Goal: Information Seeking & Learning: Learn about a topic

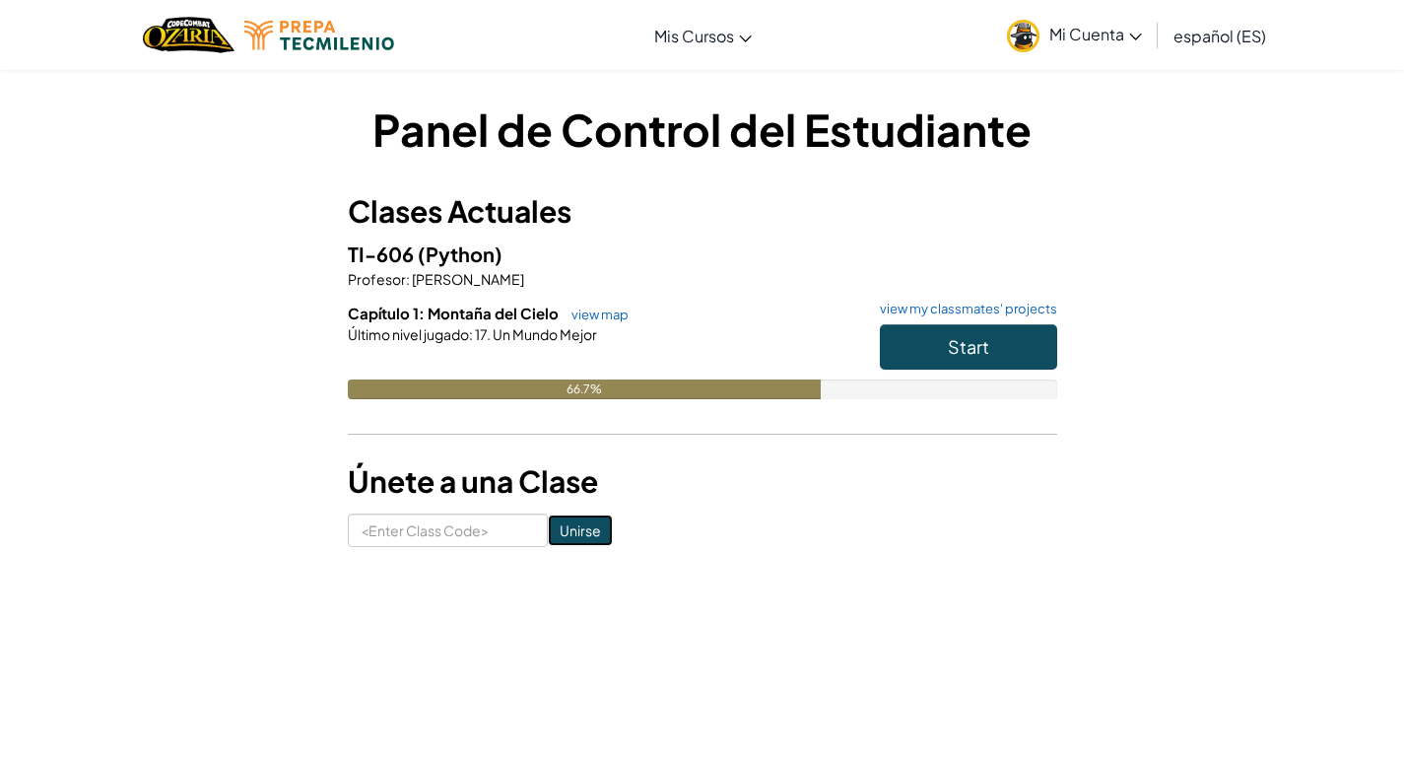
click at [548, 532] on input "Unirse" at bounding box center [580, 530] width 65 height 32
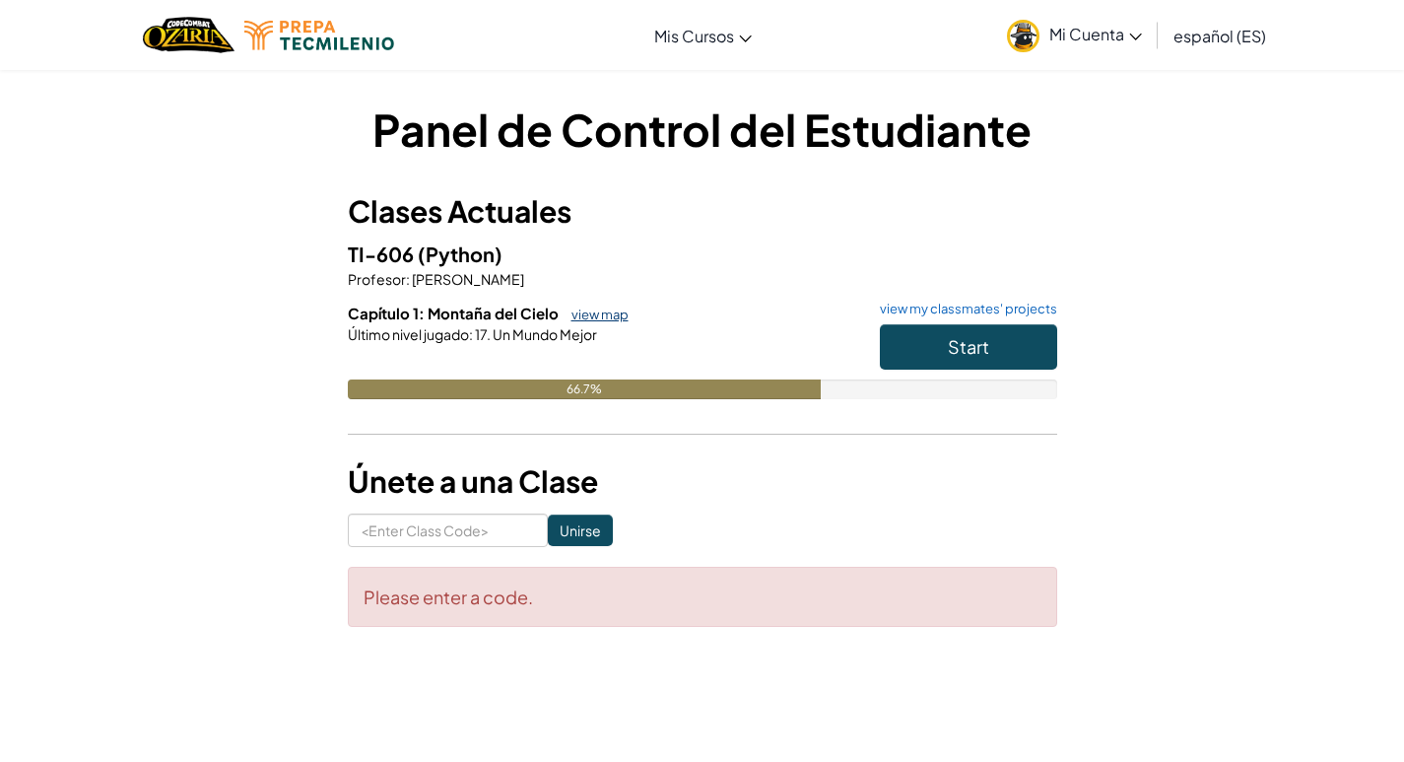
click at [590, 316] on link "view map" at bounding box center [595, 314] width 67 height 16
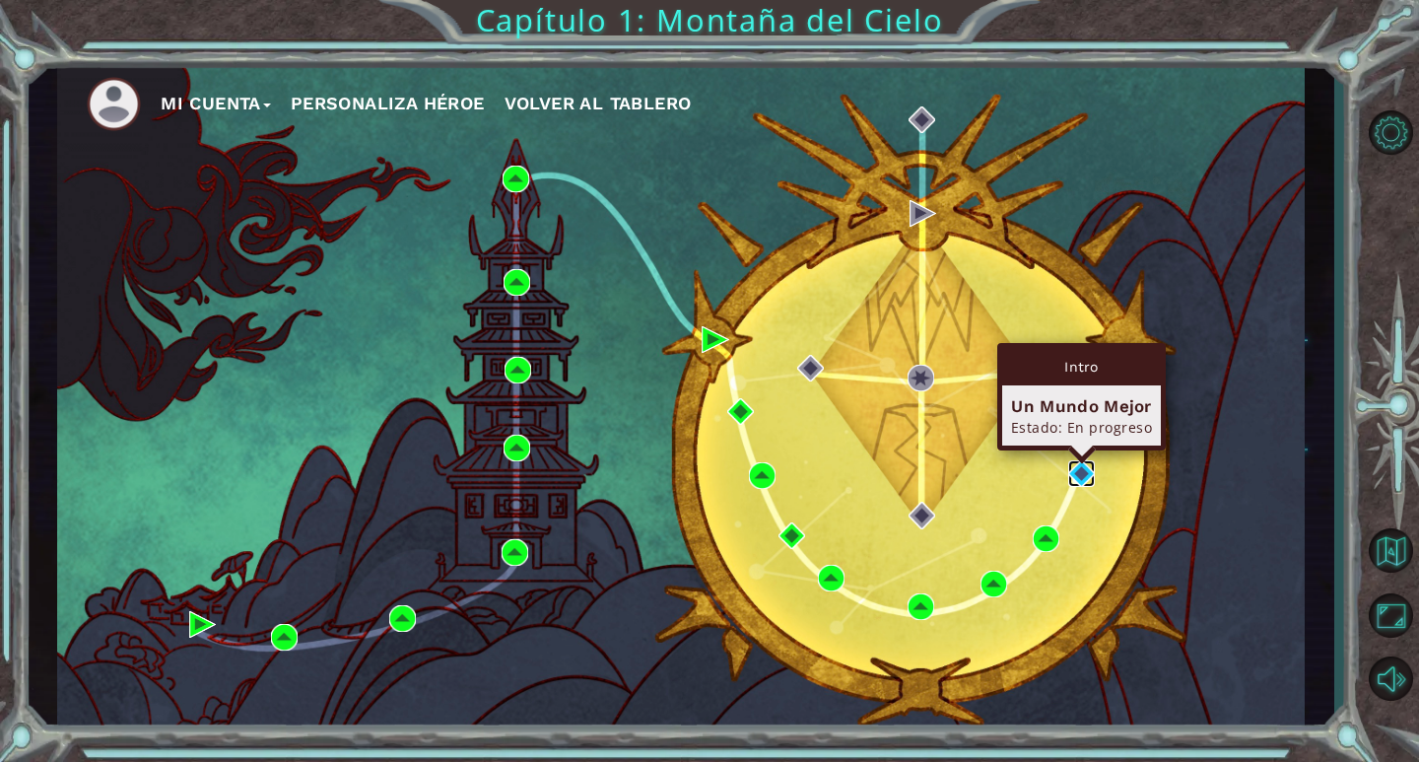
click at [1081, 470] on img at bounding box center [1081, 473] width 27 height 27
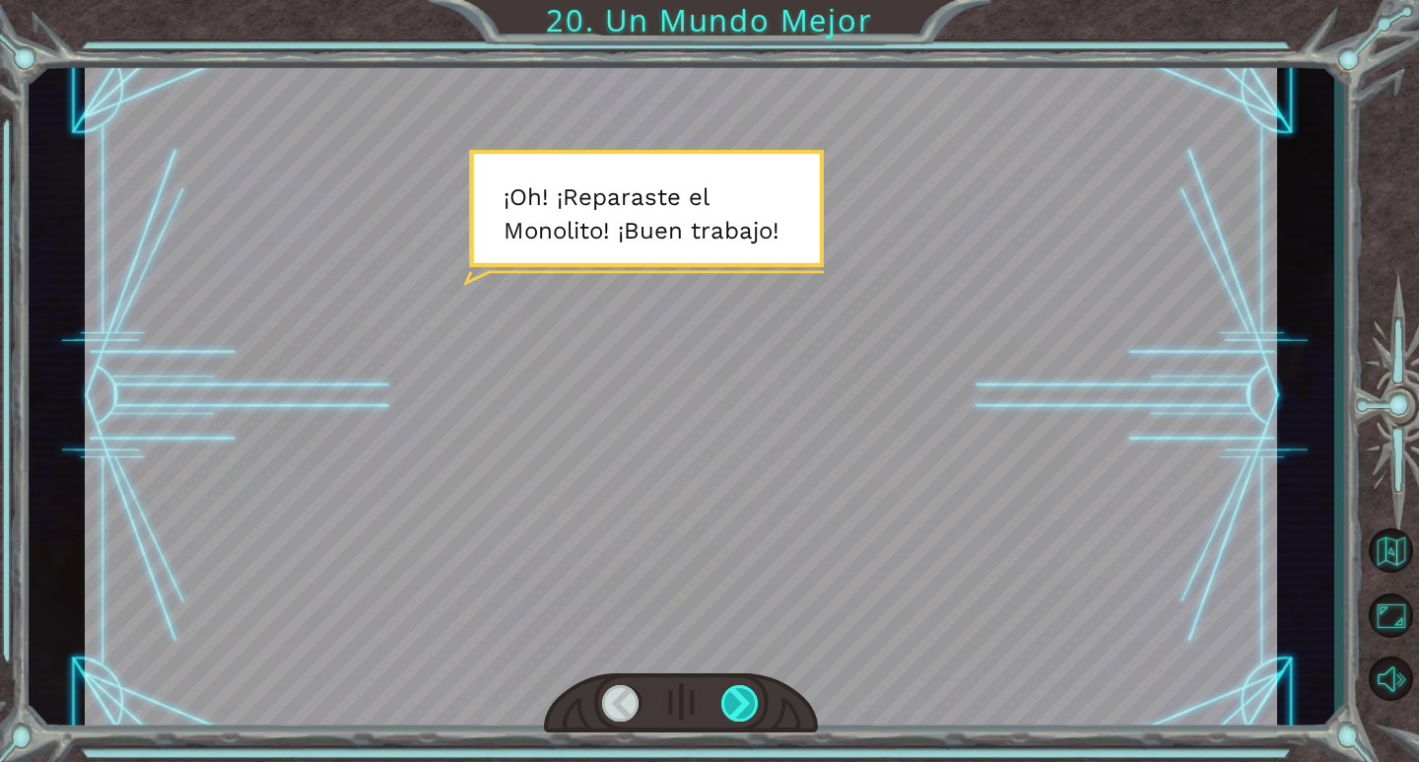
click at [754, 702] on div at bounding box center [740, 703] width 38 height 36
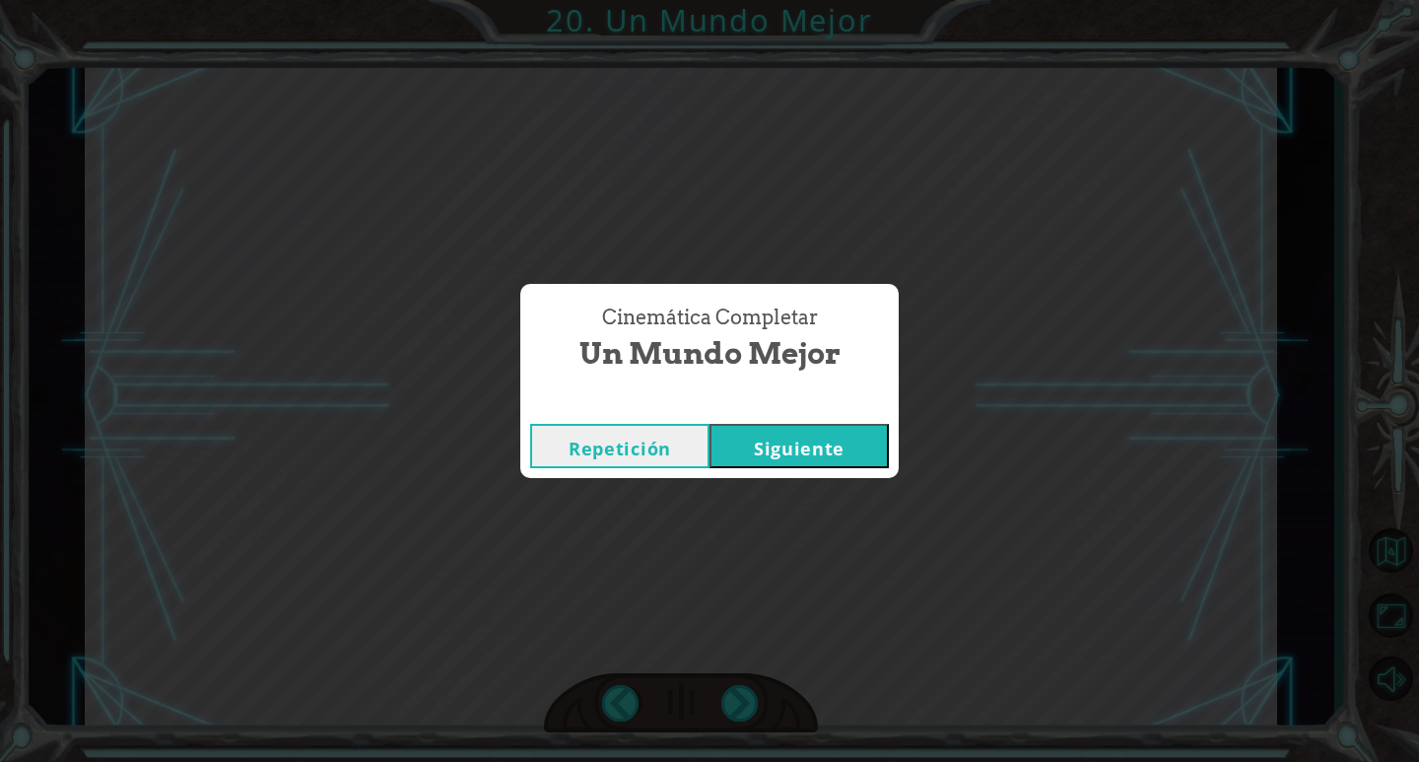
click at [858, 353] on div "Cinemática Completar Un Mundo Mejor" at bounding box center [709, 339] width 359 height 90
click at [850, 445] on button "Siguiente" at bounding box center [798, 446] width 179 height 44
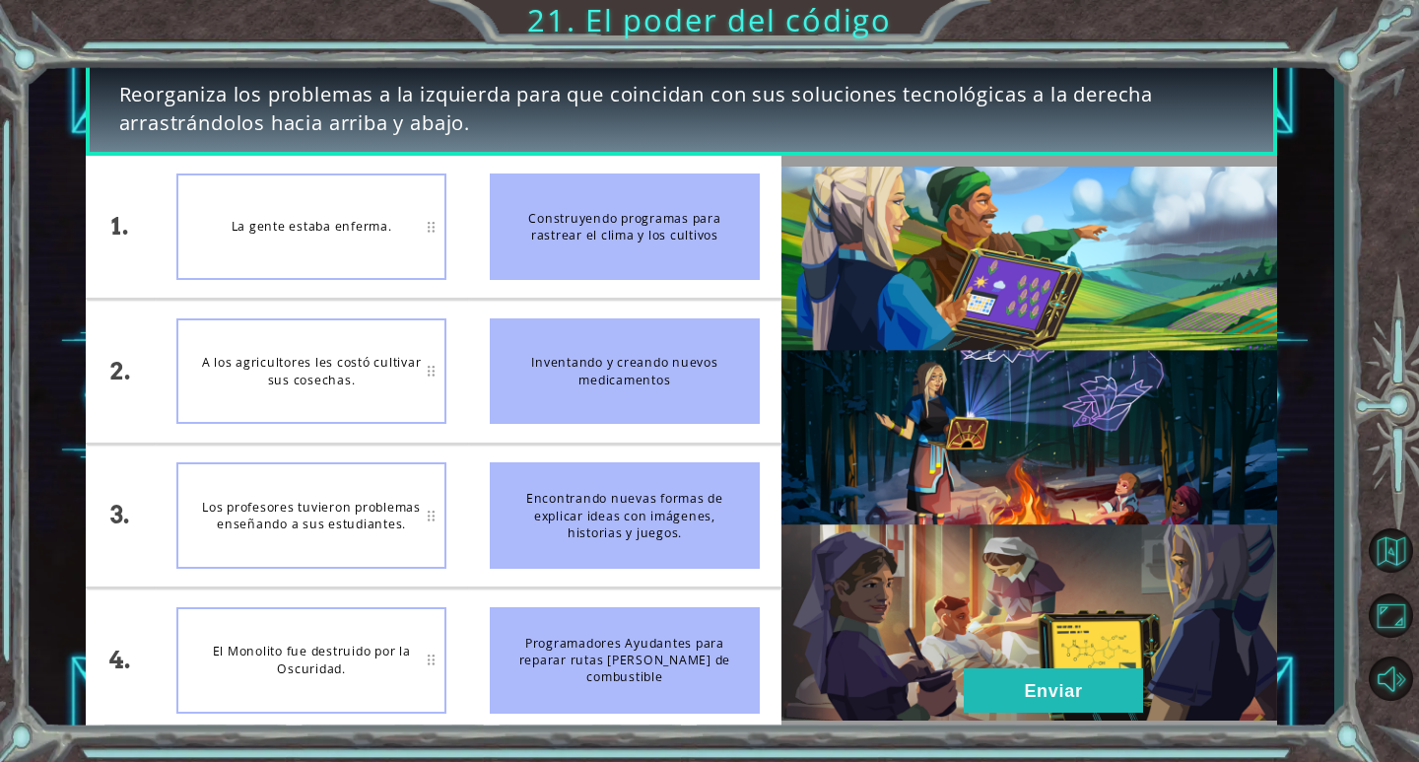
drag, startPoint x: 571, startPoint y: 237, endPoint x: 525, endPoint y: 354, distance: 125.1
click at [525, 354] on ul "Construyendo programas para rastrear el clima y los cultivos Inventando y crean…" at bounding box center [624, 443] width 313 height 575
click at [365, 348] on div "A los agricultores les costó cultivar sus cosechas." at bounding box center [311, 371] width 270 height 106
click at [1005, 690] on button "Enviar" at bounding box center [1053, 690] width 179 height 44
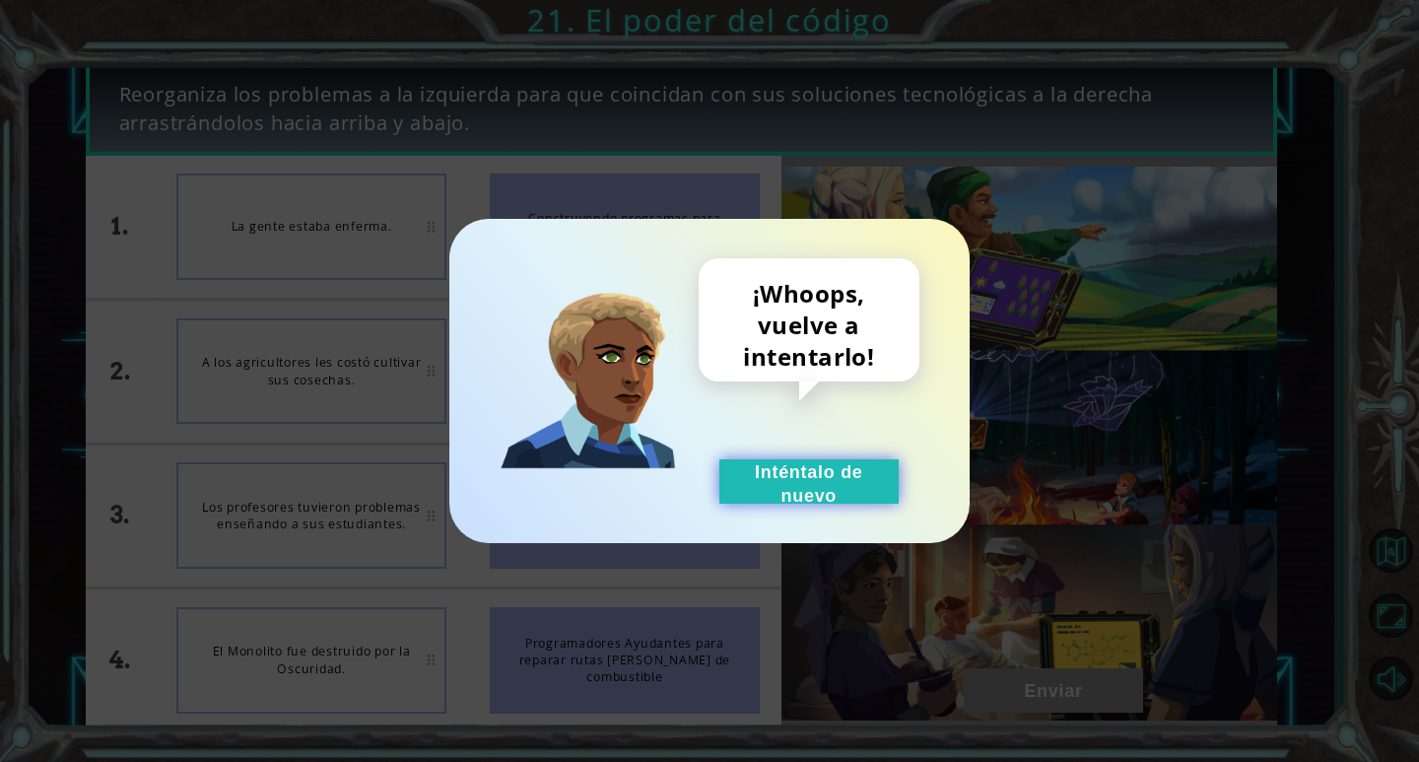
click at [788, 488] on button "Inténtalo de nuevo" at bounding box center [808, 481] width 179 height 44
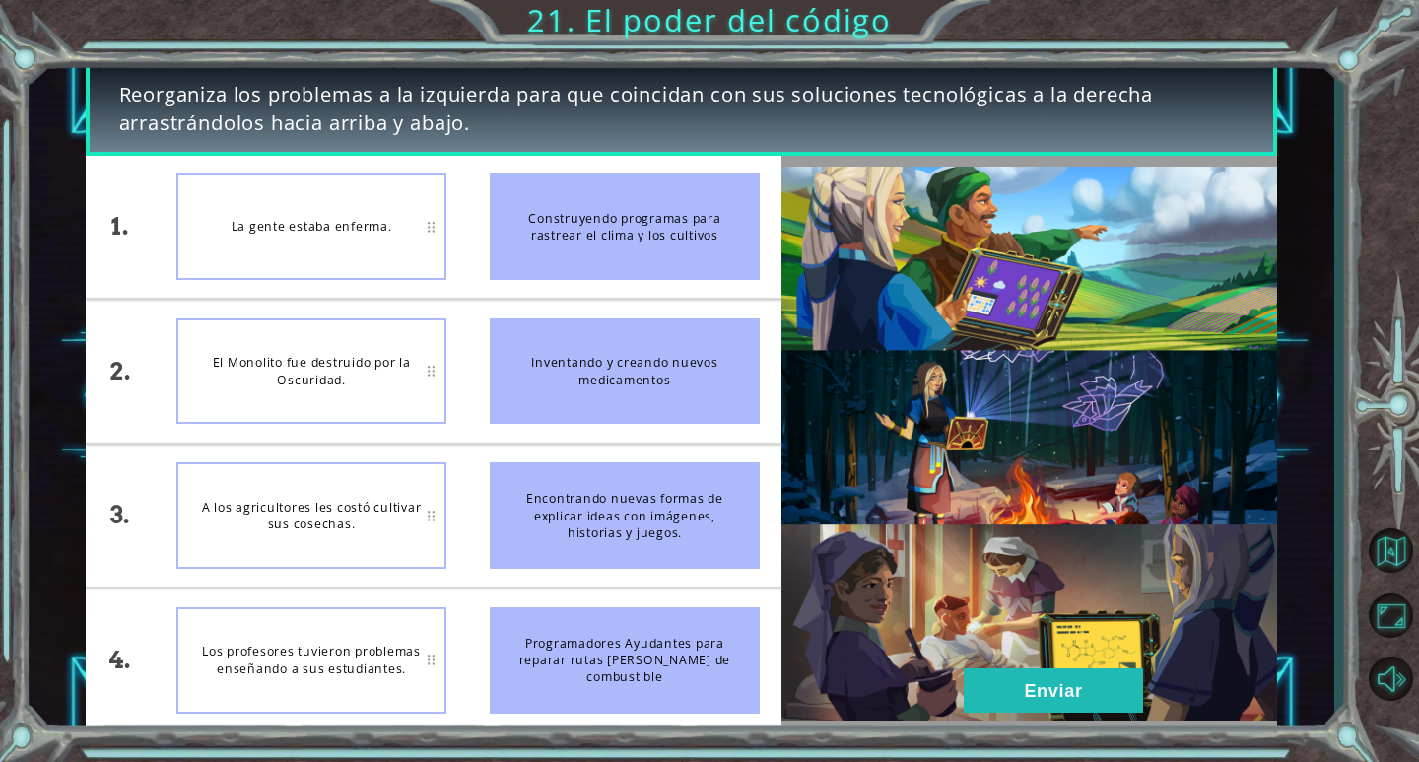
drag, startPoint x: 355, startPoint y: 526, endPoint x: 359, endPoint y: 458, distance: 68.1
drag, startPoint x: 359, startPoint y: 458, endPoint x: 268, endPoint y: 225, distance: 250.5
click at [268, 225] on div "La gente estaba enferma." at bounding box center [311, 226] width 270 height 106
drag, startPoint x: 369, startPoint y: 682, endPoint x: 347, endPoint y: 491, distance: 192.5
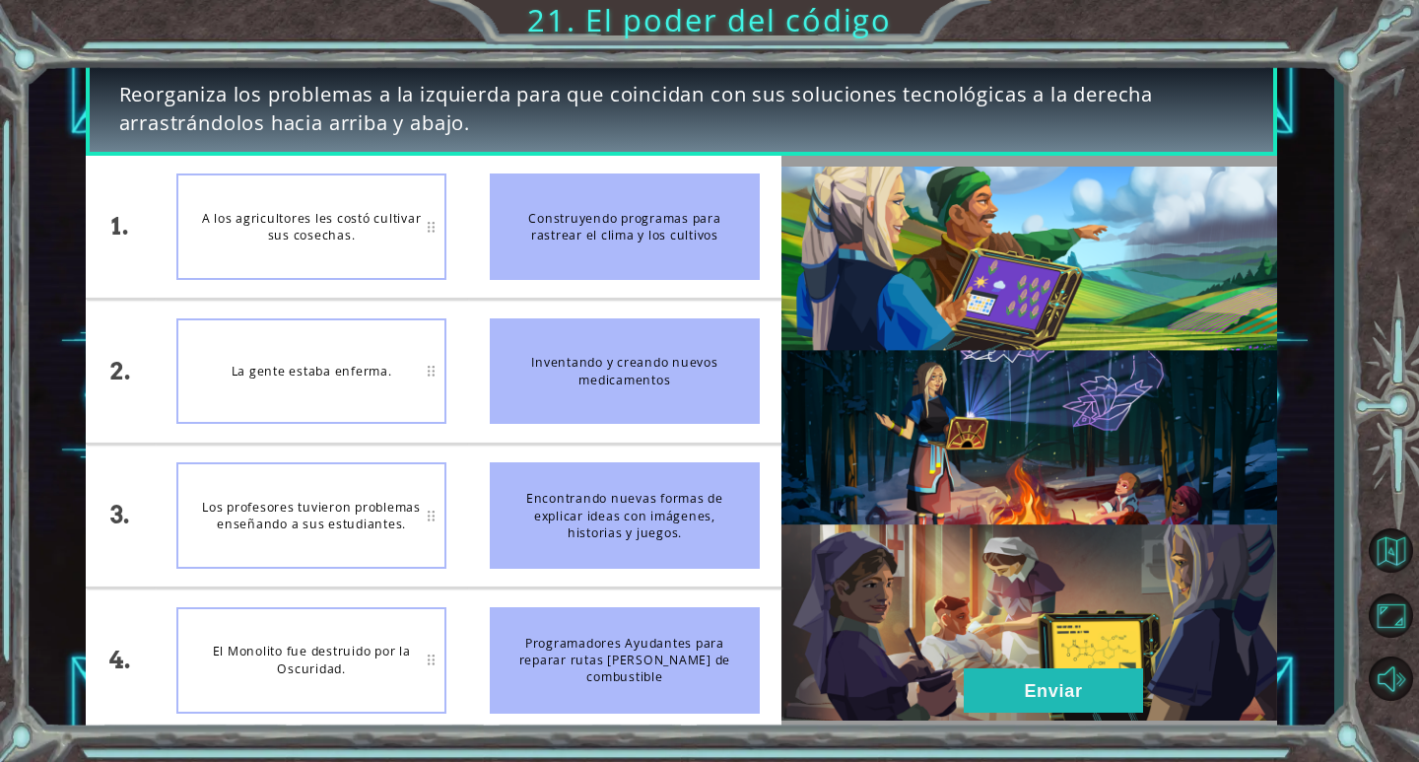
click at [1000, 667] on img at bounding box center [1029, 443] width 496 height 553
click at [1005, 681] on button "Enviar" at bounding box center [1053, 690] width 179 height 44
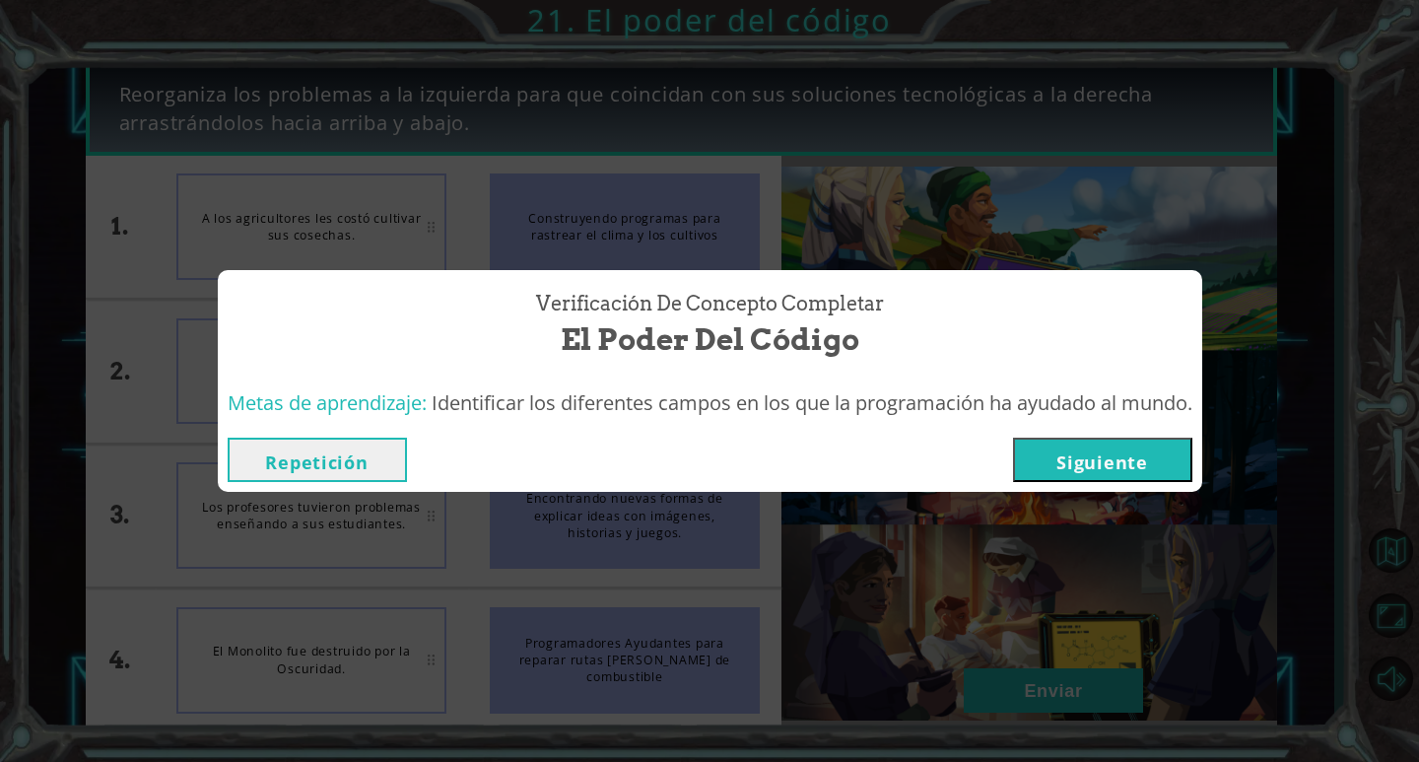
click at [1102, 463] on button "Siguiente" at bounding box center [1102, 459] width 179 height 44
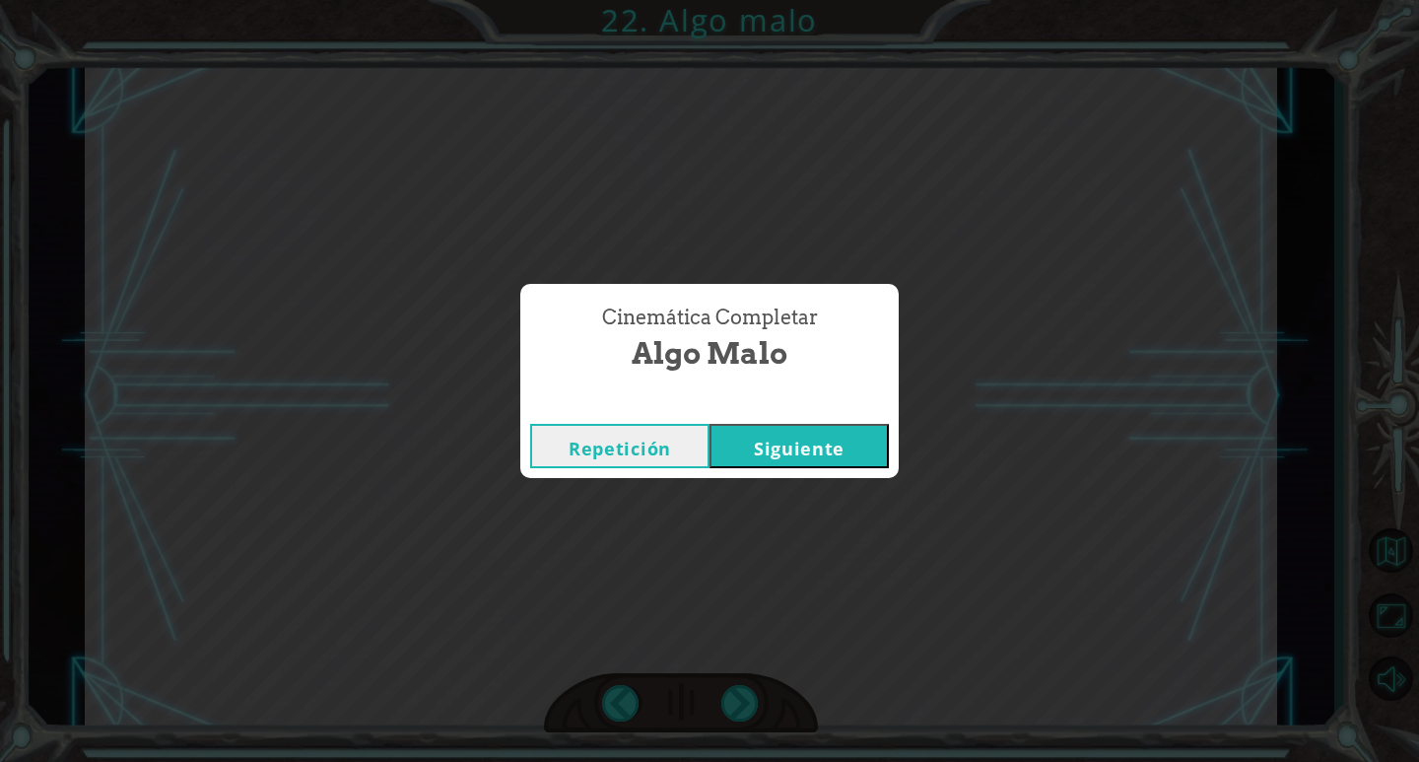
click at [841, 455] on button "Siguiente" at bounding box center [798, 446] width 179 height 44
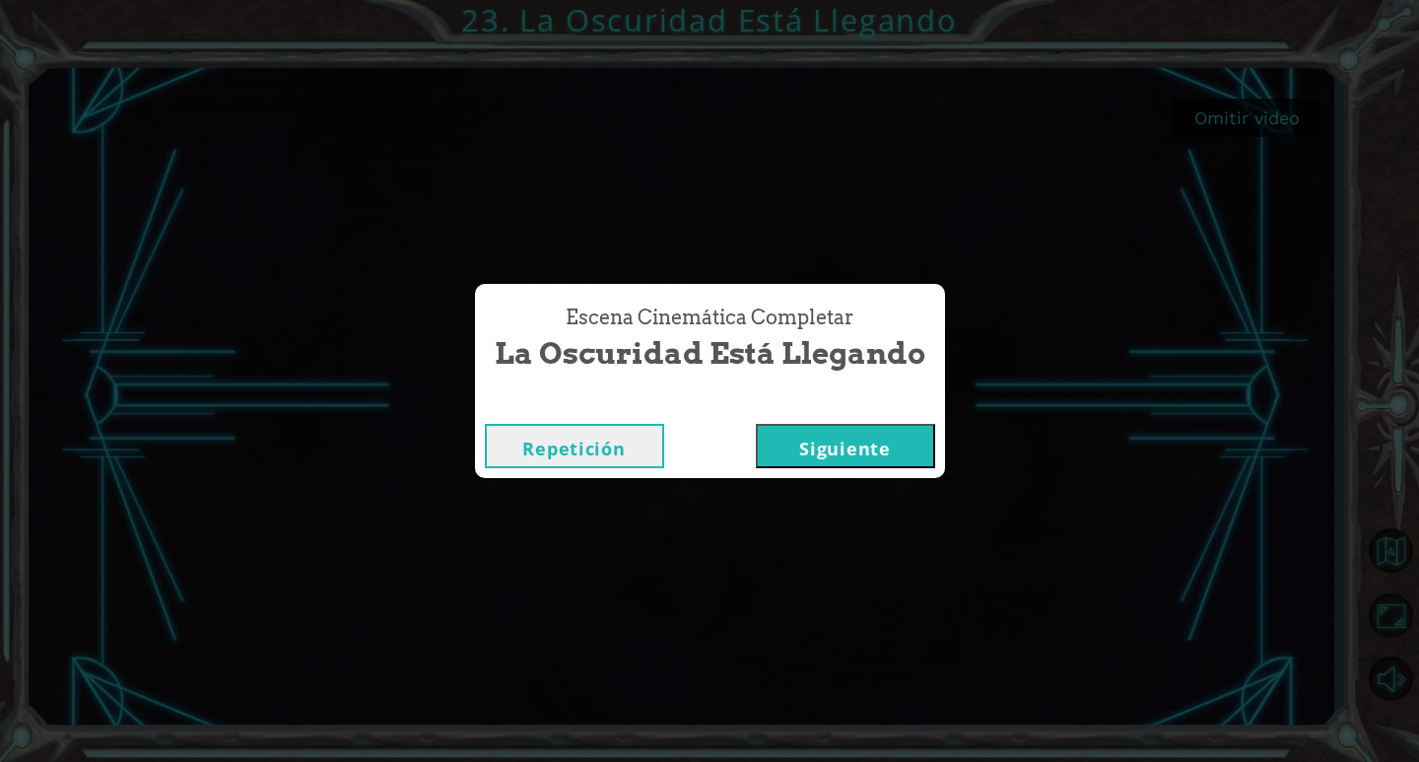
click at [872, 435] on button "Siguiente" at bounding box center [845, 446] width 179 height 44
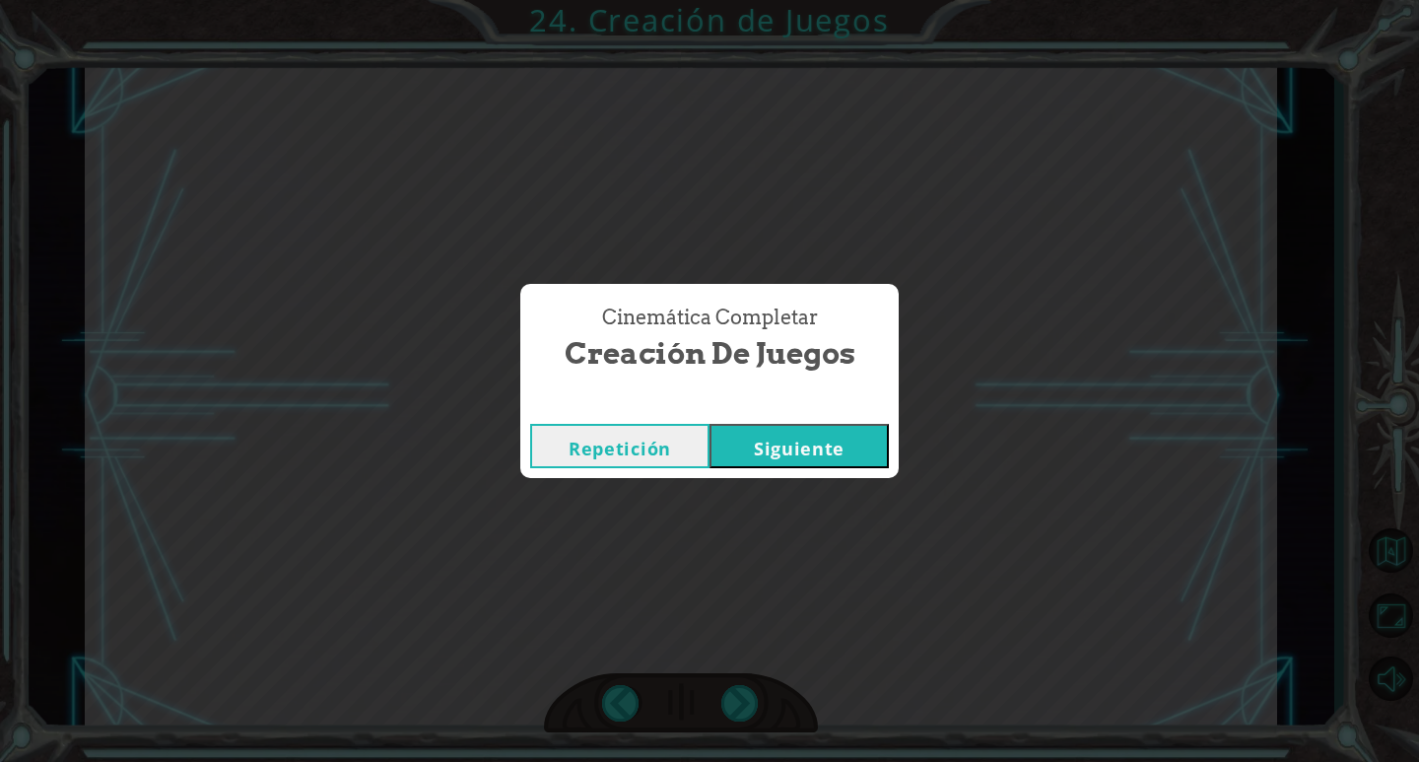
click at [825, 434] on button "Siguiente" at bounding box center [798, 446] width 179 height 44
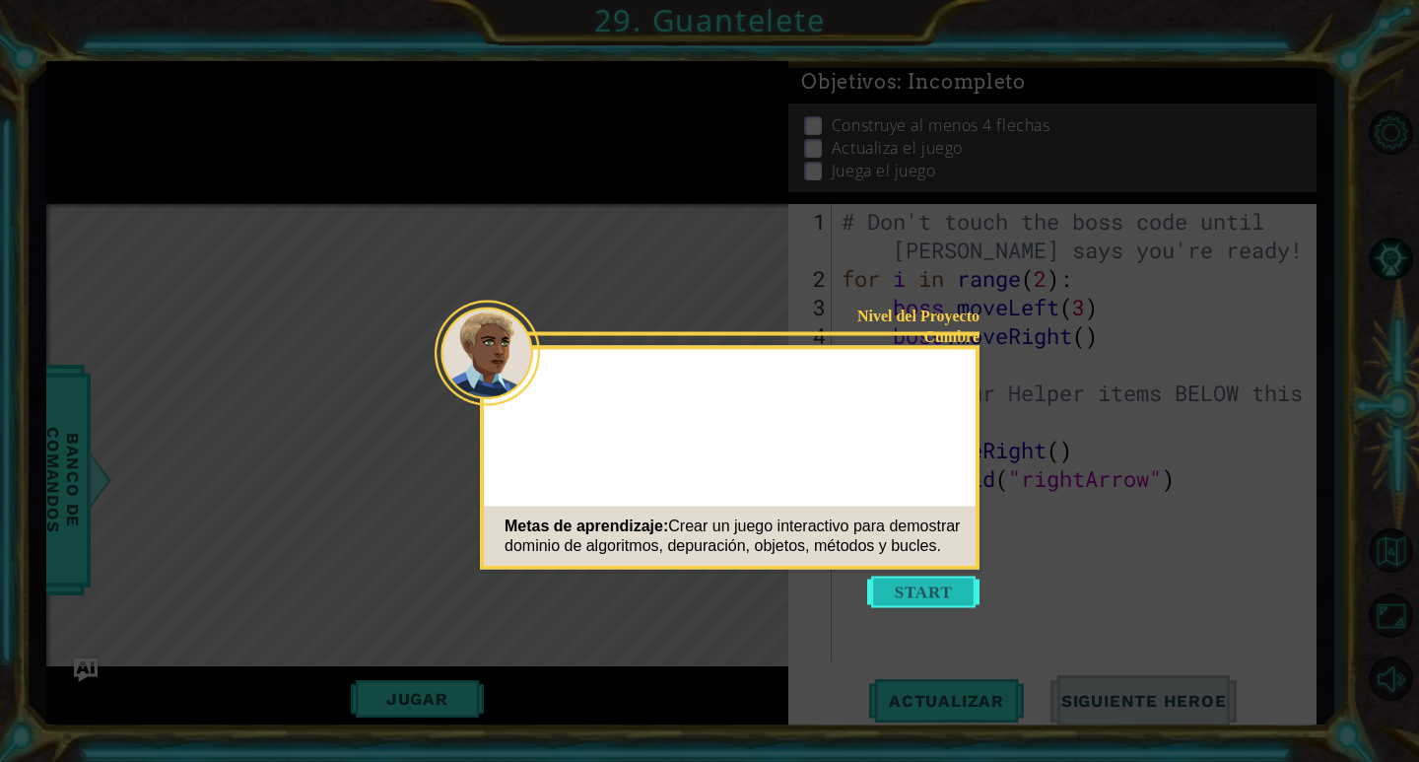
click at [920, 594] on button "Start" at bounding box center [923, 592] width 112 height 32
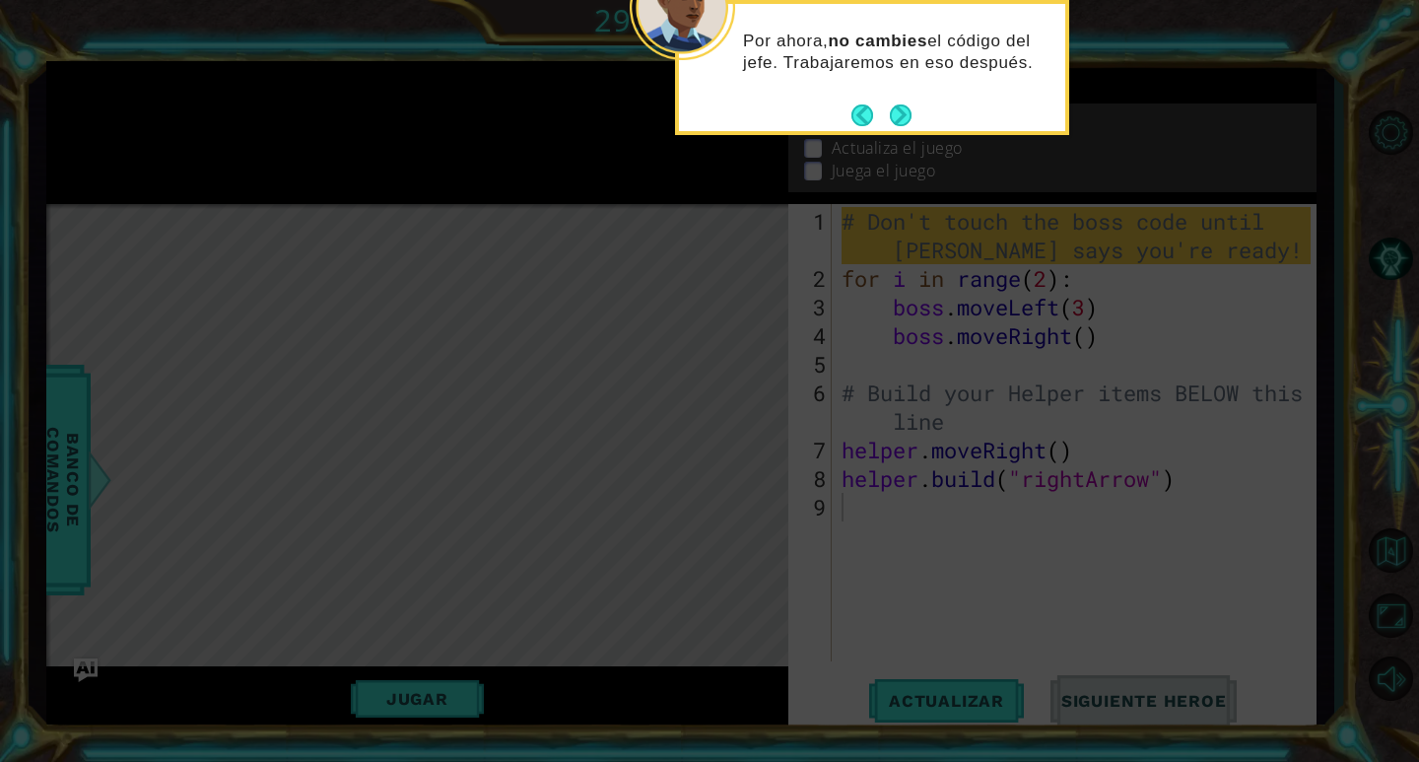
click at [898, 100] on footer at bounding box center [881, 115] width 60 height 30
click at [898, 105] on button "Next" at bounding box center [901, 115] width 22 height 22
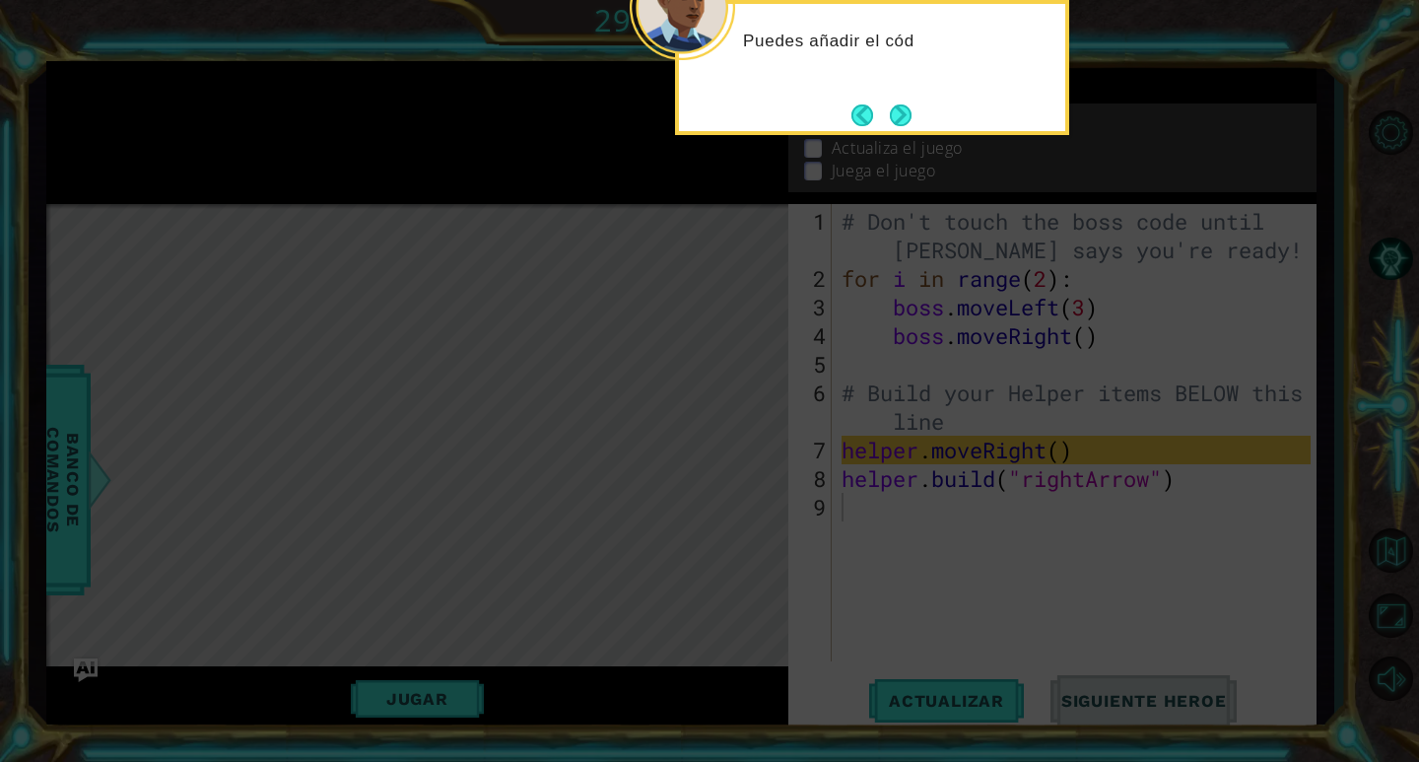
click at [898, 105] on button "Next" at bounding box center [901, 115] width 22 height 22
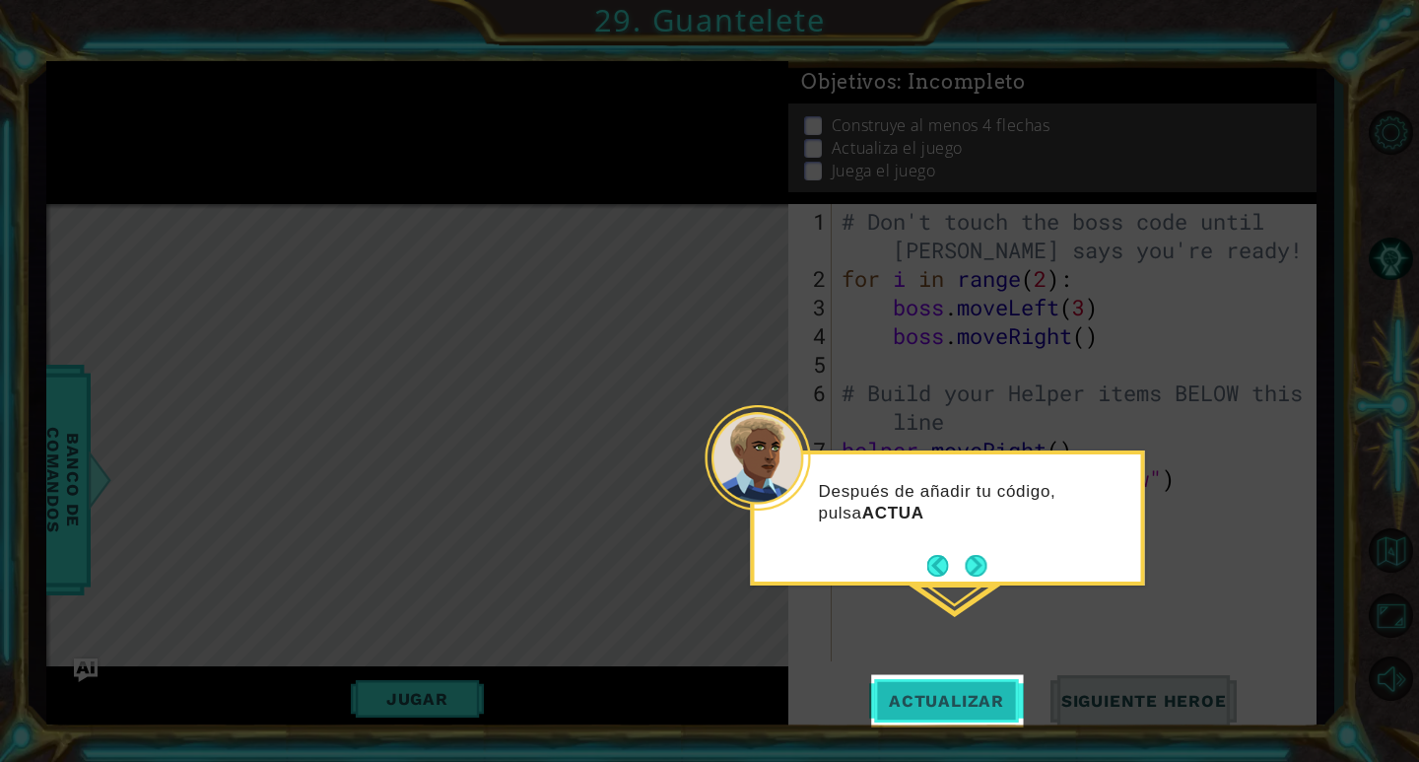
click at [942, 701] on span "Actualizar" at bounding box center [946, 701] width 155 height 20
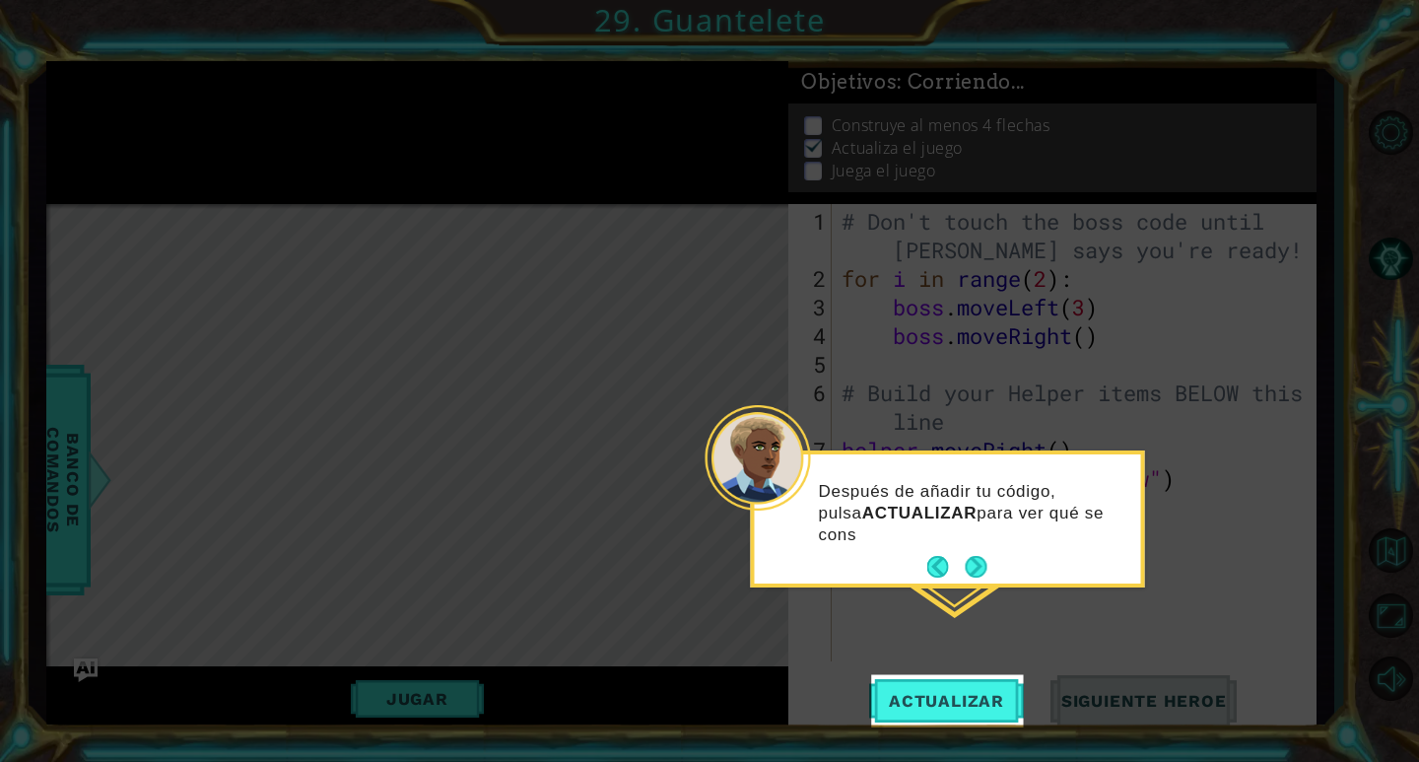
scroll to position [6, 0]
click at [969, 576] on button "Next" at bounding box center [976, 567] width 23 height 23
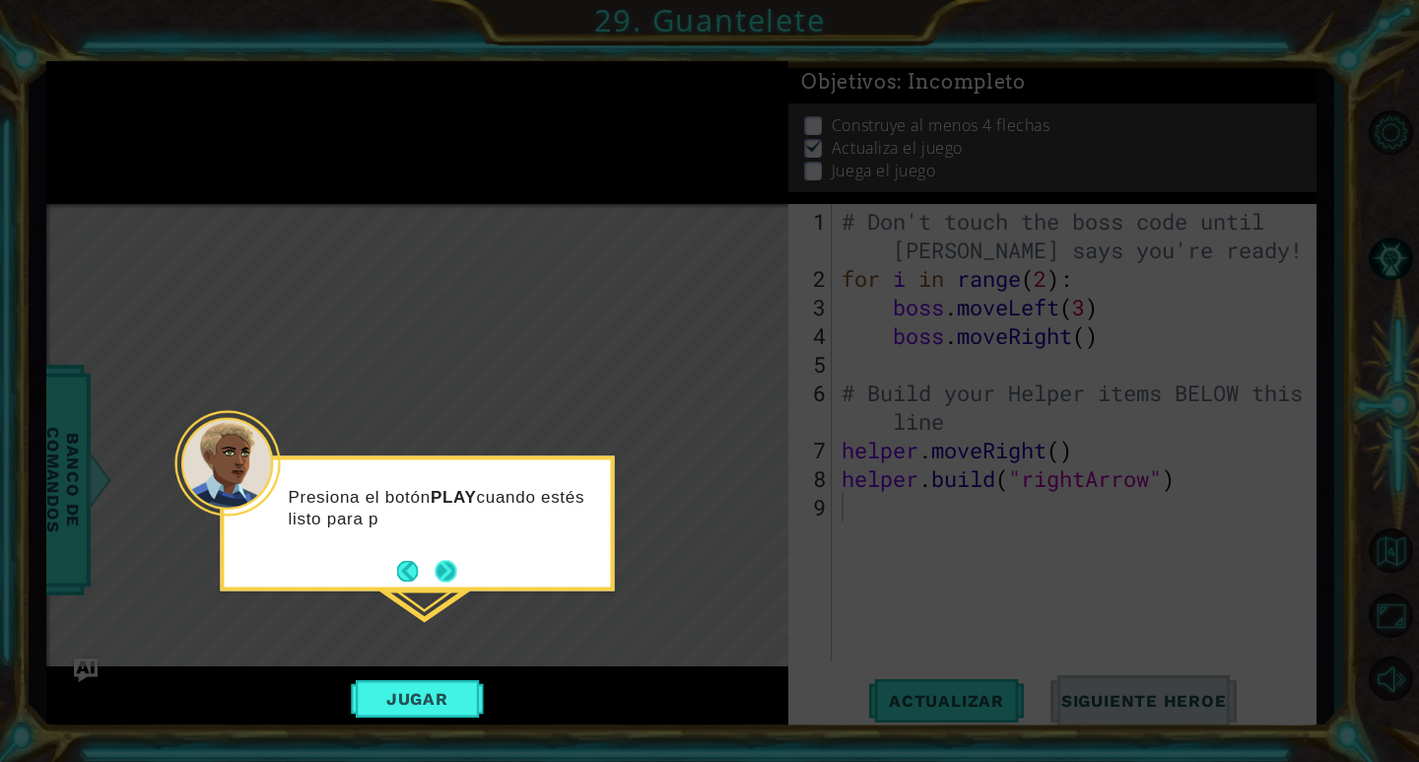
click at [448, 560] on button "Next" at bounding box center [446, 571] width 33 height 33
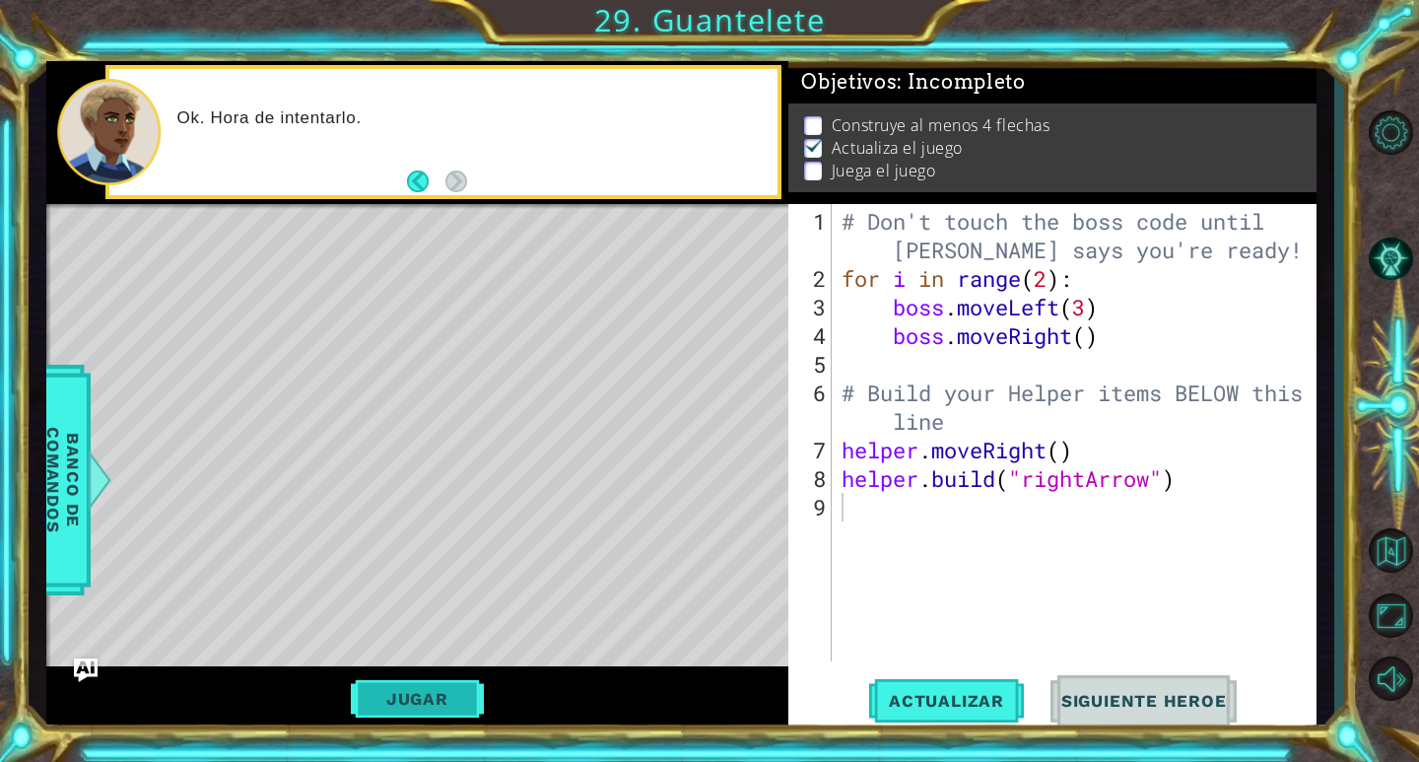
click at [445, 686] on button "Jugar" at bounding box center [417, 698] width 133 height 37
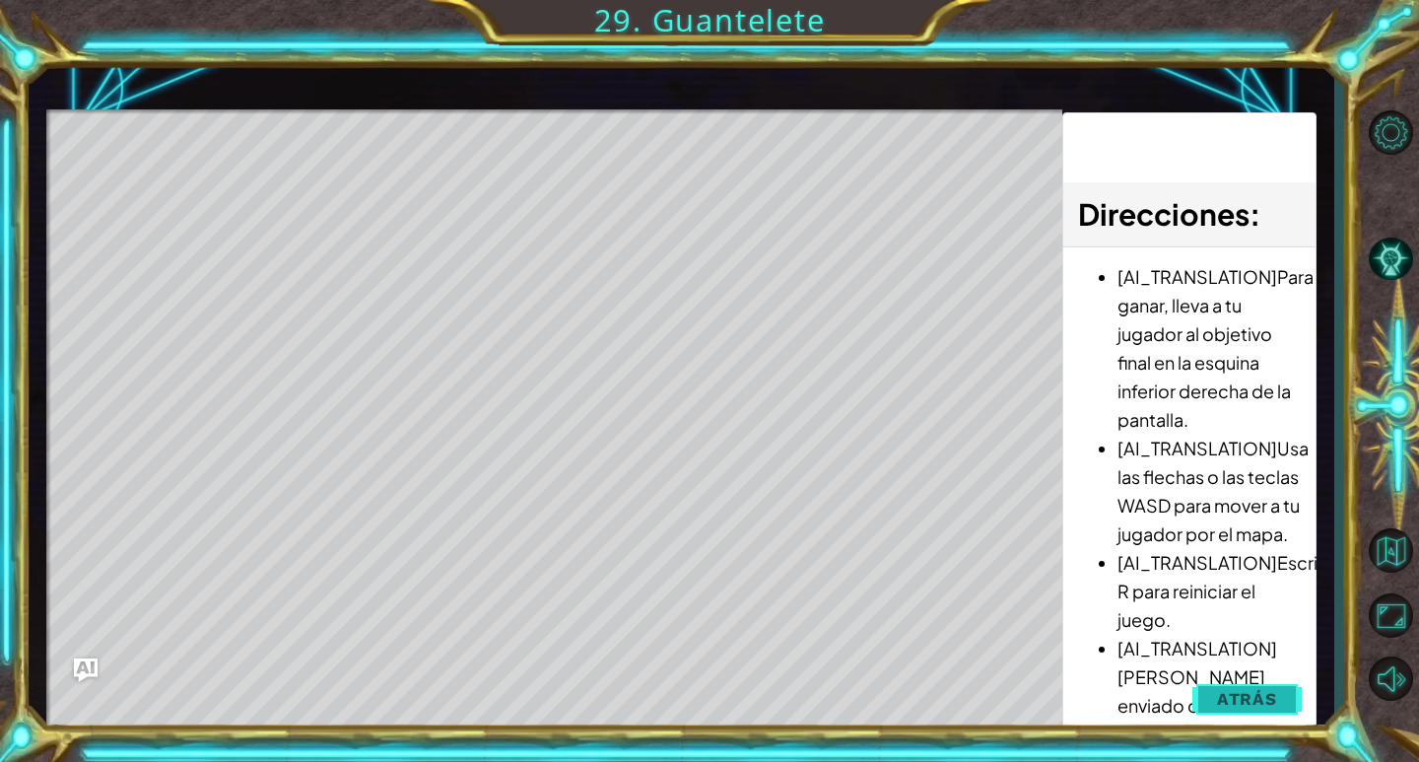
click at [1235, 694] on span "Atrás" at bounding box center [1247, 699] width 60 height 20
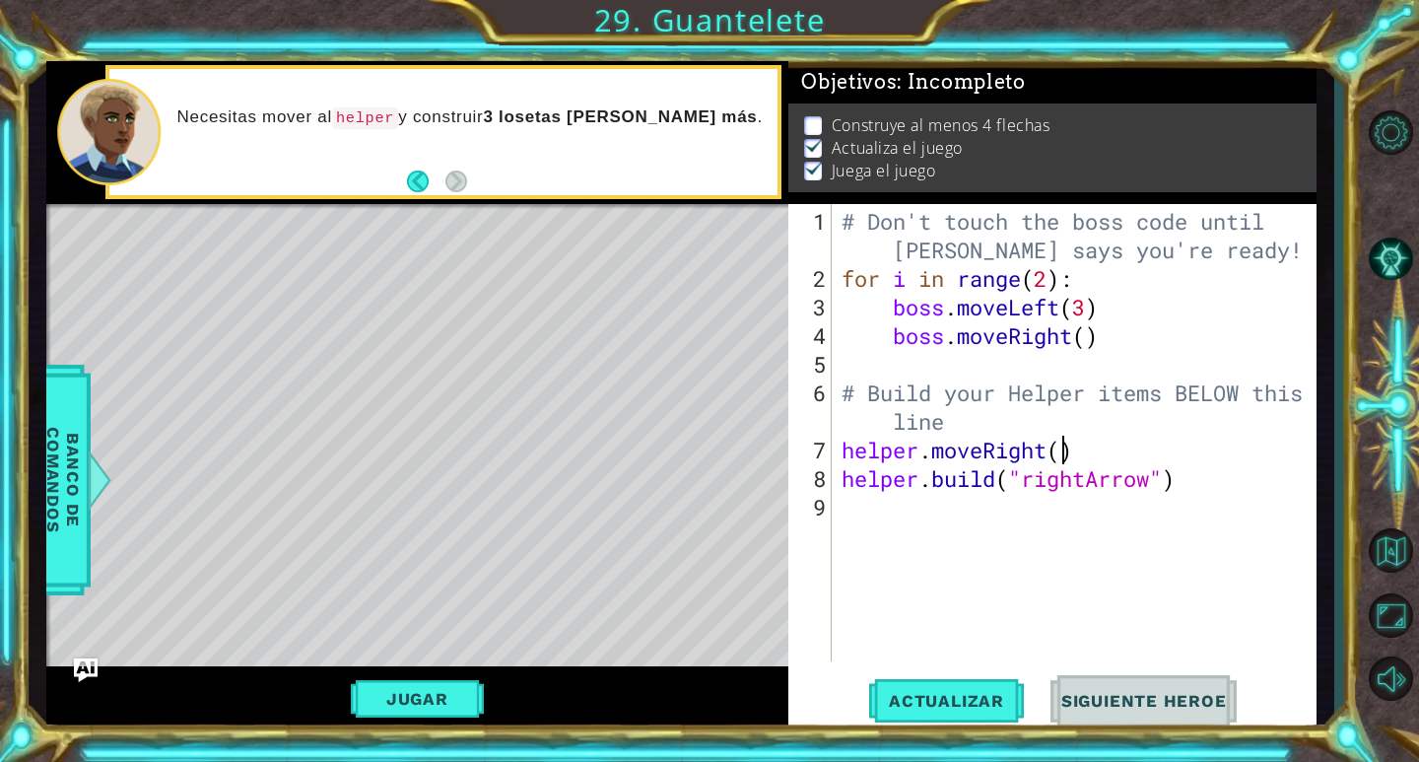
click at [1065, 454] on div "# Don't touch the boss code until [PERSON_NAME] says you're ready! for i in ran…" at bounding box center [1078, 478] width 483 height 543
type textarea "helper.moveRight()"
click at [1055, 524] on div "# Don't touch the boss code until [PERSON_NAME] says you're ready! for i in ran…" at bounding box center [1078, 478] width 483 height 543
click at [976, 690] on button "Actualizar" at bounding box center [946, 701] width 155 height 53
click at [921, 690] on button "Actualizar" at bounding box center [946, 701] width 155 height 53
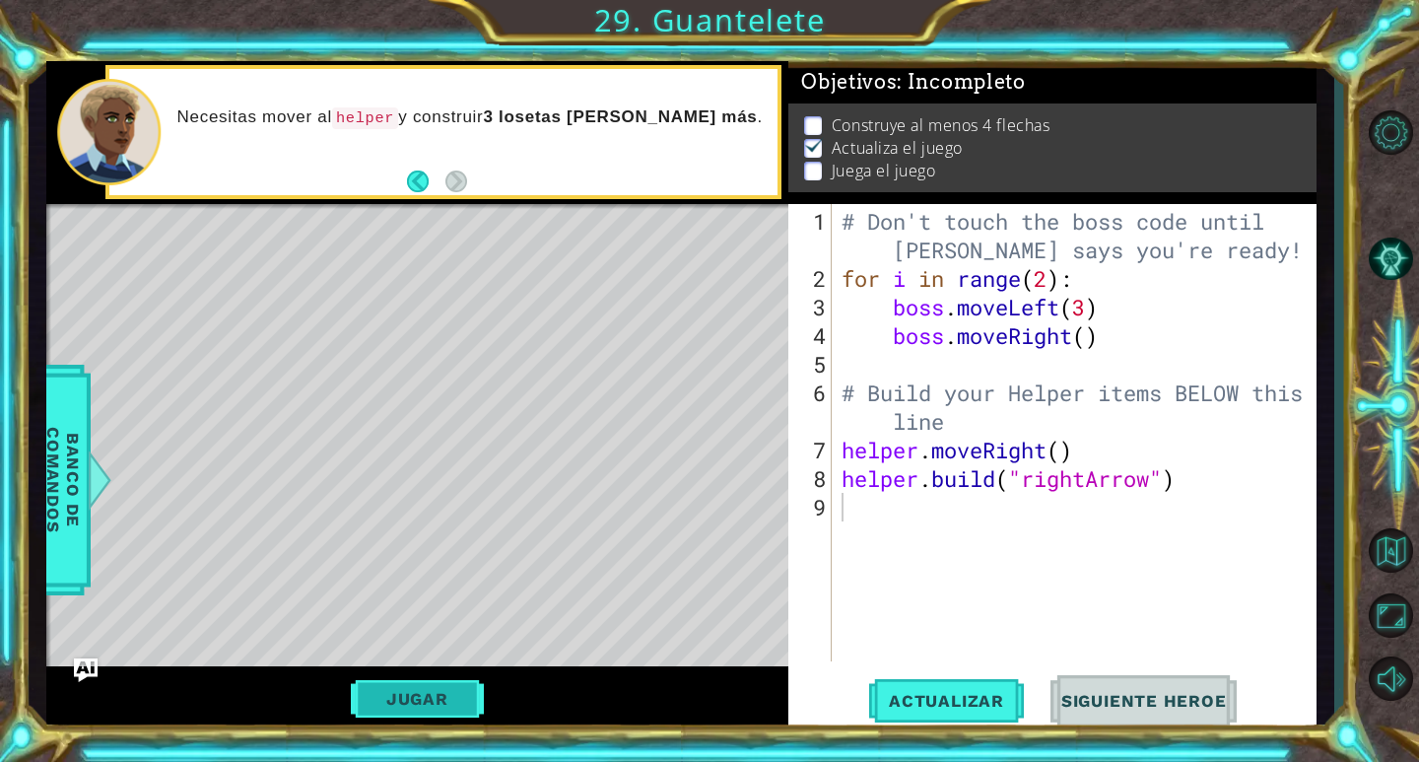
click at [436, 712] on button "Jugar" at bounding box center [417, 698] width 133 height 37
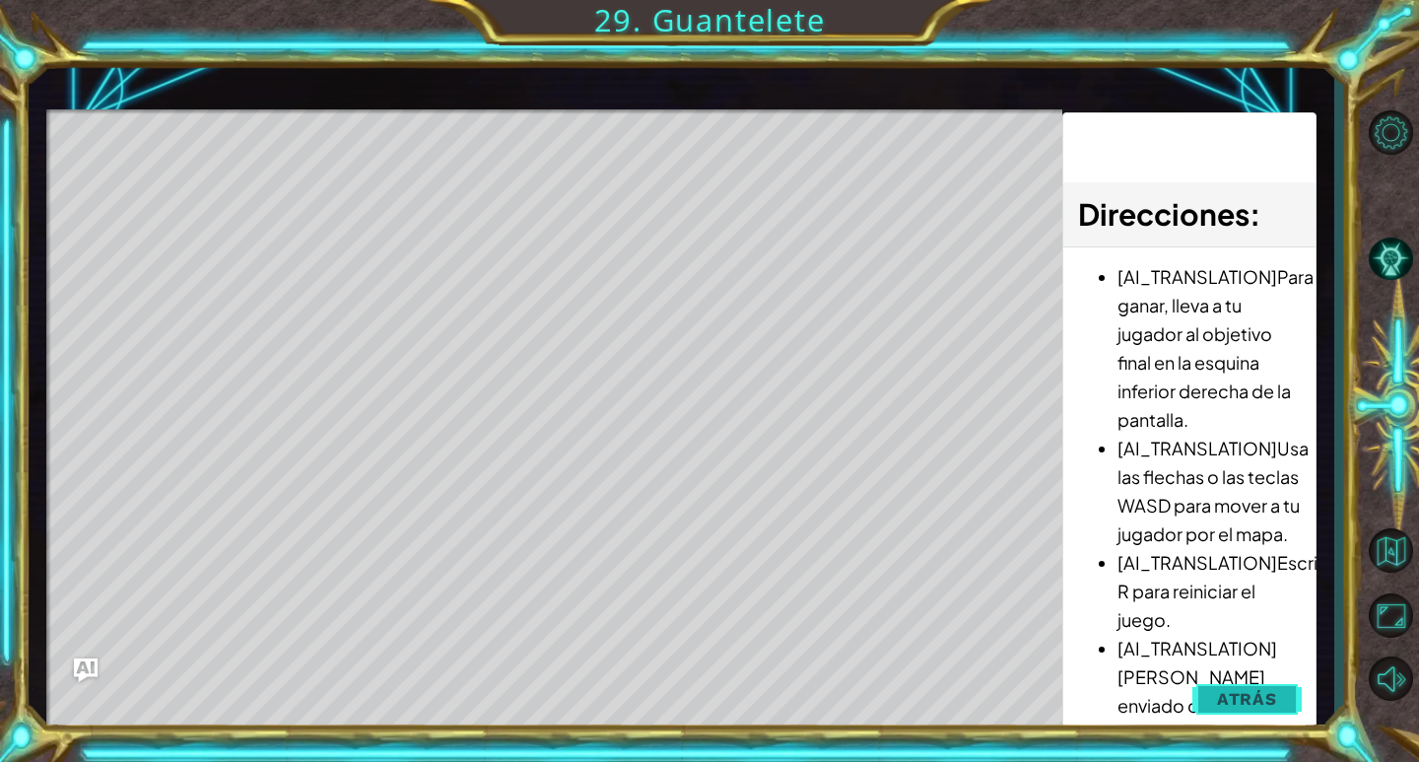
click at [1258, 700] on span "Atrás" at bounding box center [1247, 699] width 60 height 20
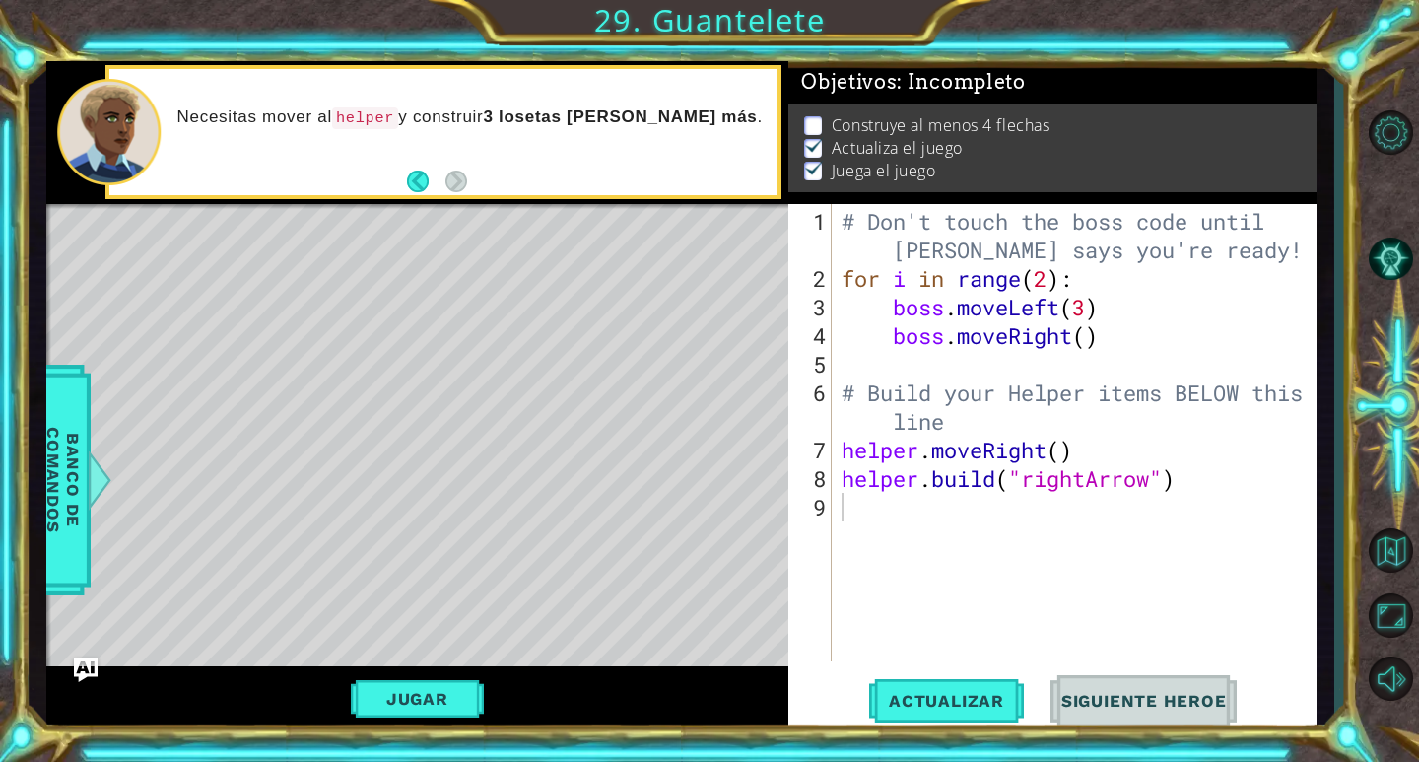
type textarea "boss.moveRight()"
click at [1086, 339] on div "# Don't touch the boss code until [PERSON_NAME] says you're ready! for i in ran…" at bounding box center [1078, 478] width 483 height 543
click at [1044, 505] on div "# Don't touch the boss code until [PERSON_NAME] says you're ready! for i in ran…" at bounding box center [1078, 478] width 483 height 543
click at [1140, 468] on div "# Don't touch the boss code until [PERSON_NAME] says you're ready! for i in ran…" at bounding box center [1078, 478] width 483 height 543
type textarea "[DOMAIN_NAME]("rightArrow")"
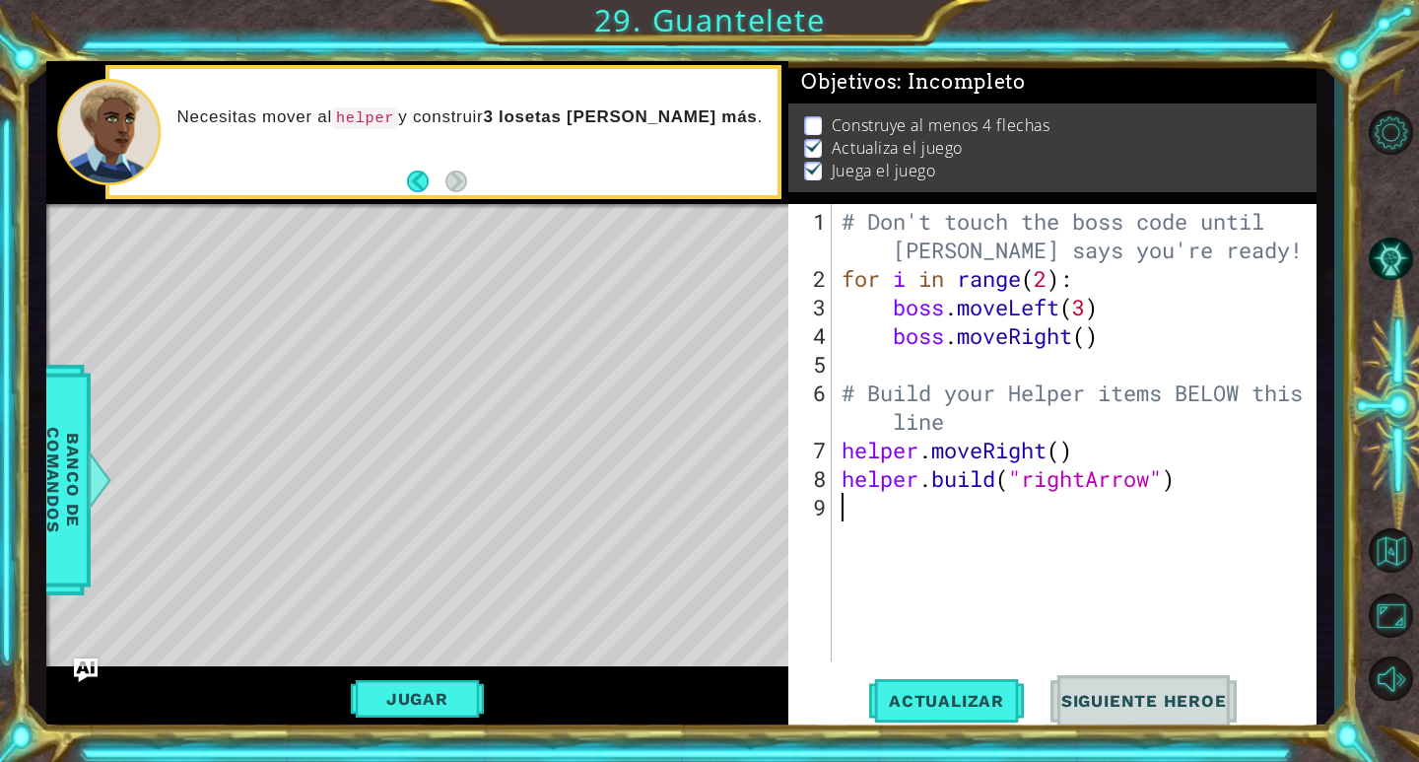
click at [1072, 516] on div "# Don't touch the boss code until [PERSON_NAME] says you're ready! for i in ran…" at bounding box center [1078, 478] width 483 height 543
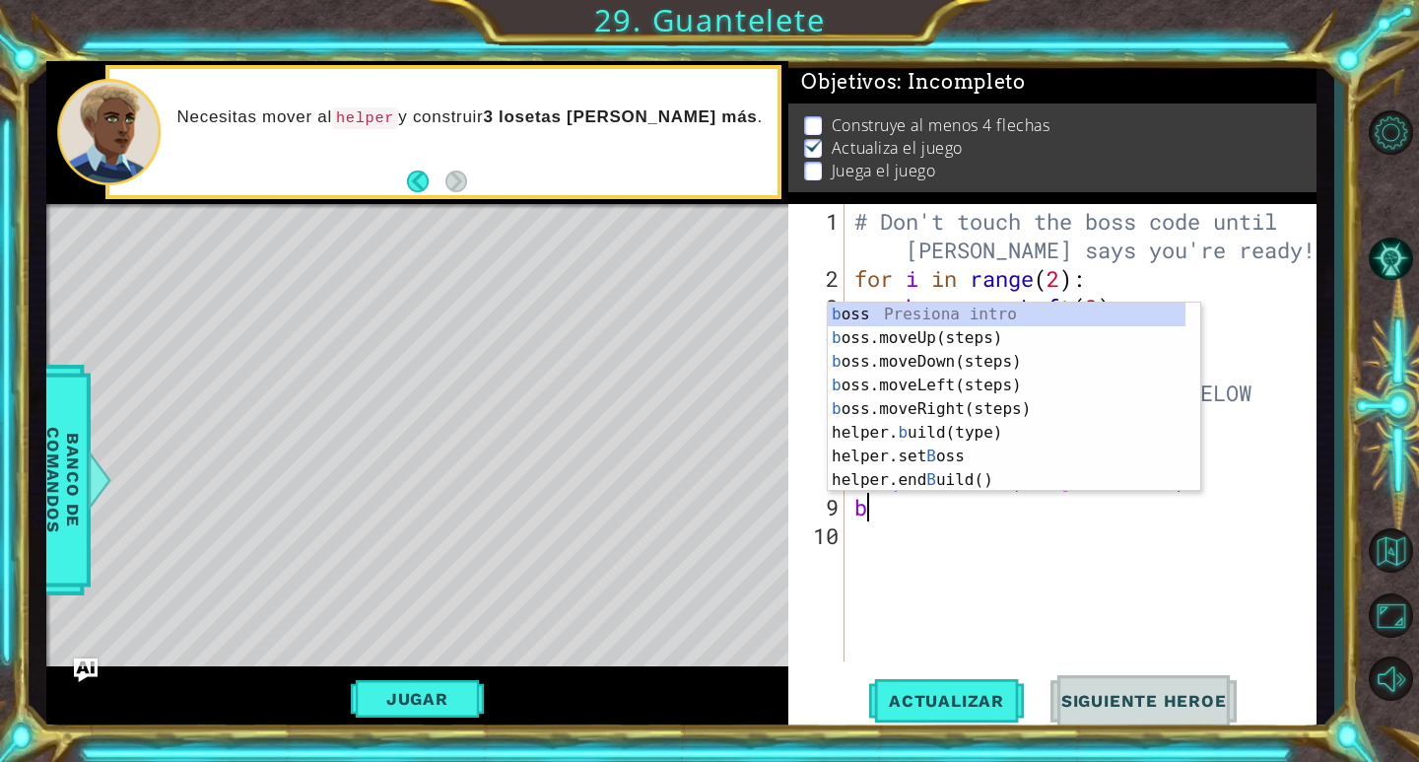
type textarea "bo"
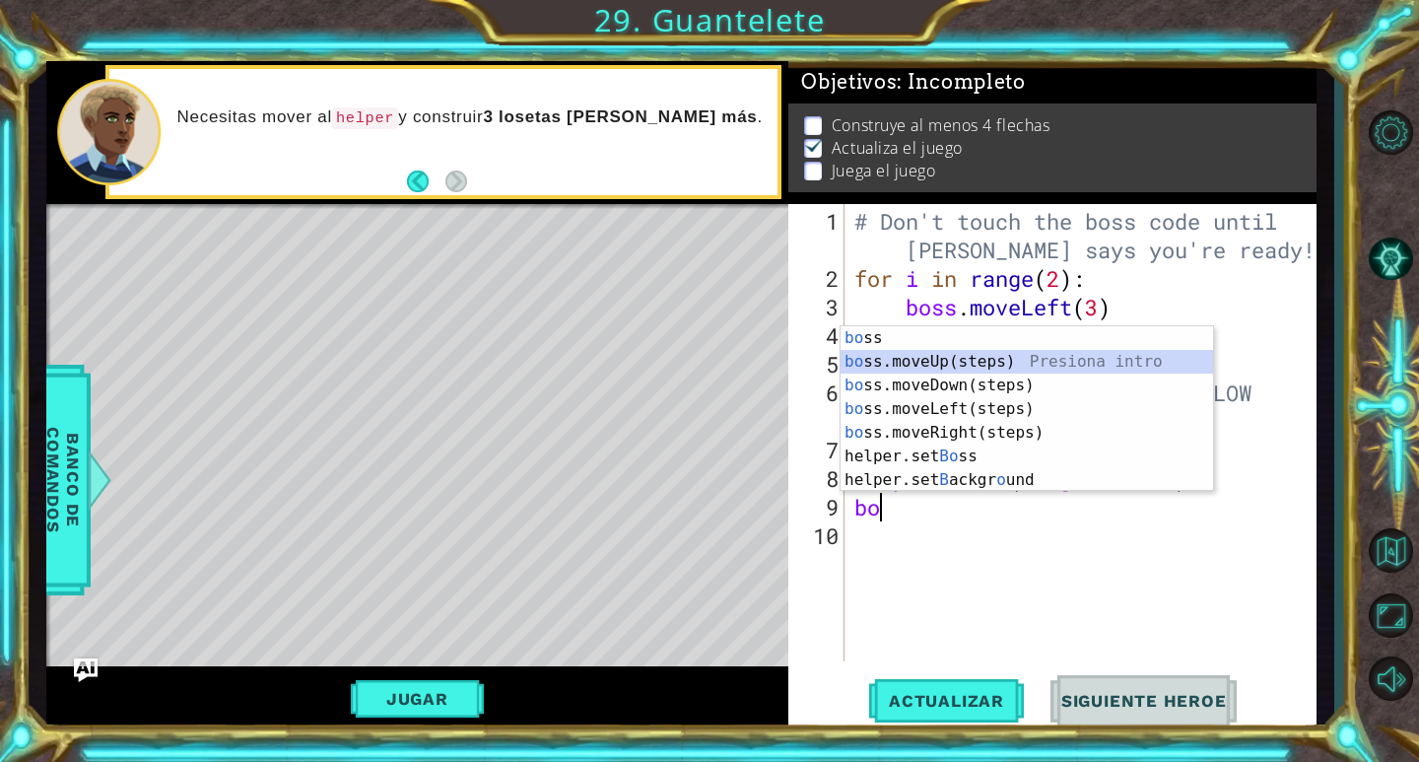
click at [964, 359] on div "bo ss Presiona intro bo ss.moveUp(steps) Presiona intro bo ss.moveDown(steps) P…" at bounding box center [1026, 432] width 372 height 213
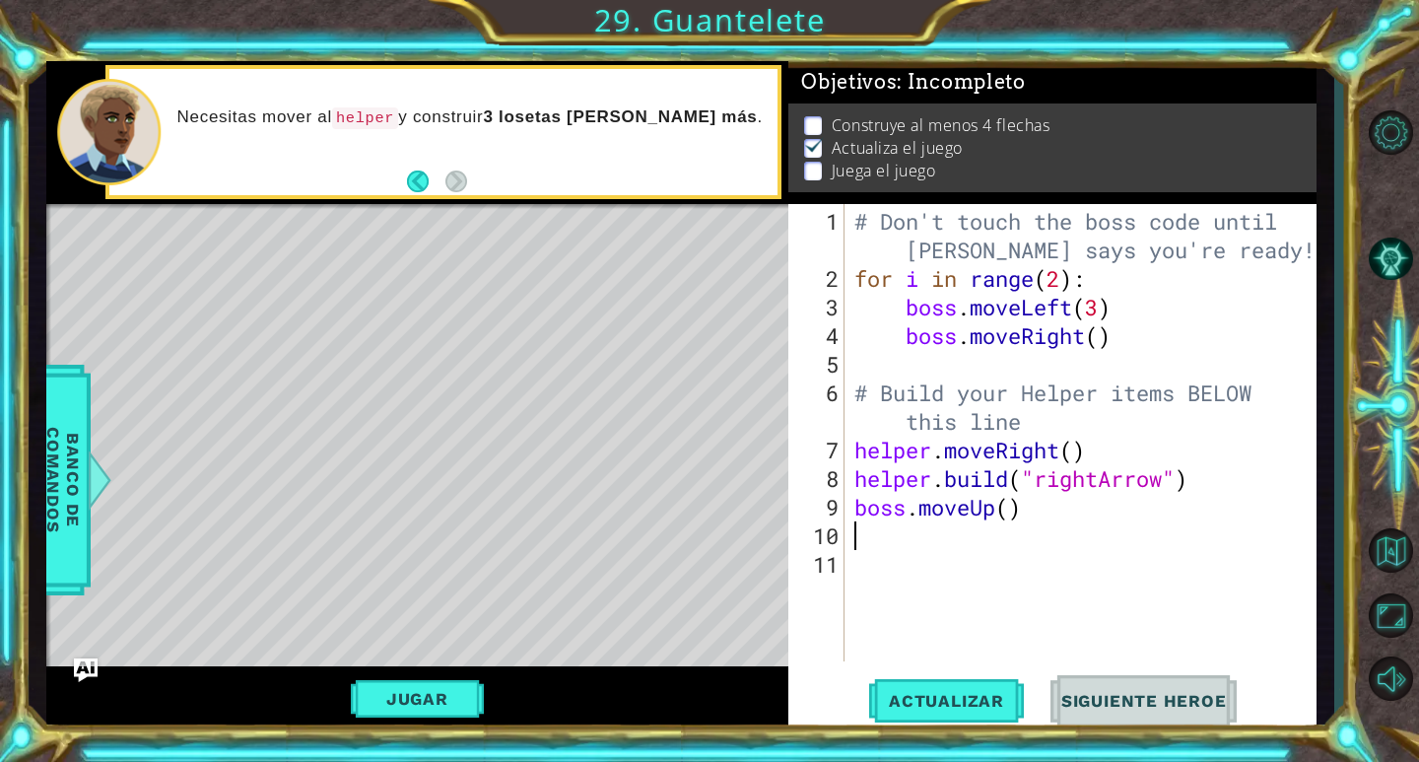
click at [1010, 515] on div "# Don't touch the boss code until [PERSON_NAME] says you're ready! for i in ran…" at bounding box center [1085, 478] width 471 height 543
click at [964, 705] on span "Actualizar" at bounding box center [946, 701] width 155 height 20
click at [432, 707] on button "Jugar" at bounding box center [417, 698] width 133 height 37
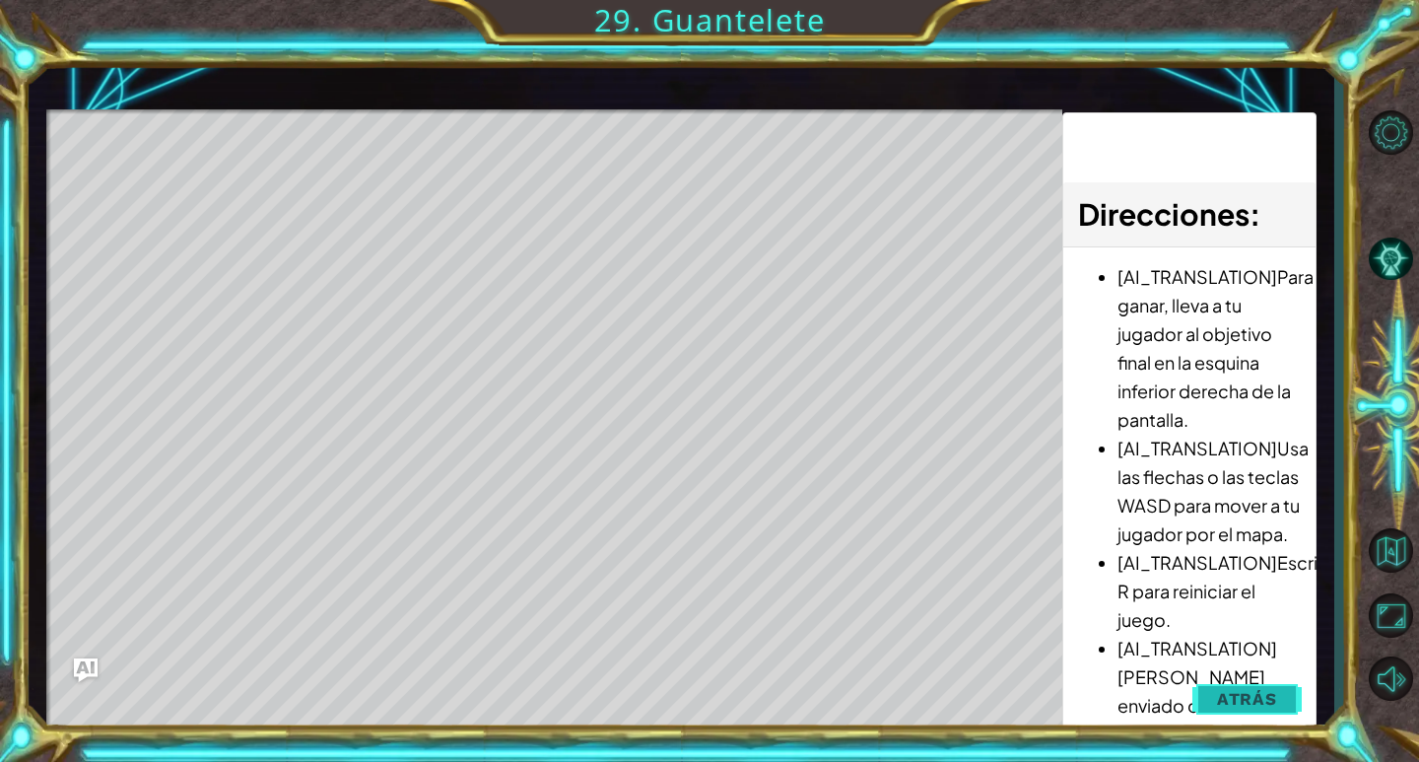
click at [1226, 702] on span "Atrás" at bounding box center [1247, 699] width 60 height 20
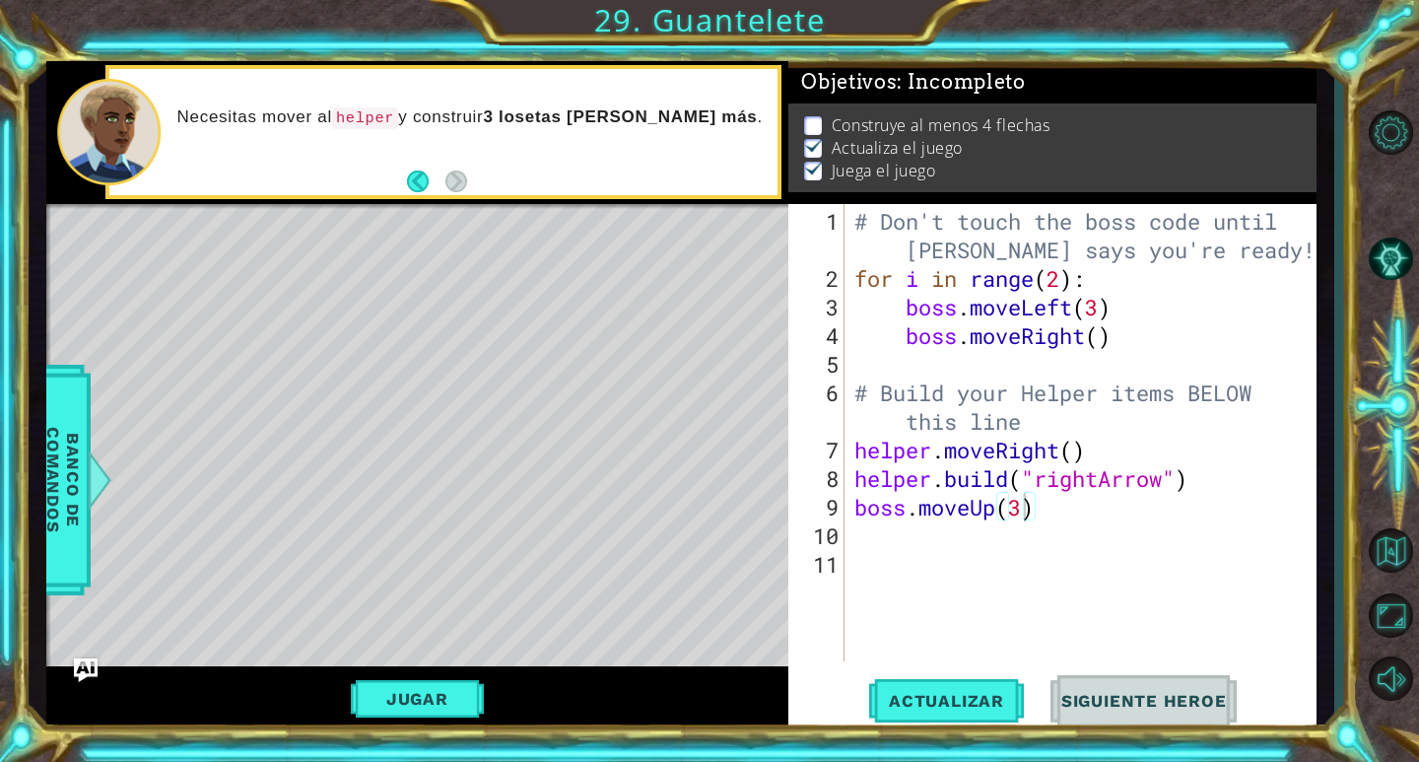
type textarea "boss.moveLeft(3)"
click at [1101, 301] on div "# Don't touch the boss code until [PERSON_NAME] says you're ready! for i in ran…" at bounding box center [1085, 478] width 471 height 543
click at [1041, 528] on div "# Don't touch the boss code until [PERSON_NAME] says you're ready! for i in ran…" at bounding box center [1085, 478] width 471 height 543
click at [992, 507] on div "# Don't touch the boss code until [PERSON_NAME] says you're ready! for i in ran…" at bounding box center [1085, 478] width 471 height 543
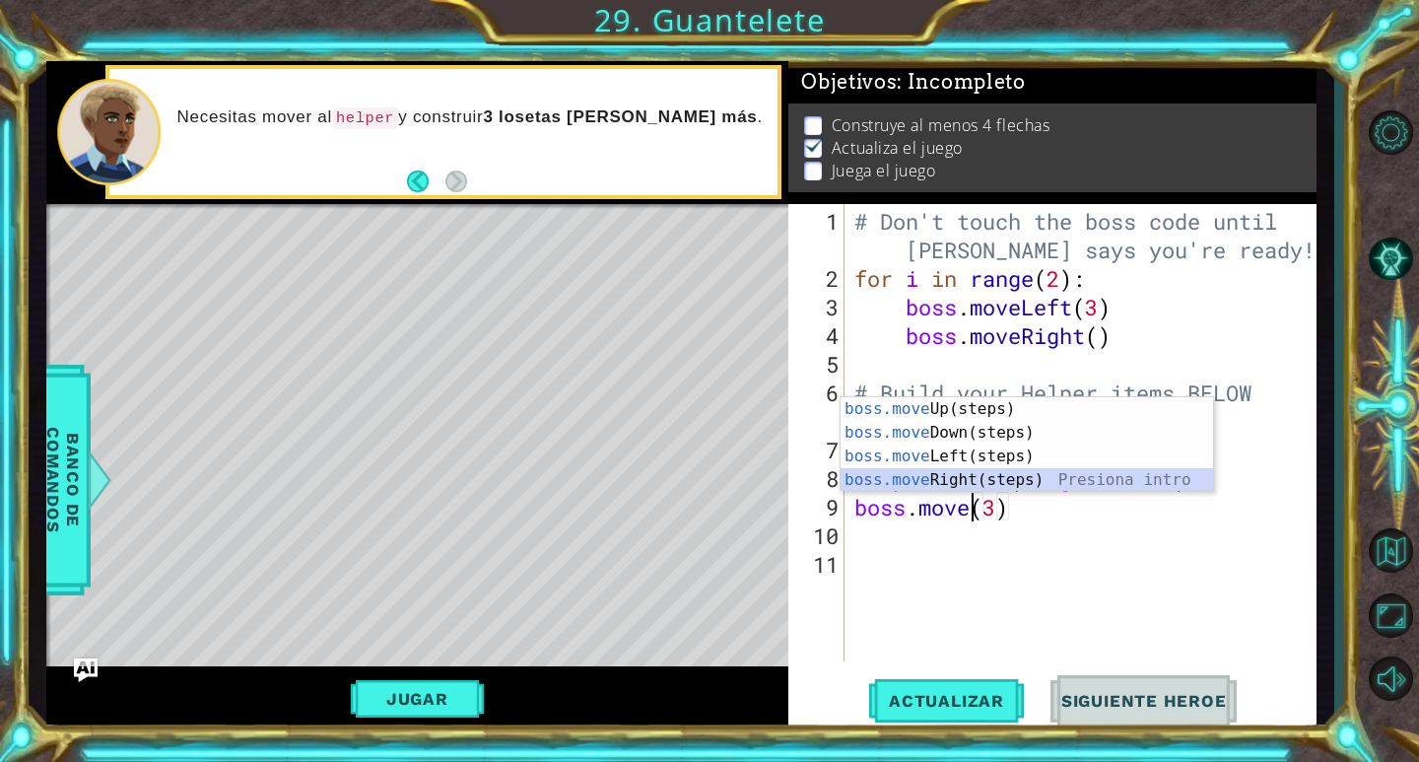
click at [958, 470] on div "boss.move Up(steps) Presiona intro boss.move Down(steps) Presiona intro boss.mo…" at bounding box center [1026, 468] width 372 height 142
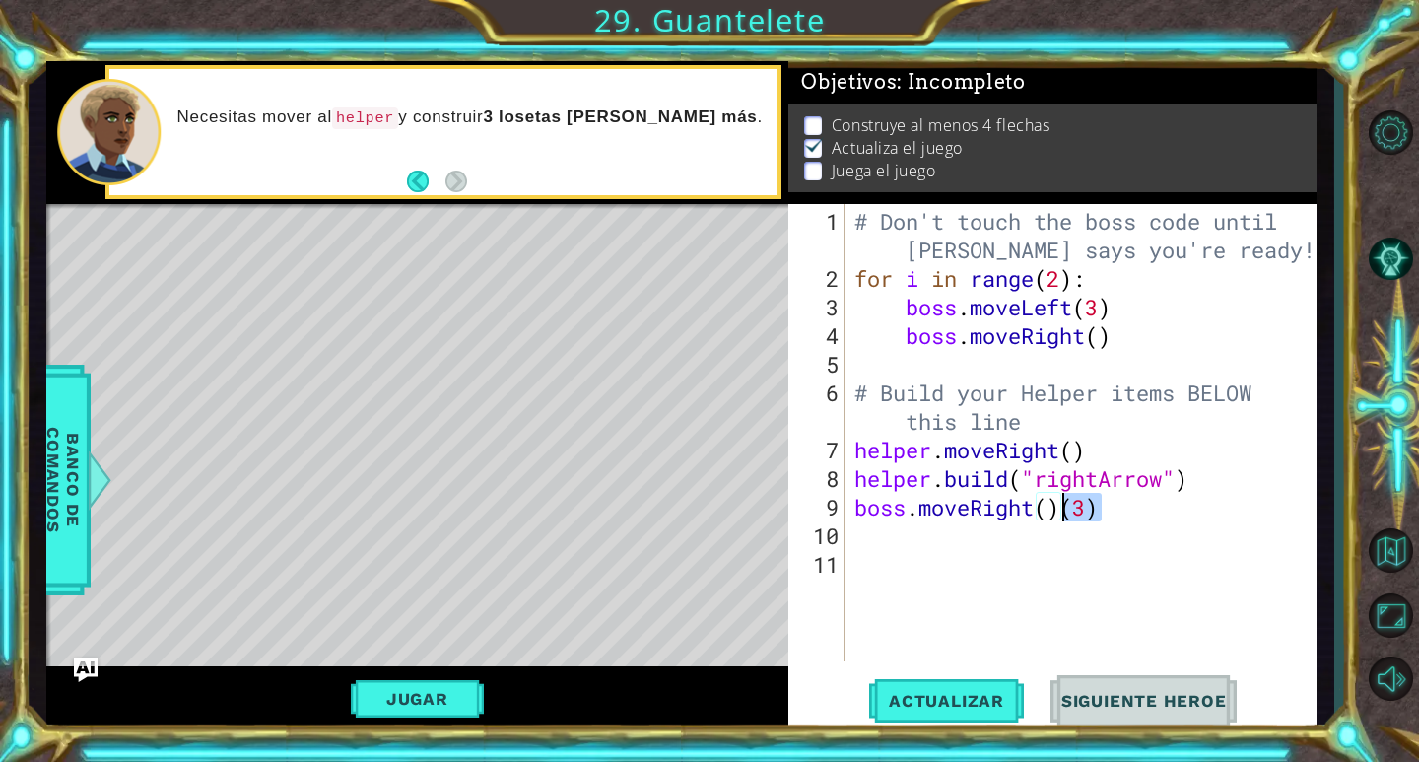
drag, startPoint x: 1097, startPoint y: 508, endPoint x: 1068, endPoint y: 514, distance: 29.2
click at [1068, 514] on div "# Don't touch the boss code until [PERSON_NAME] says you're ready! for i in ran…" at bounding box center [1085, 478] width 471 height 543
click at [1049, 509] on div "# Don't touch the boss code until [PERSON_NAME] says you're ready! for i in ran…" at bounding box center [1085, 478] width 471 height 543
type textarea "boss.moveRight(2)"
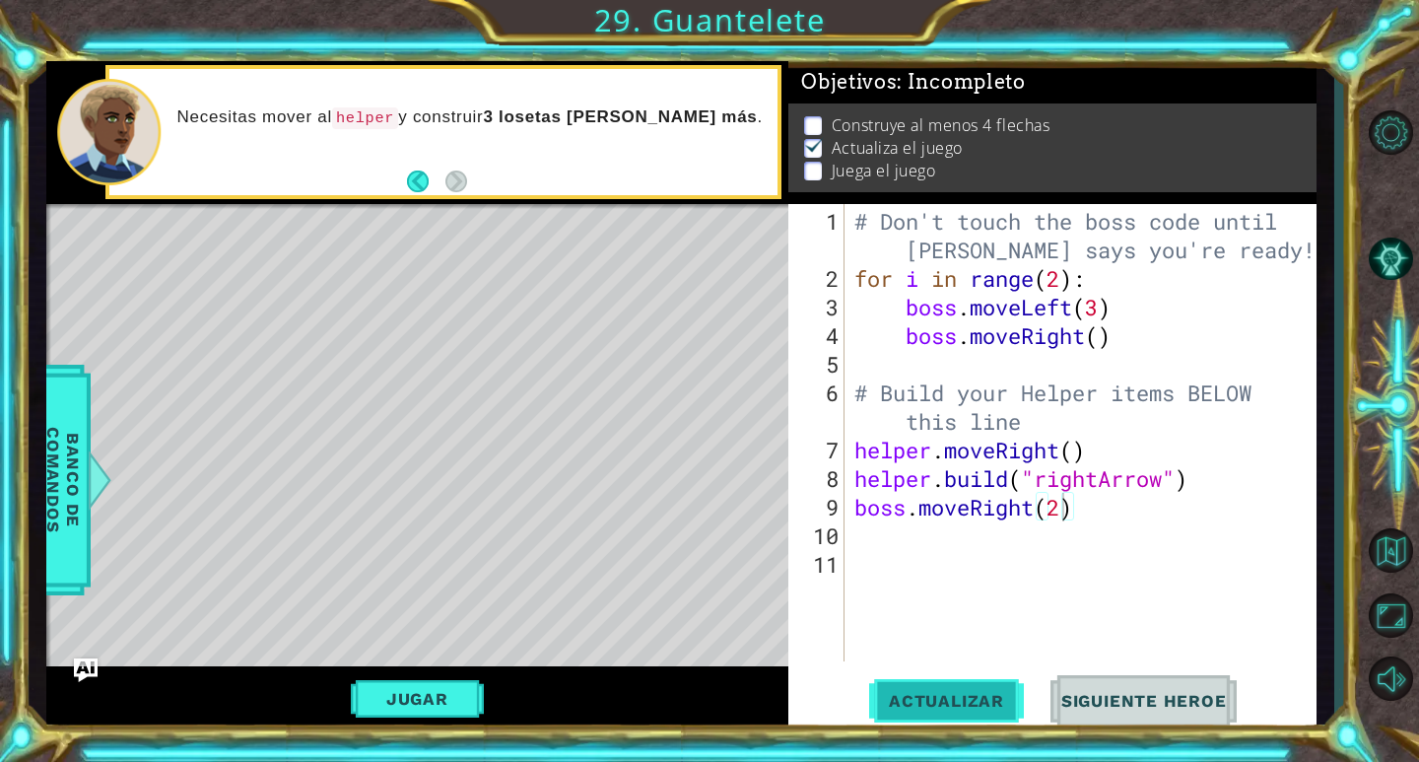
click at [938, 684] on button "Actualizar" at bounding box center [946, 701] width 155 height 53
click at [407, 700] on button "Jugar" at bounding box center [417, 698] width 133 height 37
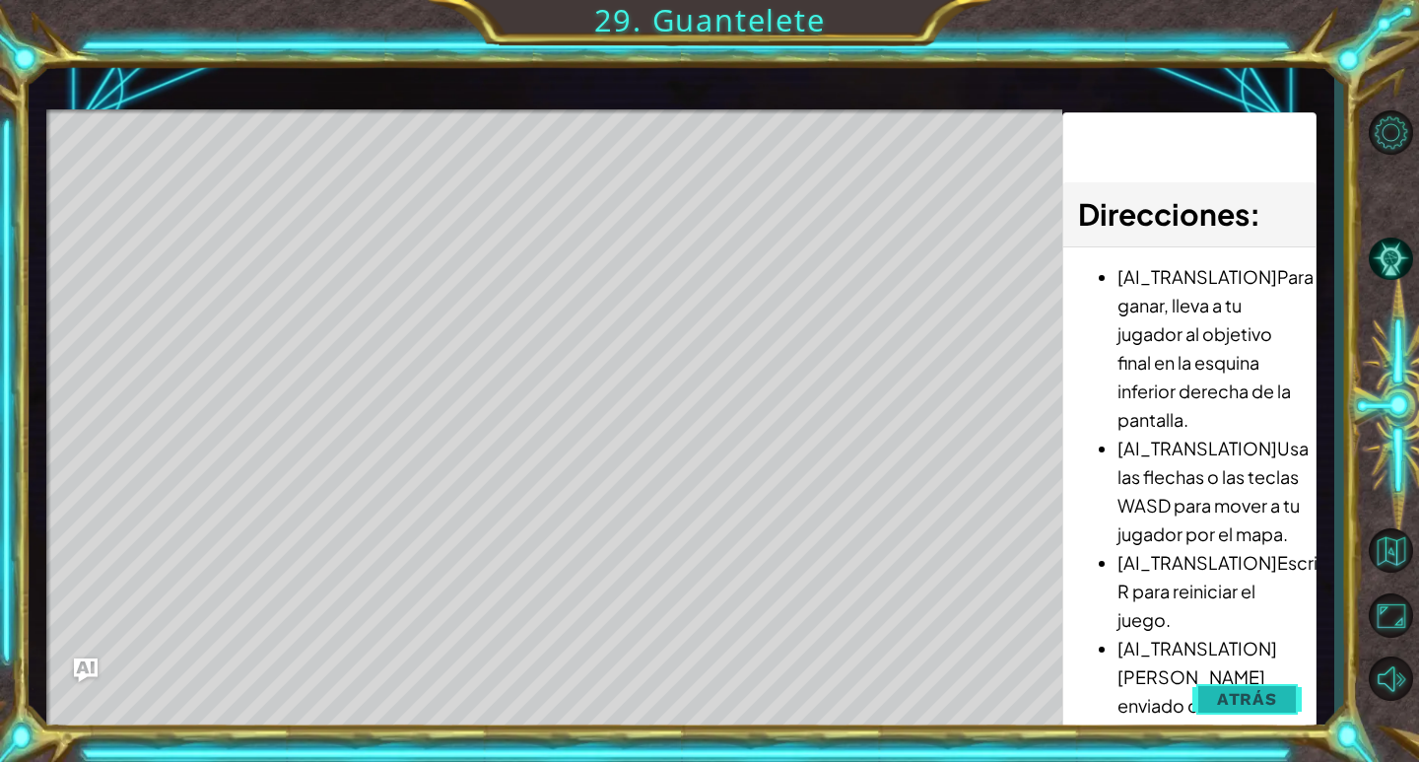
click at [1261, 689] on span "Atrás" at bounding box center [1247, 699] width 60 height 20
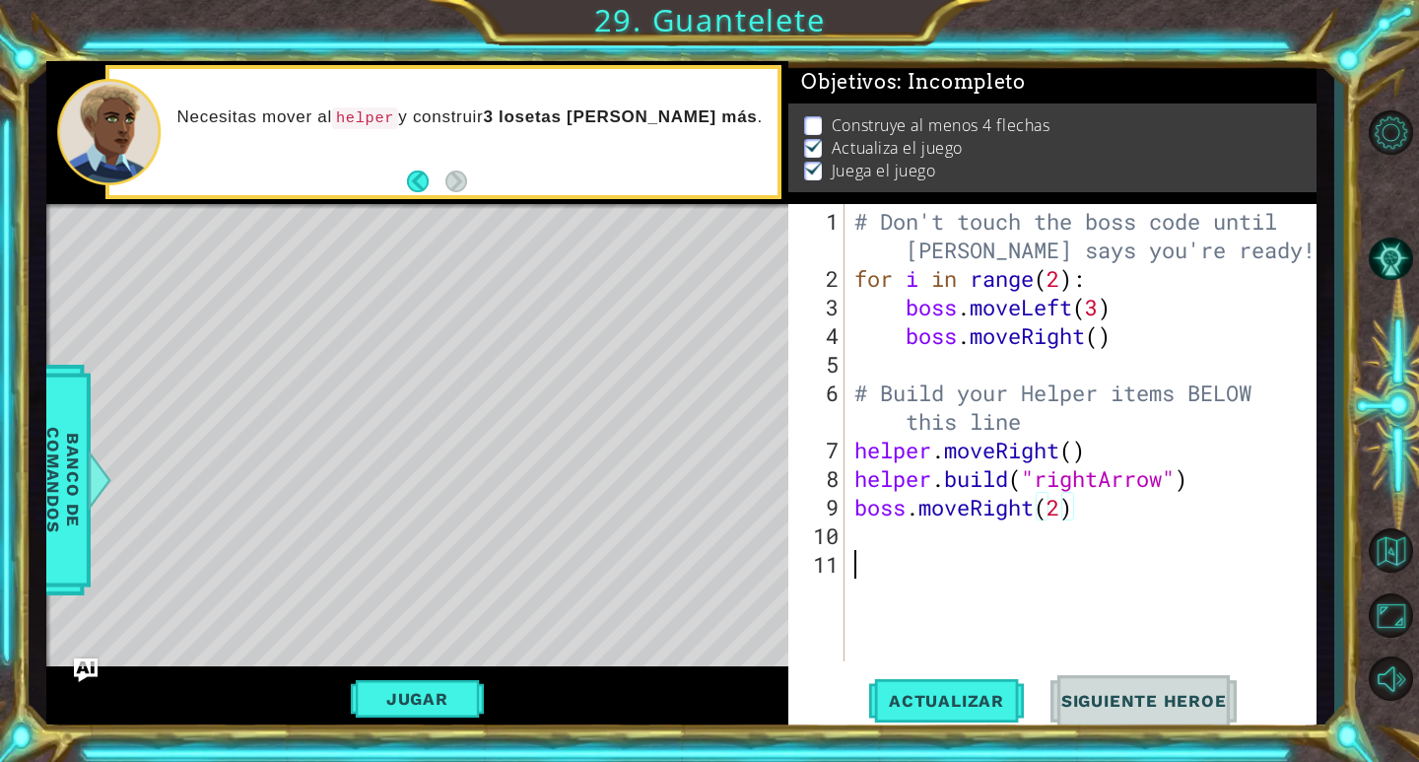
scroll to position [0, 0]
click at [966, 548] on div "# Don't touch the boss code until [PERSON_NAME] says you're ready! for i in ran…" at bounding box center [1085, 478] width 471 height 543
click at [961, 532] on div "# Don't touch the boss code until [PERSON_NAME] says you're ready! for i in ran…" at bounding box center [1085, 478] width 471 height 543
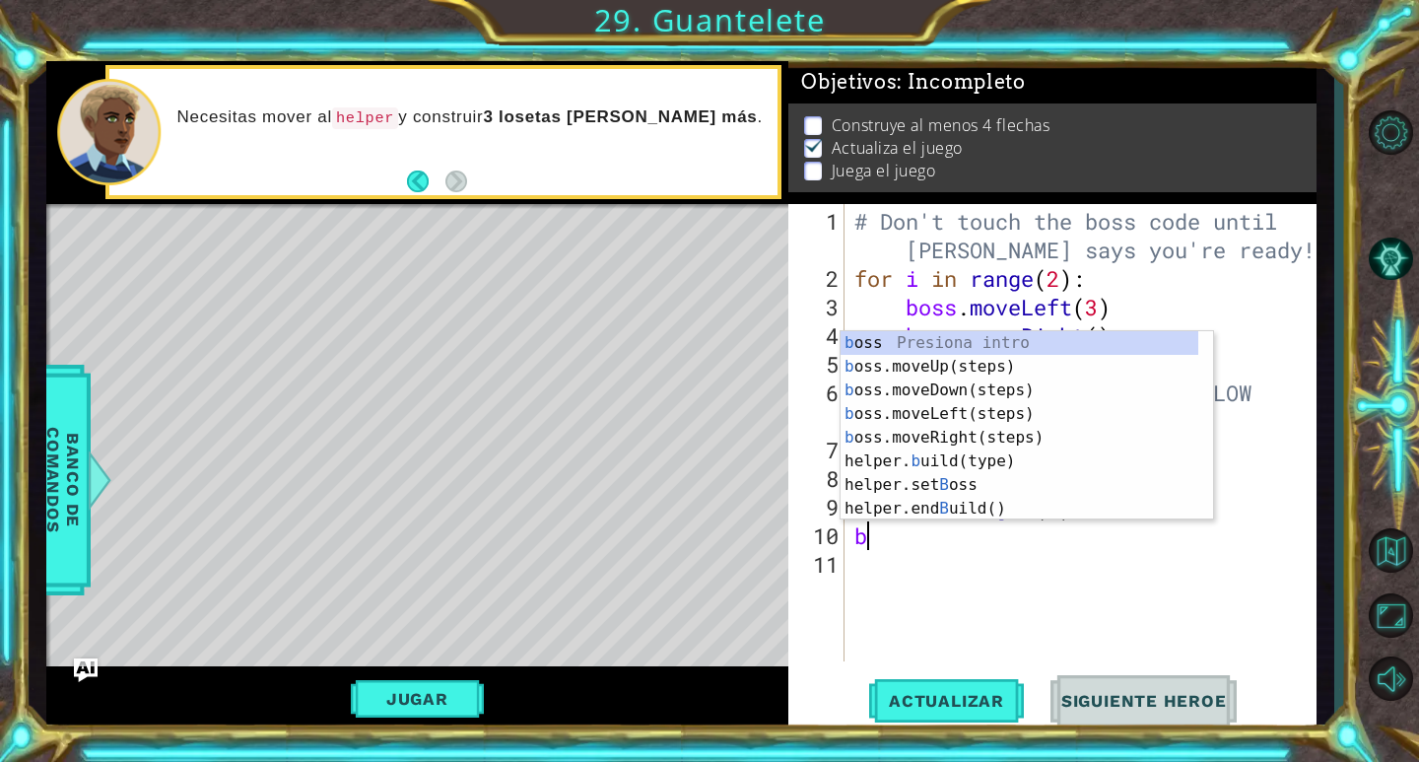
type textarea "bo"
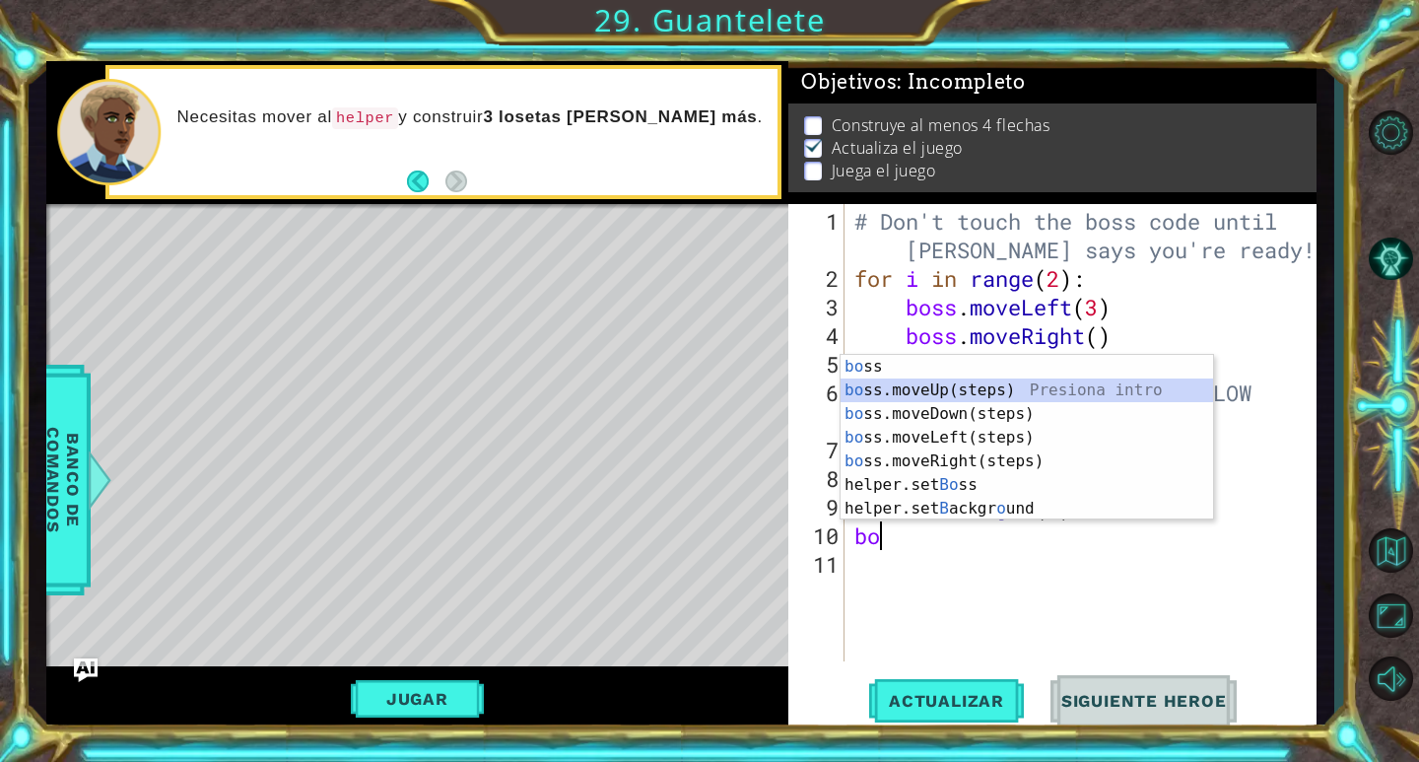
click at [932, 386] on div "bo ss Presiona intro bo ss.moveUp(steps) Presiona intro bo ss.moveDown(steps) P…" at bounding box center [1026, 461] width 372 height 213
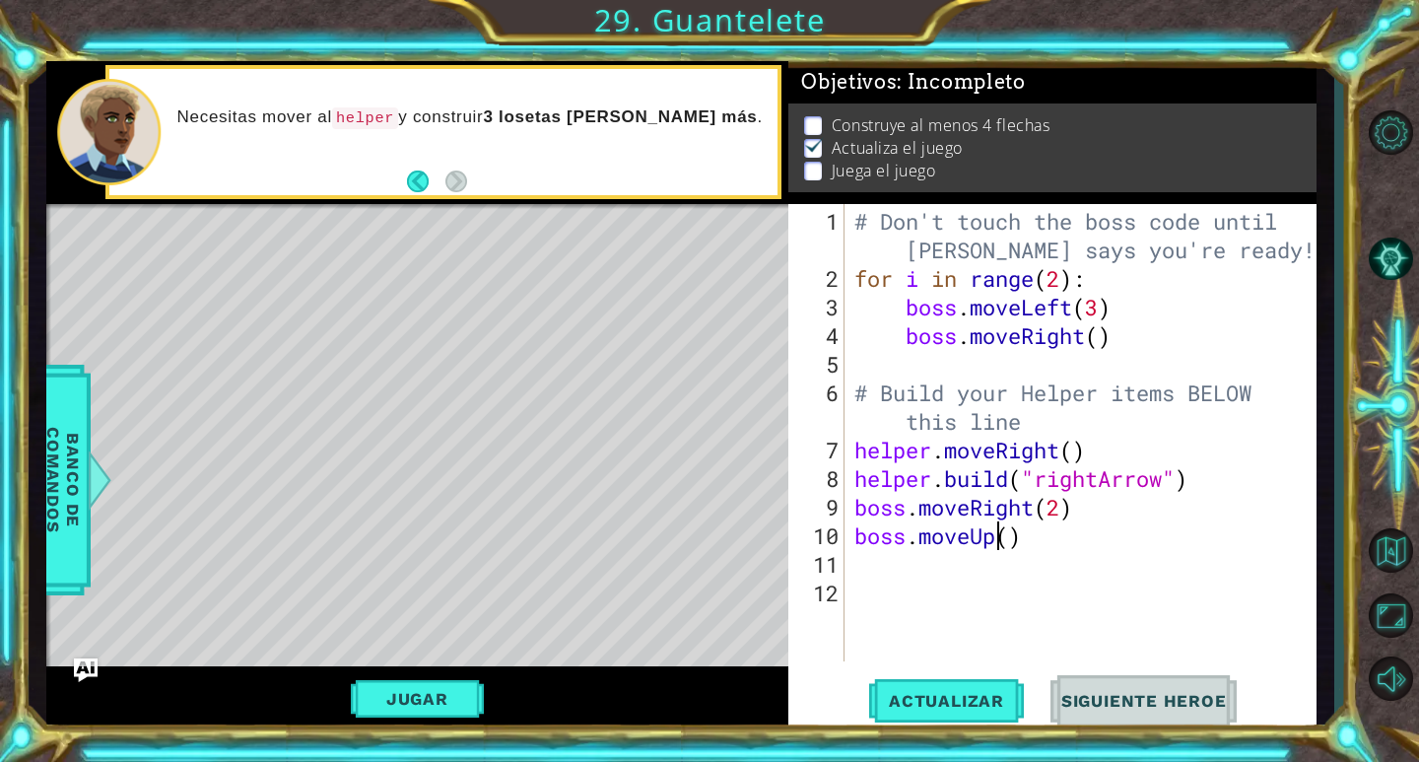
click at [1000, 540] on div "# Don't touch the boss code until [PERSON_NAME] says you're ready! for i in ran…" at bounding box center [1085, 478] width 471 height 543
click at [1012, 545] on div "# Don't touch the boss code until [PERSON_NAME] says you're ready! for i in ran…" at bounding box center [1085, 478] width 471 height 543
type textarea "boss.moveUp(3)"
click at [984, 589] on div "# Don't touch the boss code until [PERSON_NAME] says you're ready! for i in ran…" at bounding box center [1085, 478] width 471 height 543
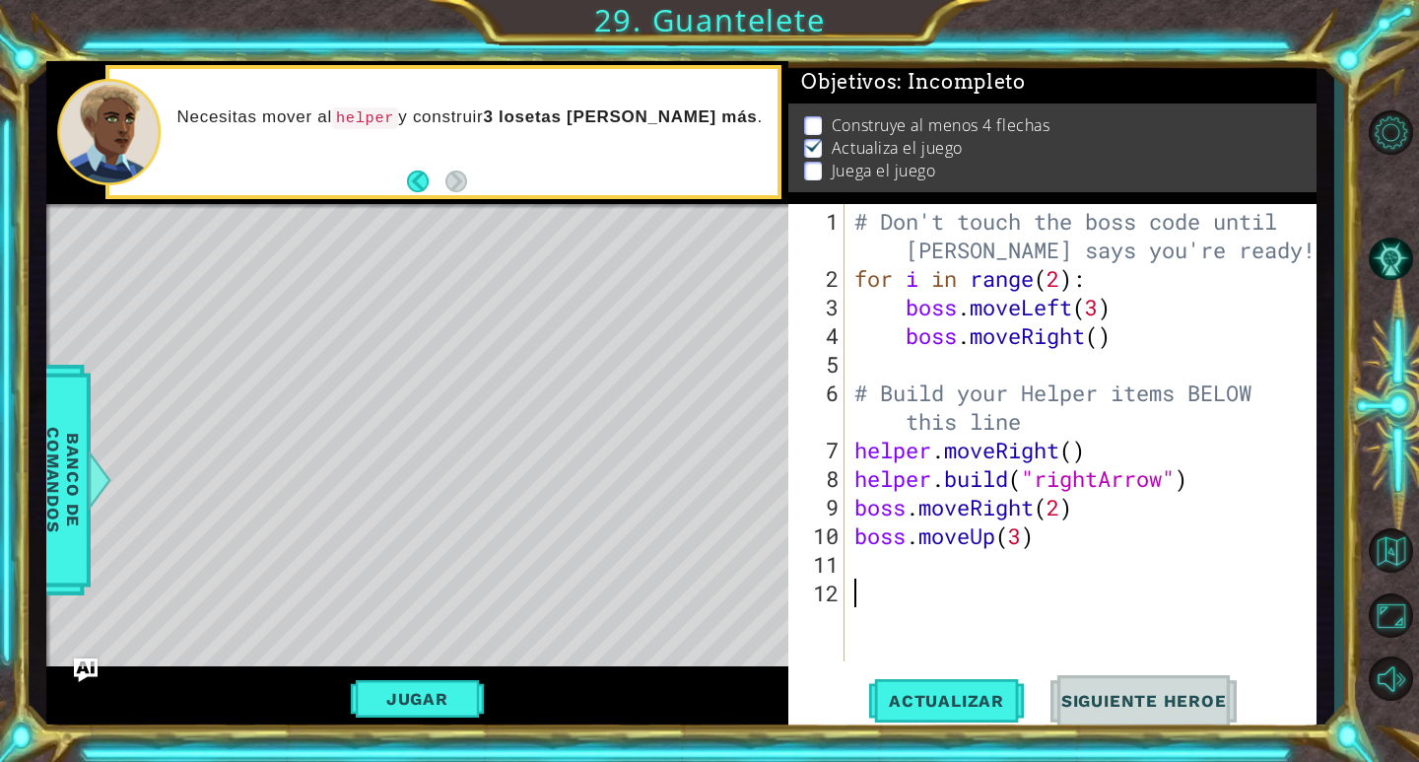
scroll to position [0, 0]
click at [957, 564] on div "# Don't touch the boss code until [PERSON_NAME] says you're ready! for i in ran…" at bounding box center [1085, 478] width 471 height 543
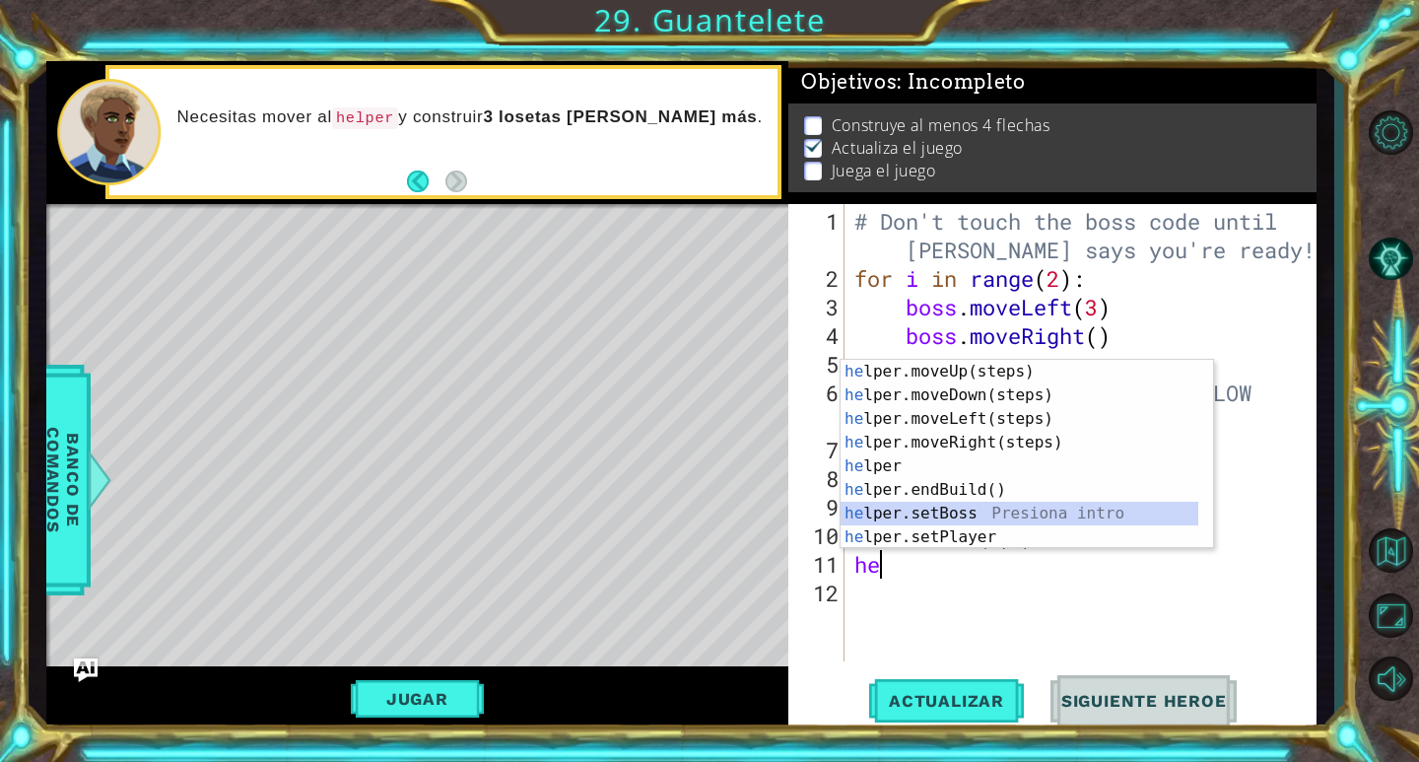
click at [943, 517] on div "he lper.moveUp(steps) Presiona intro he lper.moveDown(steps) Presiona intro he …" at bounding box center [1019, 478] width 358 height 236
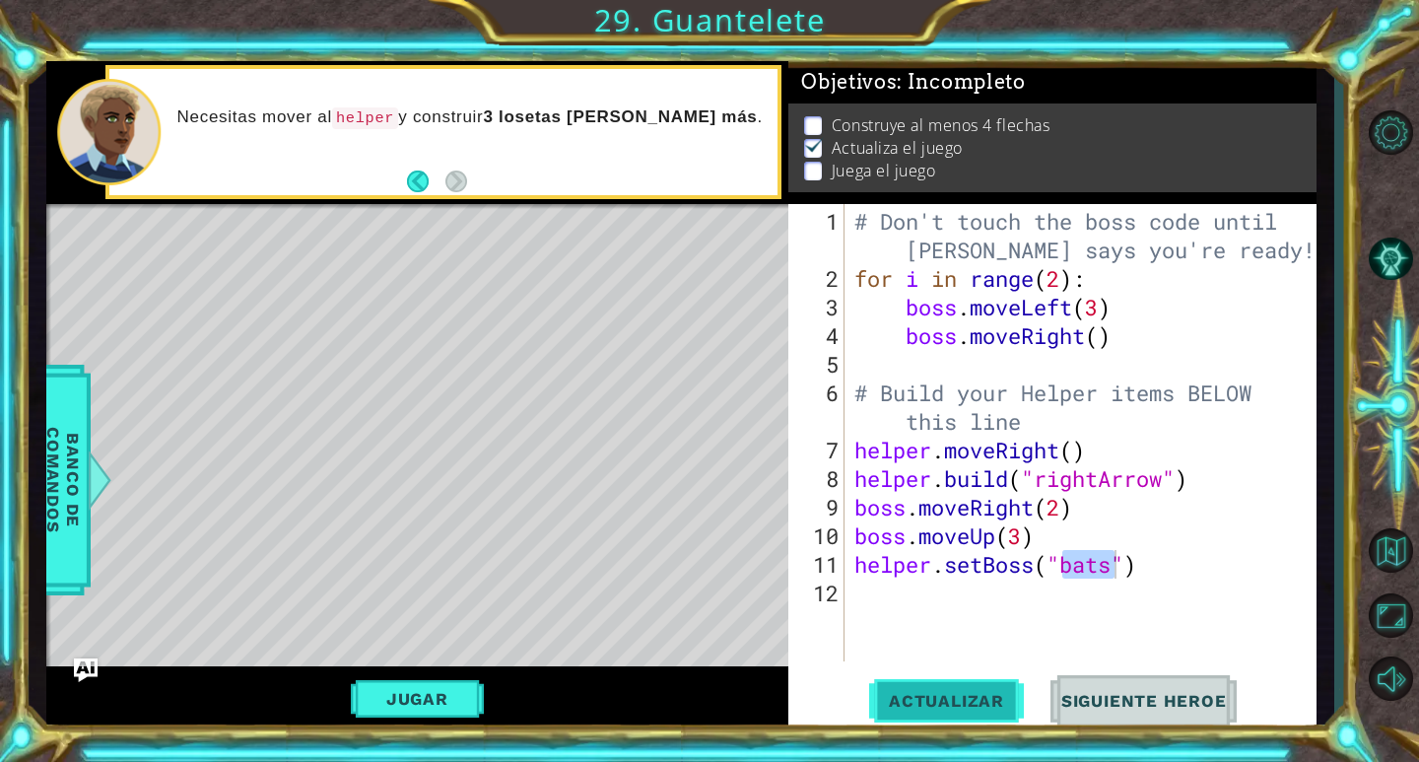
click at [958, 697] on span "Actualizar" at bounding box center [946, 701] width 155 height 20
click at [436, 690] on button "Jugar" at bounding box center [417, 698] width 133 height 37
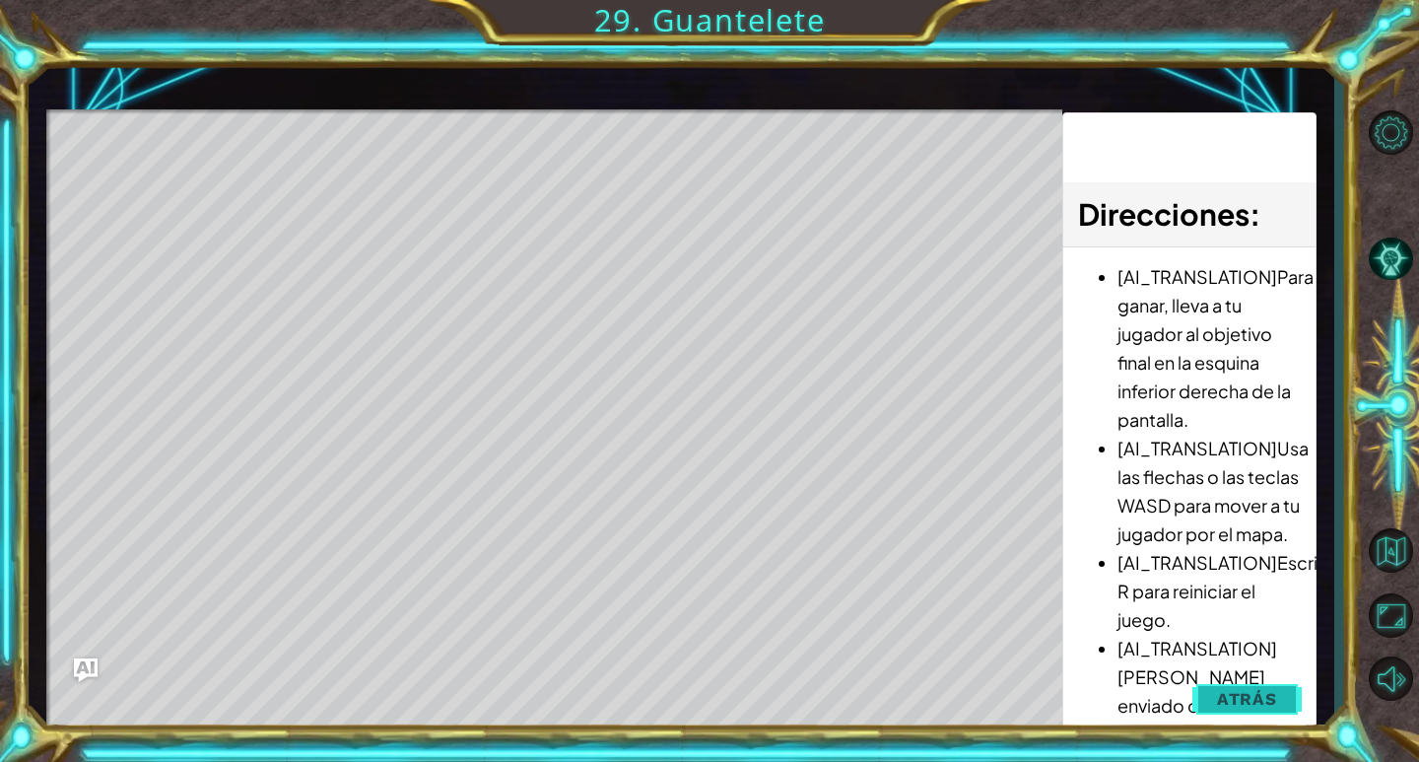
click at [1229, 691] on span "Atrás" at bounding box center [1247, 699] width 60 height 20
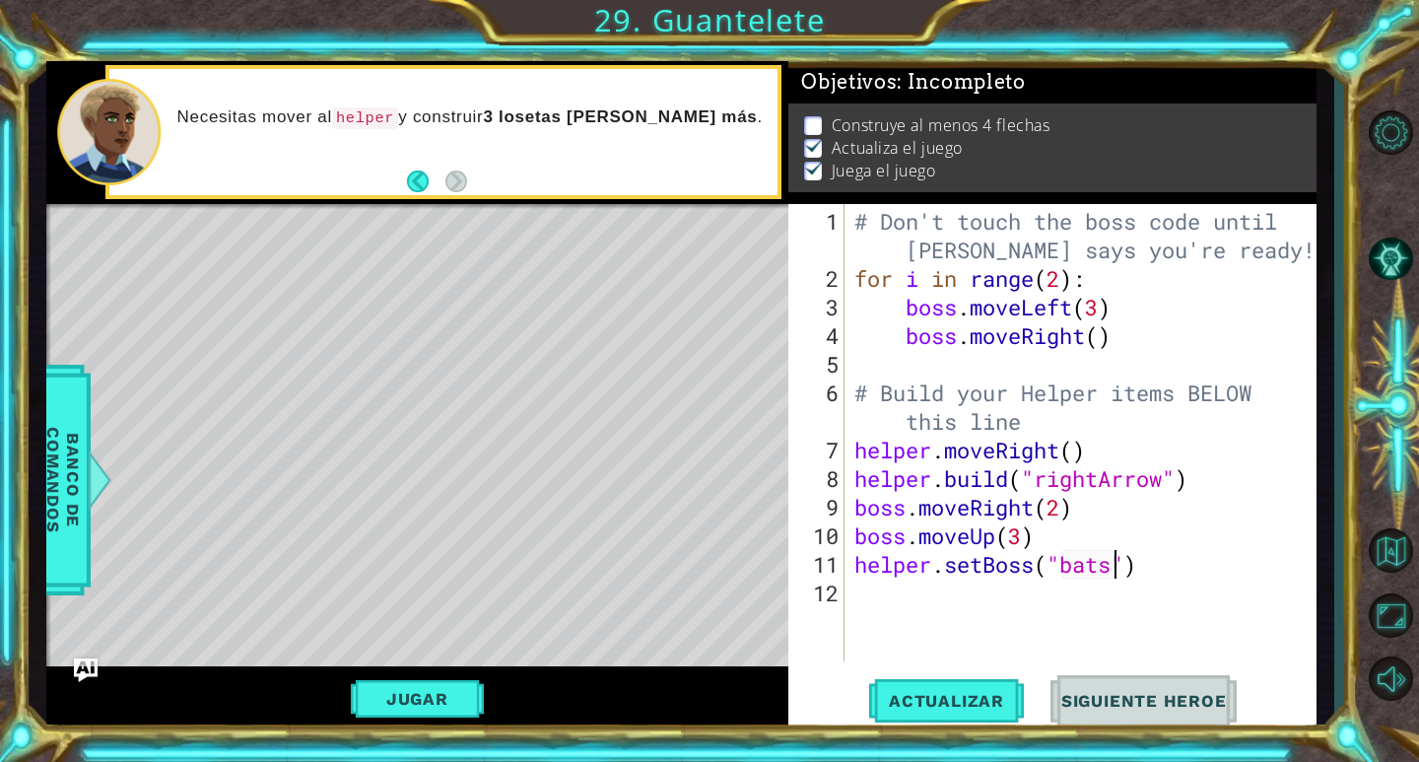
click at [1111, 567] on div "# Don't touch the boss code until [PERSON_NAME] says you're ready! for i in ran…" at bounding box center [1085, 478] width 471 height 543
drag, startPoint x: 1112, startPoint y: 568, endPoint x: 1065, endPoint y: 563, distance: 47.7
click at [1065, 563] on div "# Don't touch the boss code until [PERSON_NAME] says you're ready! for i in ran…" at bounding box center [1085, 478] width 471 height 543
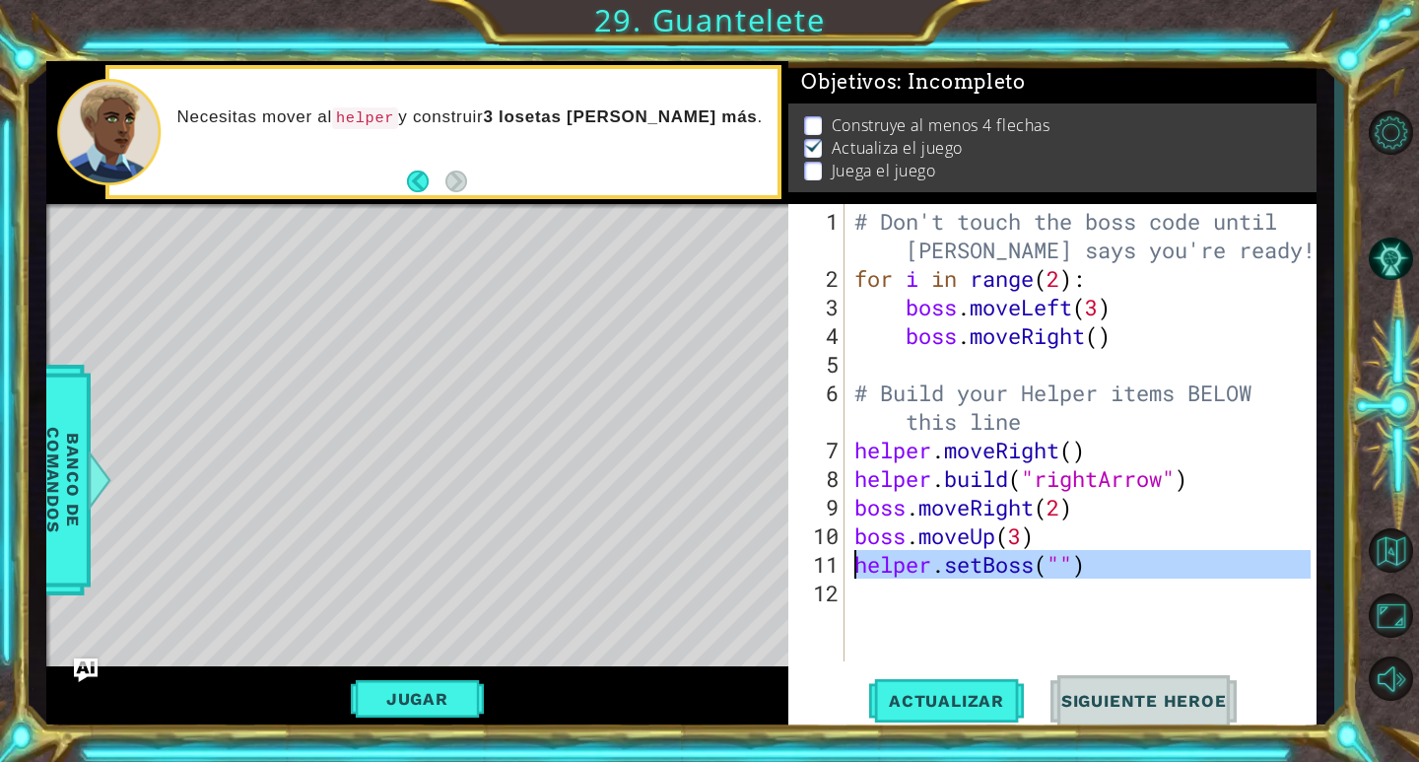
drag, startPoint x: 1129, startPoint y: 577, endPoint x: 853, endPoint y: 564, distance: 276.2
click at [853, 564] on div "# Don't touch the boss code until [PERSON_NAME] says you're ready! for i in ran…" at bounding box center [1085, 478] width 471 height 543
type textarea "helper.setBoss("")"
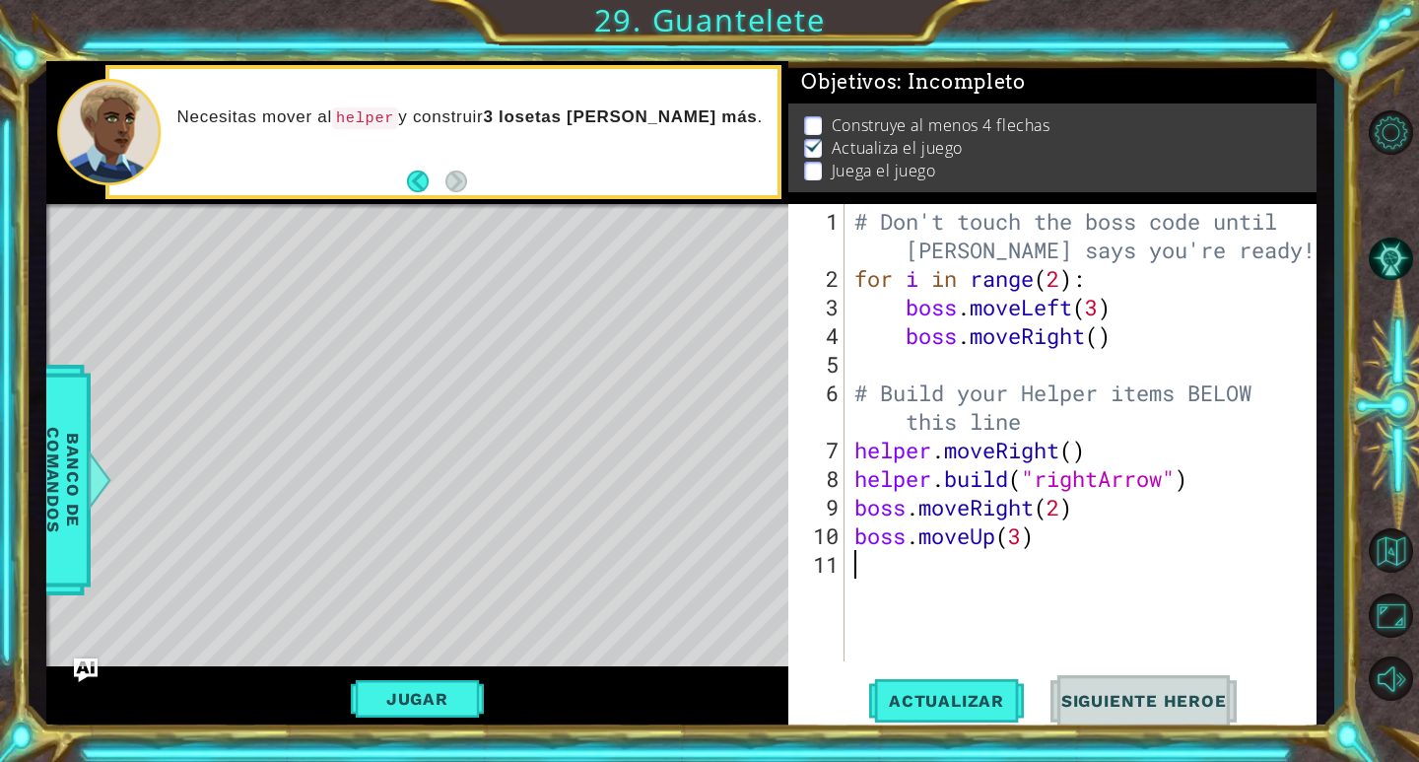
click at [1085, 556] on div "# Don't touch the boss code until [PERSON_NAME] says you're ready! for i in ran…" at bounding box center [1085, 478] width 471 height 543
click at [461, 690] on button "Jugar" at bounding box center [417, 698] width 133 height 37
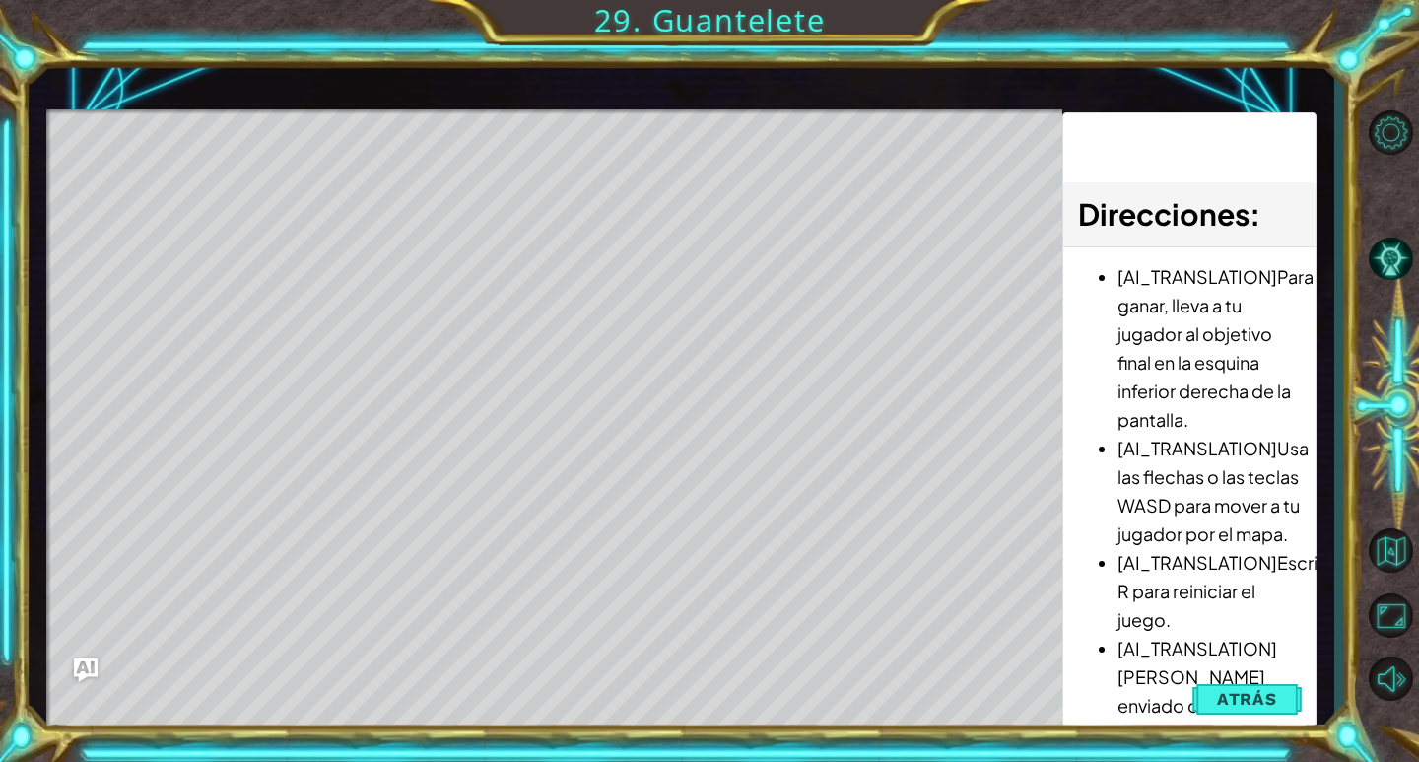
click at [1164, 710] on li "[AI_TRANSLATION][PERSON_NAME] enviado de vuelta al inicio si te topas con el je…" at bounding box center [1208, 705] width 183 height 143
click at [1231, 701] on span "Atrás" at bounding box center [1247, 699] width 60 height 20
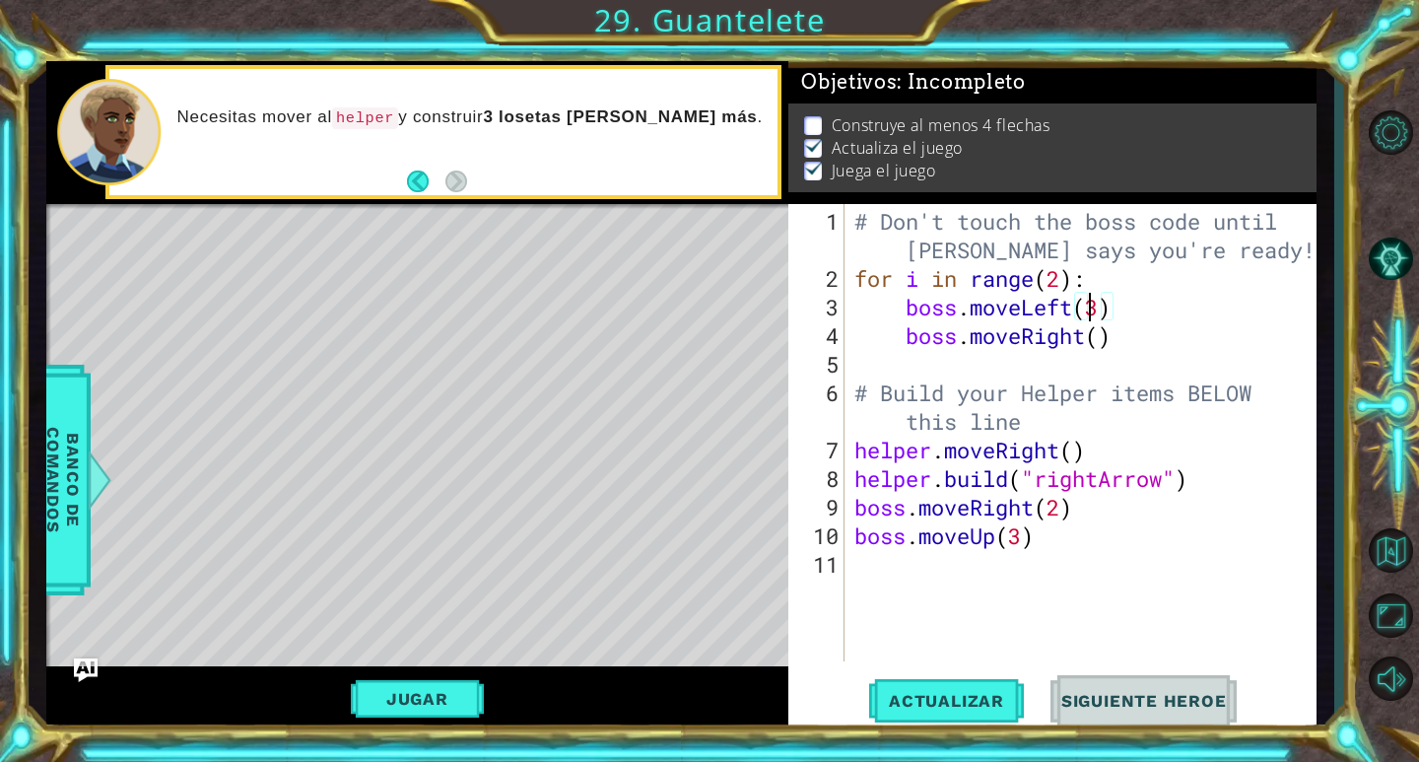
click at [1095, 302] on div "# Don't touch the boss code until [PERSON_NAME] says you're ready! for i in ran…" at bounding box center [1085, 478] width 470 height 543
click at [1106, 305] on div "# Don't touch the boss code until [PERSON_NAME] says you're ready! for i in ran…" at bounding box center [1085, 478] width 470 height 543
click at [407, 691] on button "Jugar" at bounding box center [417, 698] width 133 height 37
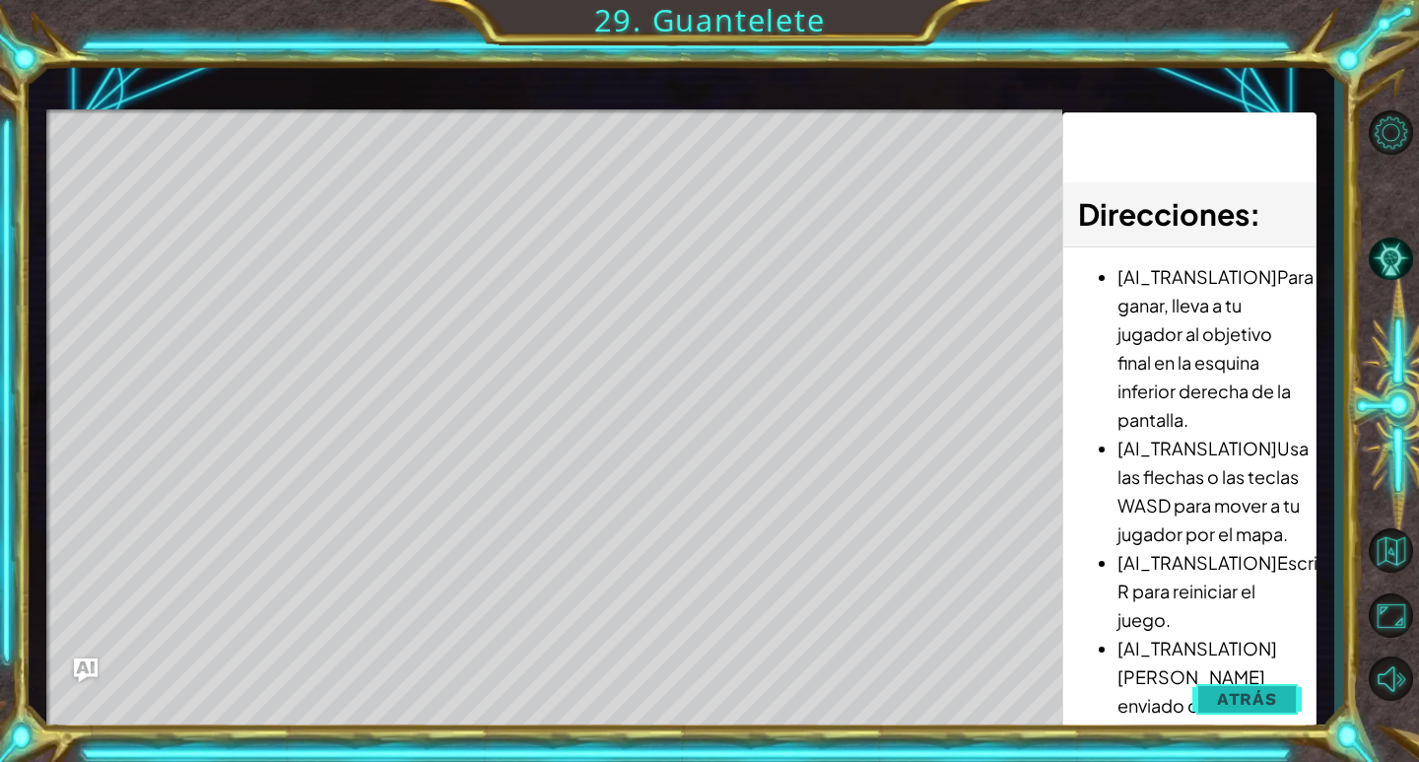
click at [1227, 689] on span "Atrás" at bounding box center [1247, 699] width 60 height 20
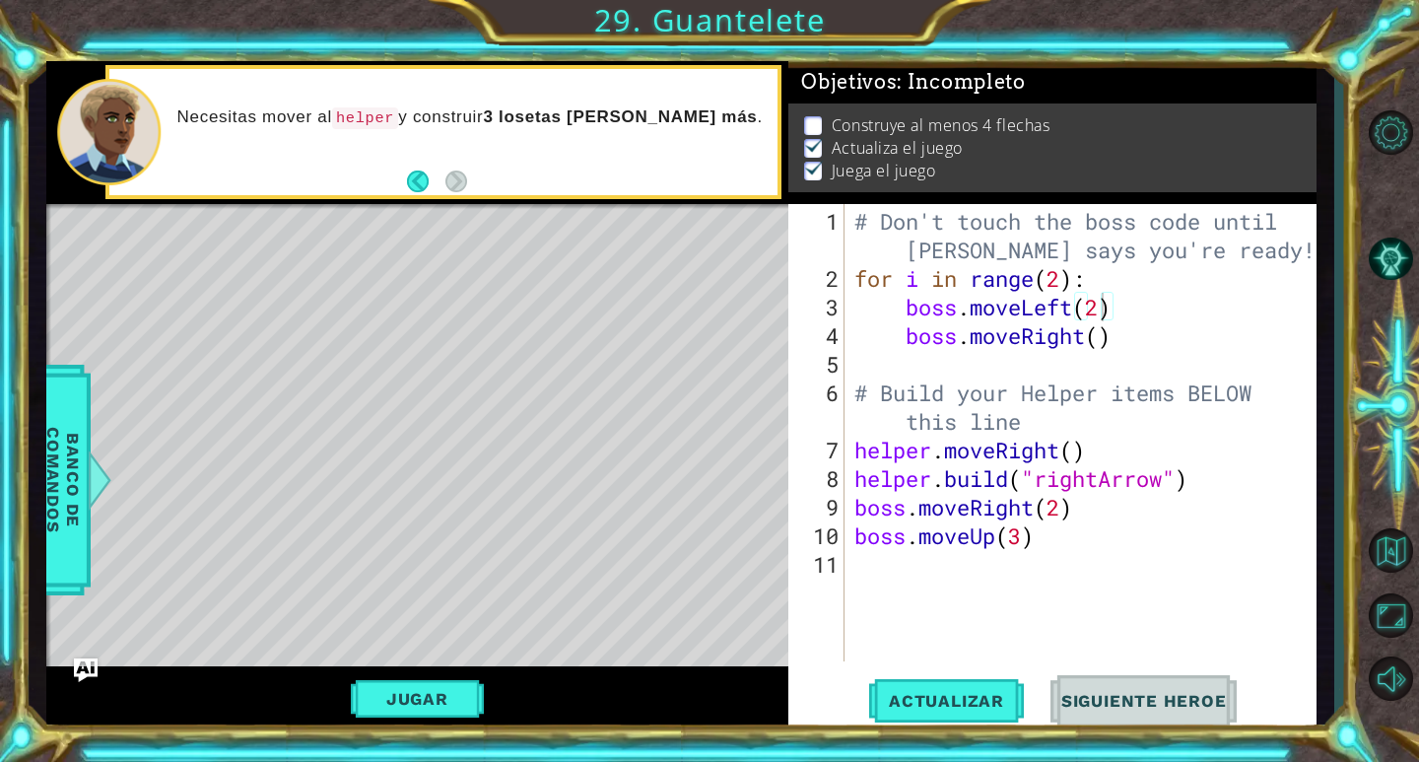
click at [1102, 312] on div "# Don't touch the boss code until [PERSON_NAME] says you're ready! for i in ran…" at bounding box center [1085, 478] width 470 height 543
click at [1062, 514] on div "# Don't touch the boss code until [PERSON_NAME] says you're ready! for i in ran…" at bounding box center [1085, 478] width 470 height 543
click at [1030, 514] on div "# Don't touch the boss code until [PERSON_NAME] says you're ready! for i in ran…" at bounding box center [1085, 478] width 470 height 543
drag, startPoint x: 1035, startPoint y: 510, endPoint x: 972, endPoint y: 509, distance: 62.1
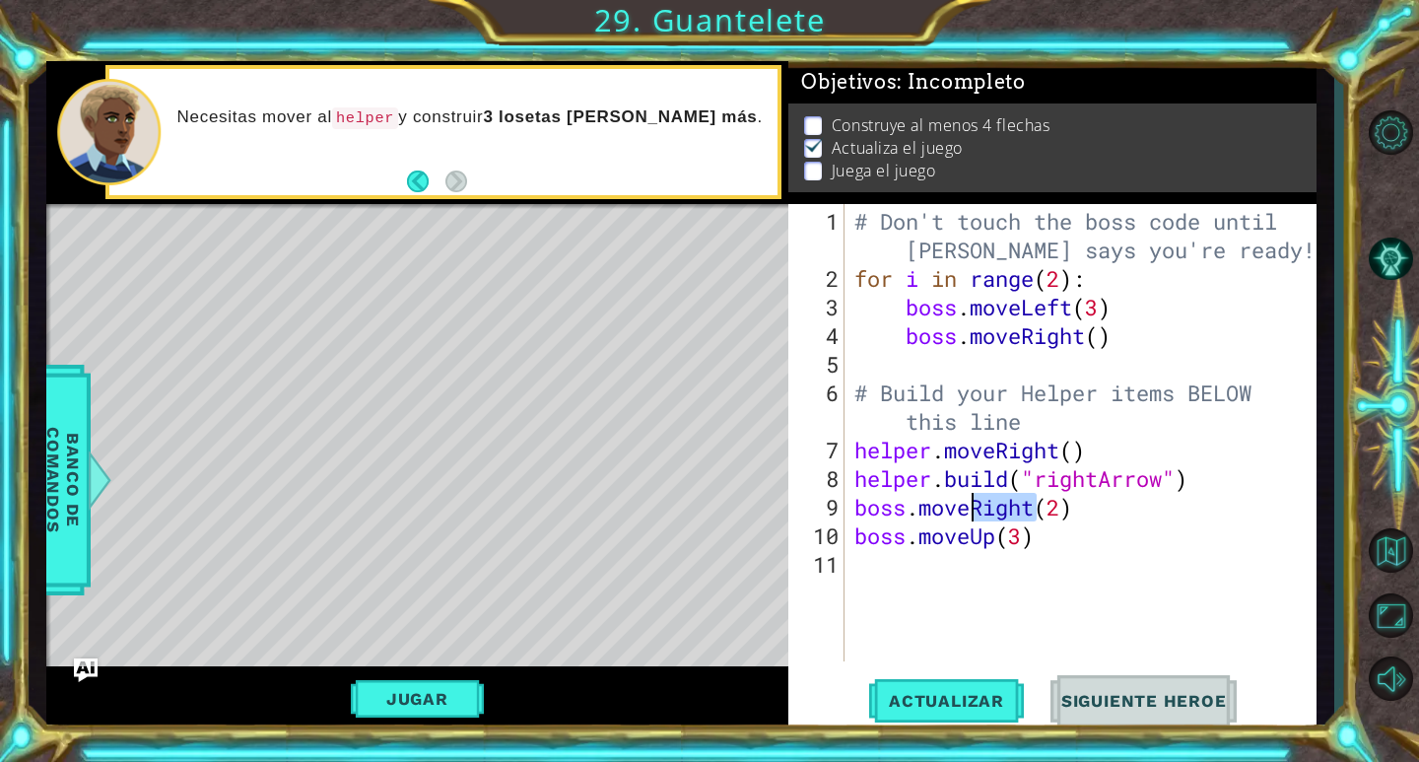
click at [972, 509] on div "# Don't touch the boss code until [PERSON_NAME] says you're ready! for i in ran…" at bounding box center [1085, 478] width 470 height 543
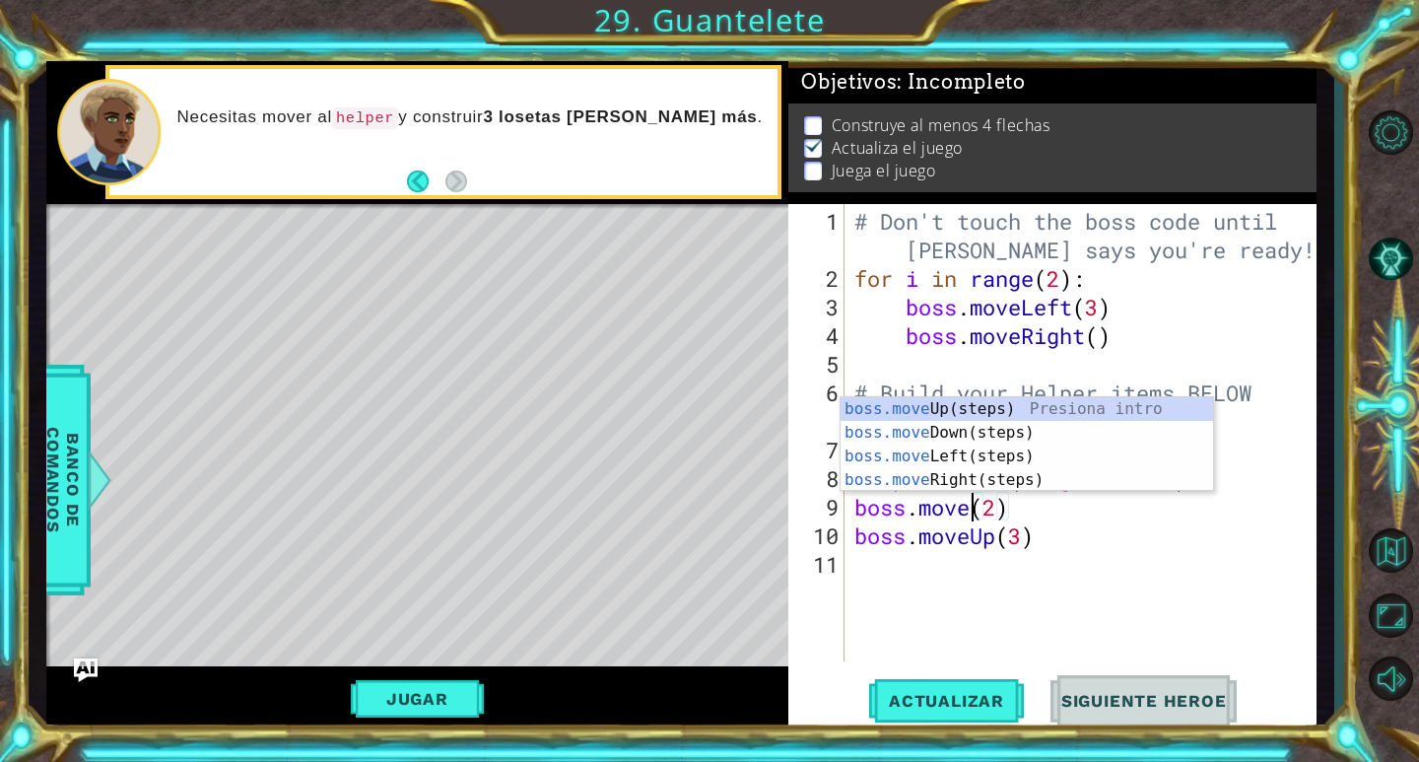
scroll to position [0, 6]
click at [979, 443] on div "boss.move Up(steps) Presiona intro boss.move Down(steps) Presiona intro boss.mo…" at bounding box center [1026, 468] width 372 height 142
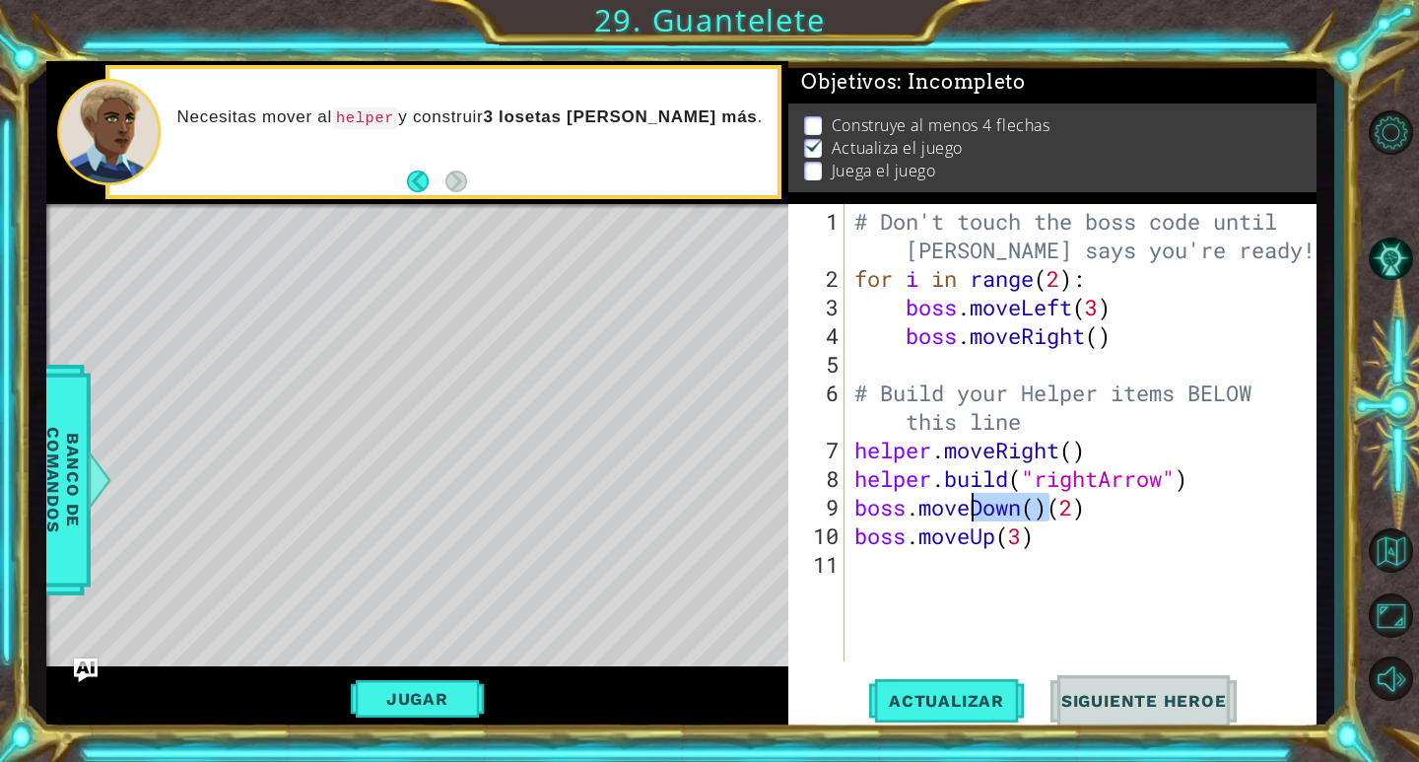
drag, startPoint x: 1043, startPoint y: 509, endPoint x: 977, endPoint y: 510, distance: 66.0
click at [977, 510] on div "# Don't touch the boss code until [PERSON_NAME] says you're ready! for i in ran…" at bounding box center [1085, 478] width 470 height 543
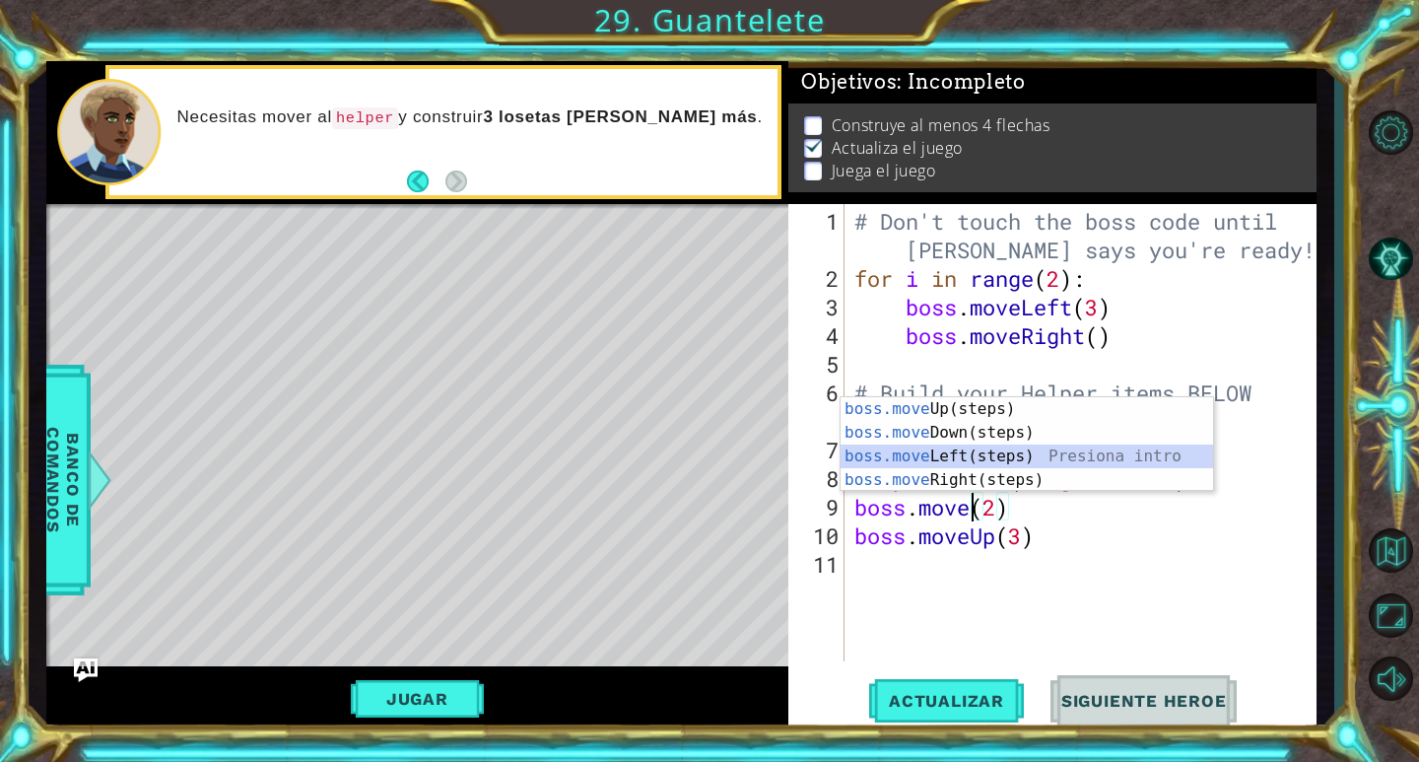
click at [952, 446] on div "boss.move Up(steps) Presiona intro boss.move Down(steps) Presiona intro boss.mo…" at bounding box center [1026, 468] width 372 height 142
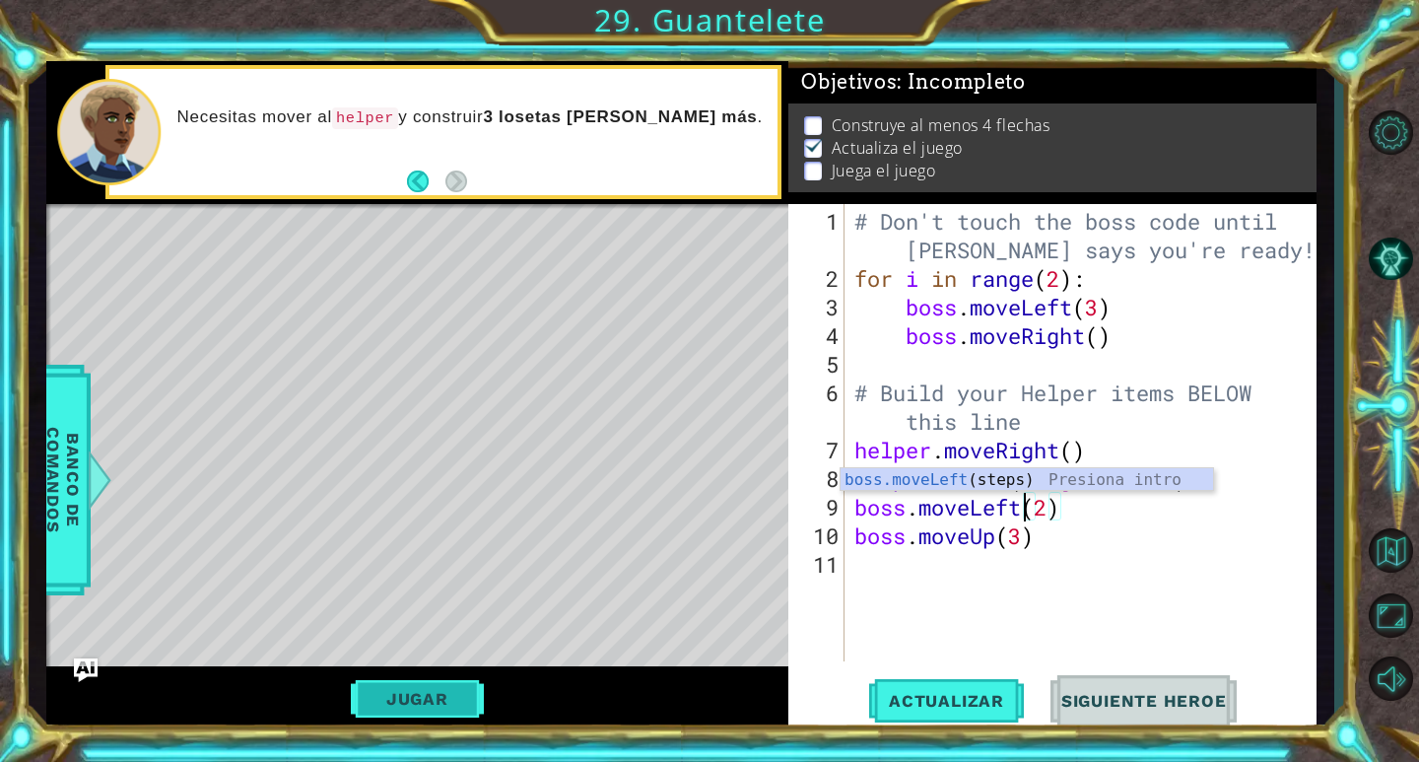
type textarea "boss.moveLeft(2)"
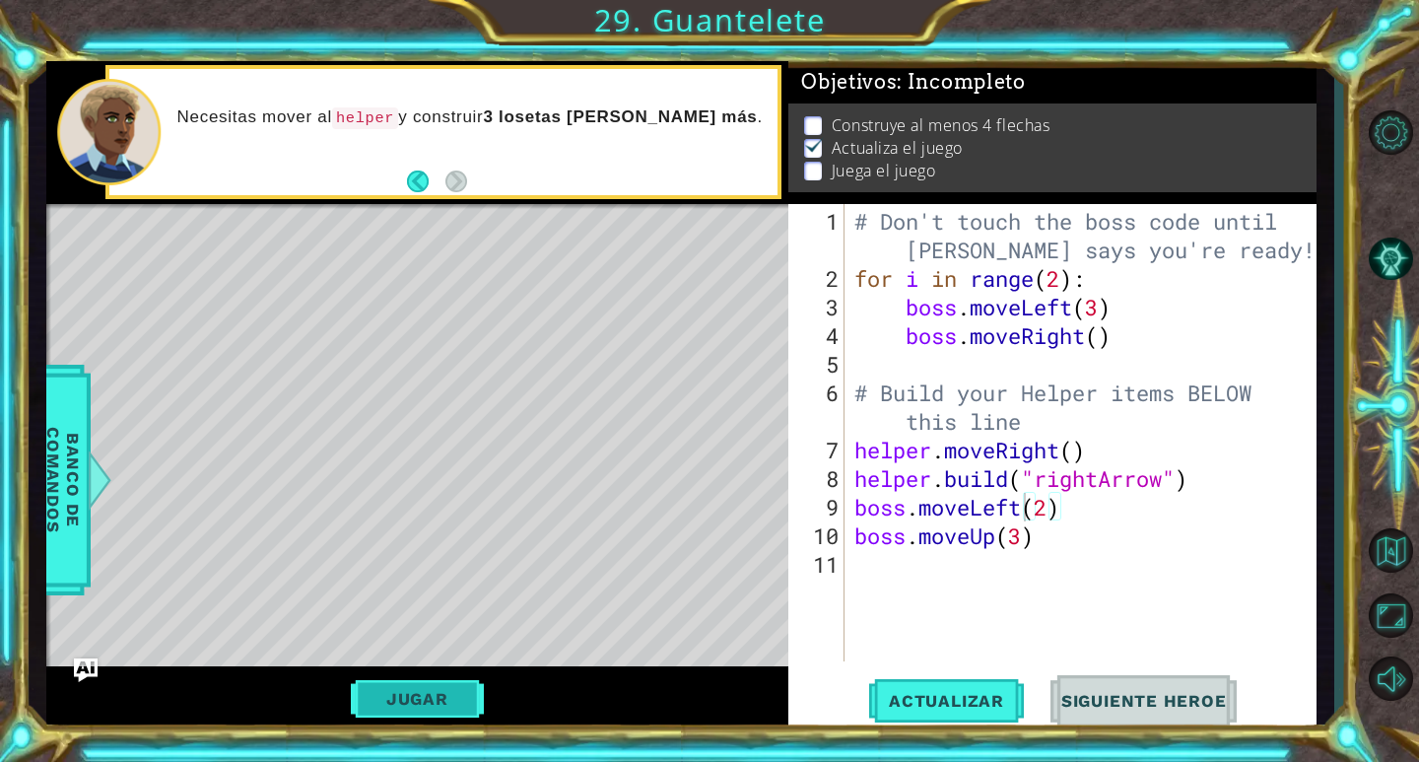
click at [457, 688] on button "Jugar" at bounding box center [417, 698] width 133 height 37
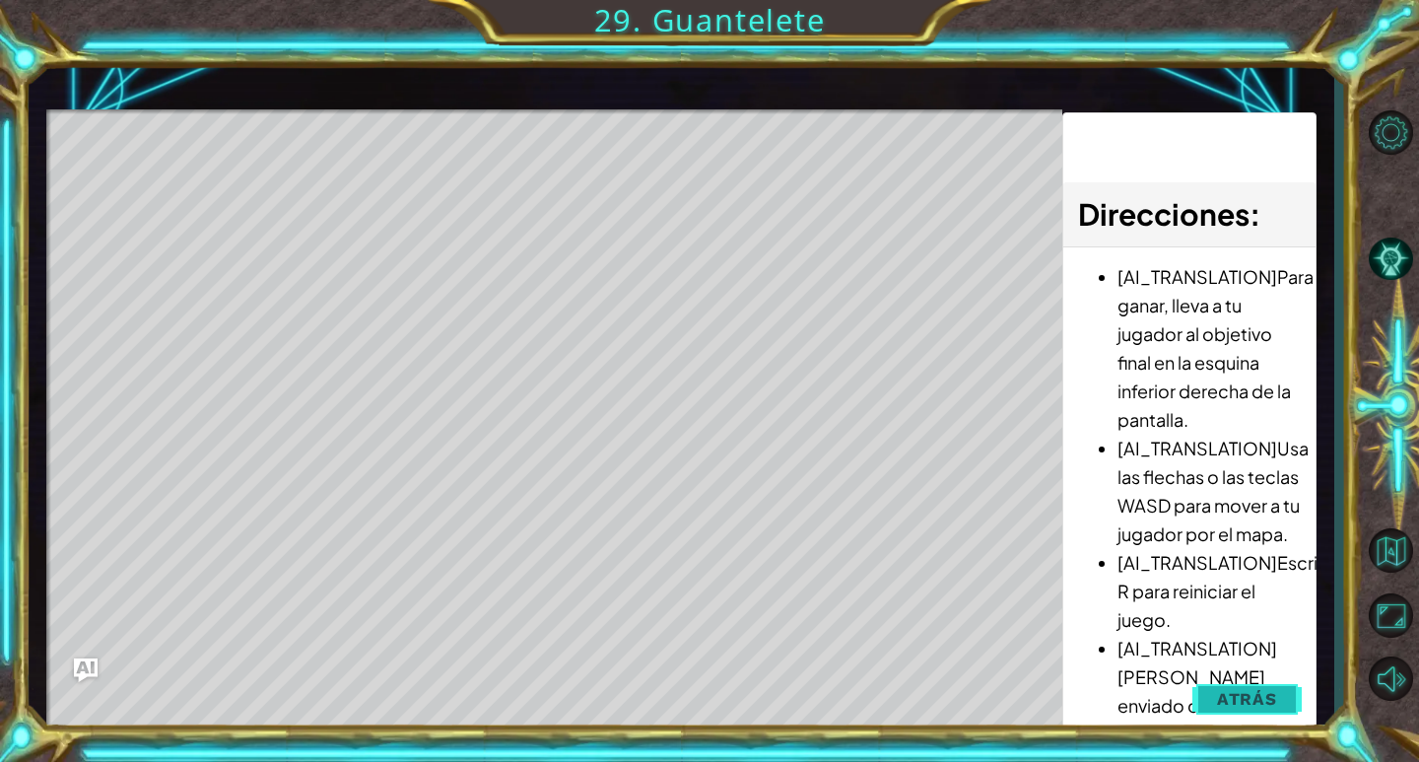
click at [1234, 707] on span "Atrás" at bounding box center [1247, 699] width 60 height 20
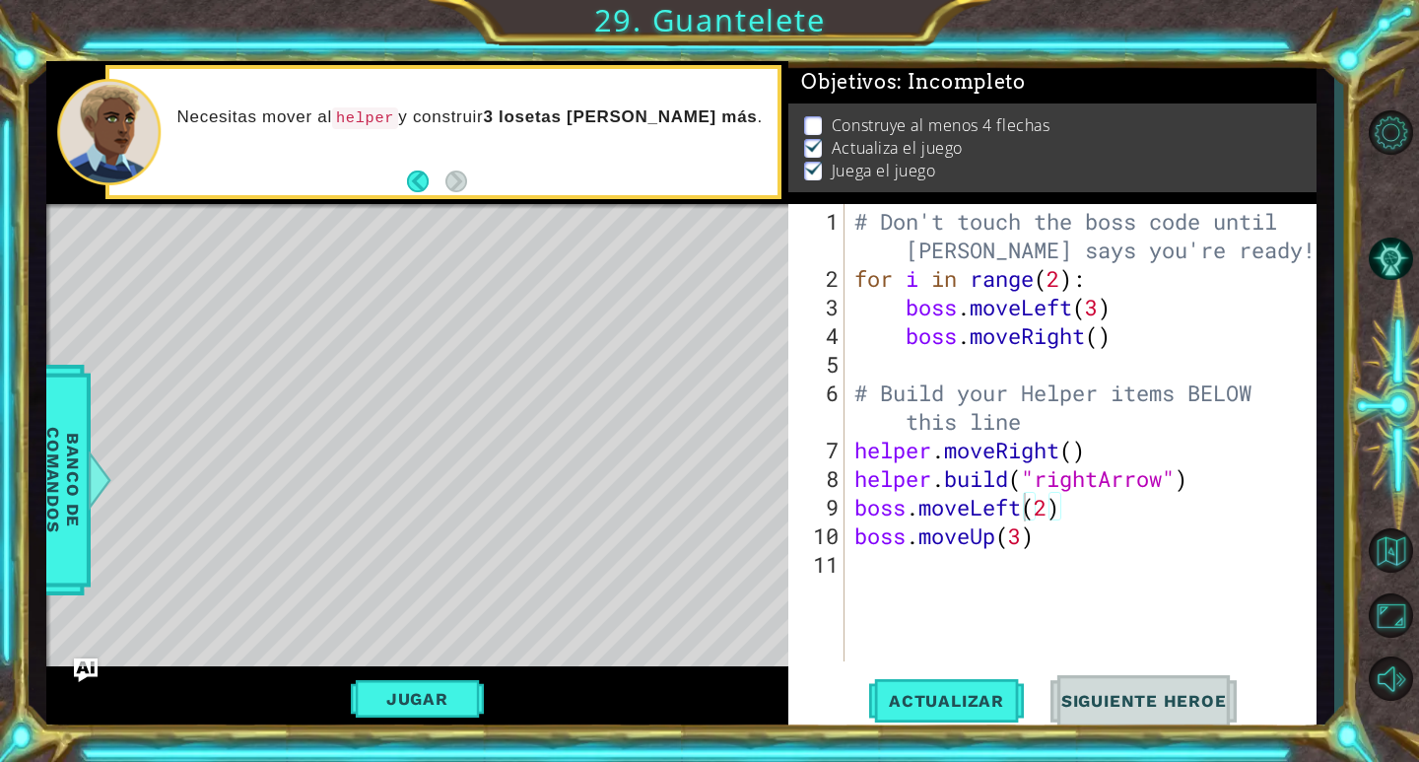
click at [431, 719] on div "Jugar" at bounding box center [417, 698] width 743 height 65
click at [448, 672] on div "Jugar" at bounding box center [417, 698] width 743 height 65
click at [439, 715] on button "Jugar" at bounding box center [417, 698] width 133 height 37
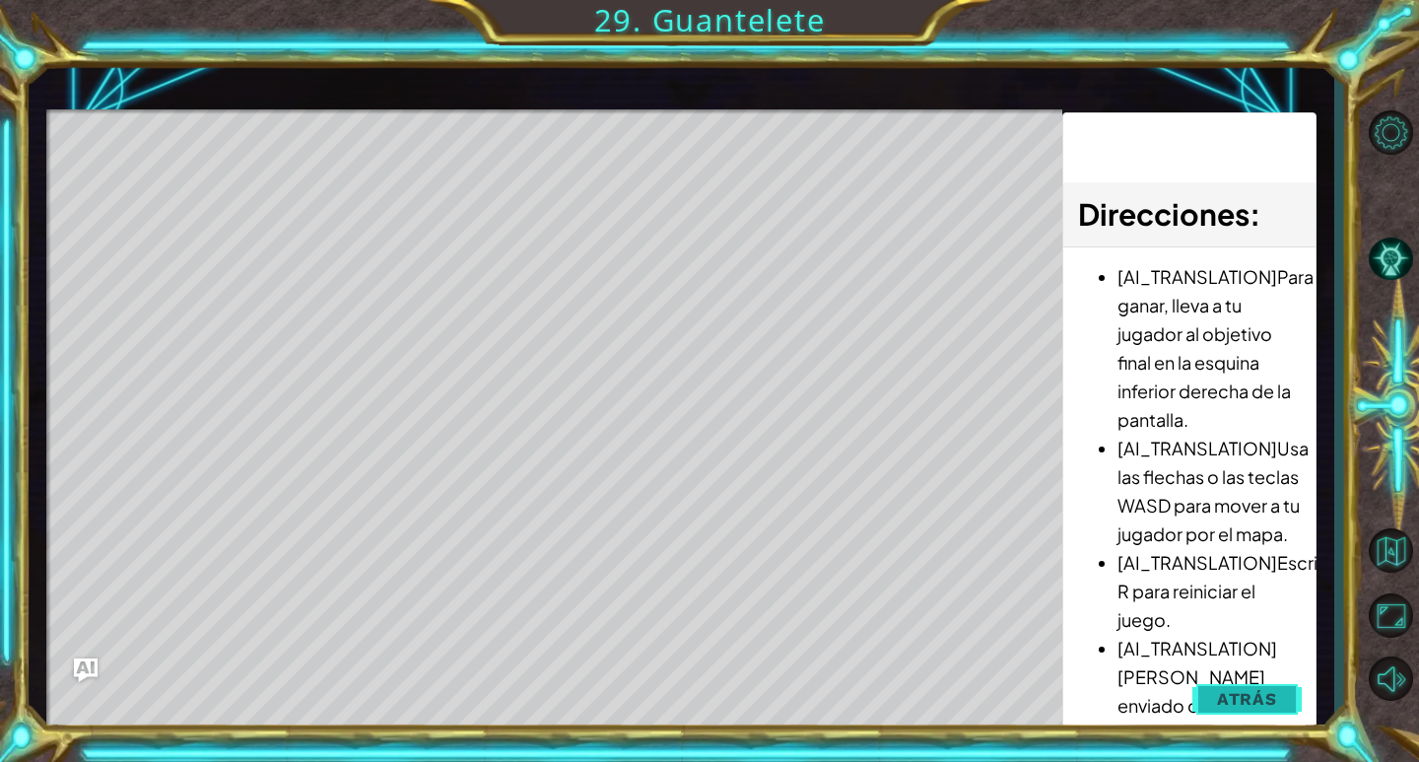
click at [1243, 691] on span "Atrás" at bounding box center [1247, 699] width 60 height 20
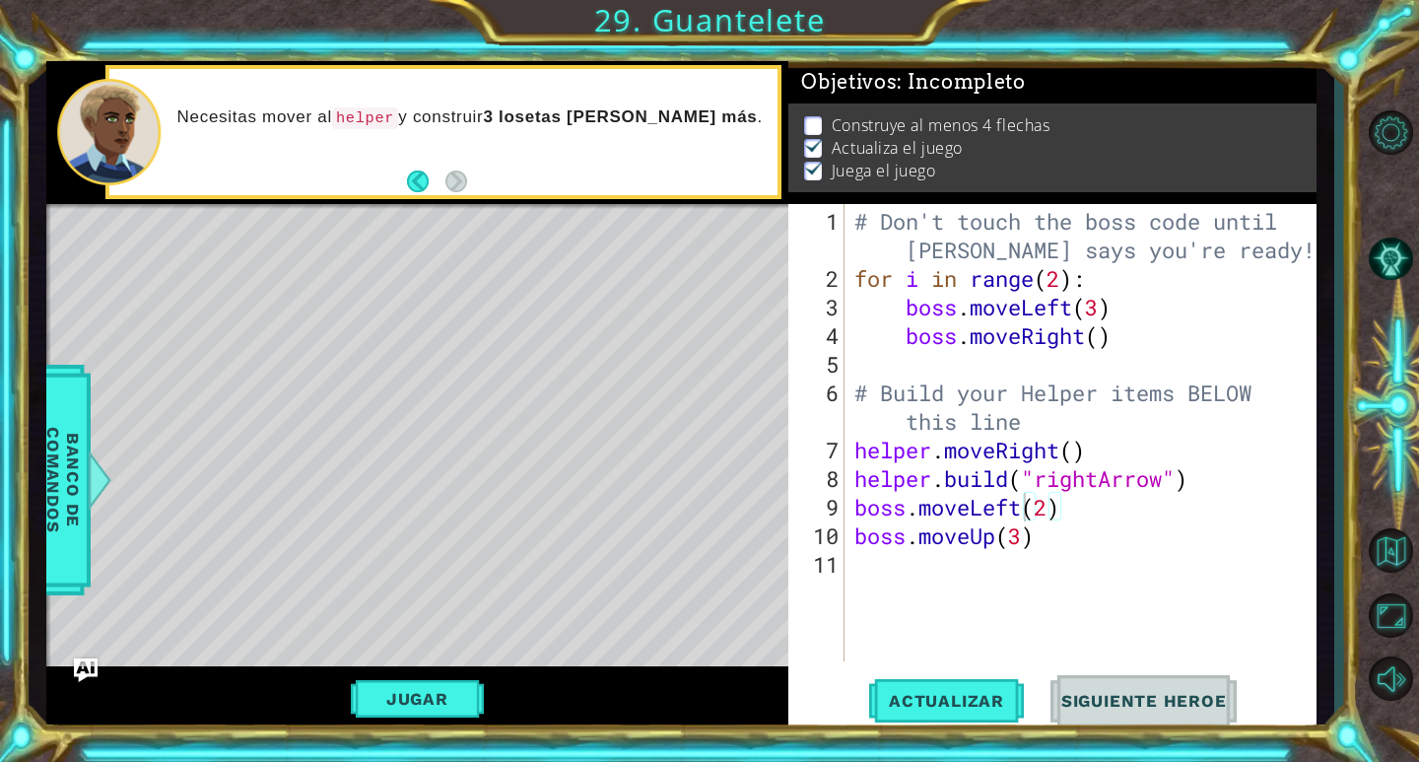
scroll to position [0, 0]
click at [1066, 549] on div "# Don't touch the boss code until [PERSON_NAME] says you're ready! for i in ran…" at bounding box center [1085, 478] width 470 height 543
click at [394, 696] on button "Jugar" at bounding box center [417, 698] width 133 height 37
click at [1068, 276] on div "# Don't touch the boss code until [PERSON_NAME] says you're ready! for i in ran…" at bounding box center [1085, 478] width 470 height 543
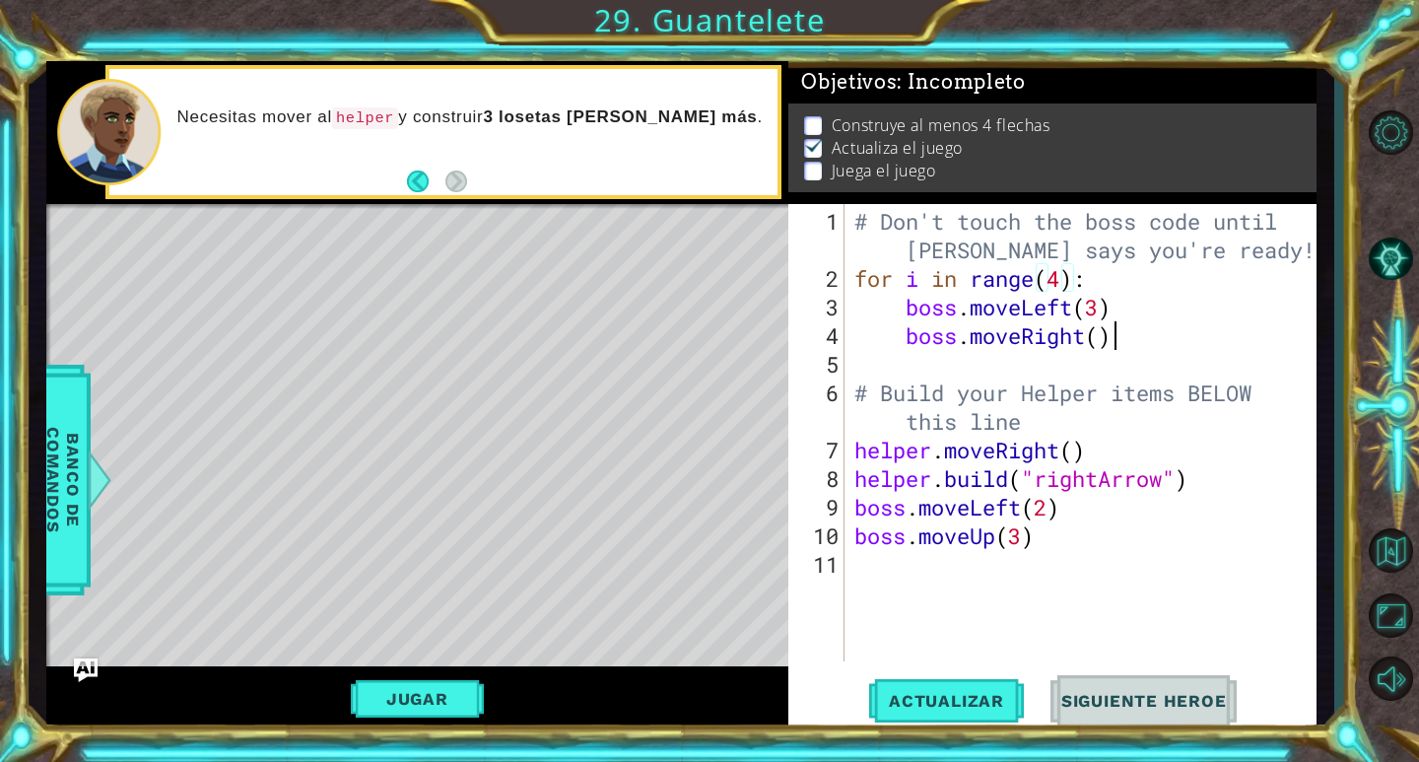
drag, startPoint x: 1132, startPoint y: 340, endPoint x: 1113, endPoint y: 356, distance: 24.5
click at [1113, 356] on div "# Don't touch the boss code until [PERSON_NAME] says you're ready! for i in ran…" at bounding box center [1085, 478] width 470 height 543
type textarea "boss.moveRight()"
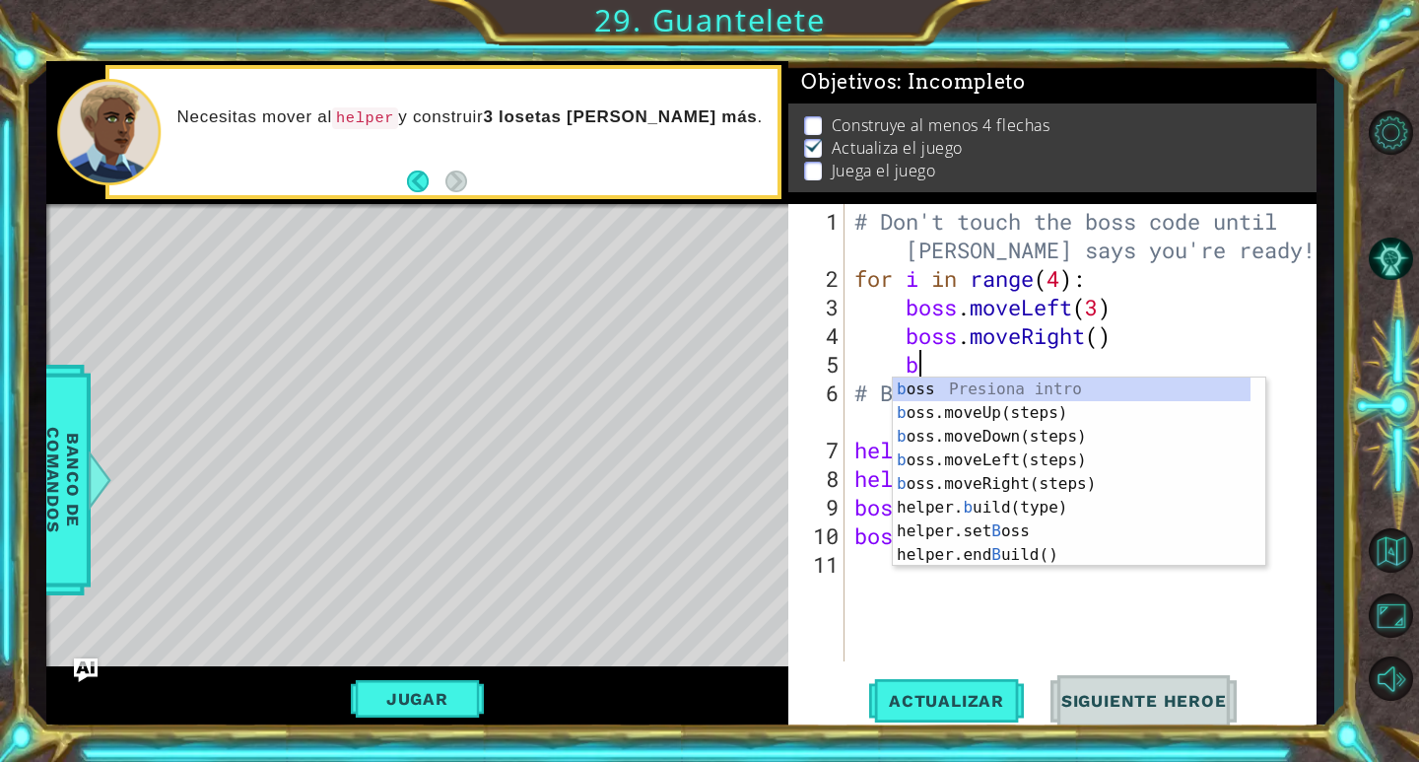
type textarea "bo"
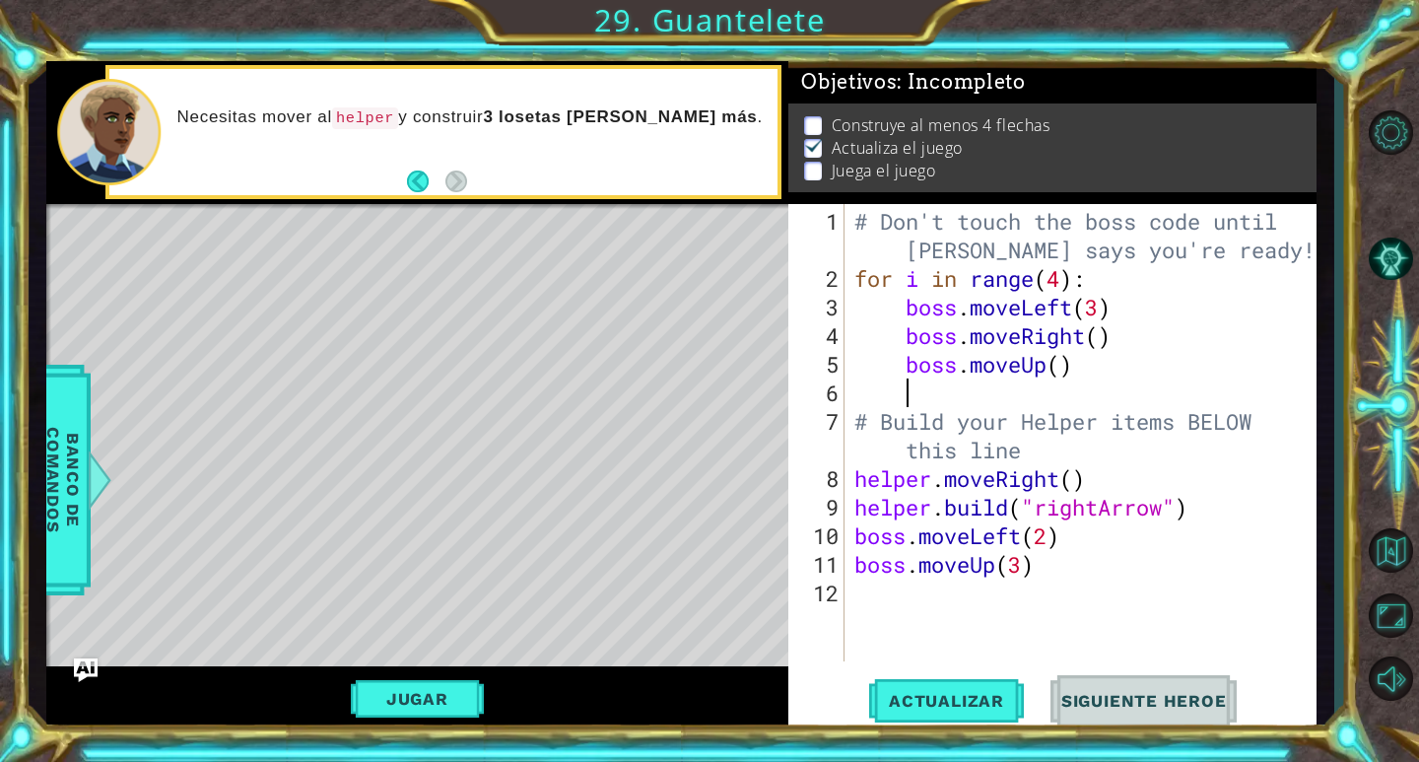
scroll to position [0, 1]
click at [1024, 552] on div "# Don't touch the boss code until [PERSON_NAME] says you're ready! for i in ran…" at bounding box center [1085, 478] width 470 height 543
click at [975, 716] on button "Actualizar" at bounding box center [946, 701] width 155 height 53
click at [969, 717] on button "Actualizar" at bounding box center [946, 701] width 155 height 53
click at [753, 539] on div "Level Map" at bounding box center [501, 494] width 910 height 580
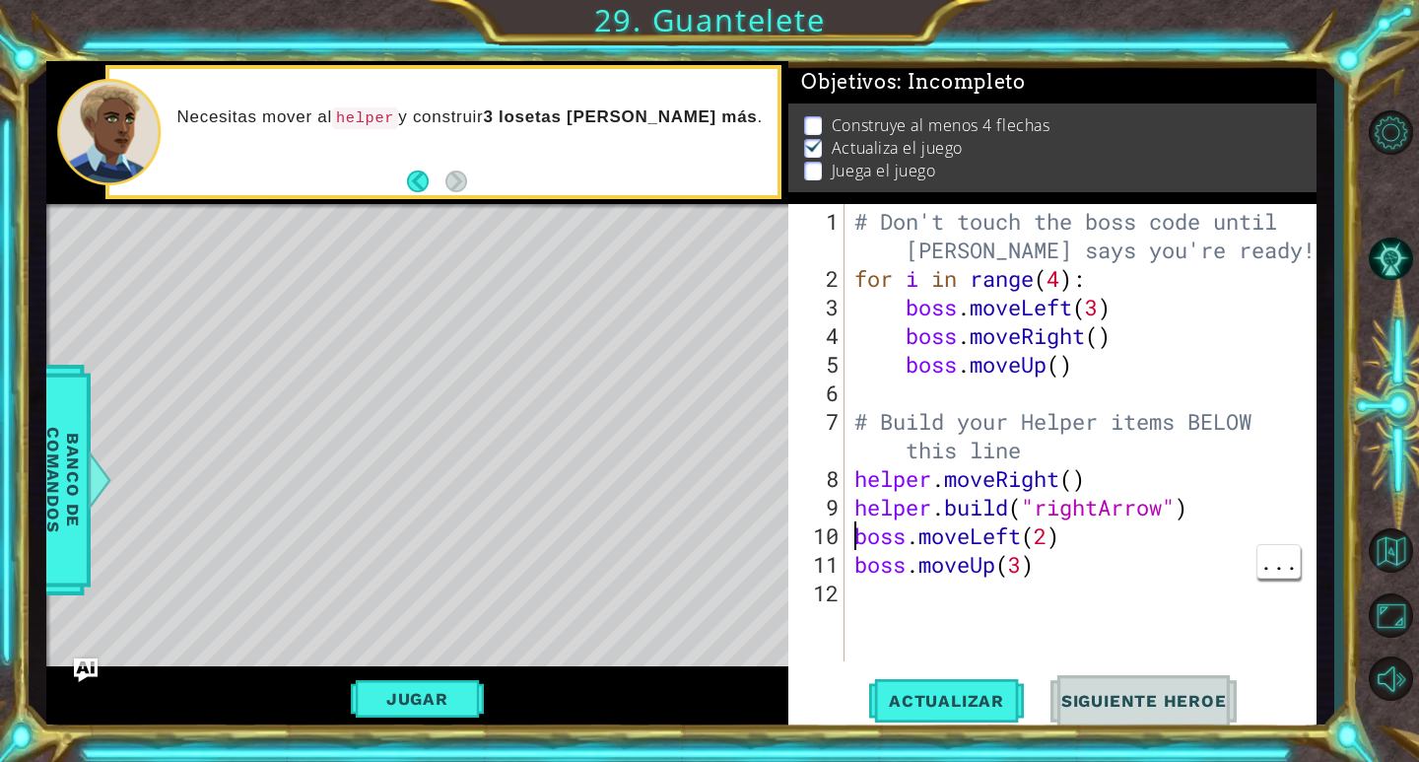
click at [851, 533] on div "# Don't touch the boss code until [PERSON_NAME] says you're ready! for i in ran…" at bounding box center [1085, 478] width 470 height 543
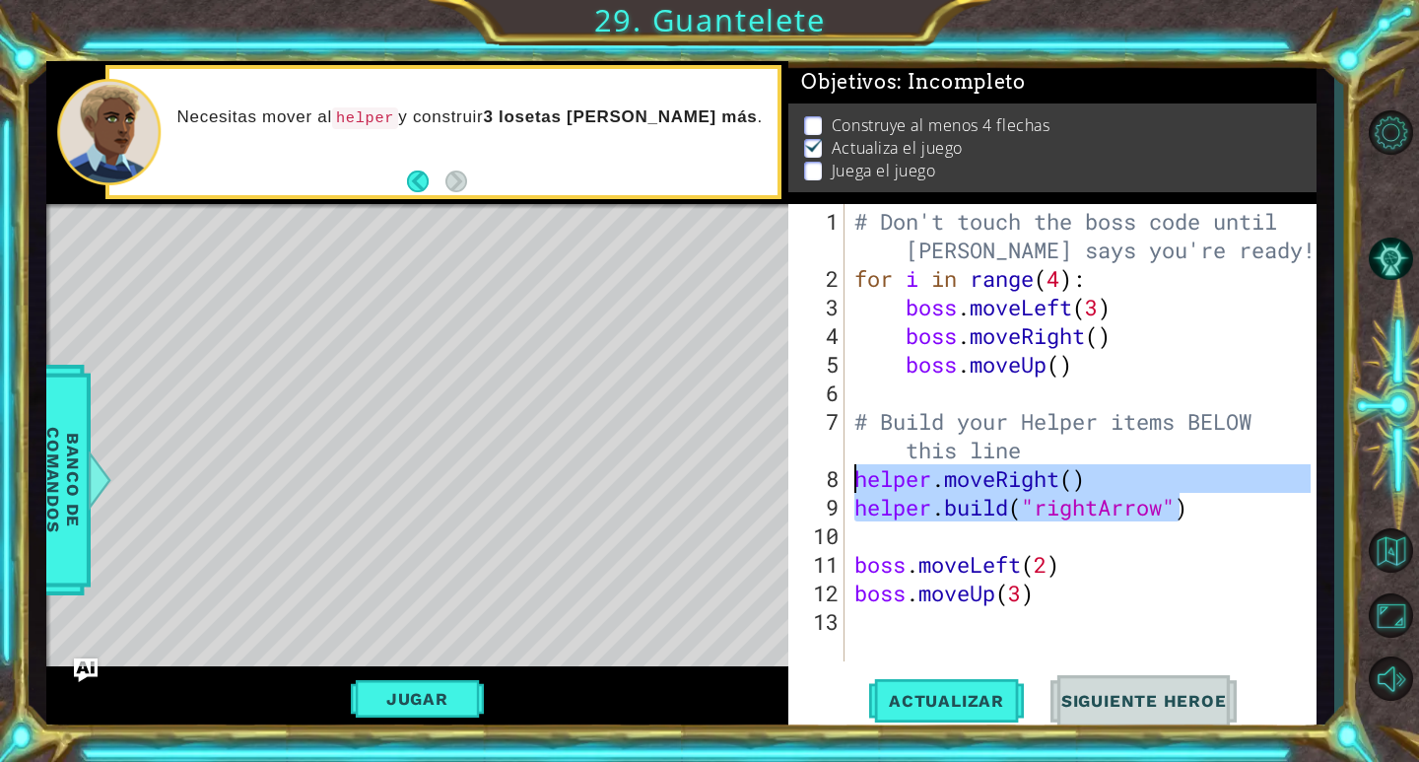
drag, startPoint x: 1179, startPoint y: 504, endPoint x: 834, endPoint y: 477, distance: 346.9
click at [834, 477] on div "boss.moveLeft(2) 1 2 3 4 5 6 7 8 9 10 11 12 13 # Don't touch the boss code unti…" at bounding box center [1049, 432] width 522 height 457
type textarea "helper.moveRight() [DOMAIN_NAME]("rightArrow")"
click at [891, 545] on div "# Don't touch the boss code until [PERSON_NAME] says you're ready! for i in ran…" at bounding box center [1085, 478] width 470 height 543
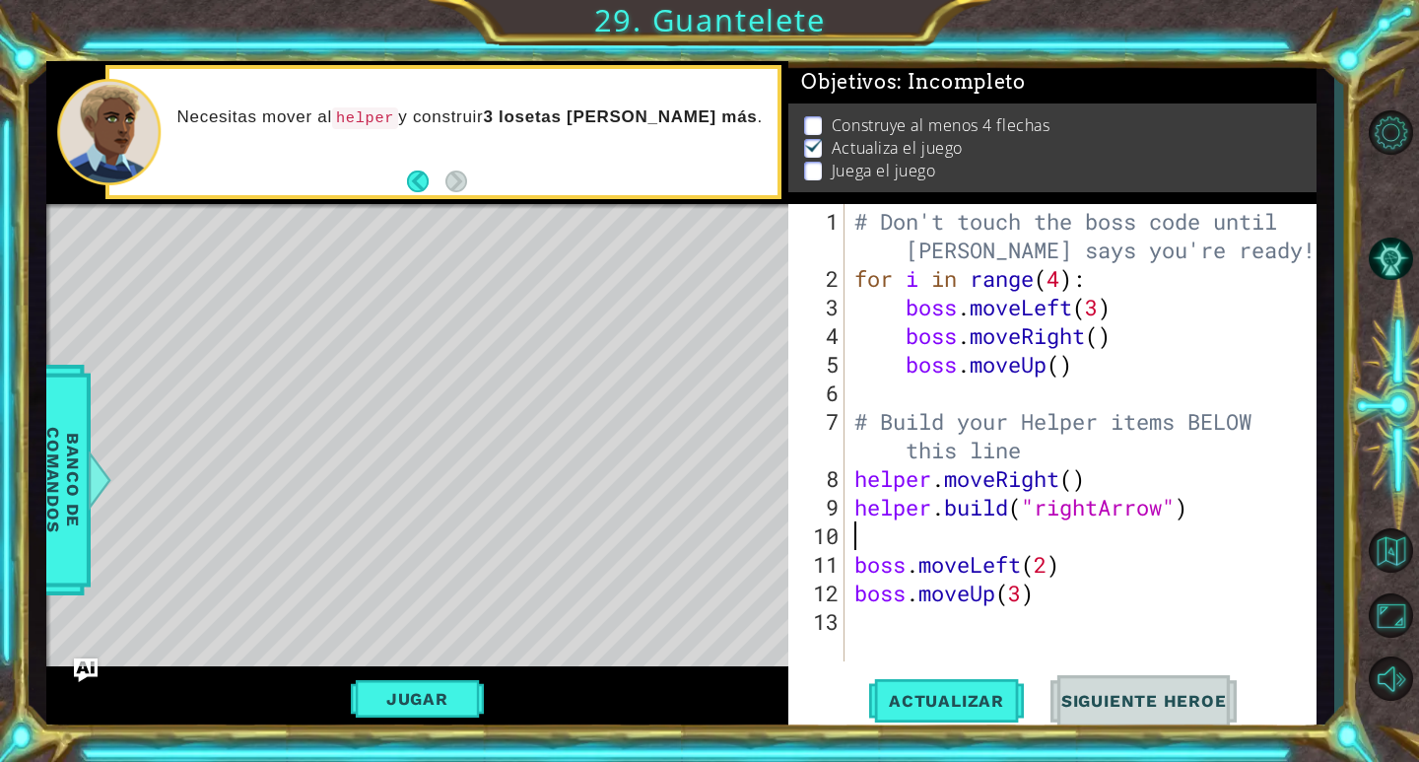
scroll to position [0, 0]
paste textarea "[DOMAIN_NAME]("rightArrow""
type textarea "[DOMAIN_NAME]("rightArrow""
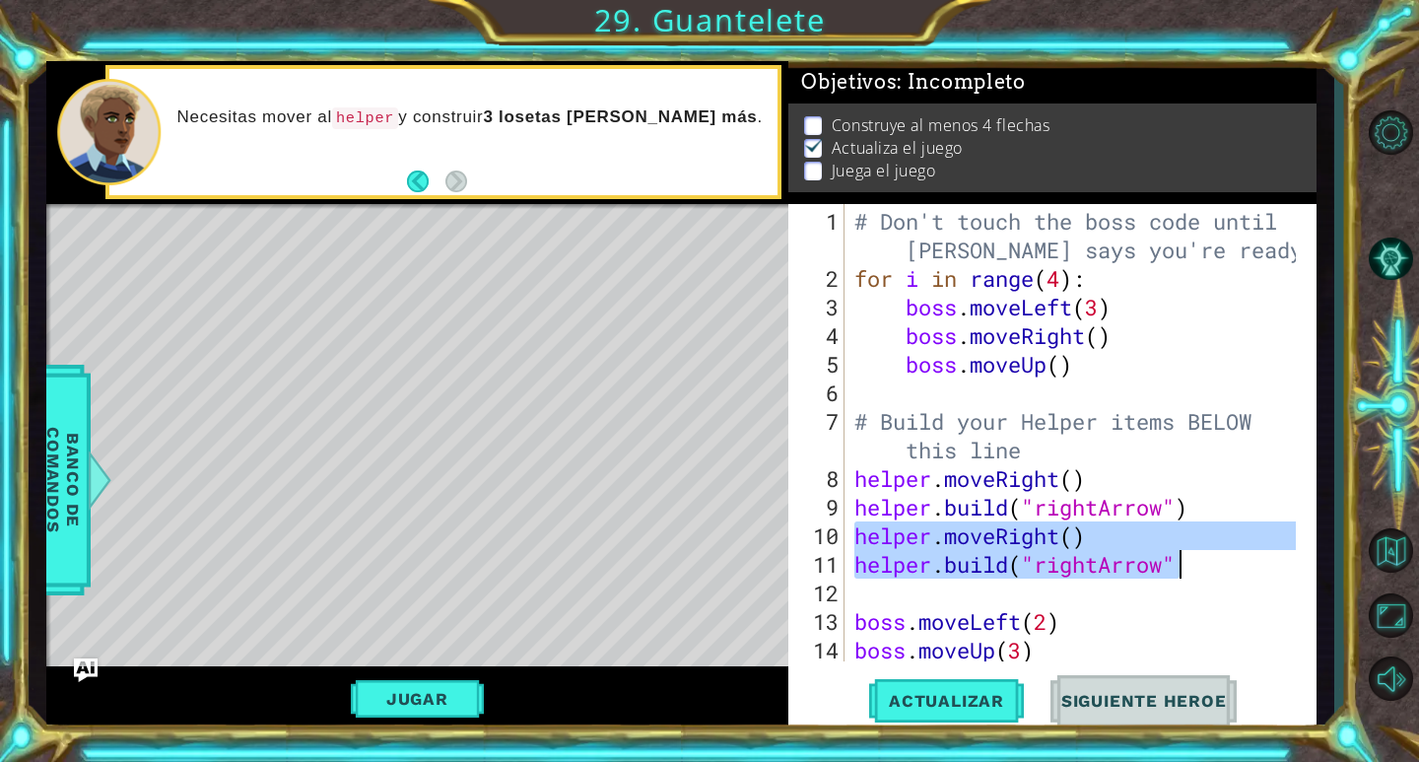
drag, startPoint x: 852, startPoint y: 541, endPoint x: 1213, endPoint y: 567, distance: 361.5
click at [1213, 567] on div "# Don't touch the boss code until [PERSON_NAME] says you're ready! for i in ran…" at bounding box center [1077, 478] width 455 height 543
type textarea "helper.moveRight() [DOMAIN_NAME]("rightArrow""
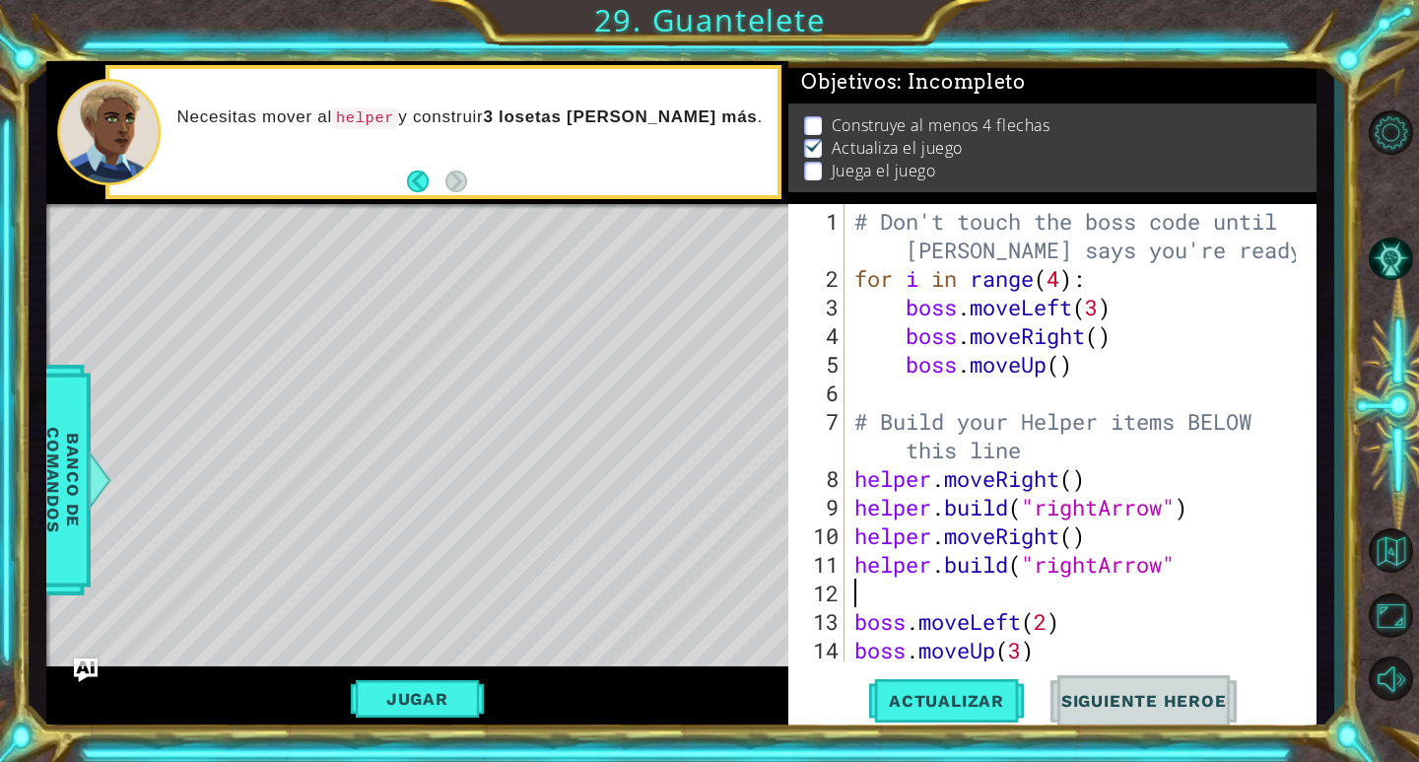
click at [1200, 588] on div "# Don't touch the boss code until [PERSON_NAME] says you're ready! for i in ran…" at bounding box center [1077, 478] width 455 height 543
paste textarea "[DOMAIN_NAME]("rightArrow""
type textarea "[DOMAIN_NAME]("rightArrow""
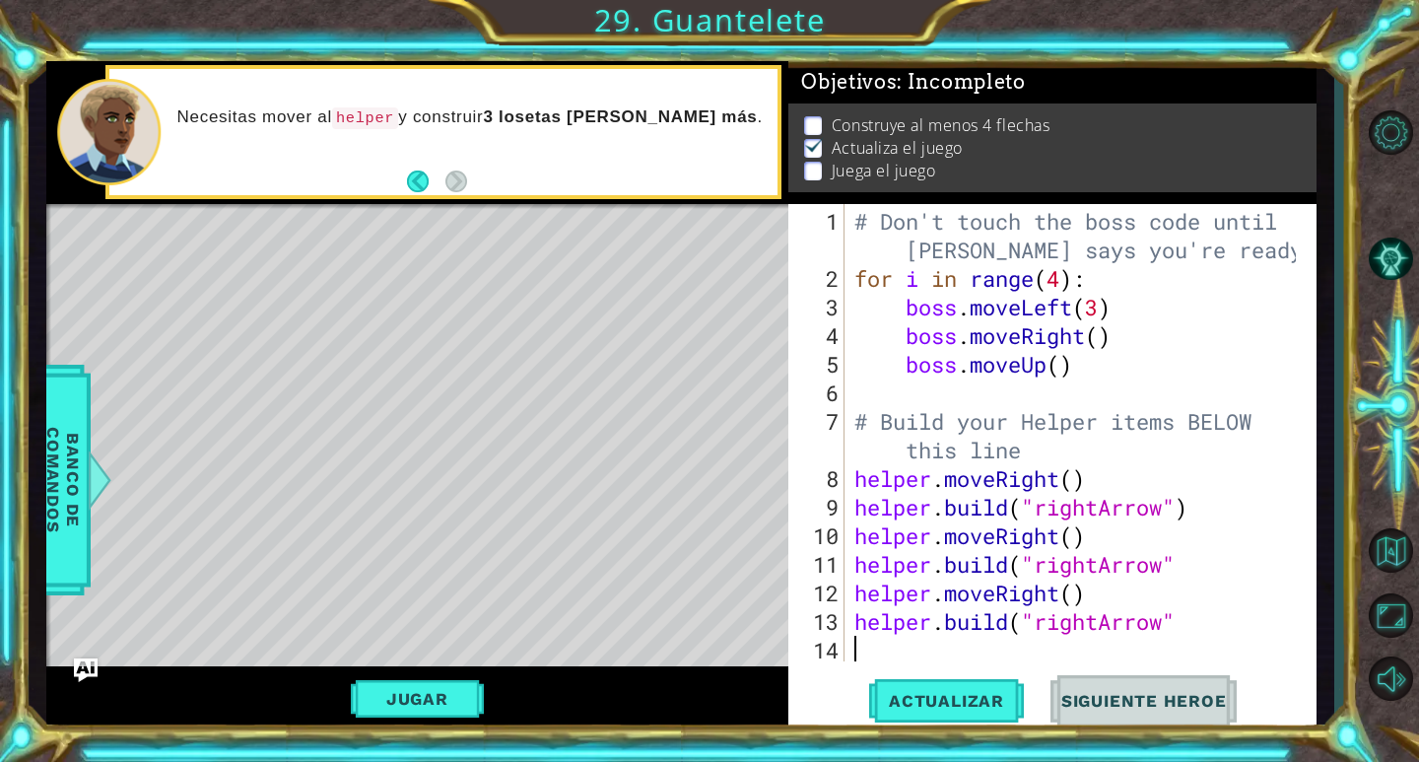
paste textarea "[DOMAIN_NAME]("rightArrow""
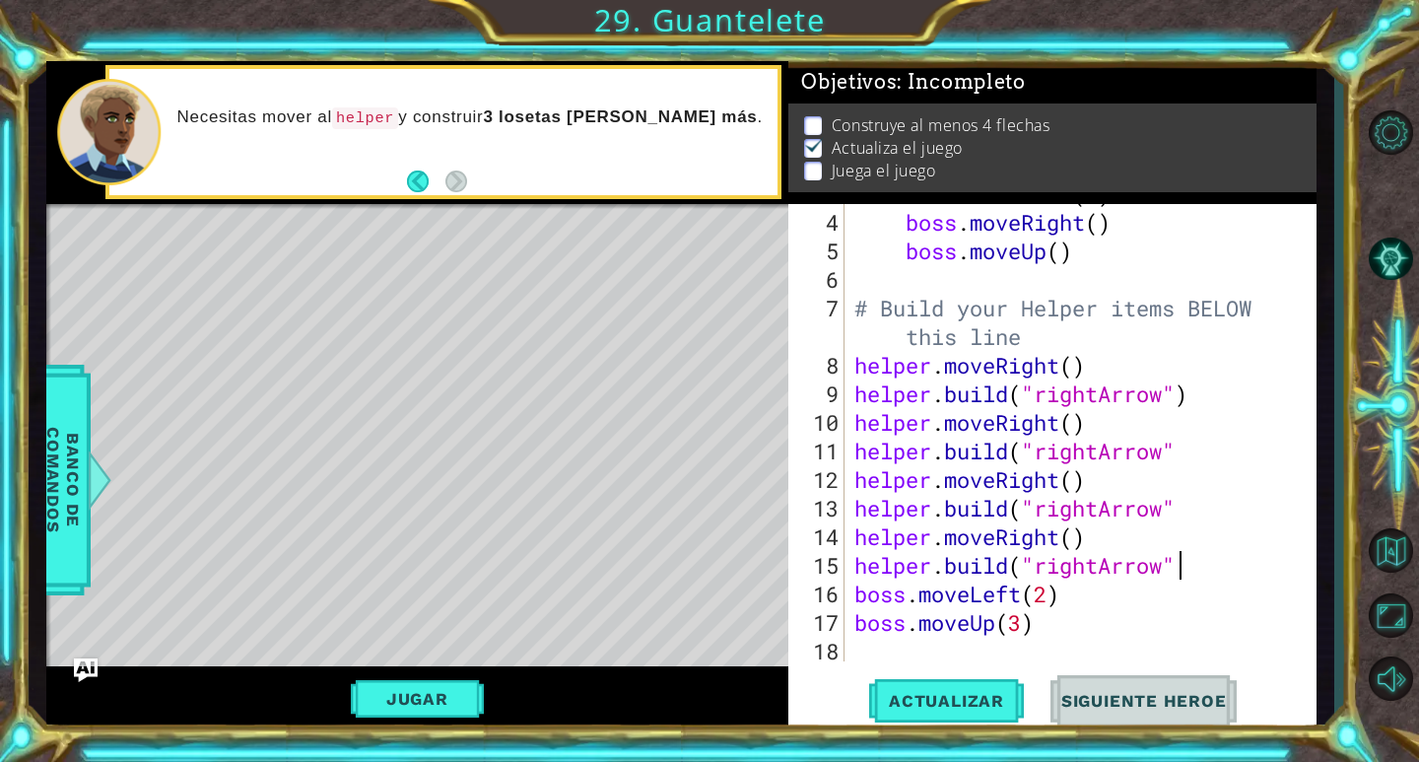
scroll to position [114, 0]
click at [964, 704] on span "Actualizar" at bounding box center [946, 701] width 155 height 20
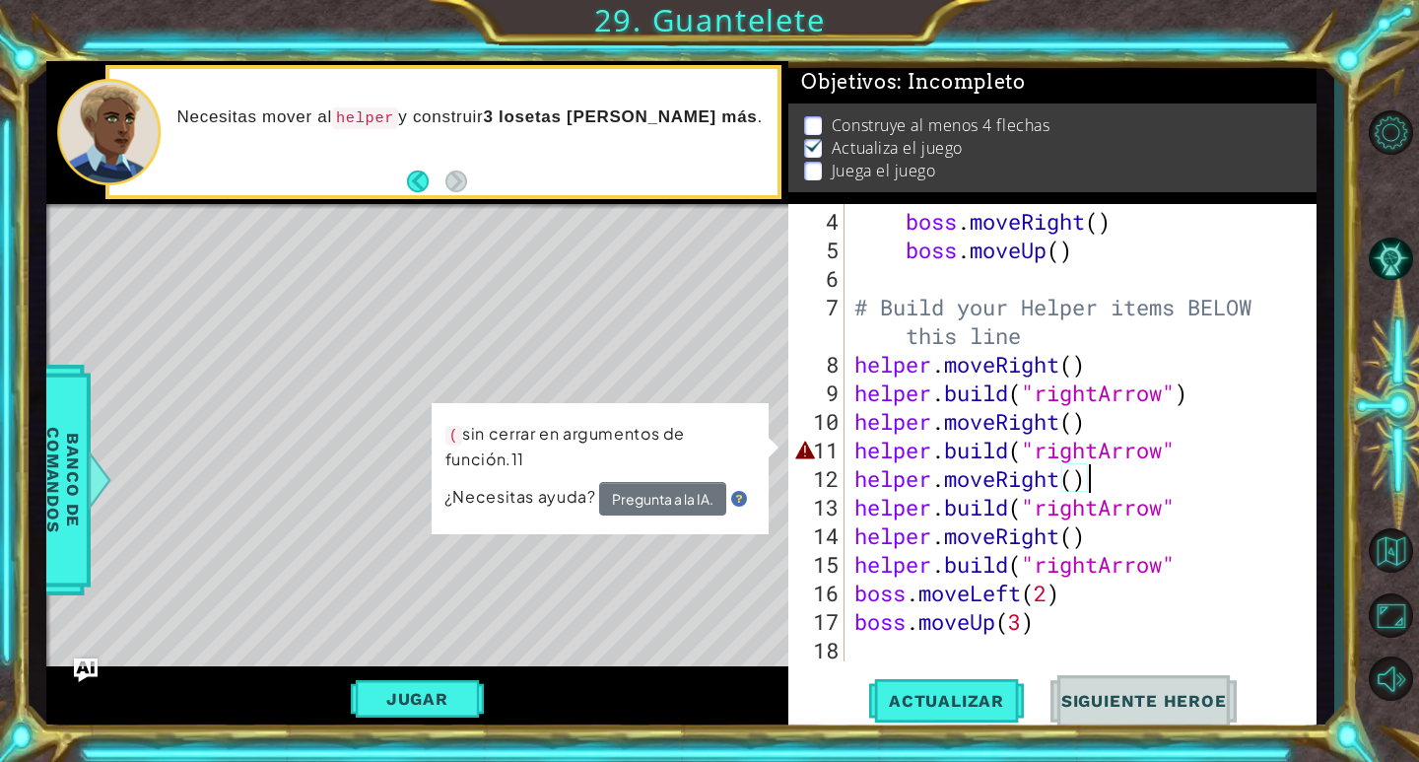
click at [1187, 465] on div "boss . moveRight ( ) boss . moveUp ( ) # Build your Helper items BELOW this lin…" at bounding box center [1077, 464] width 455 height 514
click at [1195, 460] on div "boss . moveRight ( ) boss . moveUp ( ) # Build your Helper items BELOW this lin…" at bounding box center [1077, 464] width 455 height 514
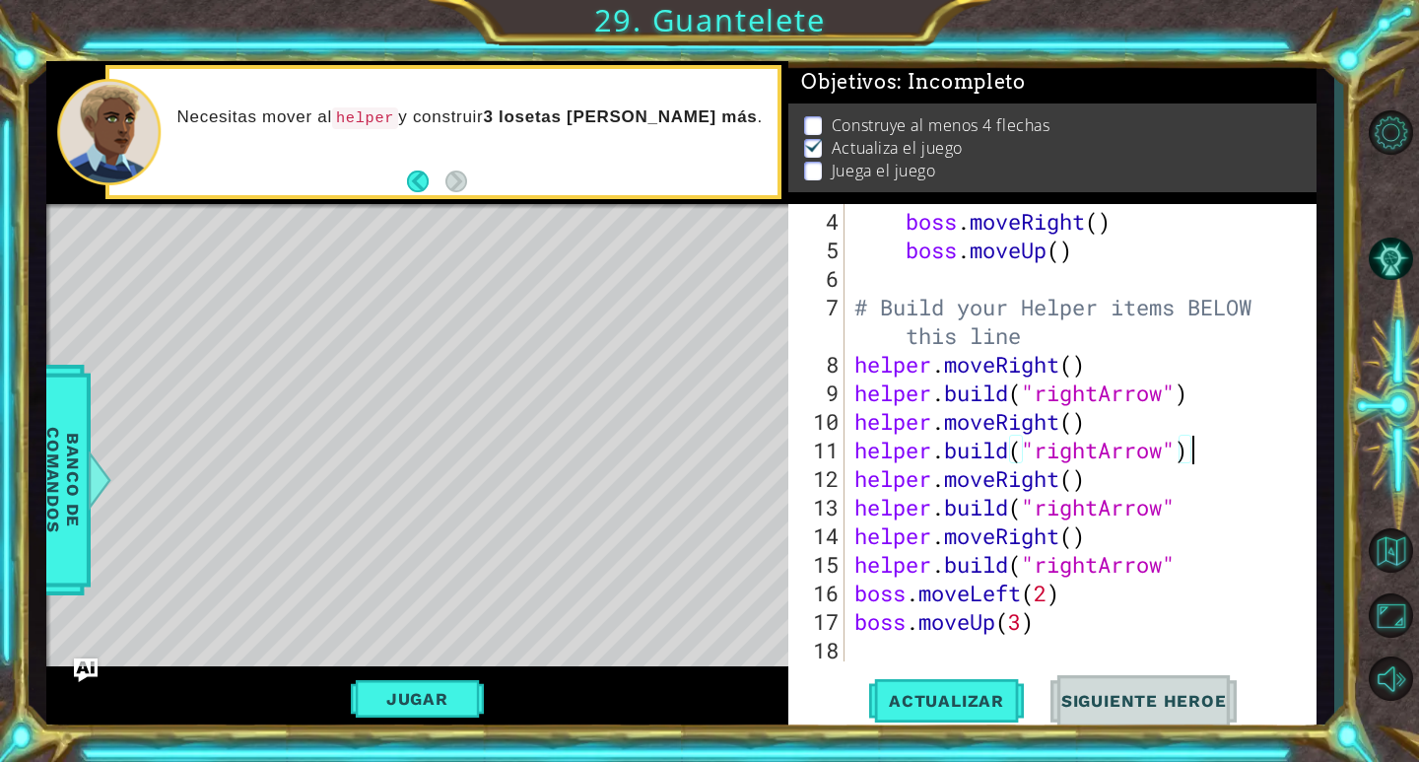
scroll to position [0, 14]
click at [1195, 516] on div "boss . moveRight ( ) boss . moveUp ( ) # Build your Helper items BELOW this lin…" at bounding box center [1077, 464] width 455 height 514
click at [1185, 568] on div "boss . moveRight ( ) boss . moveUp ( ) # Build your Helper items BELOW this lin…" at bounding box center [1077, 464] width 455 height 514
type textarea "[DOMAIN_NAME]("rightArrow")"
click at [903, 690] on button "Actualizar" at bounding box center [946, 701] width 155 height 53
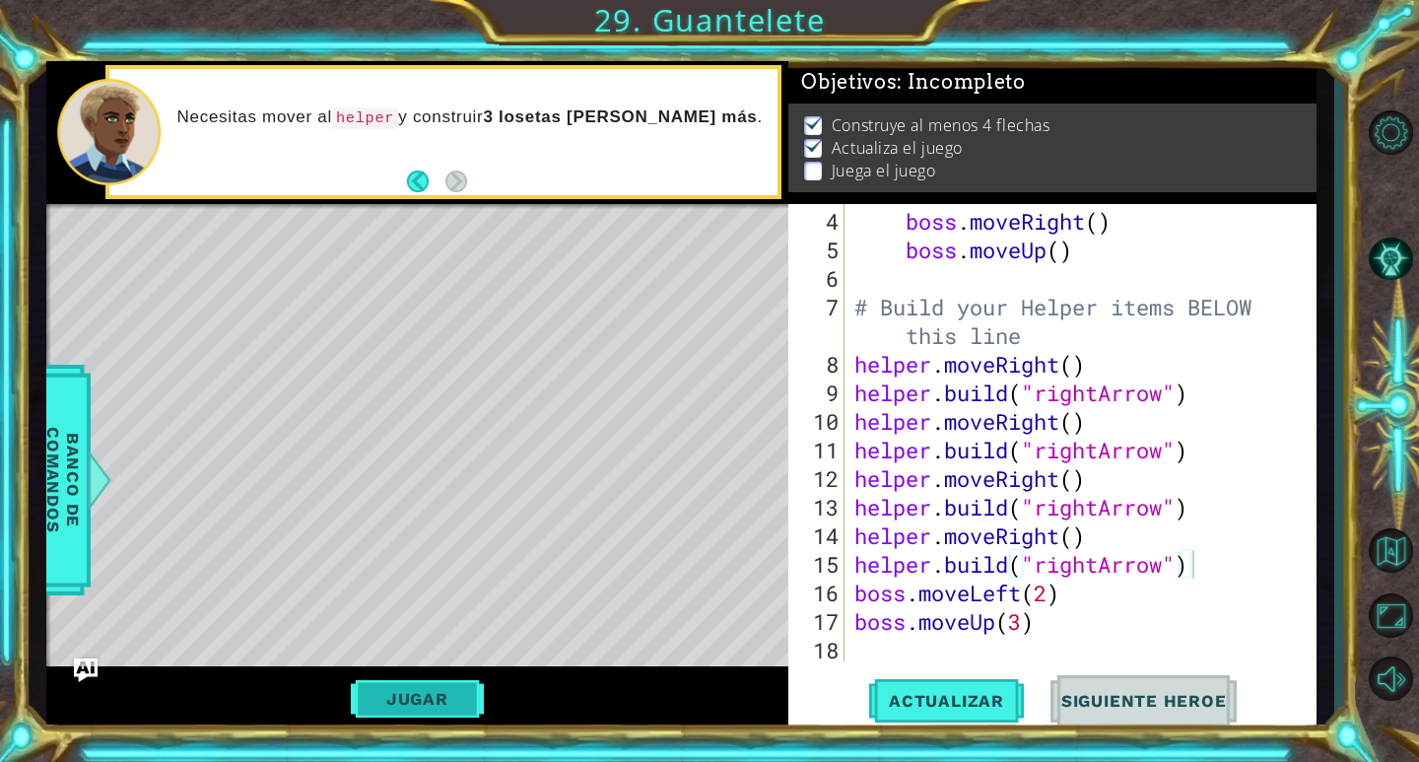
click at [416, 709] on button "Jugar" at bounding box center [417, 698] width 133 height 37
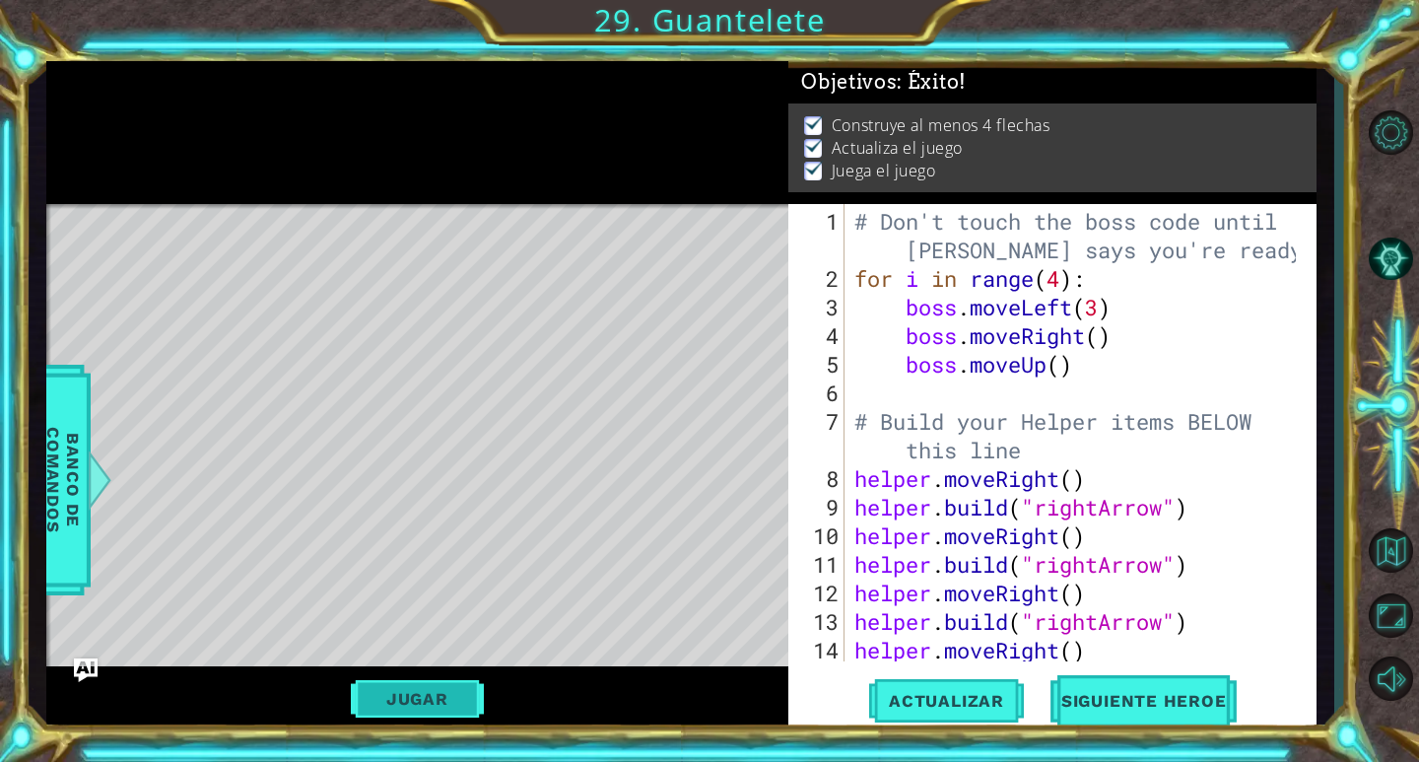
scroll to position [0, 0]
click at [1169, 707] on span "Siguiente Heroe" at bounding box center [1143, 706] width 205 height 20
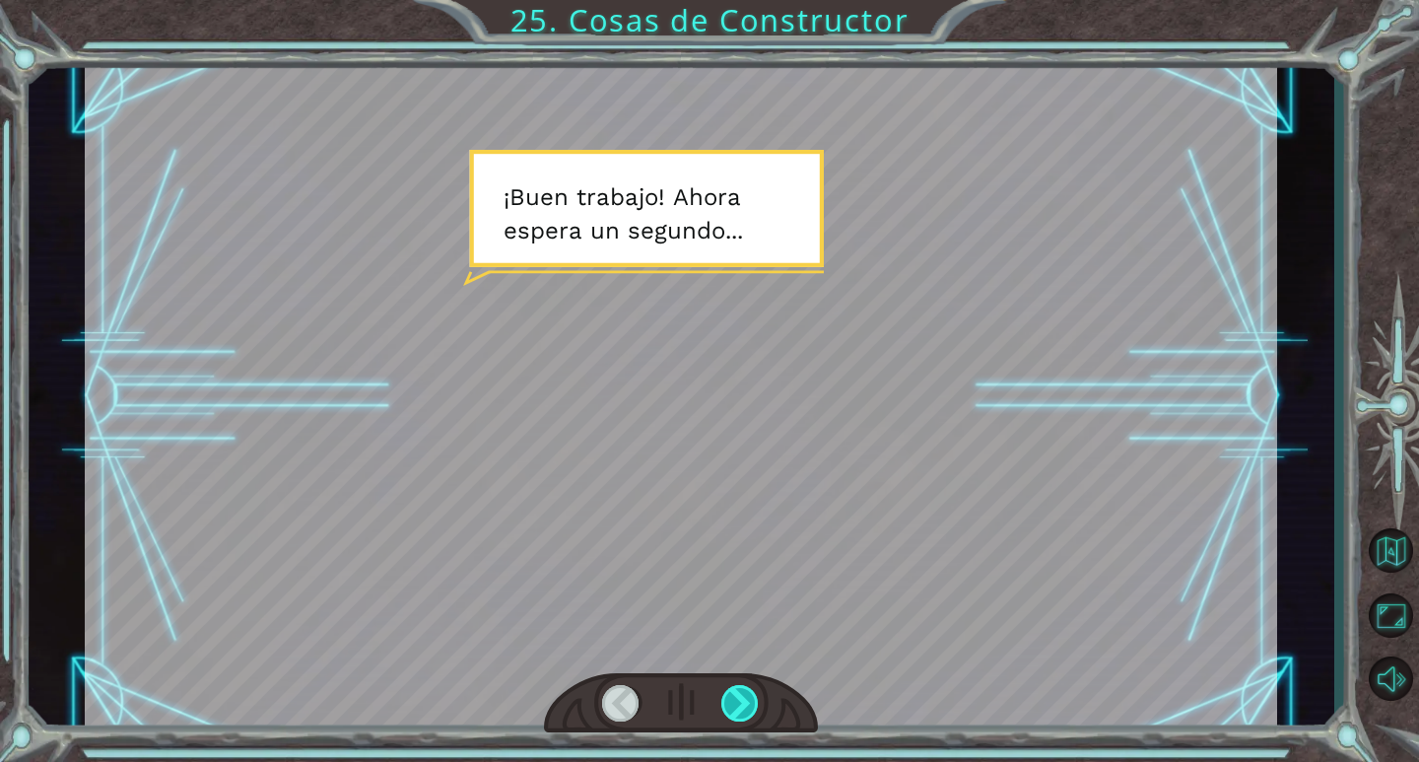
click at [755, 700] on div at bounding box center [740, 703] width 38 height 36
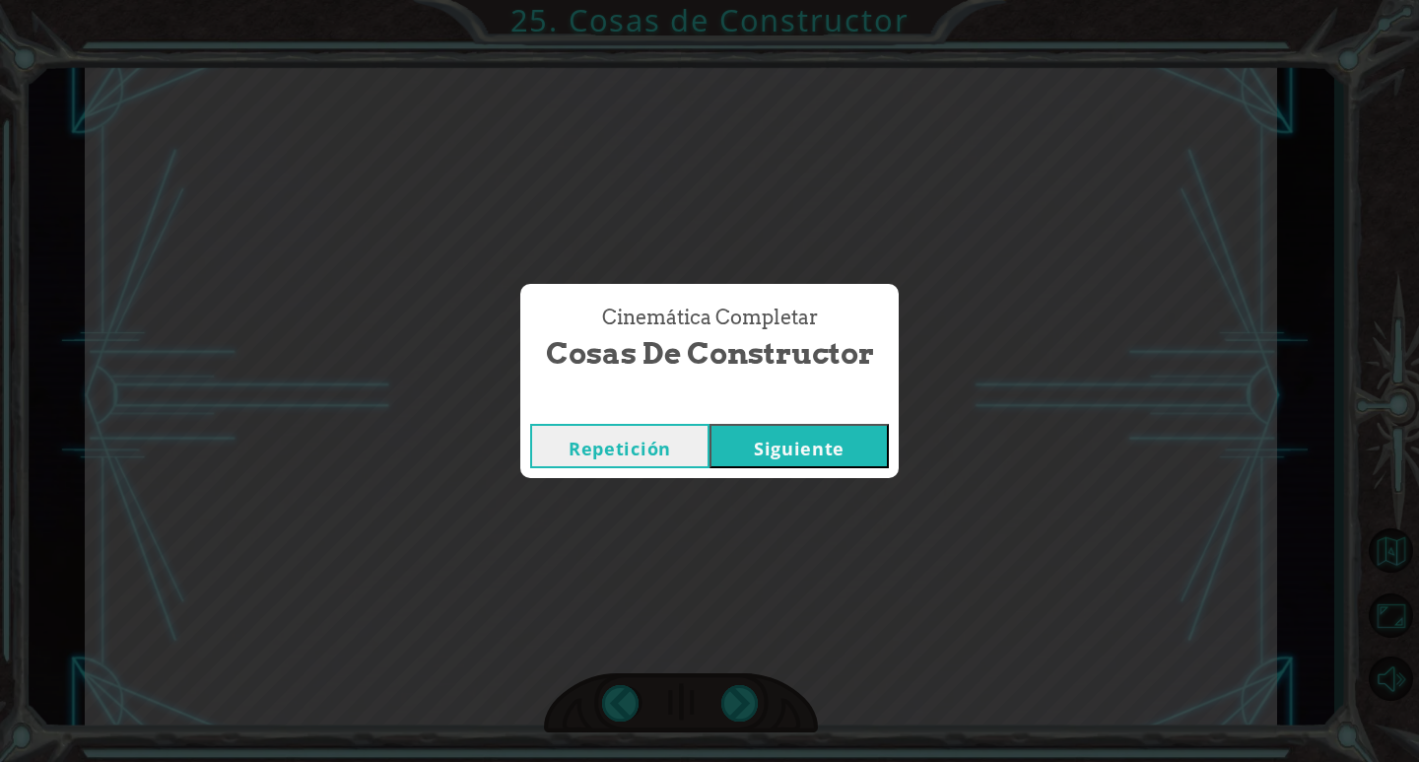
click at [767, 435] on button "Siguiente" at bounding box center [798, 446] width 179 height 44
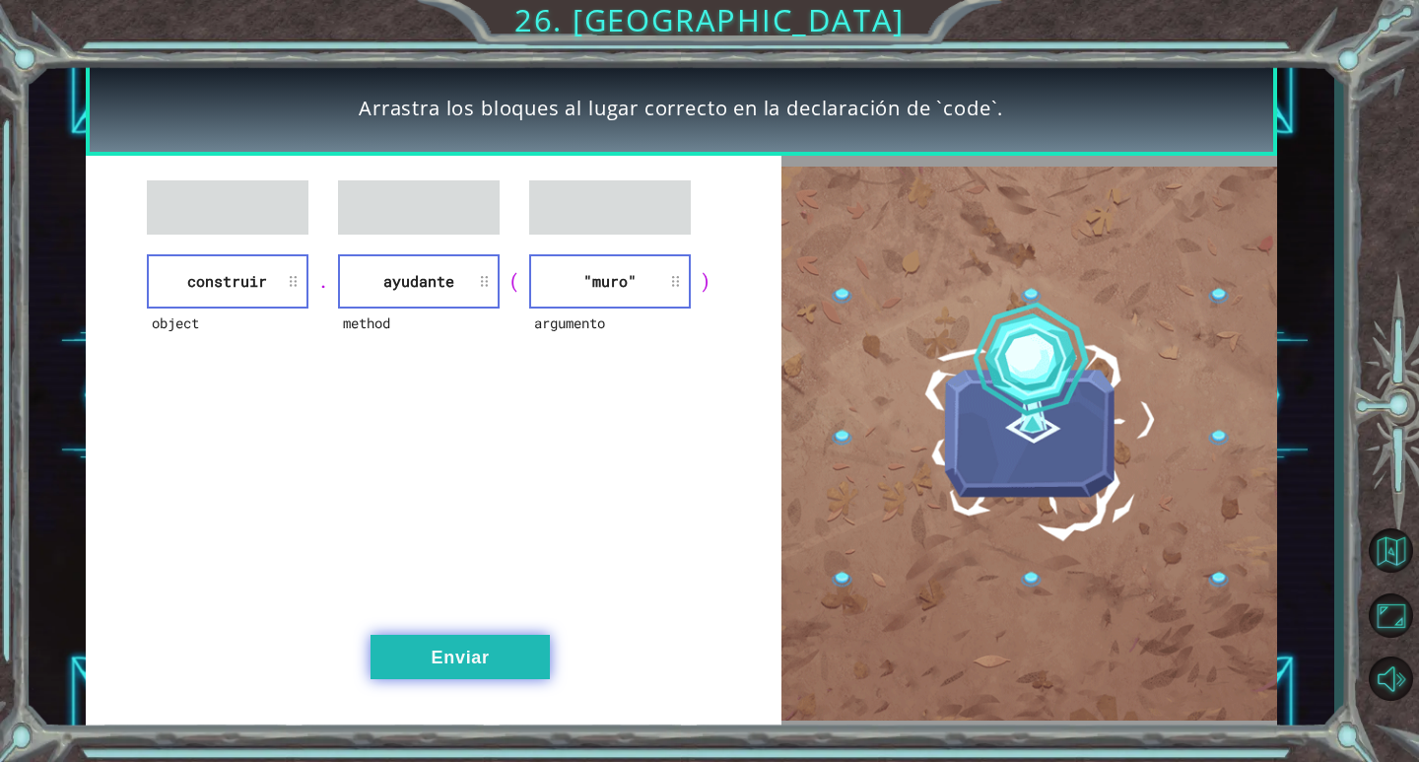
click at [452, 658] on button "Enviar" at bounding box center [459, 657] width 179 height 44
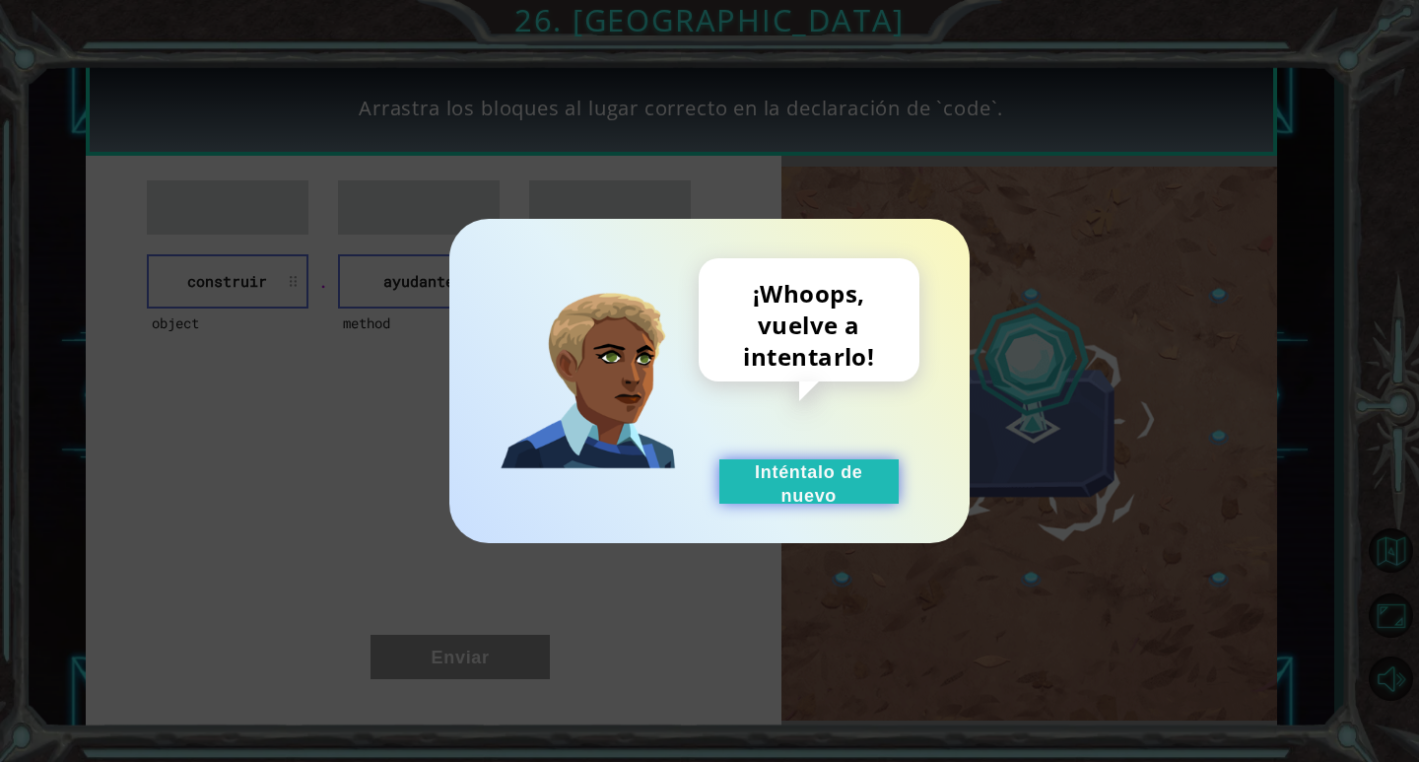
click at [854, 467] on button "Inténtalo de nuevo" at bounding box center [808, 481] width 179 height 44
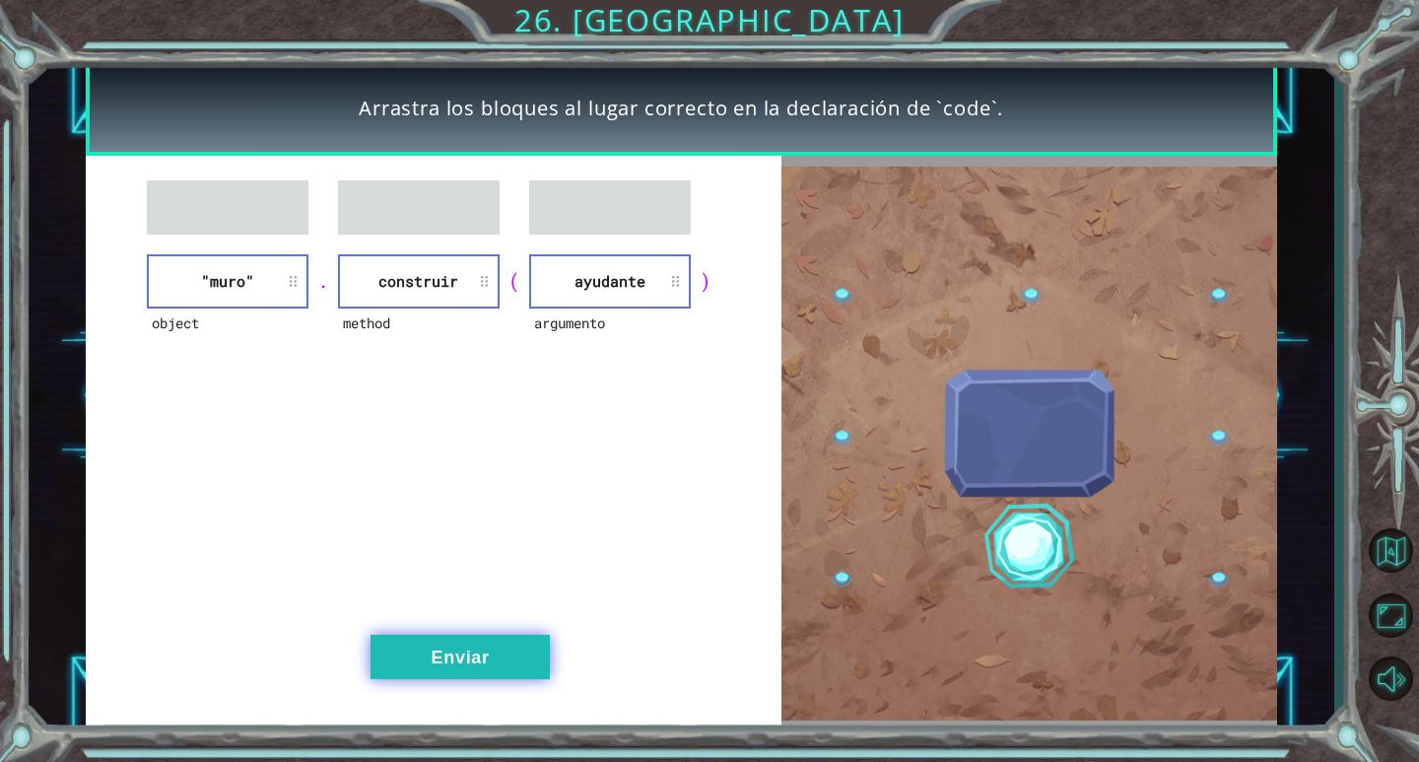
click at [451, 643] on button "Enviar" at bounding box center [459, 657] width 179 height 44
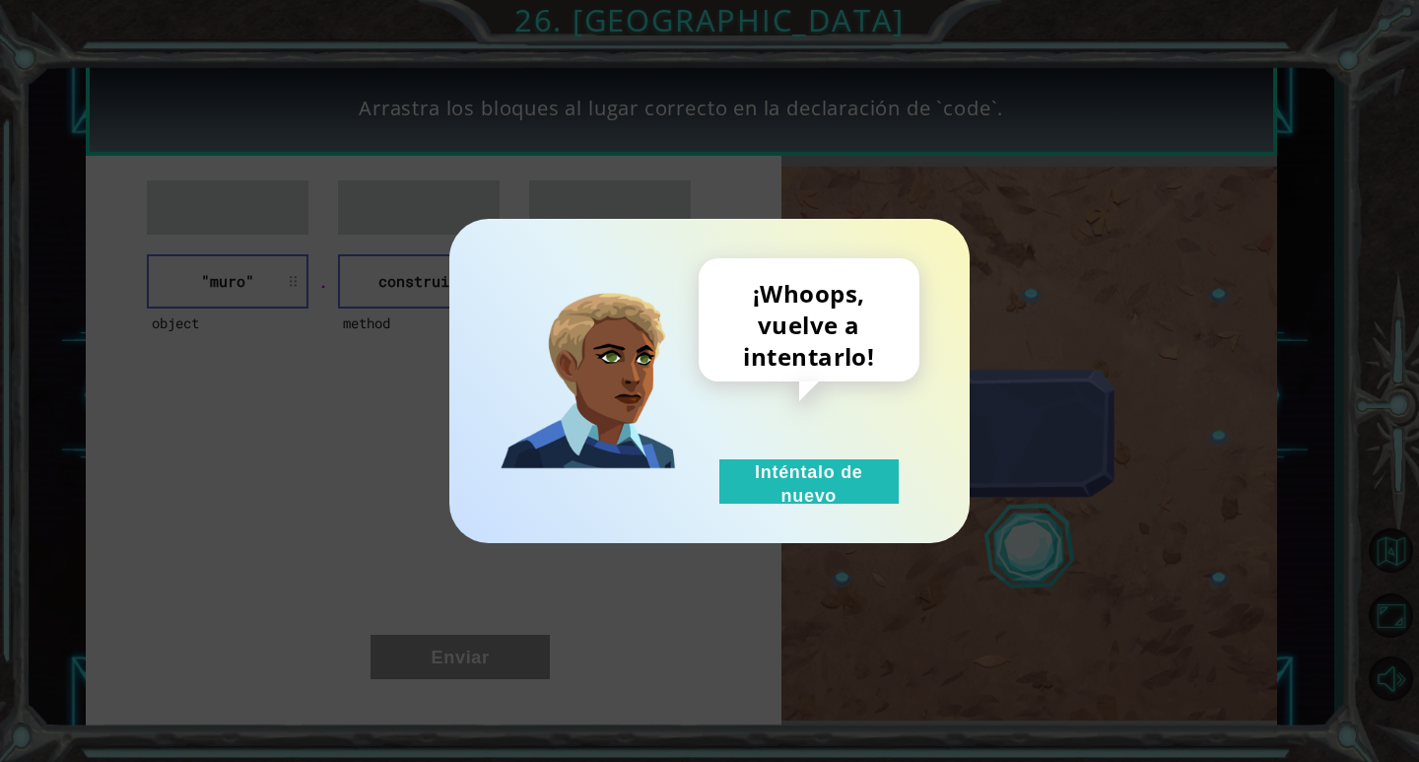
click at [807, 450] on div "¡Whoops, vuelve a intentarlo! Inténtalo de nuevo" at bounding box center [809, 380] width 221 height 245
click at [814, 487] on button "Inténtalo de nuevo" at bounding box center [808, 481] width 179 height 44
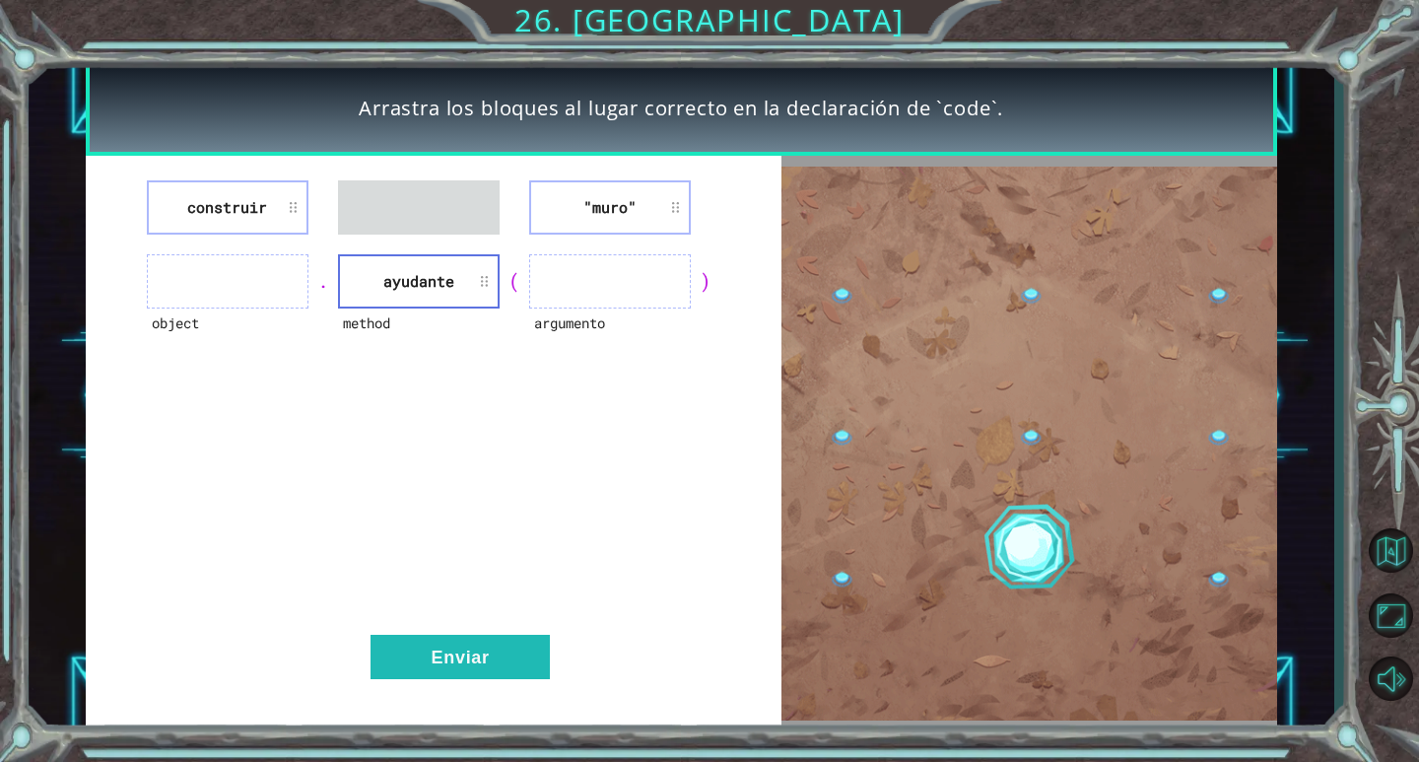
drag, startPoint x: 228, startPoint y: 172, endPoint x: 239, endPoint y: 238, distance: 67.1
click at [239, 238] on div "construir "[PERSON_NAME]" object . method ayudante ( argumento ) Enviar" at bounding box center [434, 443] width 696 height 575
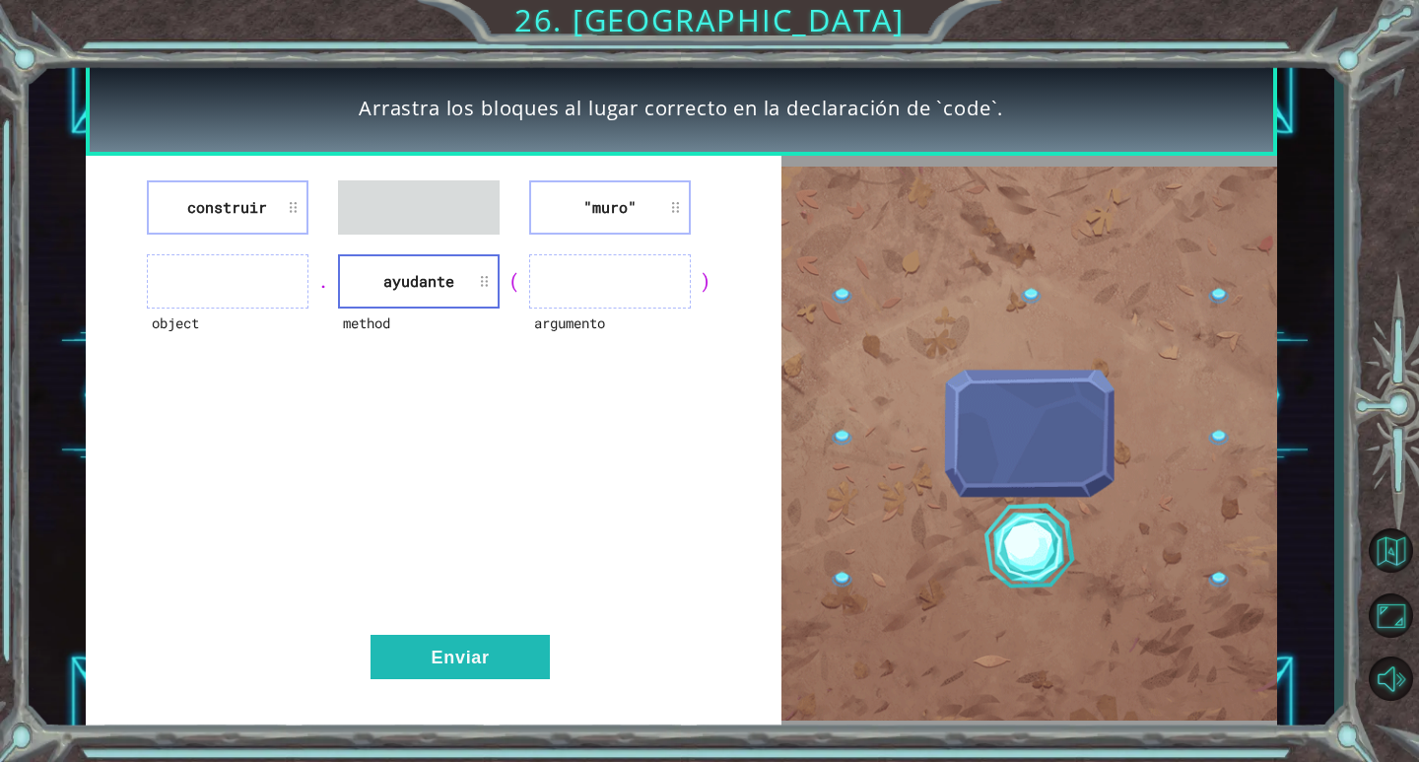
click at [270, 208] on li "construir" at bounding box center [228, 207] width 162 height 54
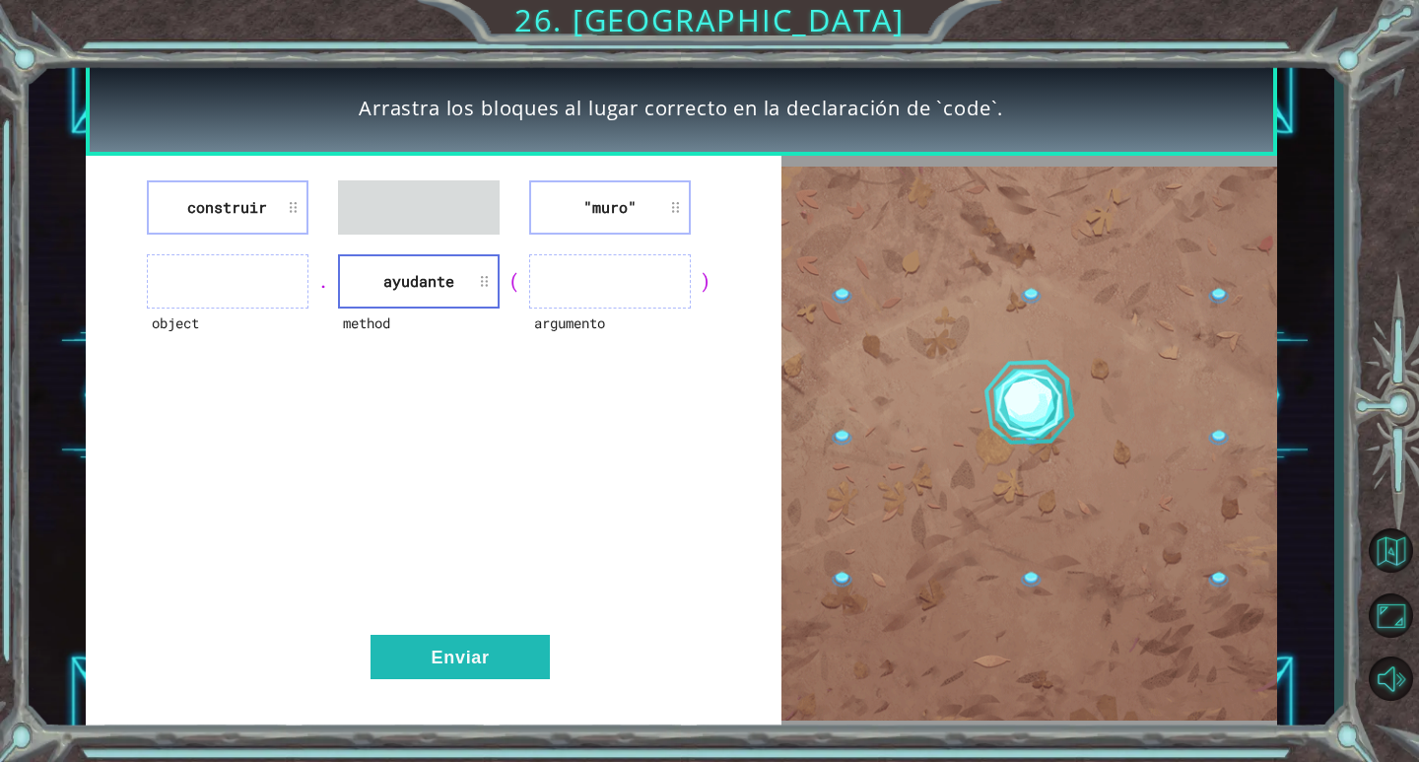
click at [390, 277] on li "ayudante" at bounding box center [419, 281] width 162 height 54
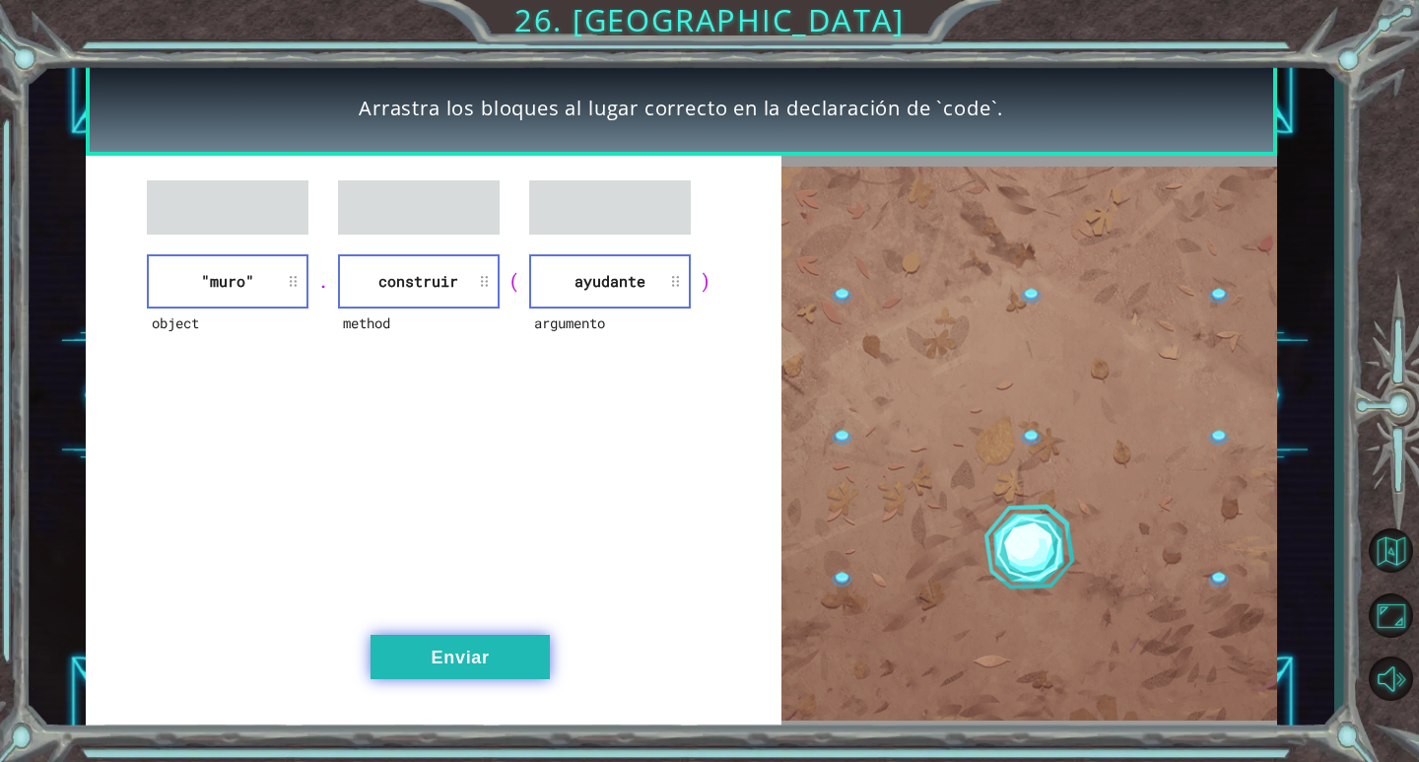
click at [463, 647] on button "Enviar" at bounding box center [459, 657] width 179 height 44
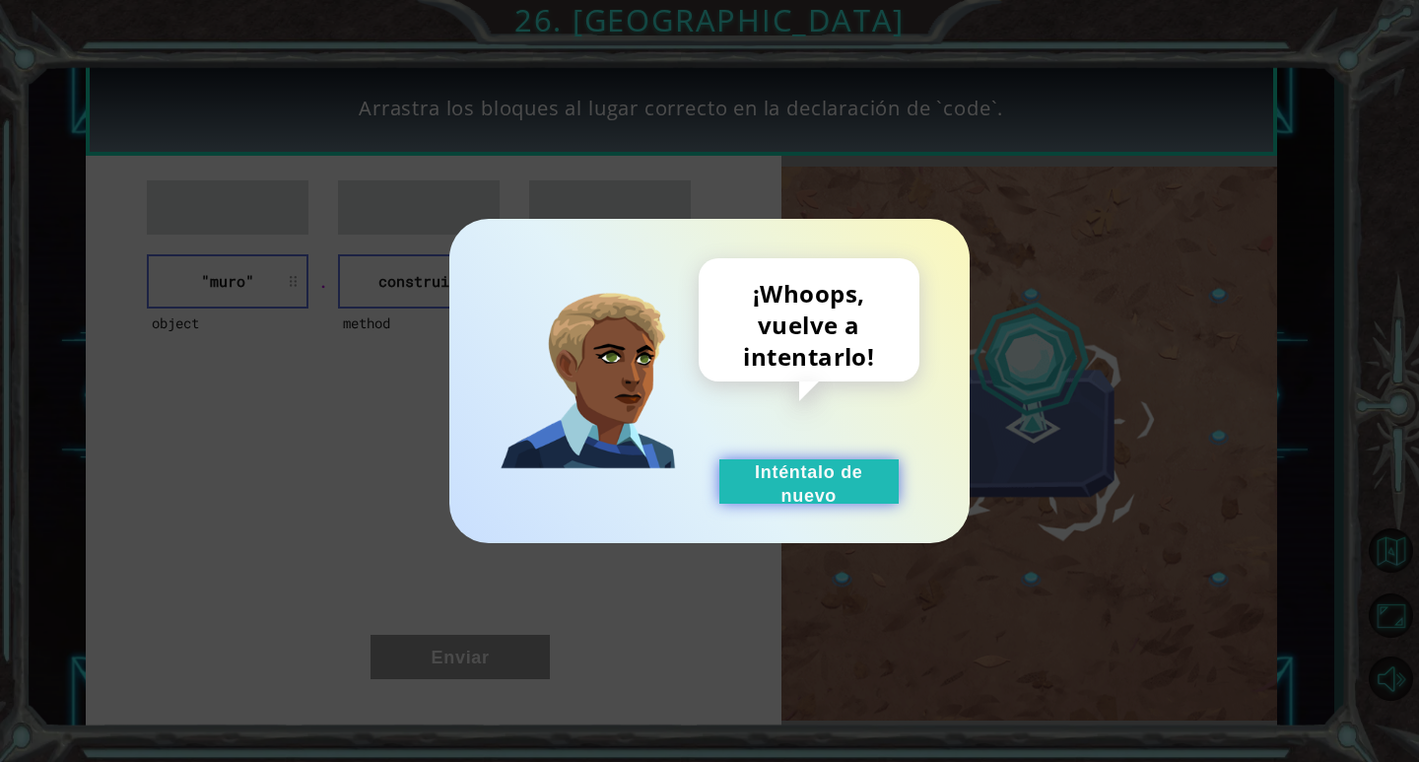
click at [829, 467] on button "Inténtalo de nuevo" at bounding box center [808, 481] width 179 height 44
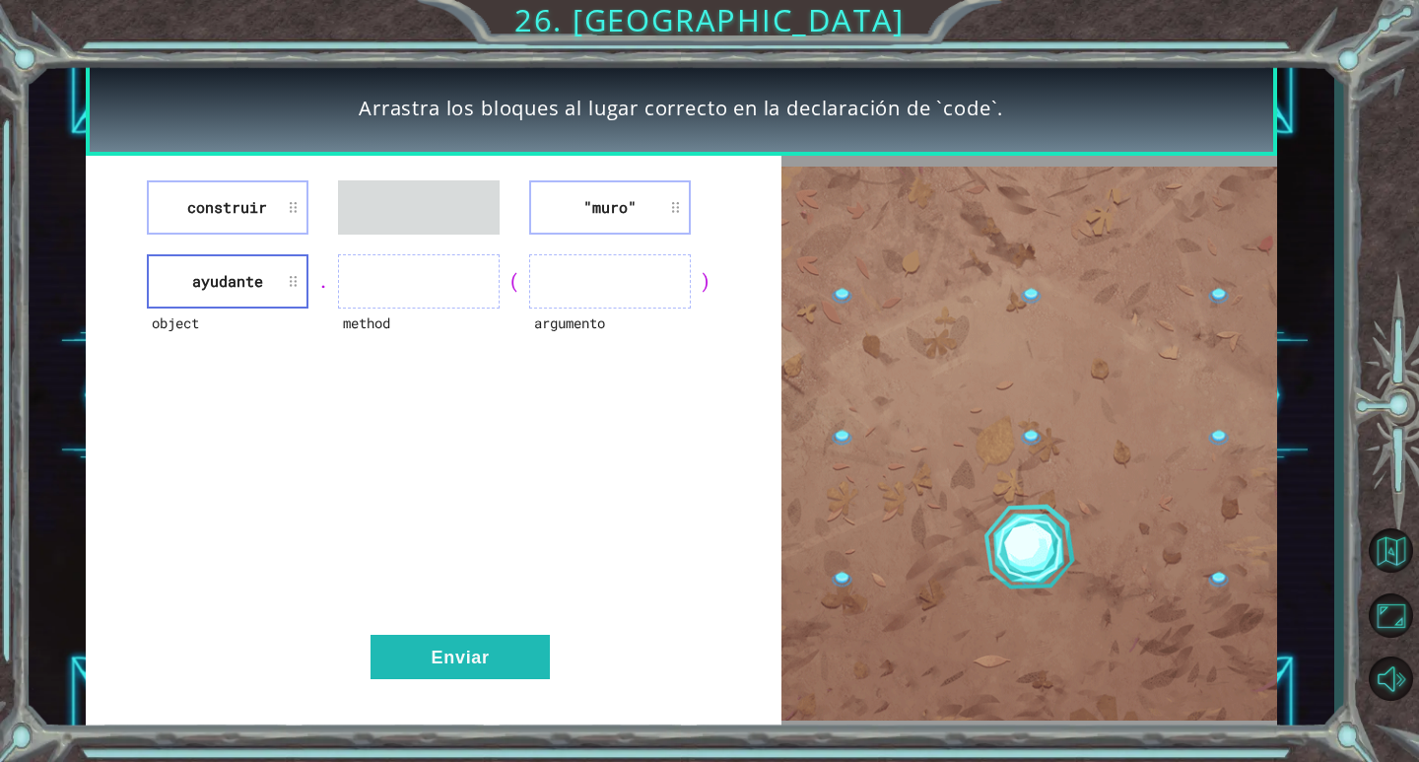
drag, startPoint x: 212, startPoint y: 177, endPoint x: 553, endPoint y: 234, distance: 345.7
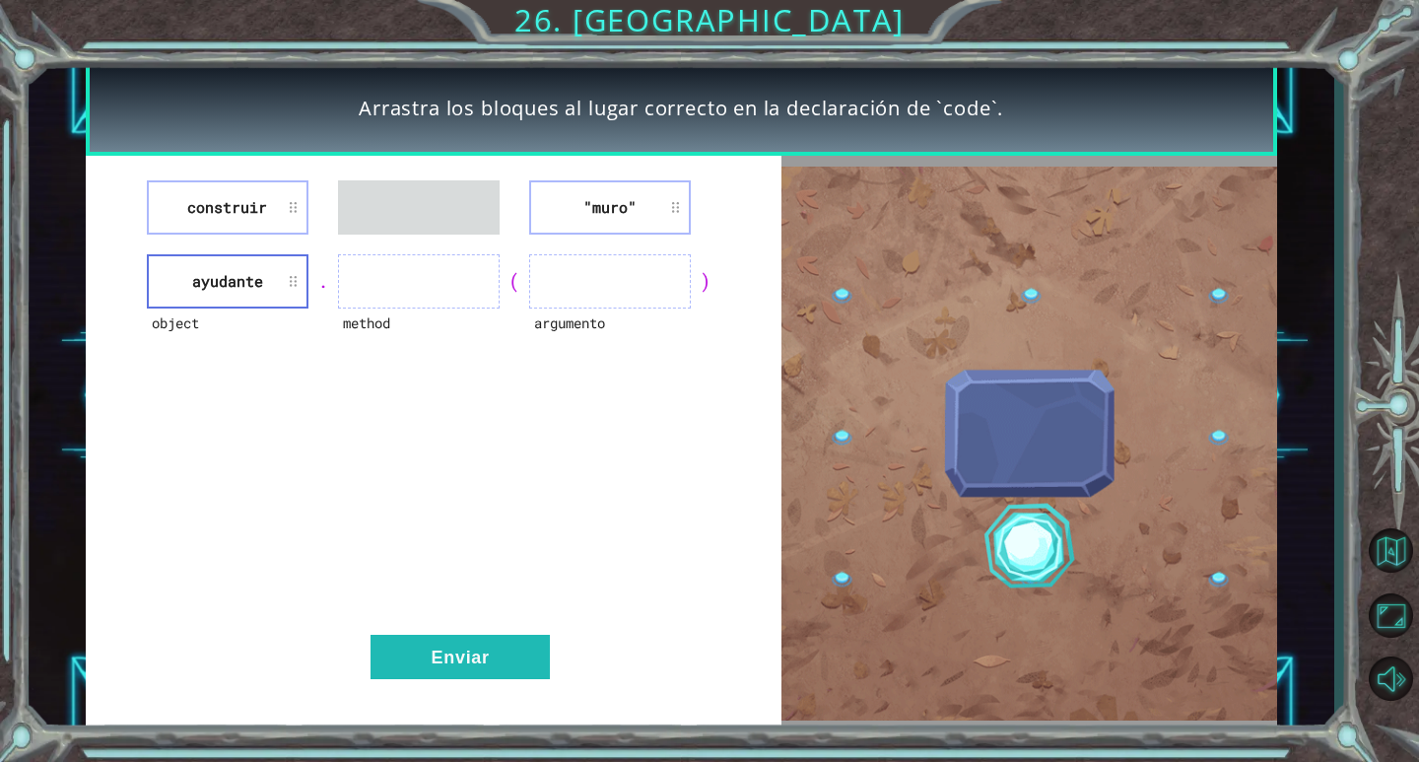
click at [553, 234] on div "construir "[PERSON_NAME]" object ayudante . method ( argumento ) Enviar" at bounding box center [434, 443] width 696 height 575
click at [228, 221] on li "construir" at bounding box center [228, 207] width 162 height 54
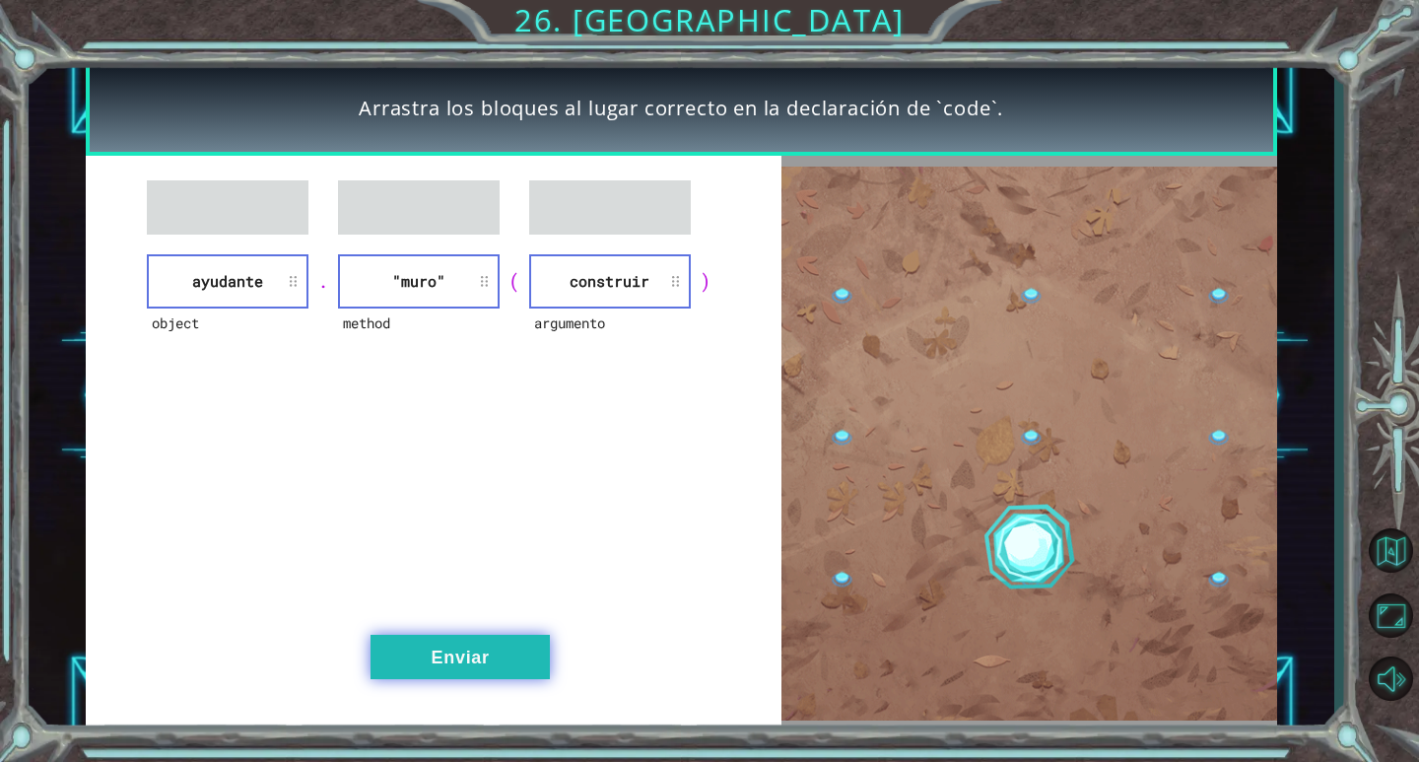
click at [494, 666] on button "Enviar" at bounding box center [459, 657] width 179 height 44
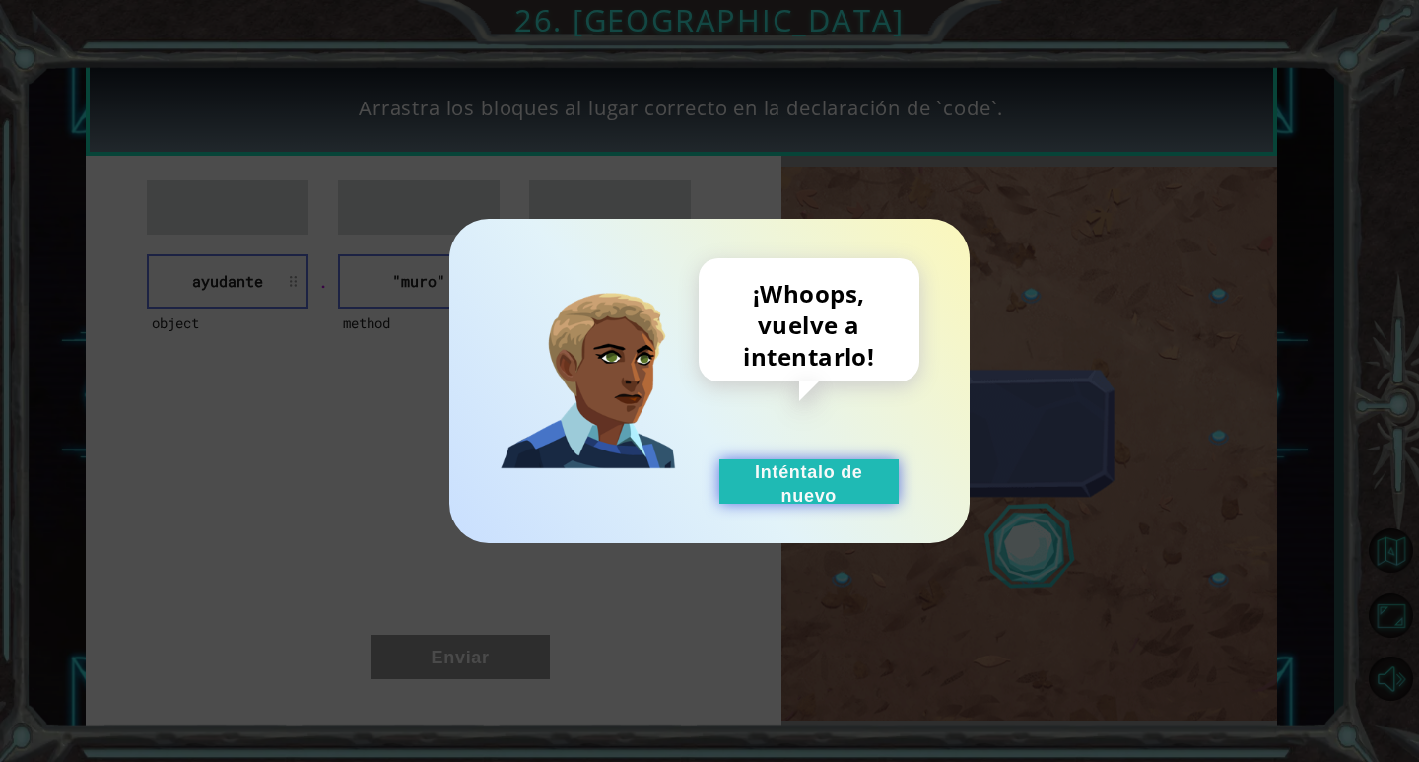
click at [794, 485] on button "Inténtalo de nuevo" at bounding box center [808, 481] width 179 height 44
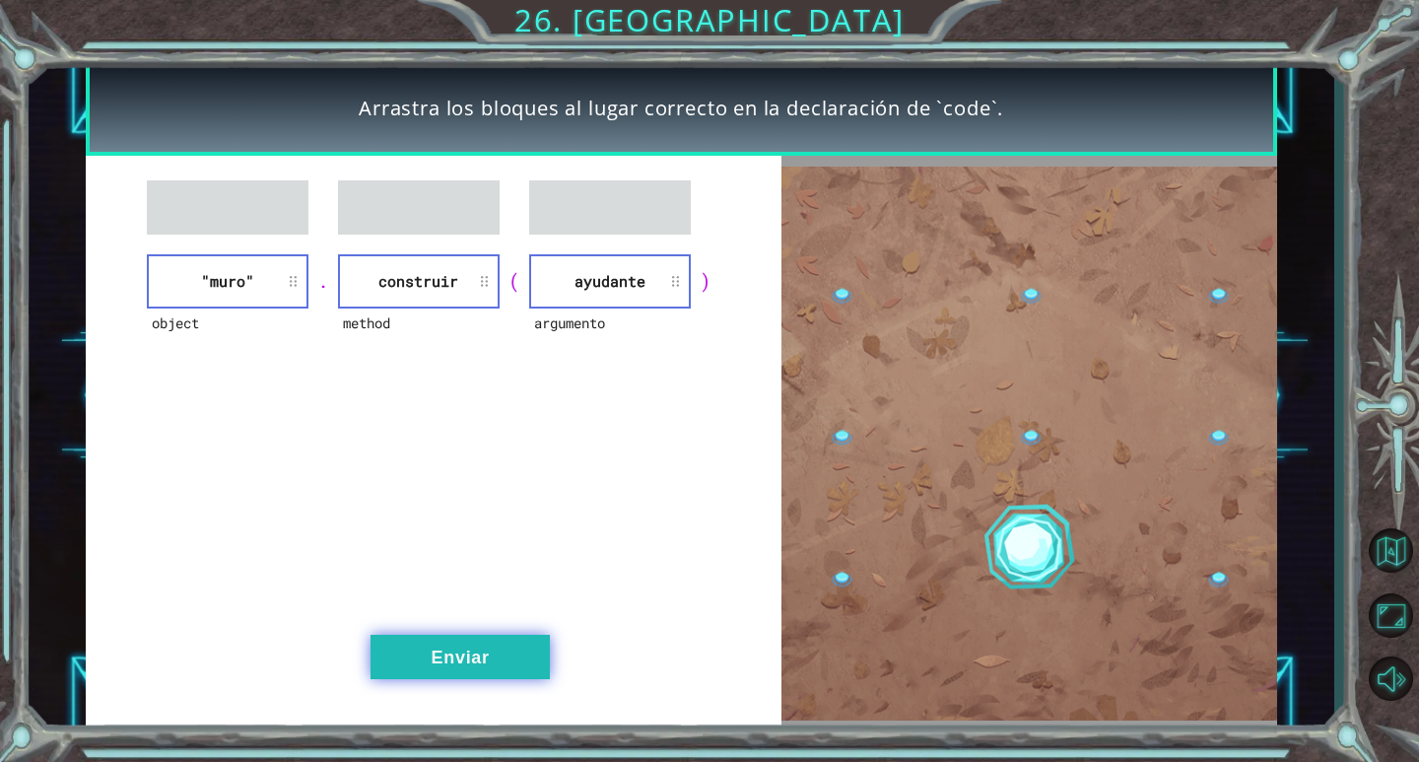
click at [481, 636] on button "Enviar" at bounding box center [459, 657] width 179 height 44
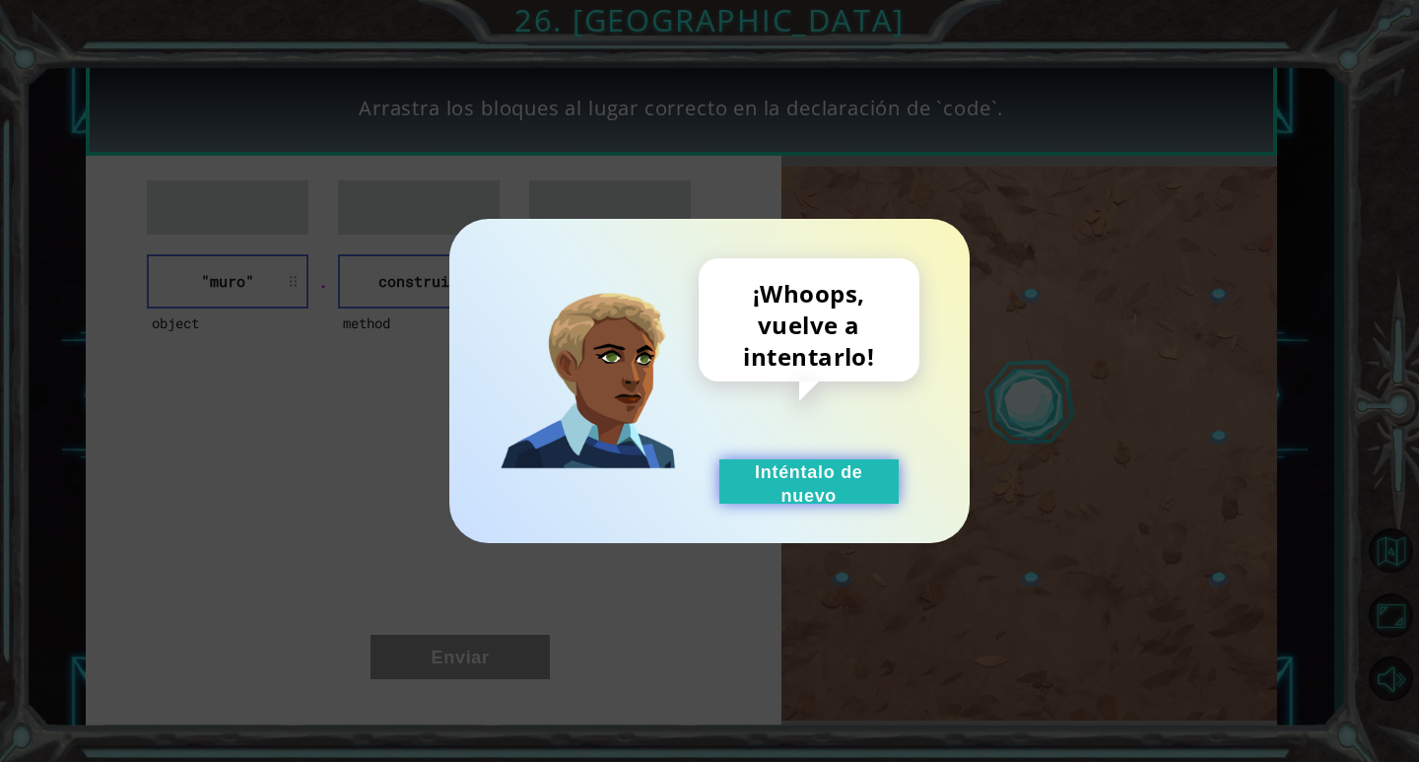
click at [798, 497] on button "Inténtalo de nuevo" at bounding box center [808, 481] width 179 height 44
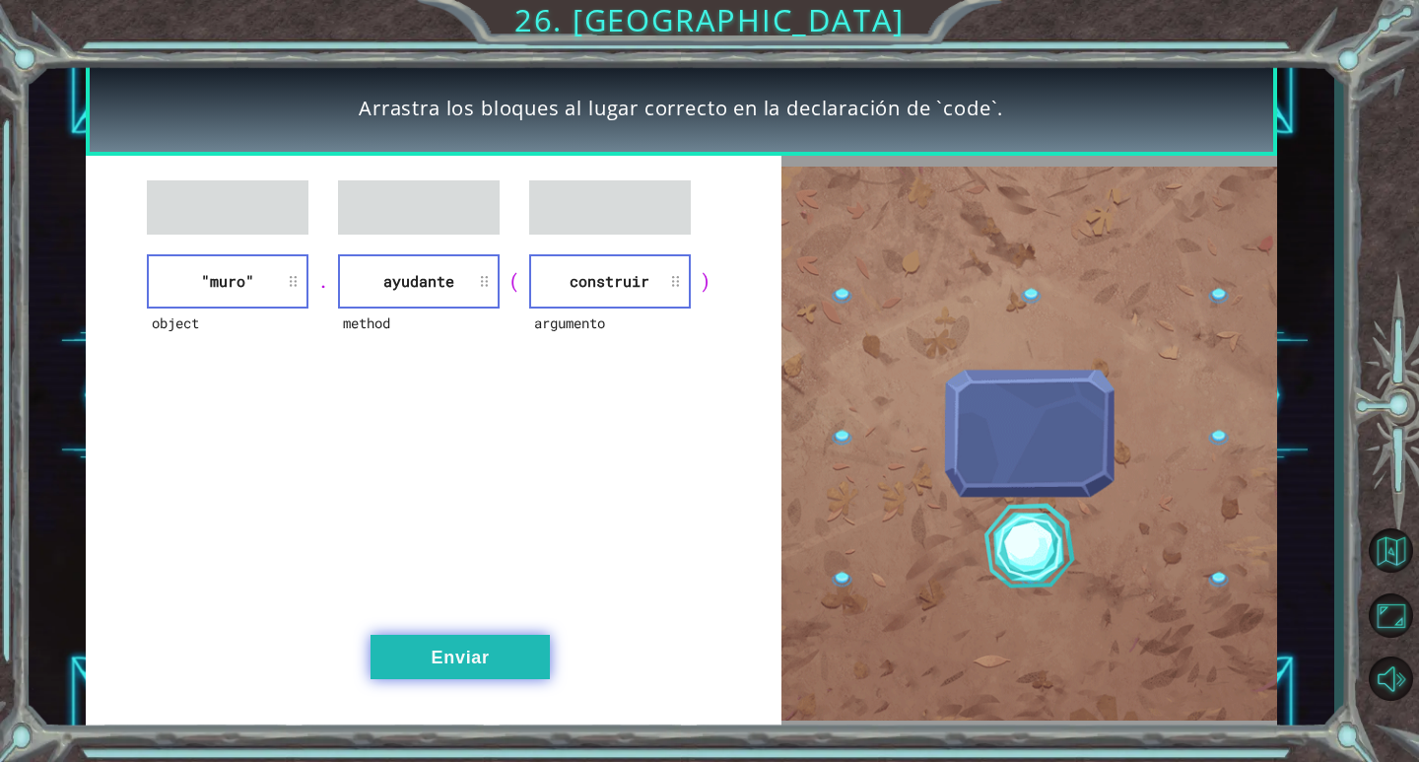
click at [450, 651] on button "Enviar" at bounding box center [459, 657] width 179 height 44
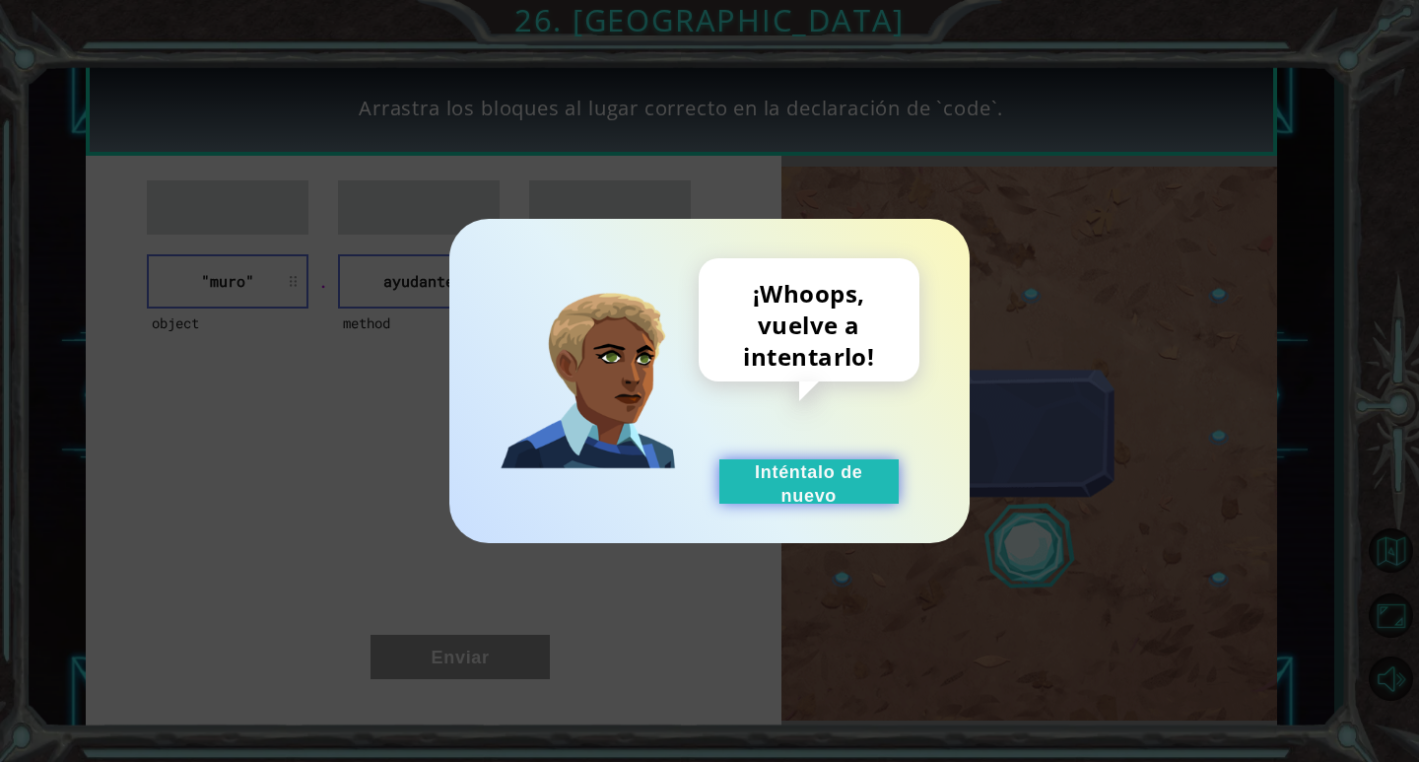
click at [819, 477] on button "Inténtalo de nuevo" at bounding box center [808, 481] width 179 height 44
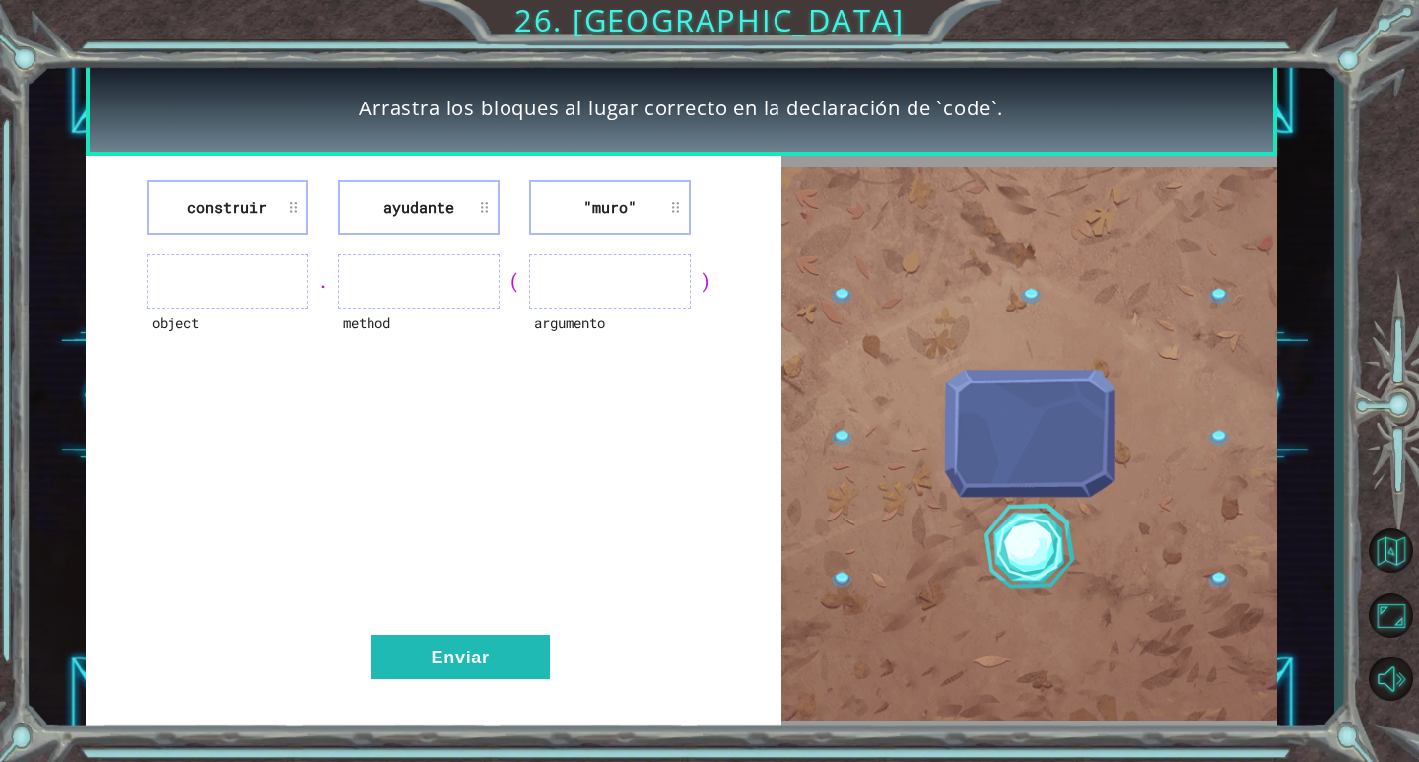
drag, startPoint x: 568, startPoint y: 292, endPoint x: 311, endPoint y: 220, distance: 266.1
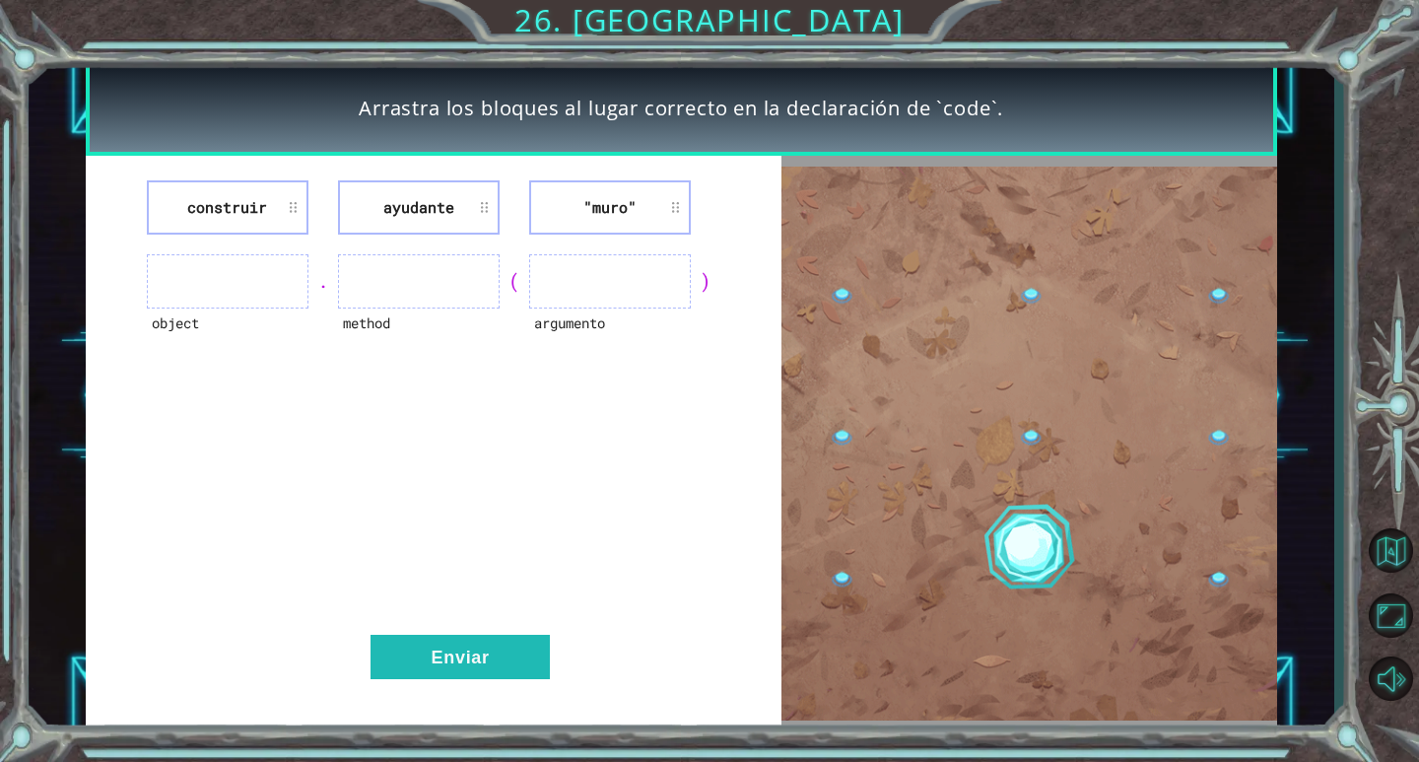
click at [311, 220] on div "construir ayudante "[PERSON_NAME]" object . method ( argumento ) Enviar" at bounding box center [434, 443] width 696 height 575
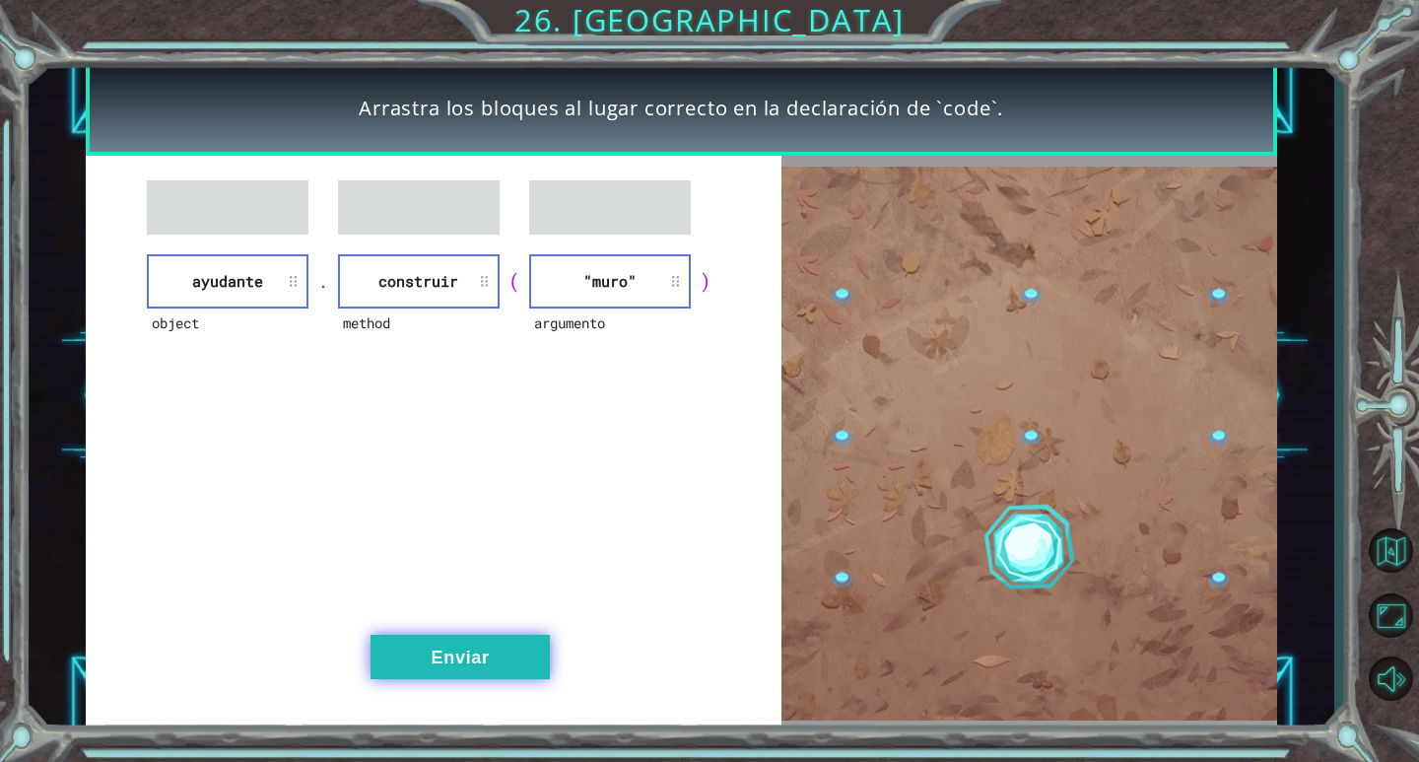
click at [402, 668] on button "Enviar" at bounding box center [459, 657] width 179 height 44
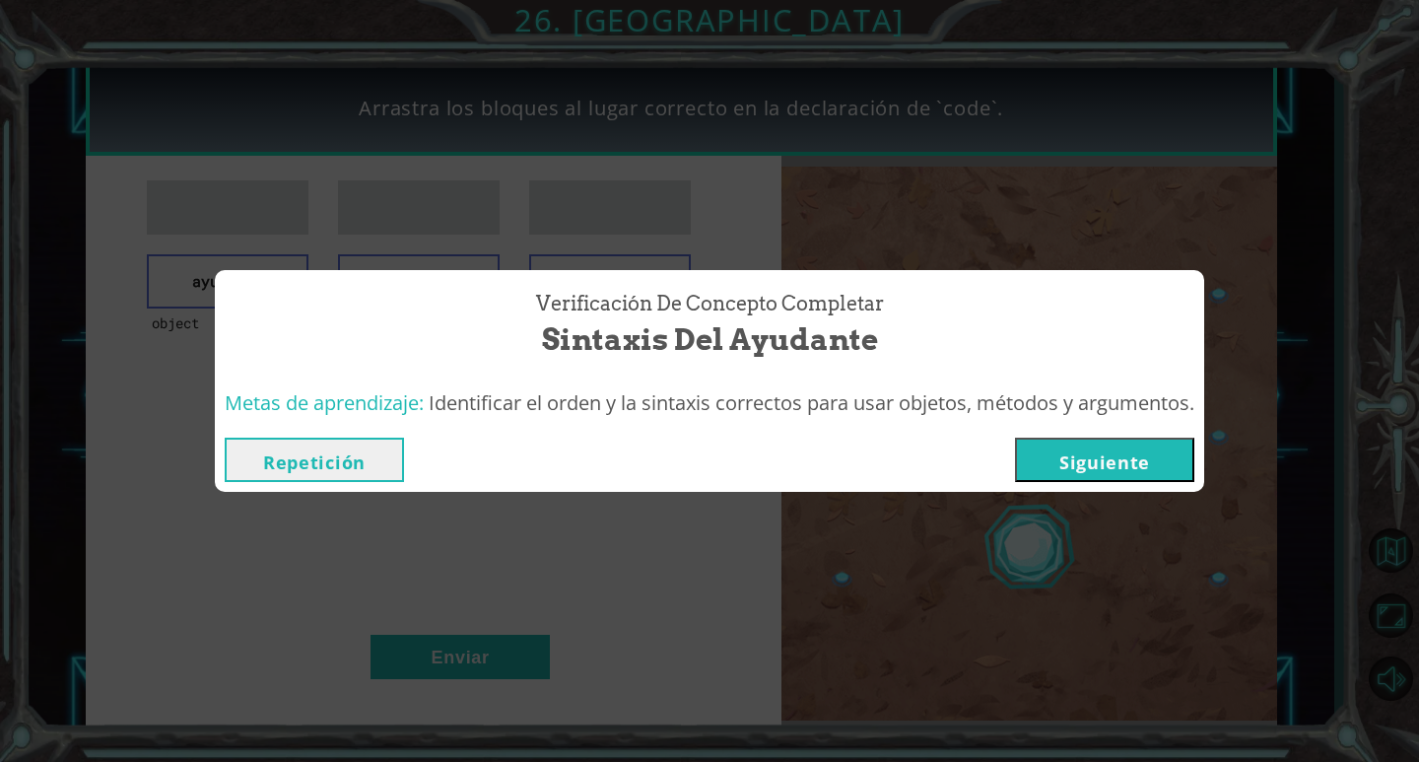
click at [1123, 463] on button "Siguiente" at bounding box center [1104, 459] width 179 height 44
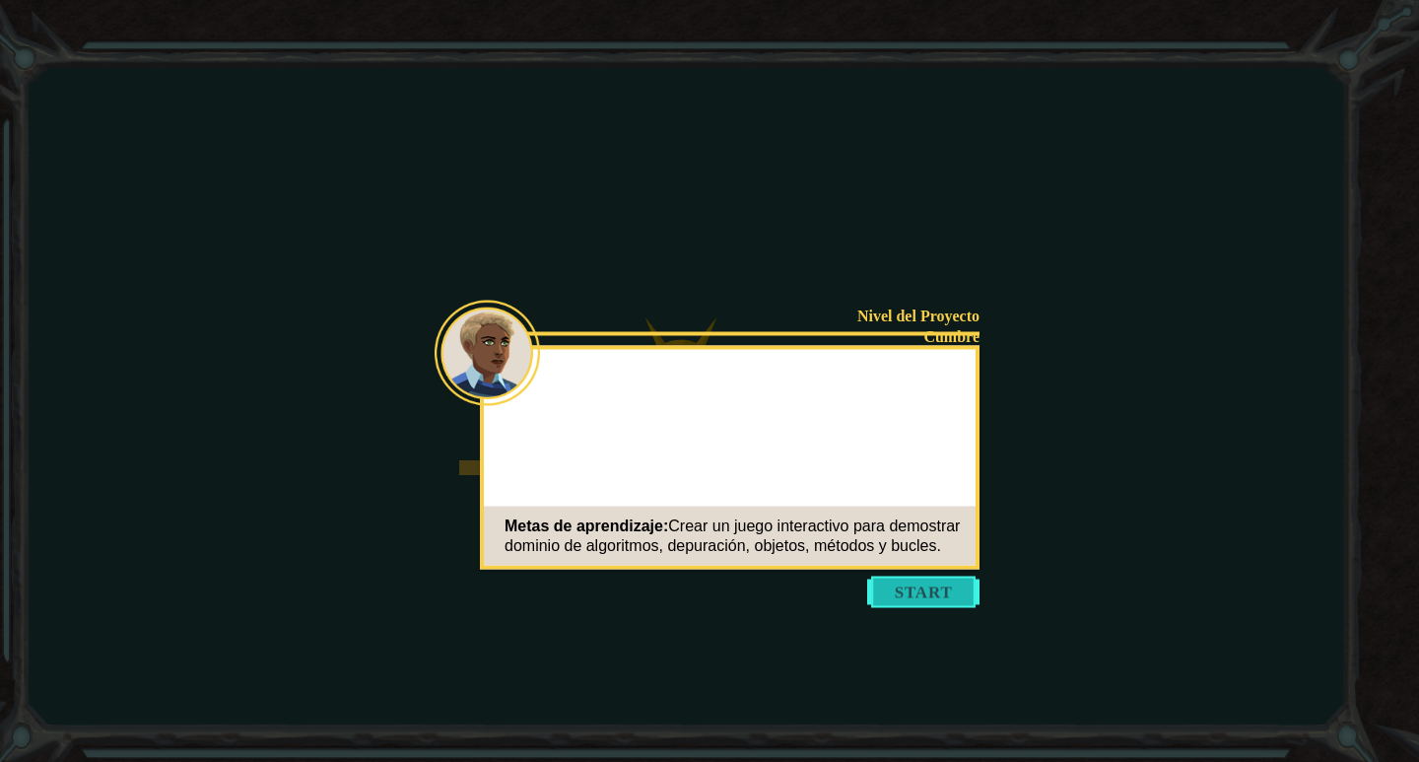
click at [913, 576] on button "Start" at bounding box center [923, 592] width 112 height 32
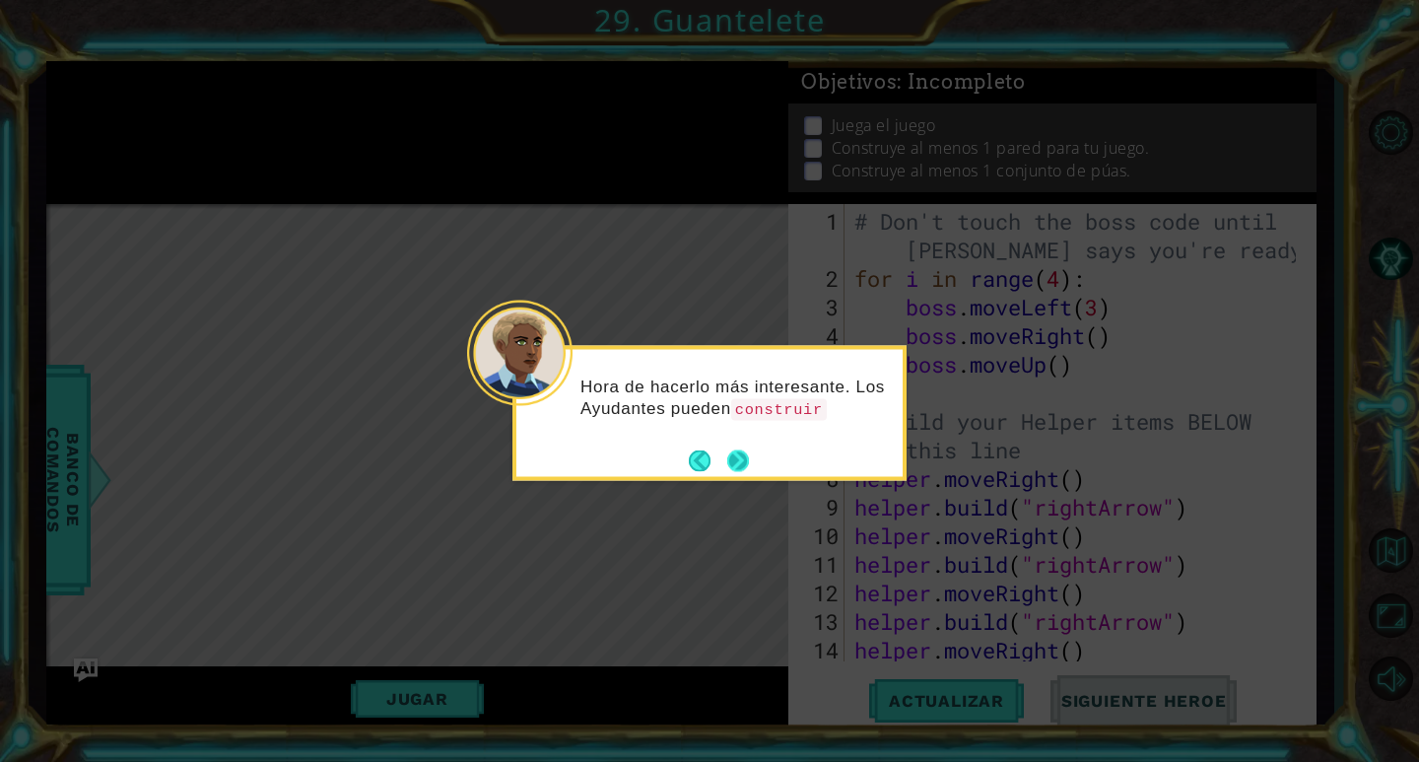
click at [730, 450] on button "Next" at bounding box center [738, 460] width 24 height 24
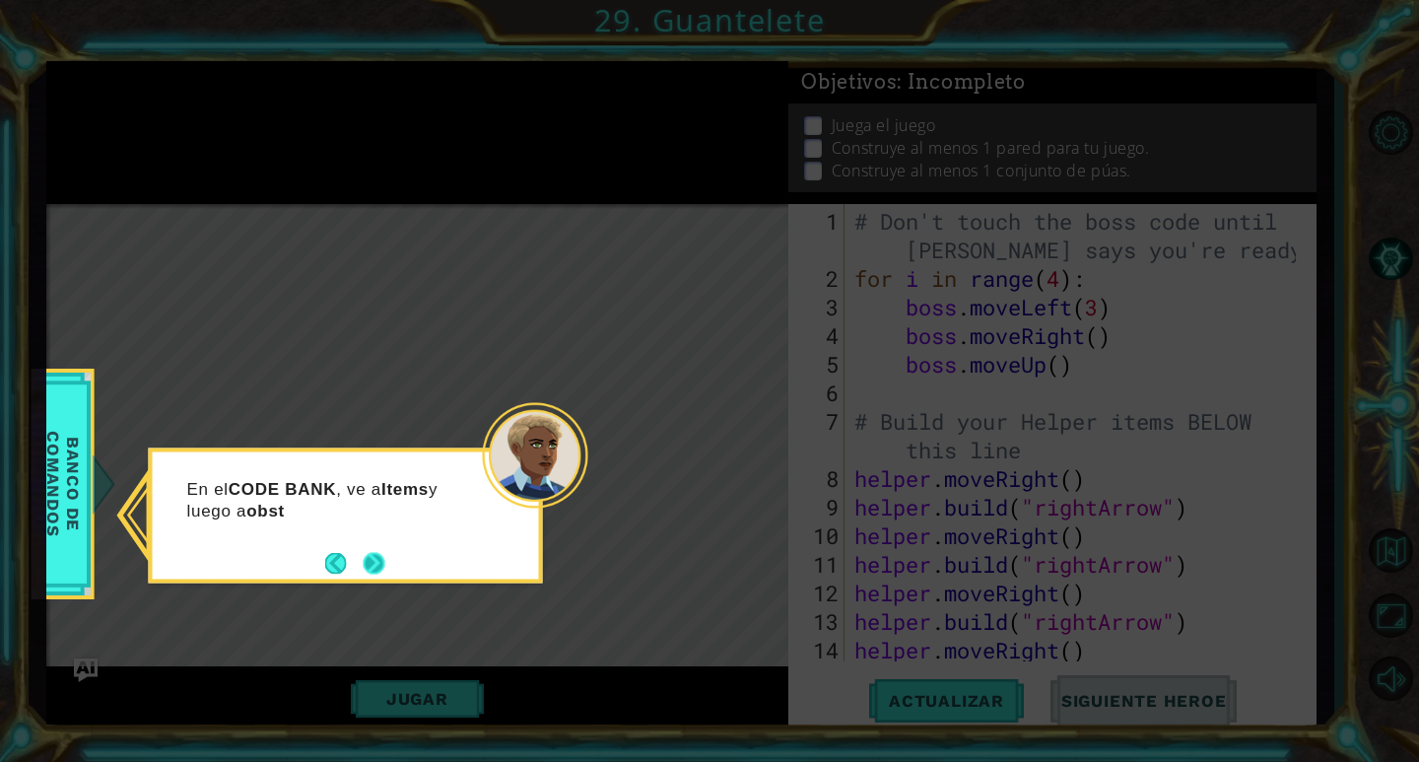
click at [376, 572] on button "Next" at bounding box center [374, 563] width 22 height 22
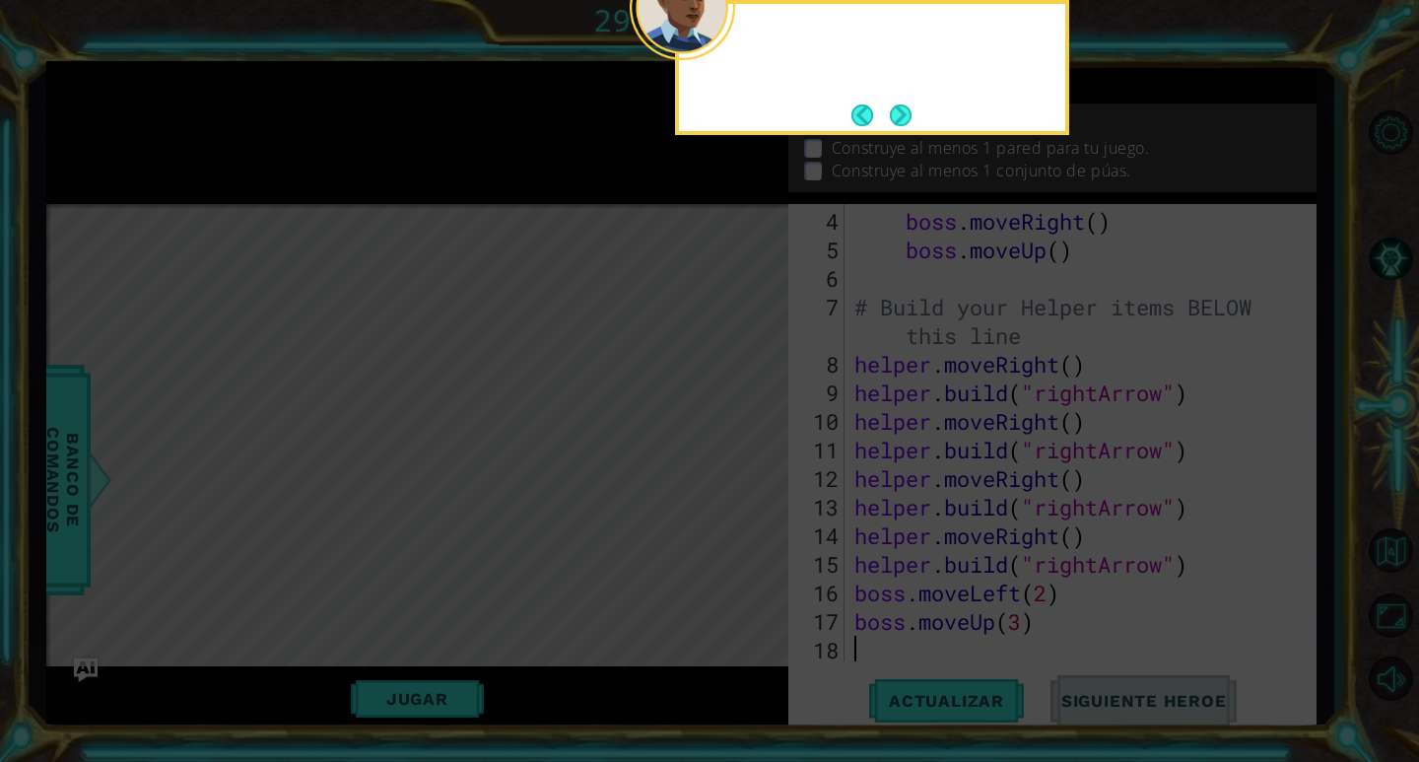
scroll to position [114, 0]
click at [894, 115] on button "Next" at bounding box center [901, 114] width 23 height 23
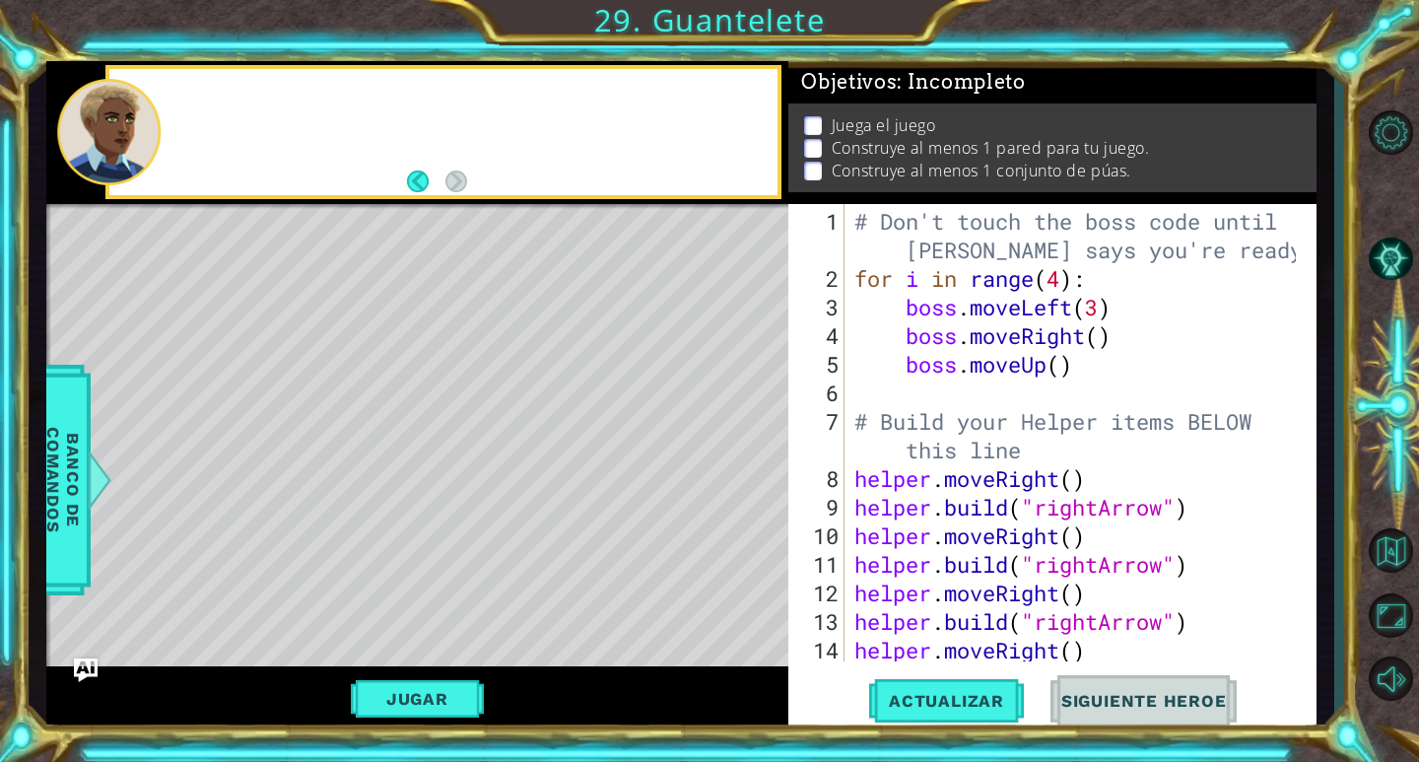
scroll to position [0, 0]
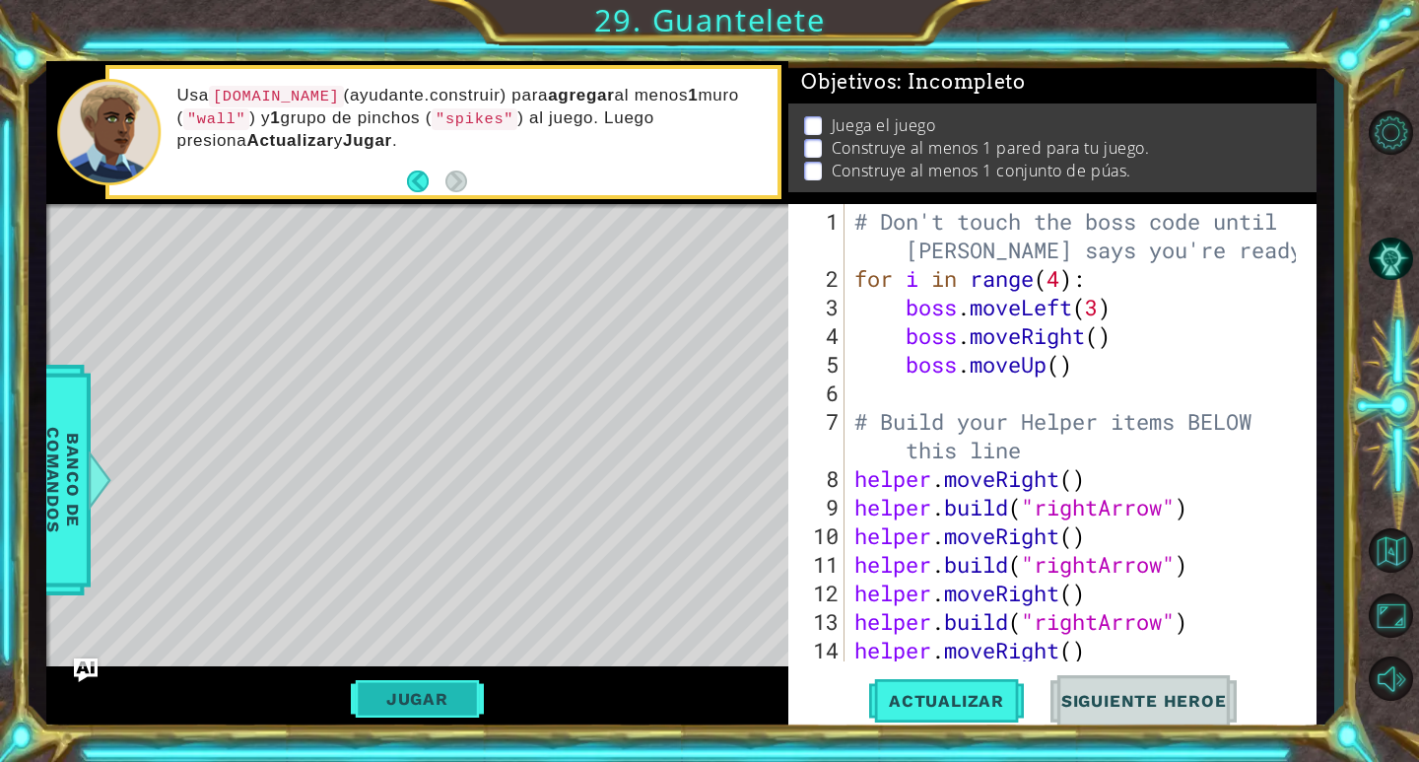
click at [453, 703] on button "Jugar" at bounding box center [417, 698] width 133 height 37
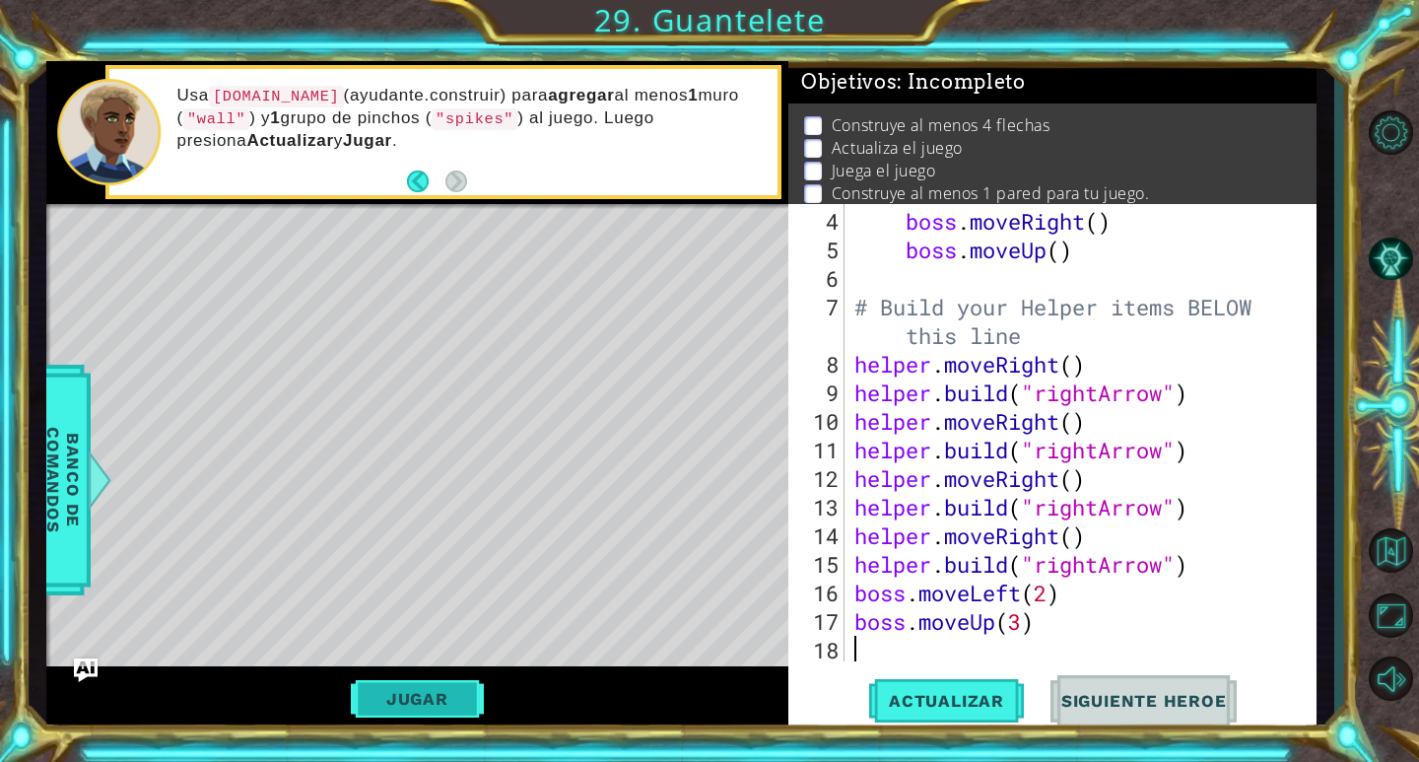
scroll to position [114, 0]
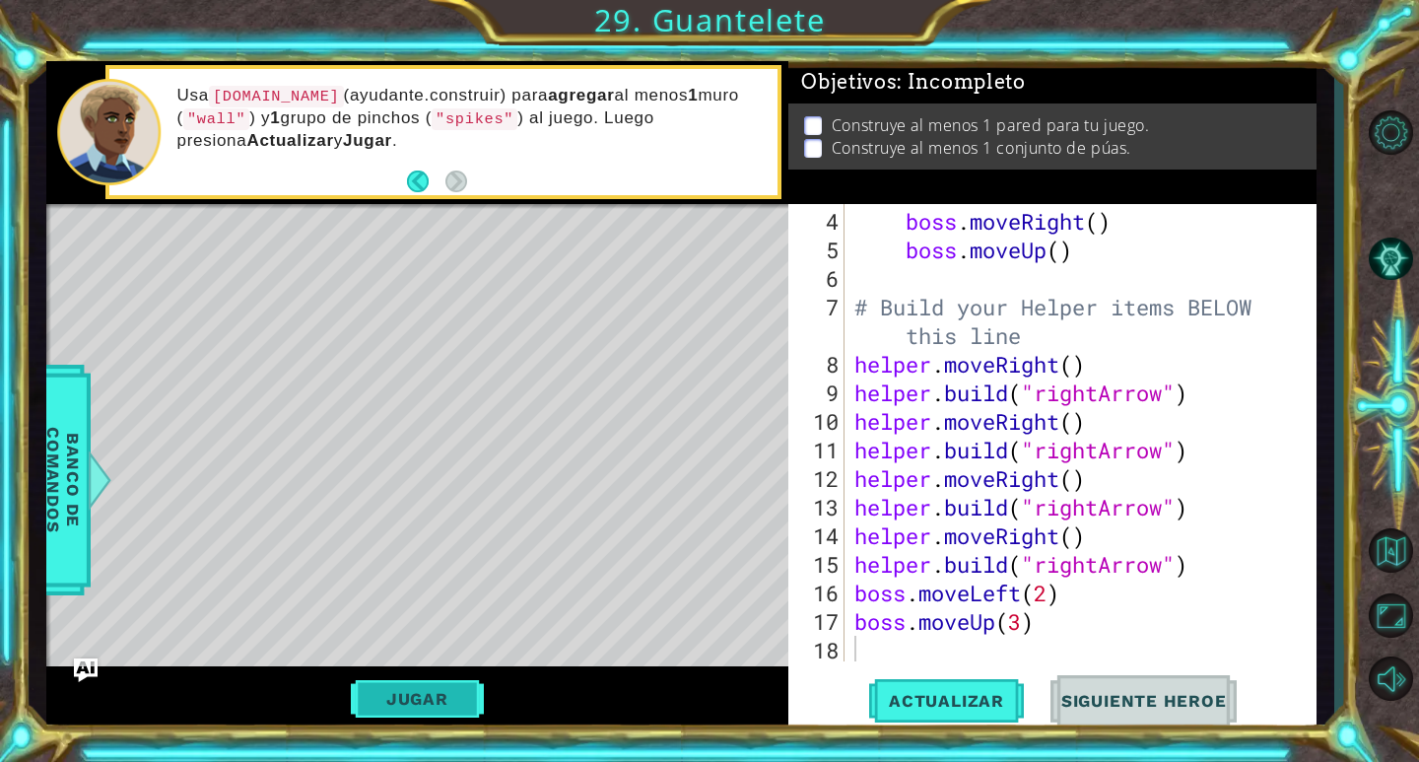
click at [436, 690] on button "Jugar" at bounding box center [417, 698] width 133 height 37
click at [912, 636] on div "boss . moveRight ( ) boss . moveUp ( ) # Build your Helper items BELOW this lin…" at bounding box center [1077, 464] width 455 height 514
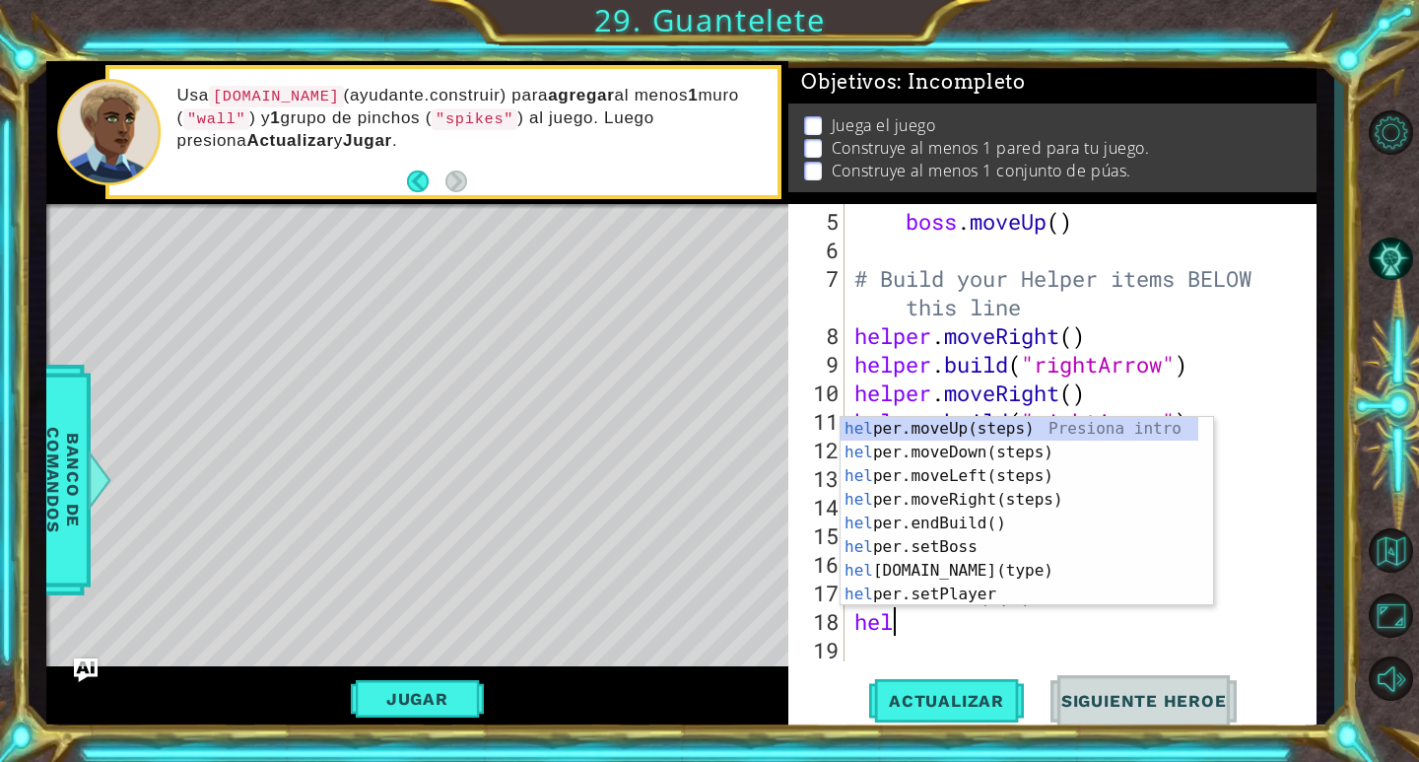
scroll to position [0, 1]
click at [963, 561] on div "hel per.moveUp(steps) Presiona intro hel per.moveDown(steps) Presiona intro hel…" at bounding box center [1019, 535] width 358 height 236
type textarea "[DOMAIN_NAME]("wall")"
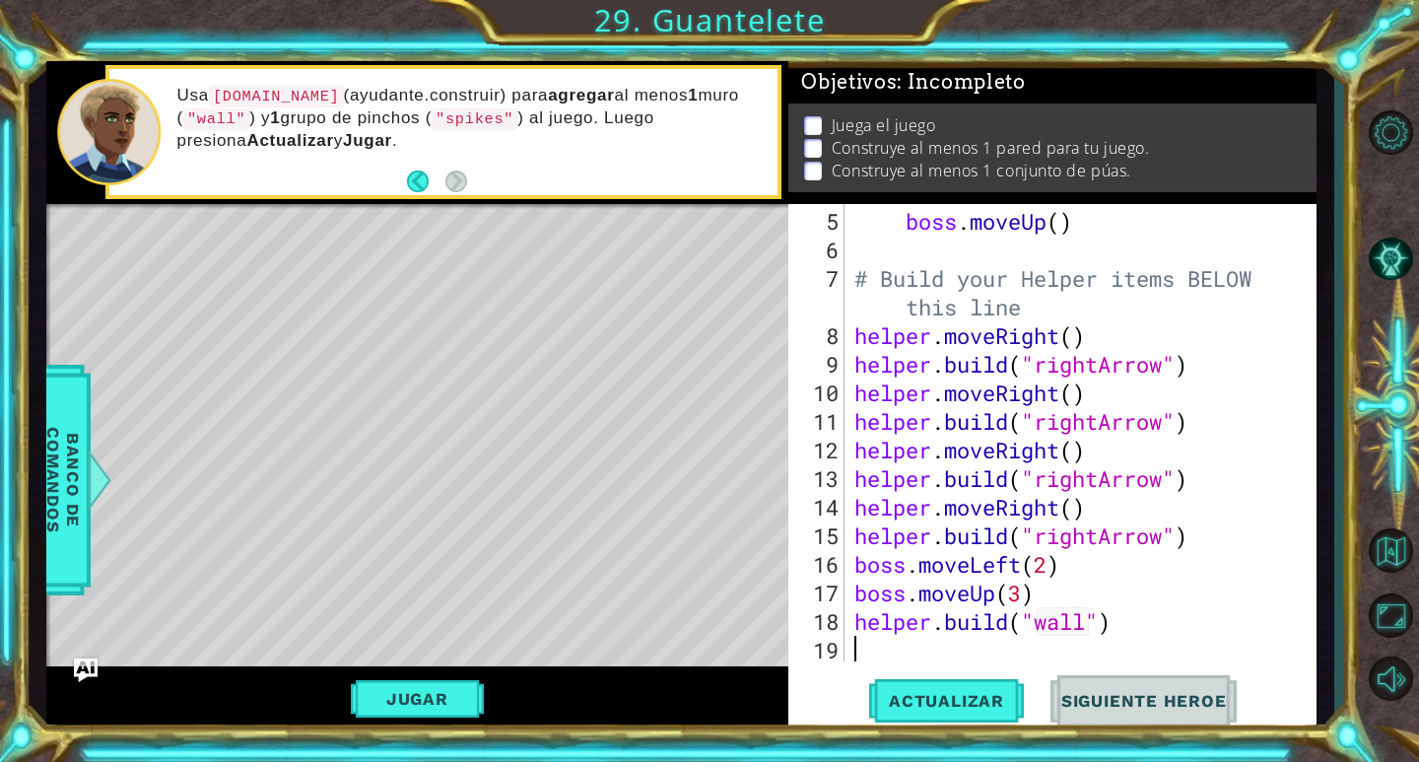
click at [956, 652] on div "boss . moveUp ( ) # Build your Helper items BELOW this line helper . moveRight …" at bounding box center [1077, 464] width 455 height 514
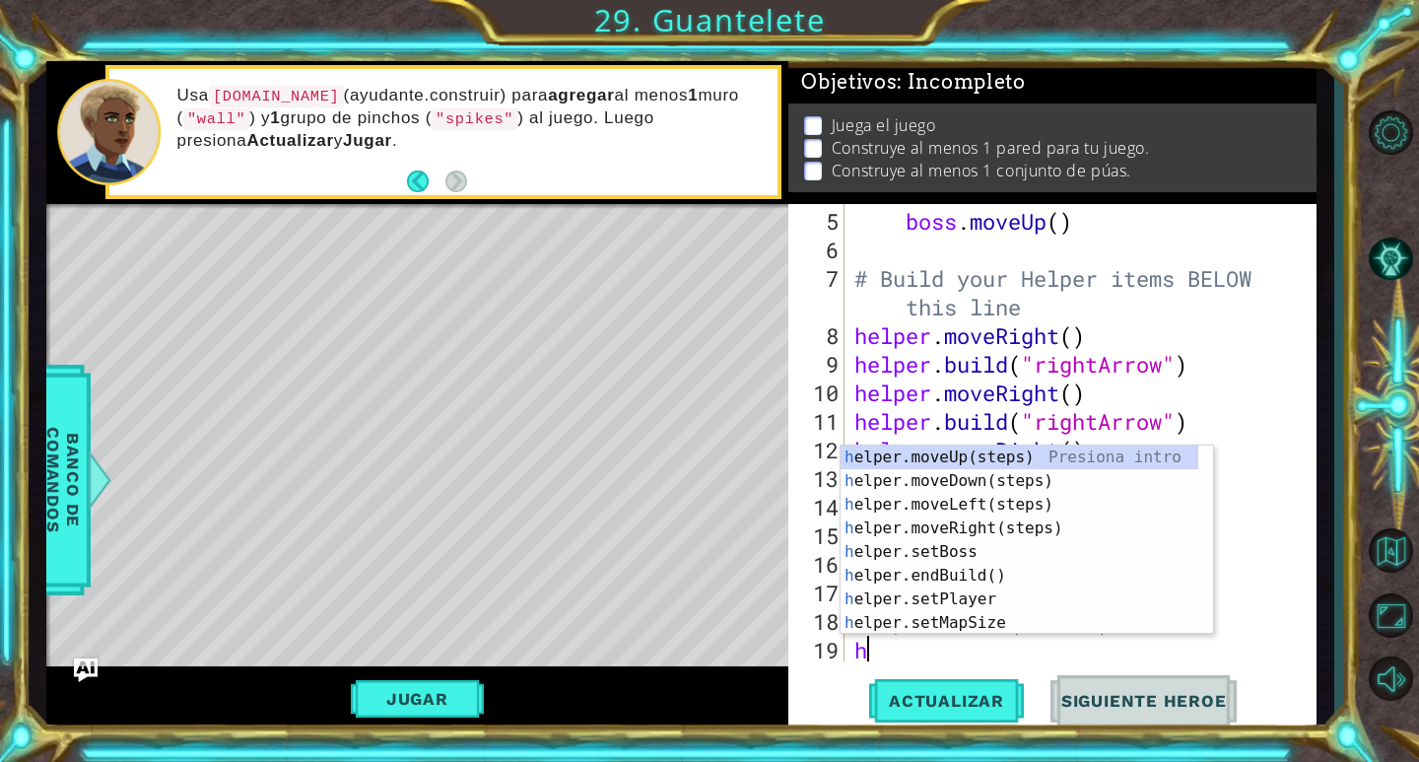
scroll to position [171, 0]
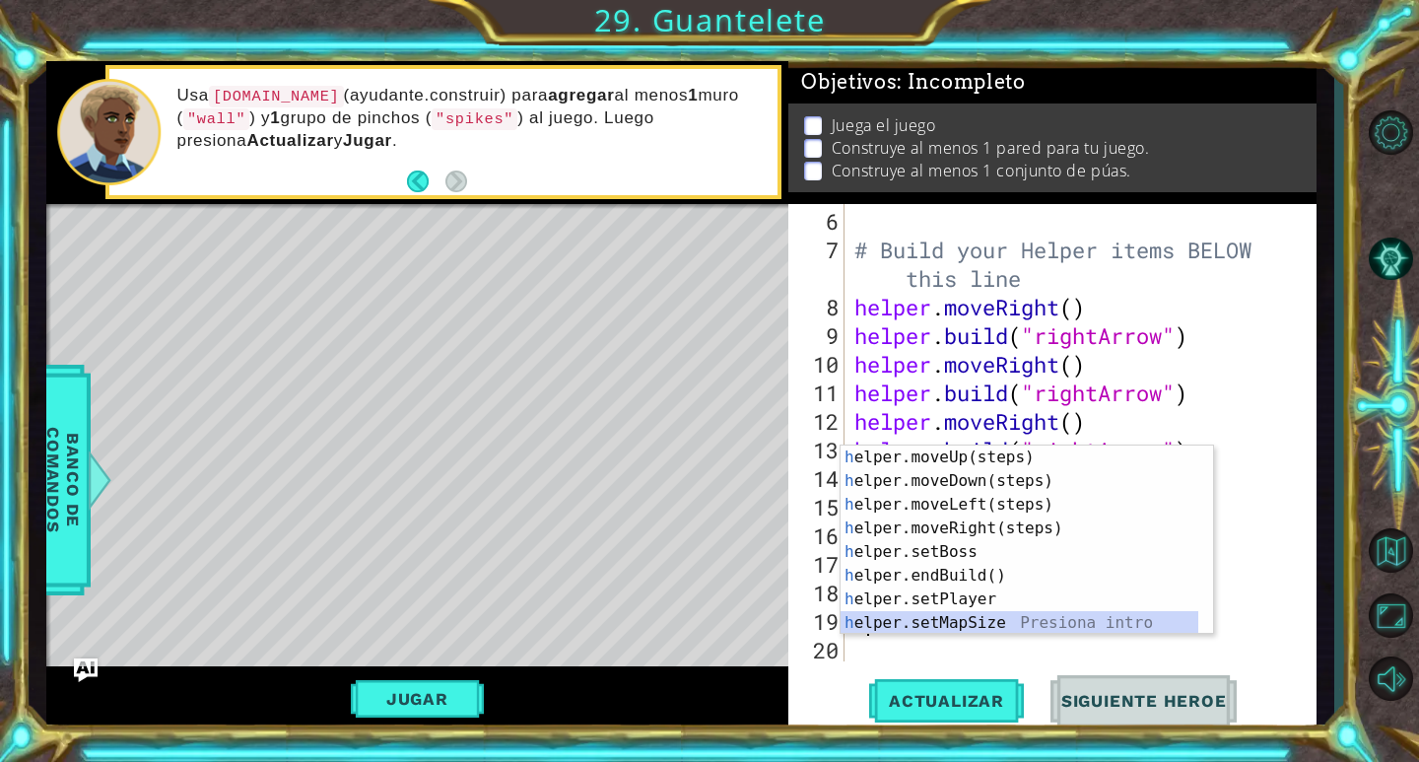
click at [959, 618] on div "h elper.moveUp(steps) Presiona intro h elper.moveDown(steps) Presiona intro h e…" at bounding box center [1019, 563] width 358 height 236
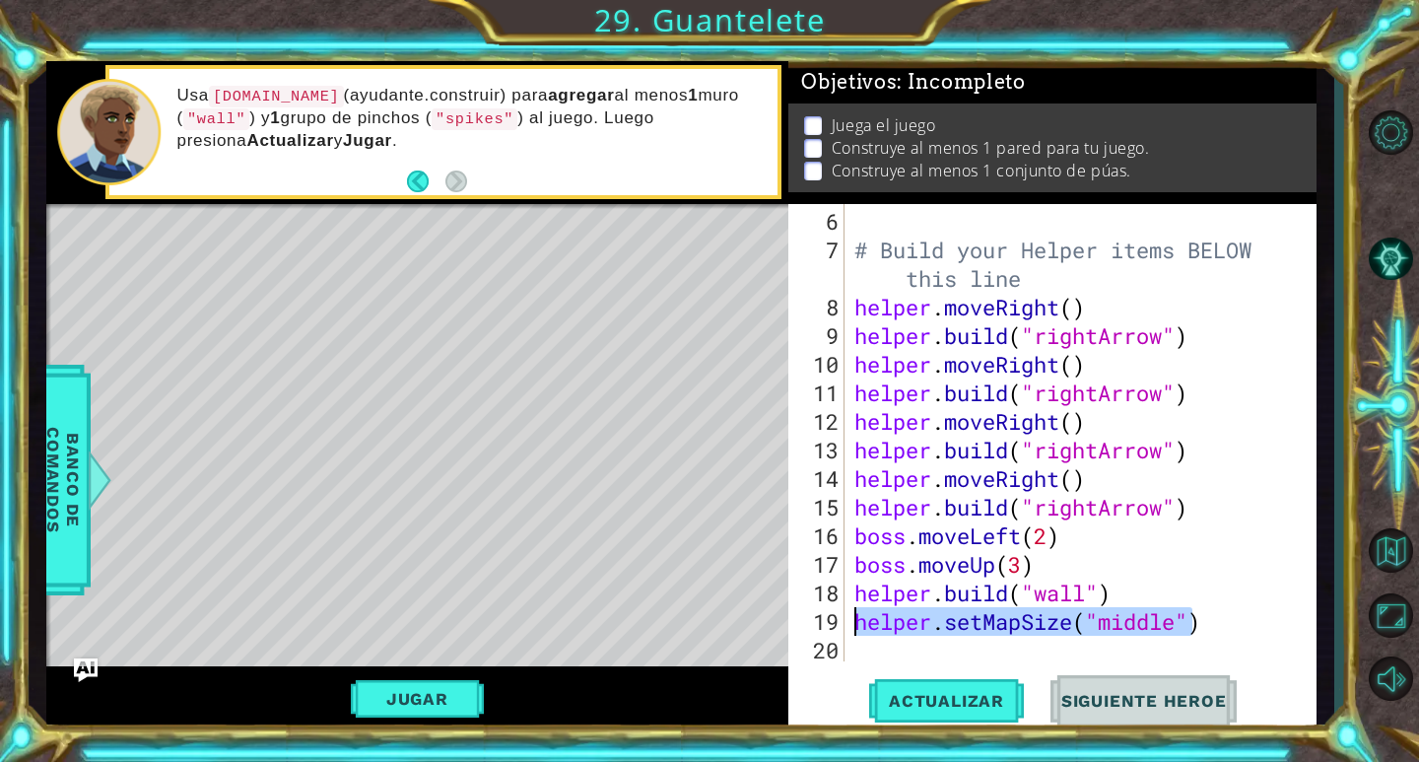
drag, startPoint x: 1197, startPoint y: 616, endPoint x: 857, endPoint y: 629, distance: 340.2
click at [857, 629] on div "# Build your Helper items BELOW this line helper . moveRight ( ) helper . build…" at bounding box center [1077, 464] width 455 height 514
drag, startPoint x: 911, startPoint y: 617, endPoint x: 790, endPoint y: 636, distance: 122.8
click at [790, 636] on div ") 6 7 8 9 10 11 12 13 14 15 16 17 18 19 20 # Build your Helper items BELOW this…" at bounding box center [1049, 432] width 522 height 457
type textarea ")"
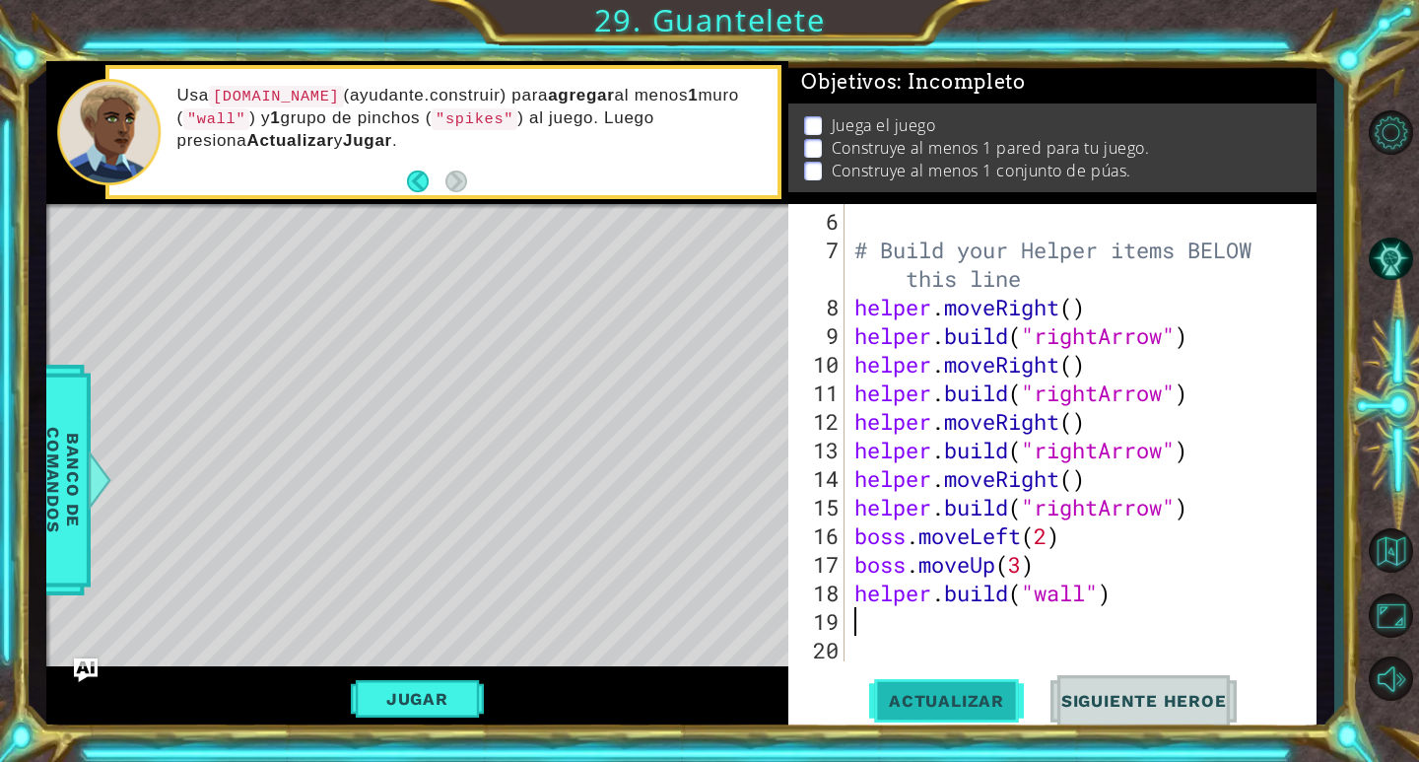
click at [942, 687] on button "Actualizar" at bounding box center [946, 701] width 155 height 53
click at [452, 696] on button "Jugar" at bounding box center [417, 698] width 133 height 37
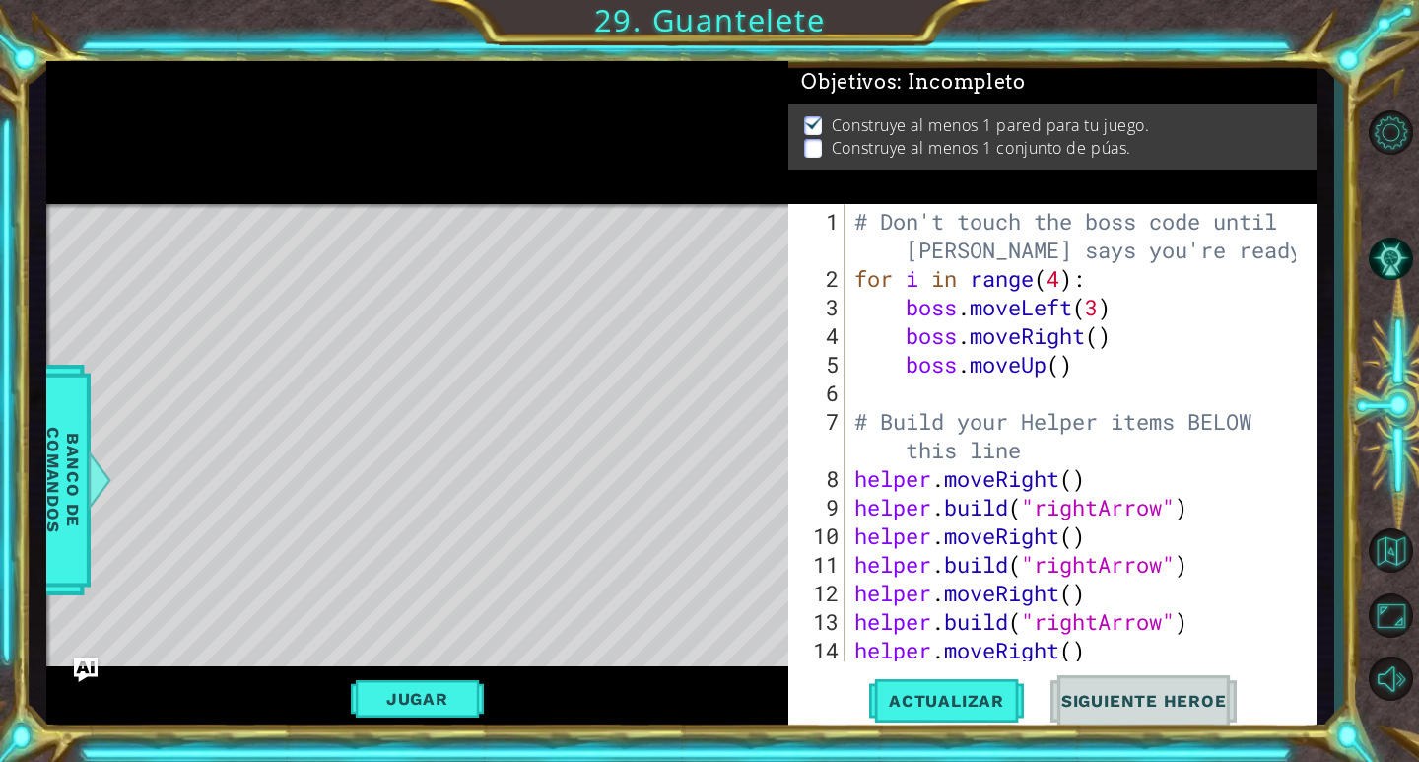
scroll to position [0, 0]
click at [1101, 633] on div "# Don't touch the boss code until [PERSON_NAME] says you're ready! for i in ran…" at bounding box center [1077, 478] width 455 height 543
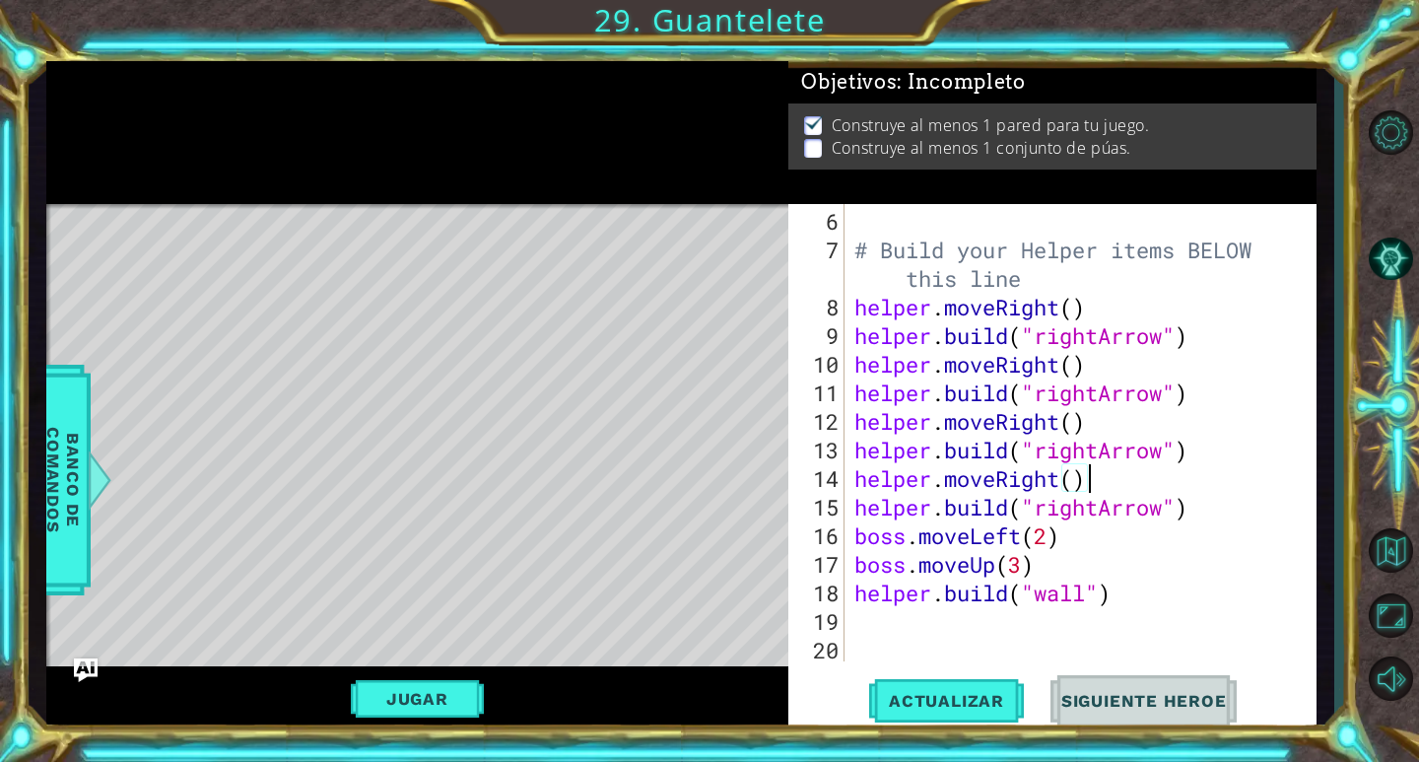
scroll to position [171, 0]
click at [1114, 602] on div "# Build your Helper items BELOW this line helper . moveRight ( ) helper . build…" at bounding box center [1077, 464] width 455 height 514
type textarea "[DOMAIN_NAME]("wall")"
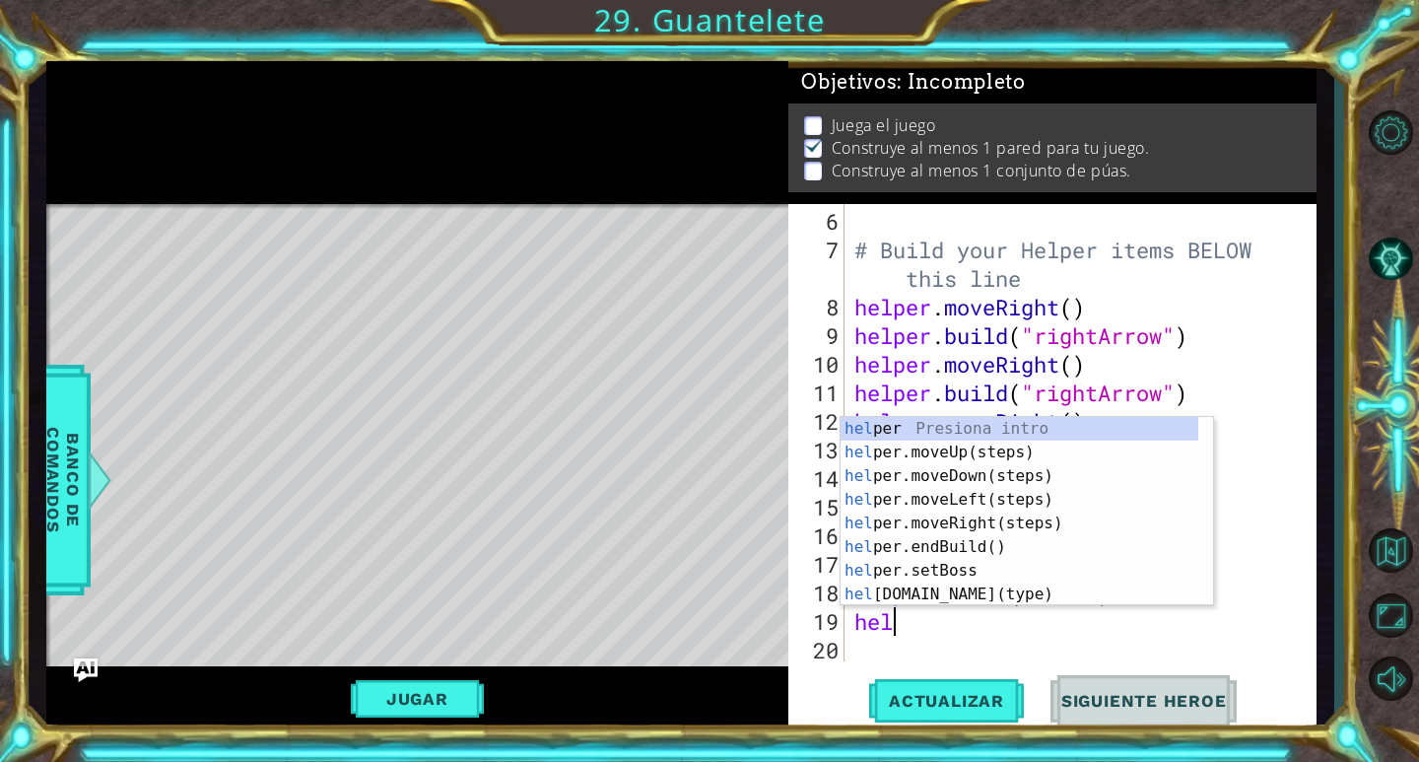
scroll to position [0, 1]
click at [969, 595] on div "hel per Presiona intro hel per.moveUp(steps) Presiona intro hel per.moveDown(st…" at bounding box center [1019, 535] width 358 height 236
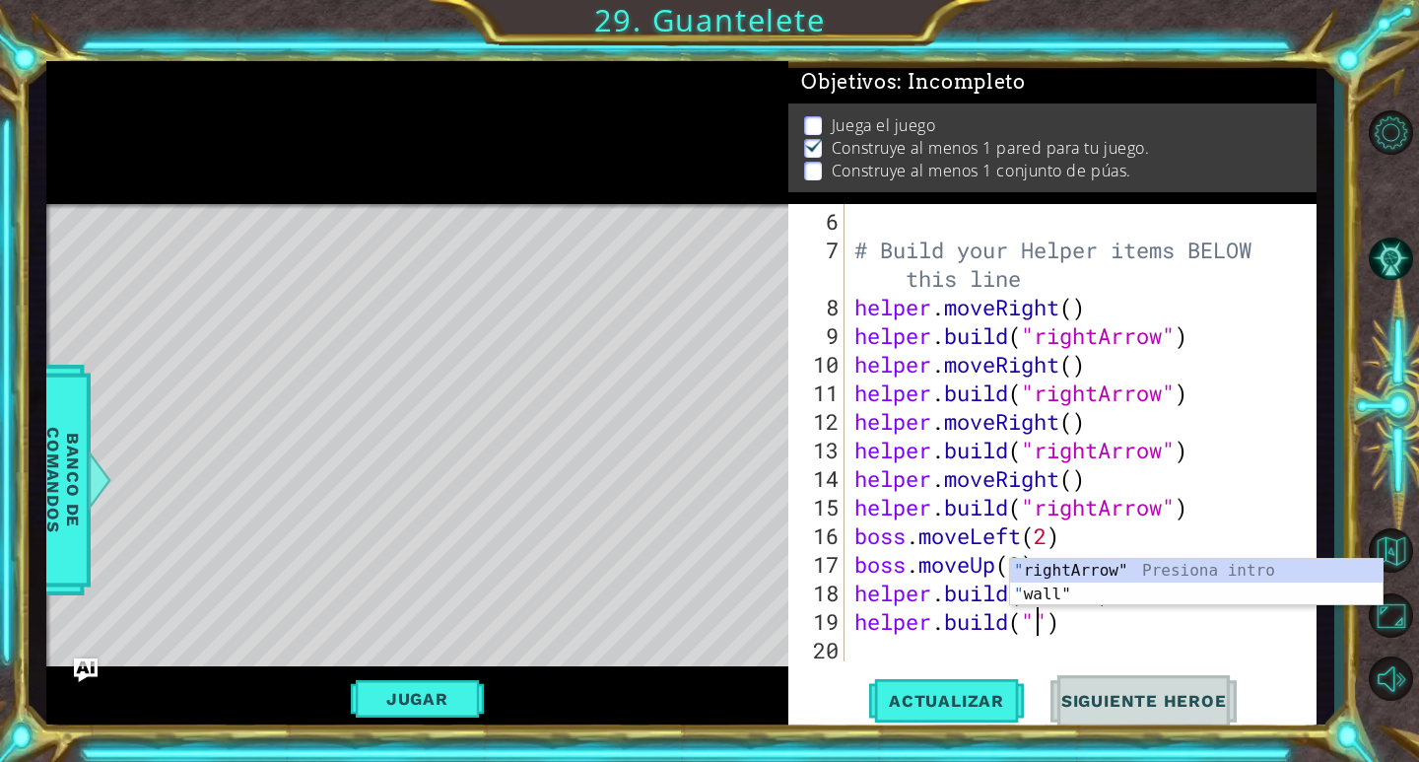
scroll to position [0, 8]
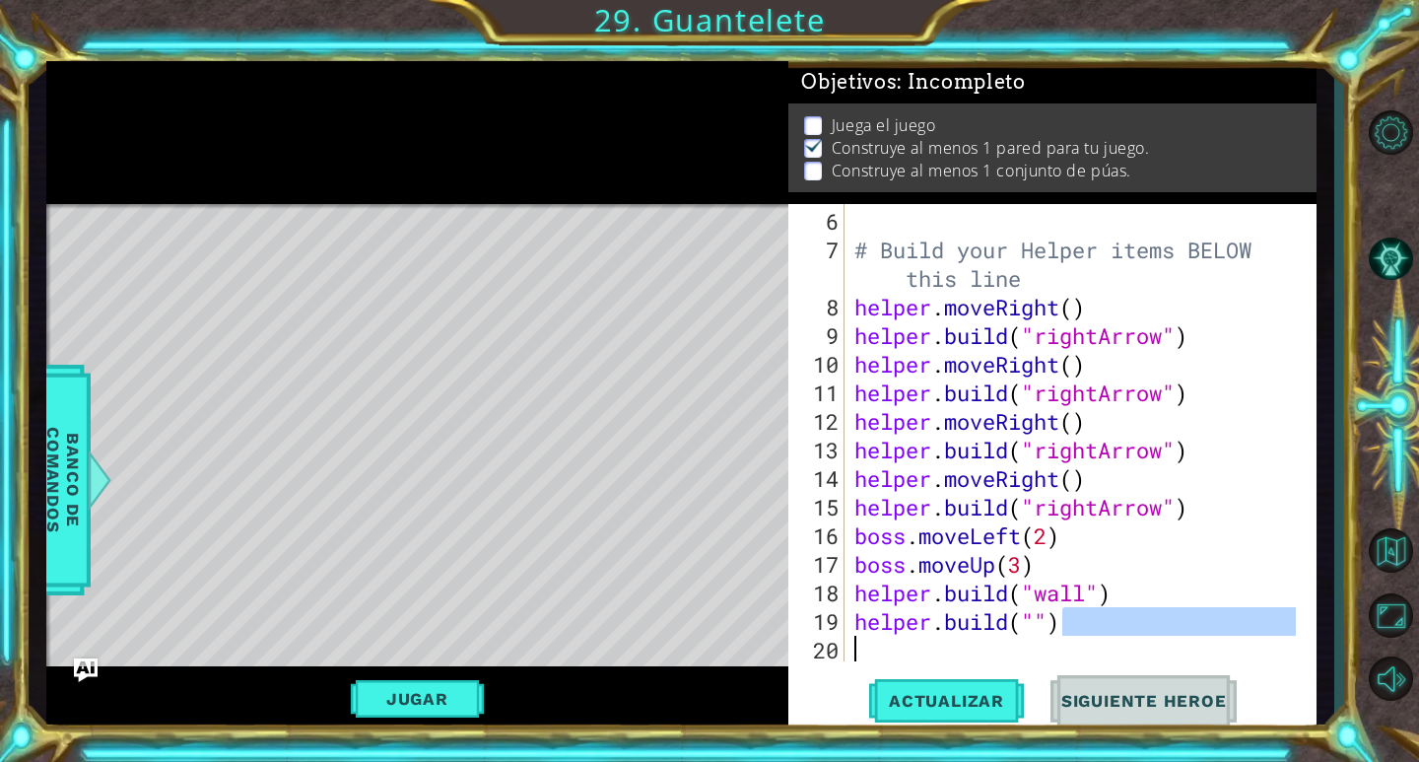
drag, startPoint x: 1085, startPoint y: 627, endPoint x: 875, endPoint y: 646, distance: 210.8
click at [875, 646] on div "# Build your Helper items BELOW this line helper . moveRight ( ) helper . build…" at bounding box center [1077, 464] width 455 height 514
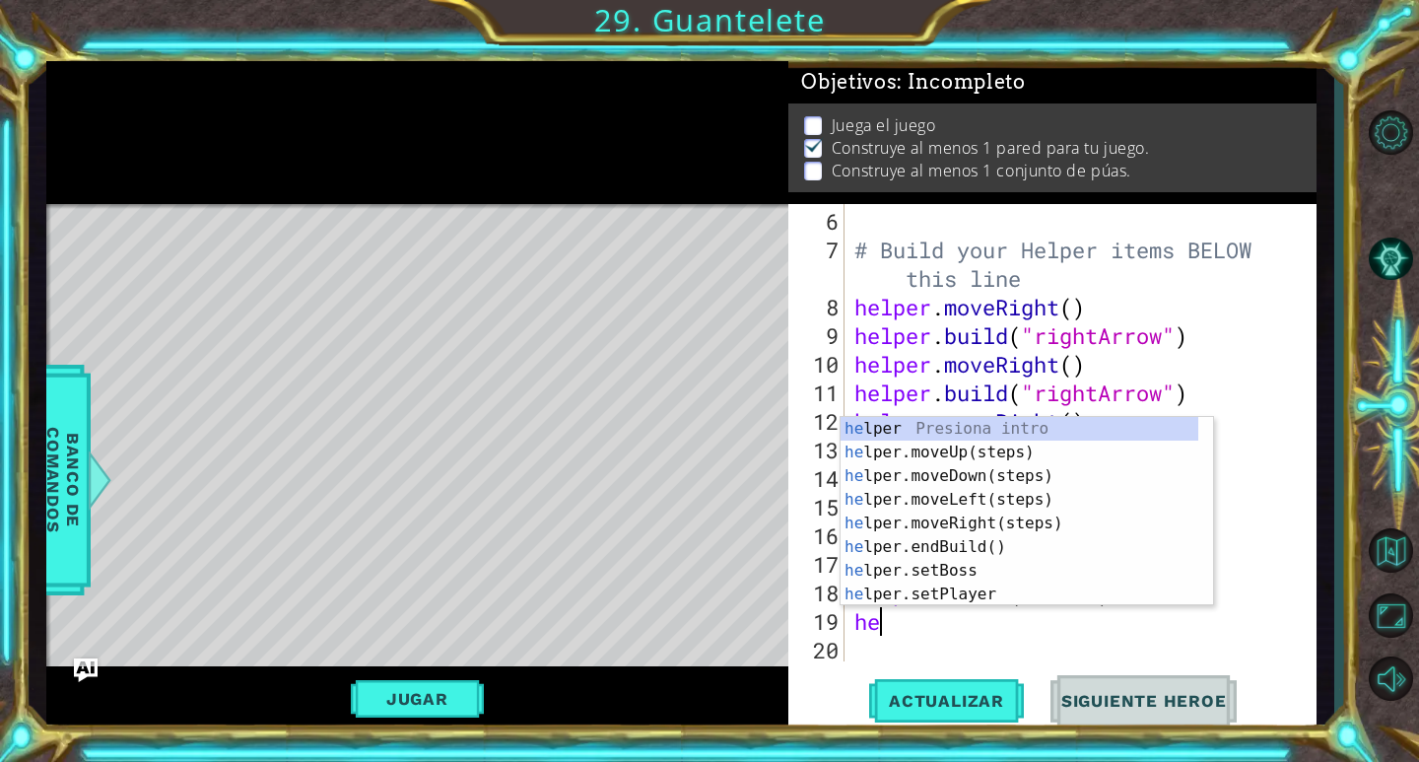
scroll to position [0, 0]
type textarea "h"
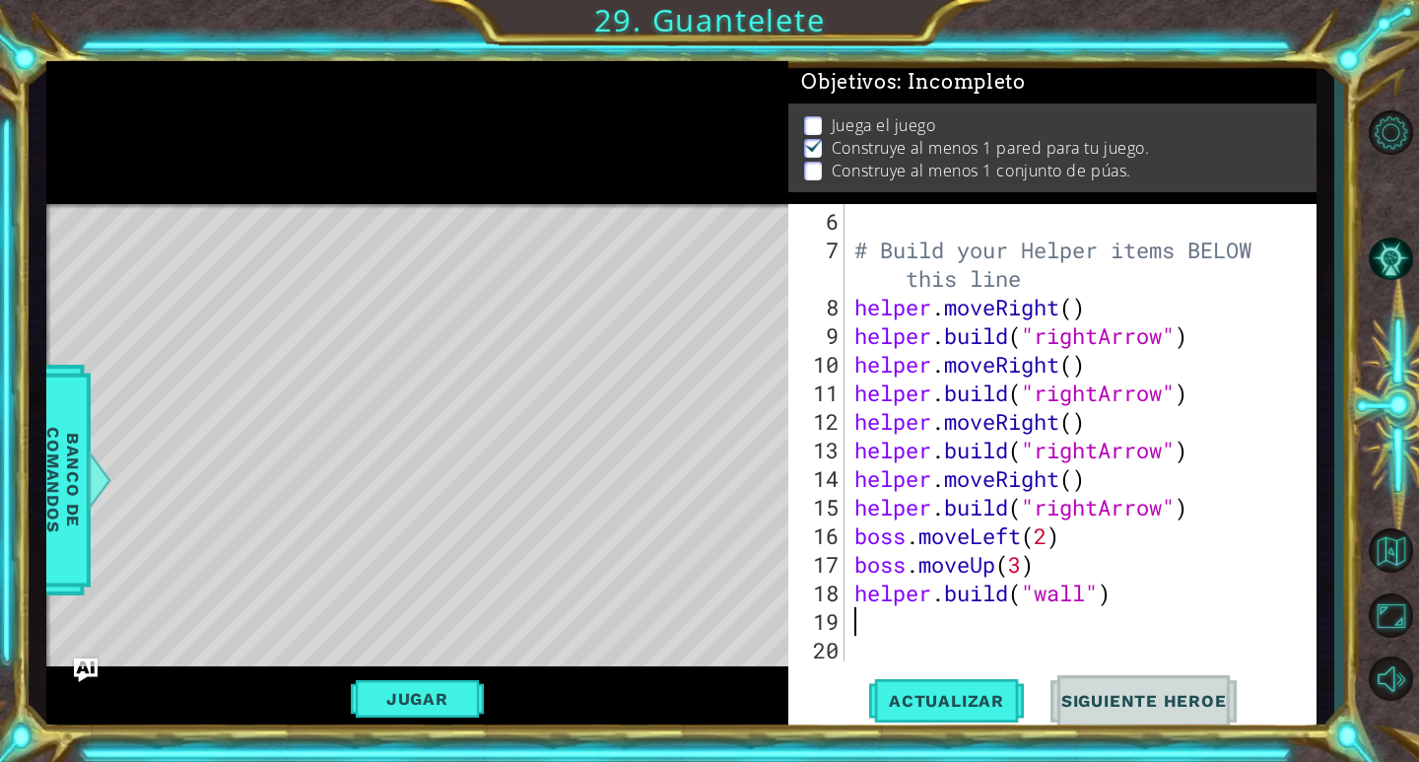
click at [1036, 631] on div "# Build your Helper items BELOW this line helper . moveRight ( ) helper . build…" at bounding box center [1077, 464] width 455 height 514
click at [944, 682] on button "Actualizar" at bounding box center [946, 701] width 155 height 53
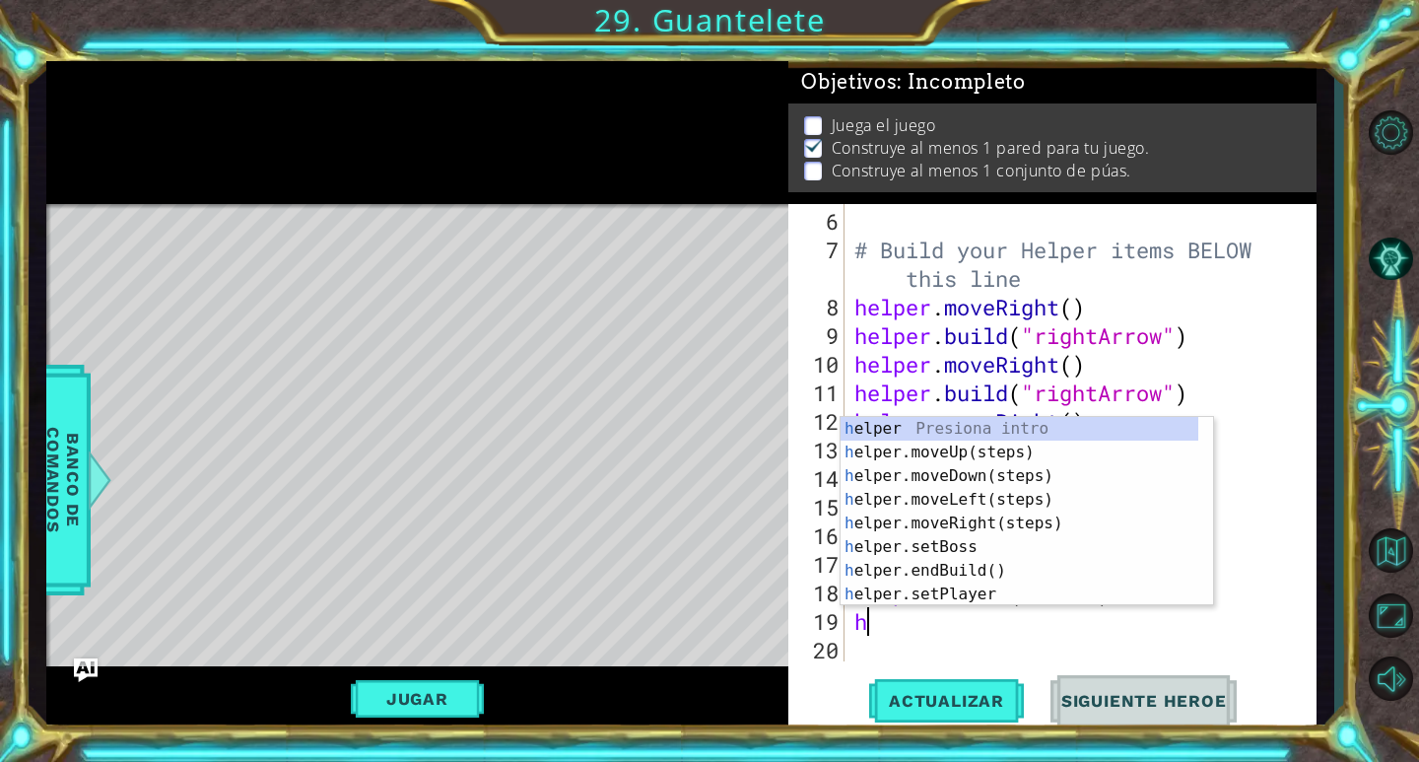
type textarea "he"
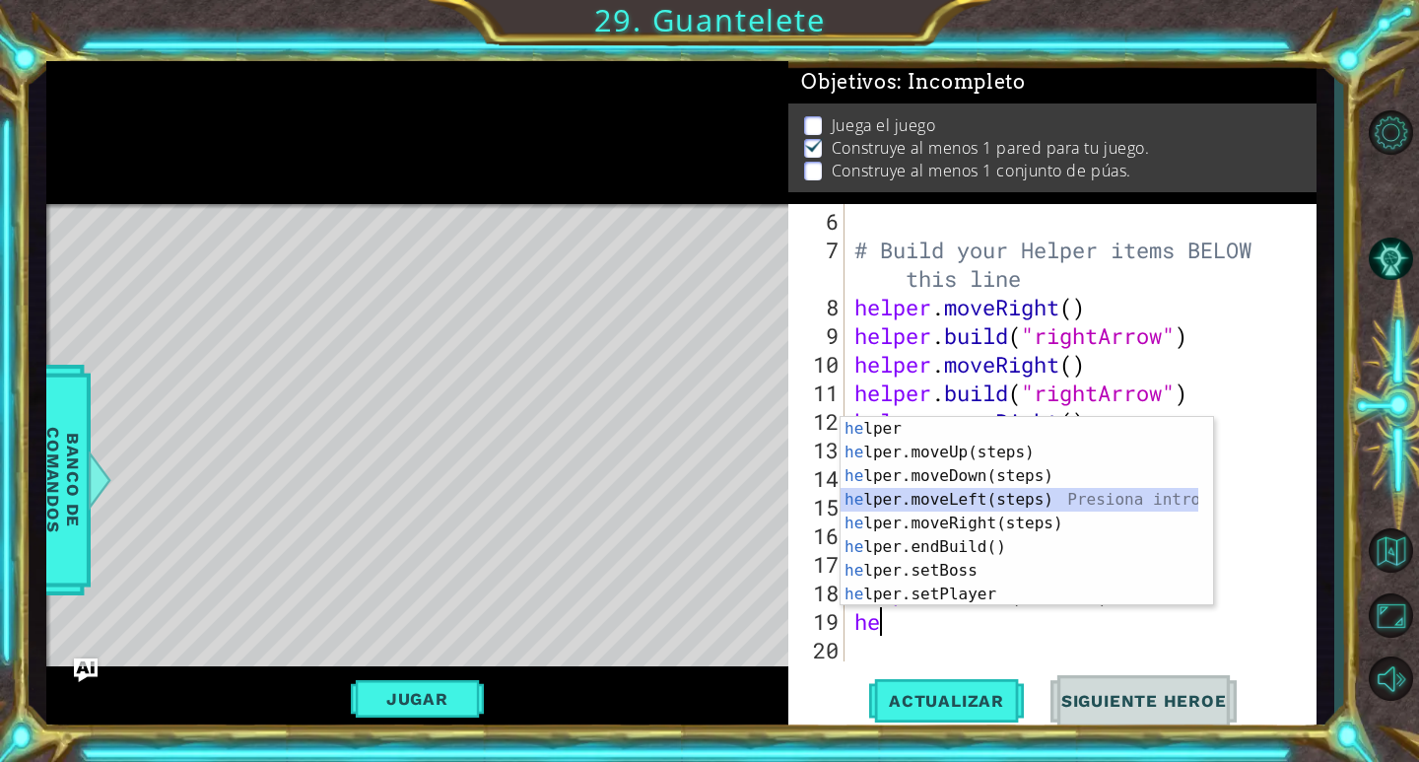
click at [940, 507] on div "he lper Presiona intro he lper.moveUp(steps) Presiona intro he lper.moveDown(st…" at bounding box center [1019, 535] width 358 height 236
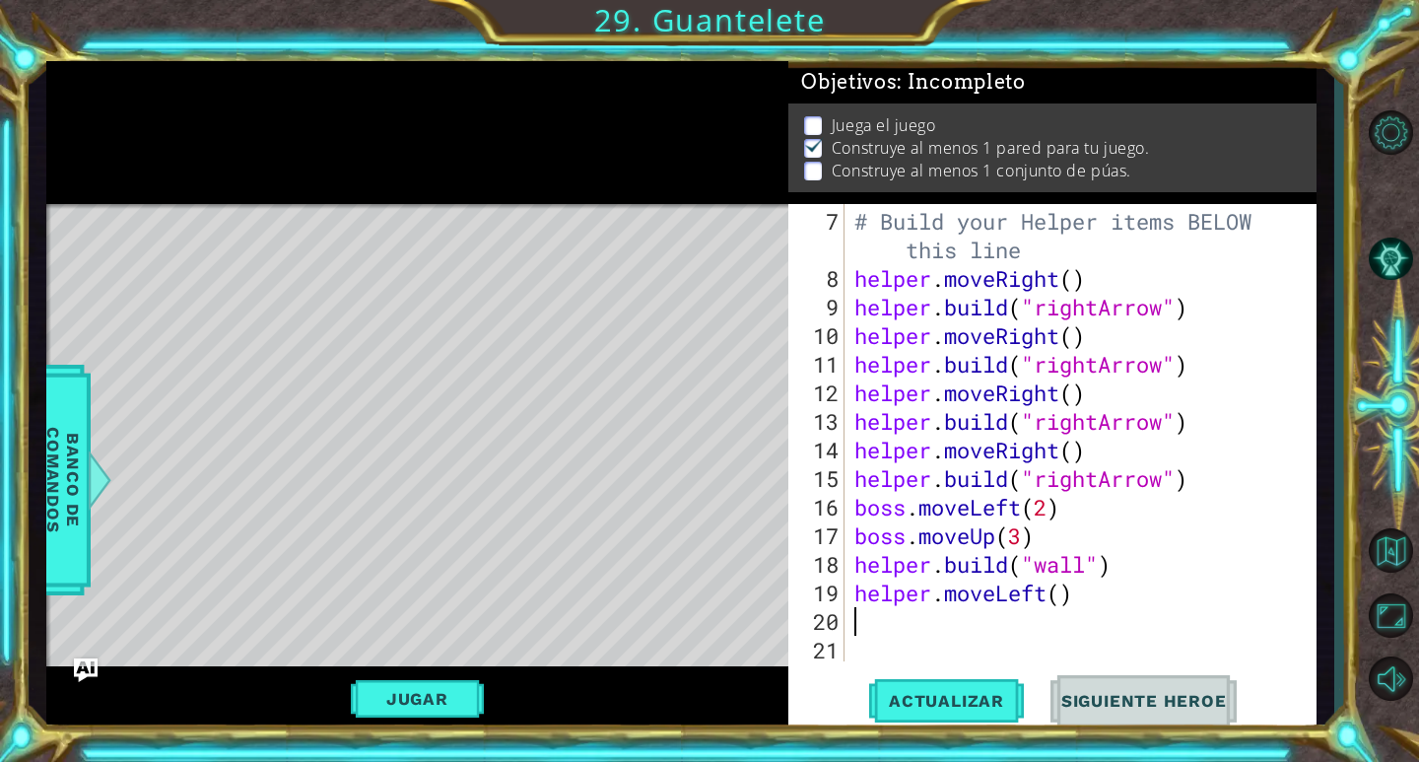
scroll to position [200, 0]
click at [1066, 597] on div "# Build your Helper items BELOW this line helper . moveRight ( ) helper . build…" at bounding box center [1077, 478] width 455 height 543
type textarea "helper.moveLeft(2)"
click at [1042, 631] on div "# Build your Helper items BELOW this line helper . moveRight ( ) helper . build…" at bounding box center [1077, 478] width 455 height 543
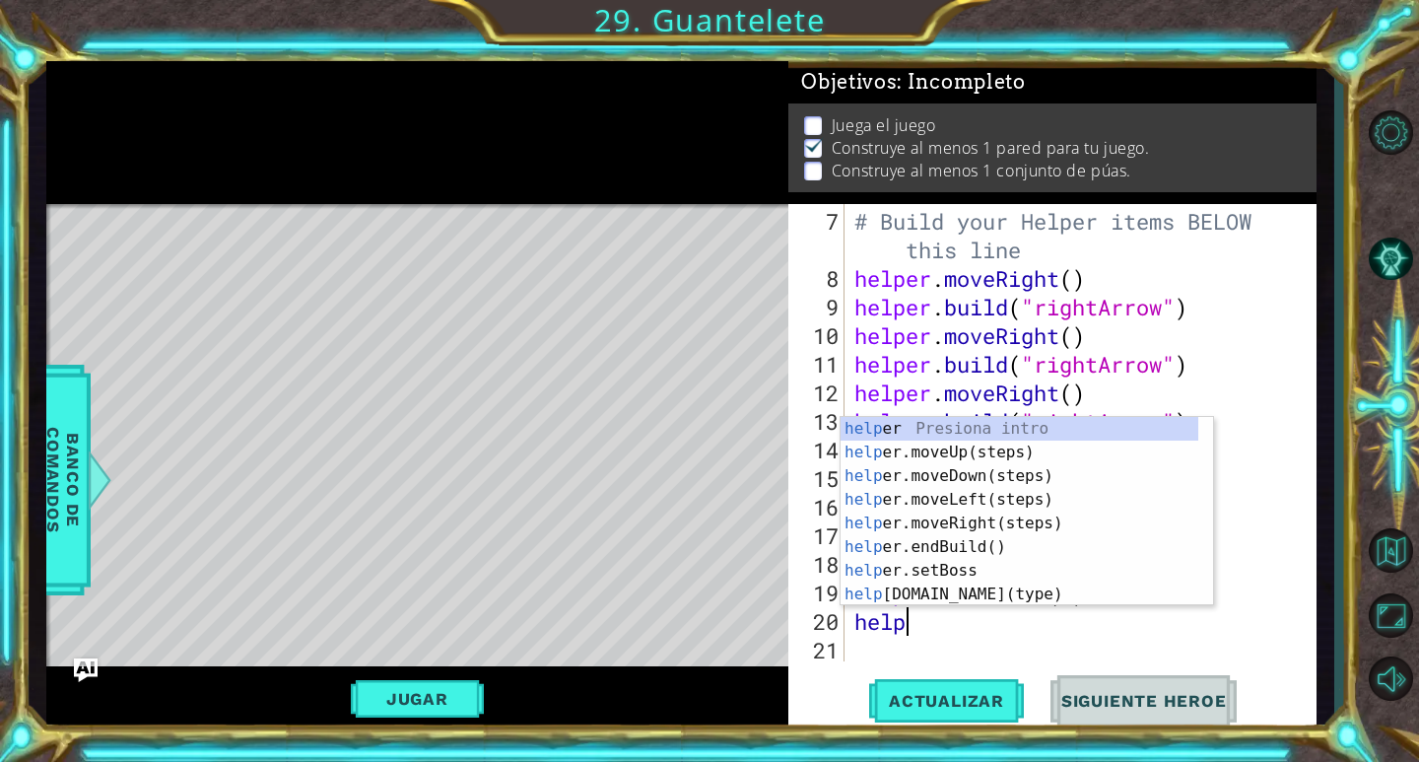
scroll to position [0, 1]
click at [927, 591] on div "help er Presiona intro help er.moveUp(steps) Presiona intro help er.moveDown(st…" at bounding box center [1019, 535] width 358 height 236
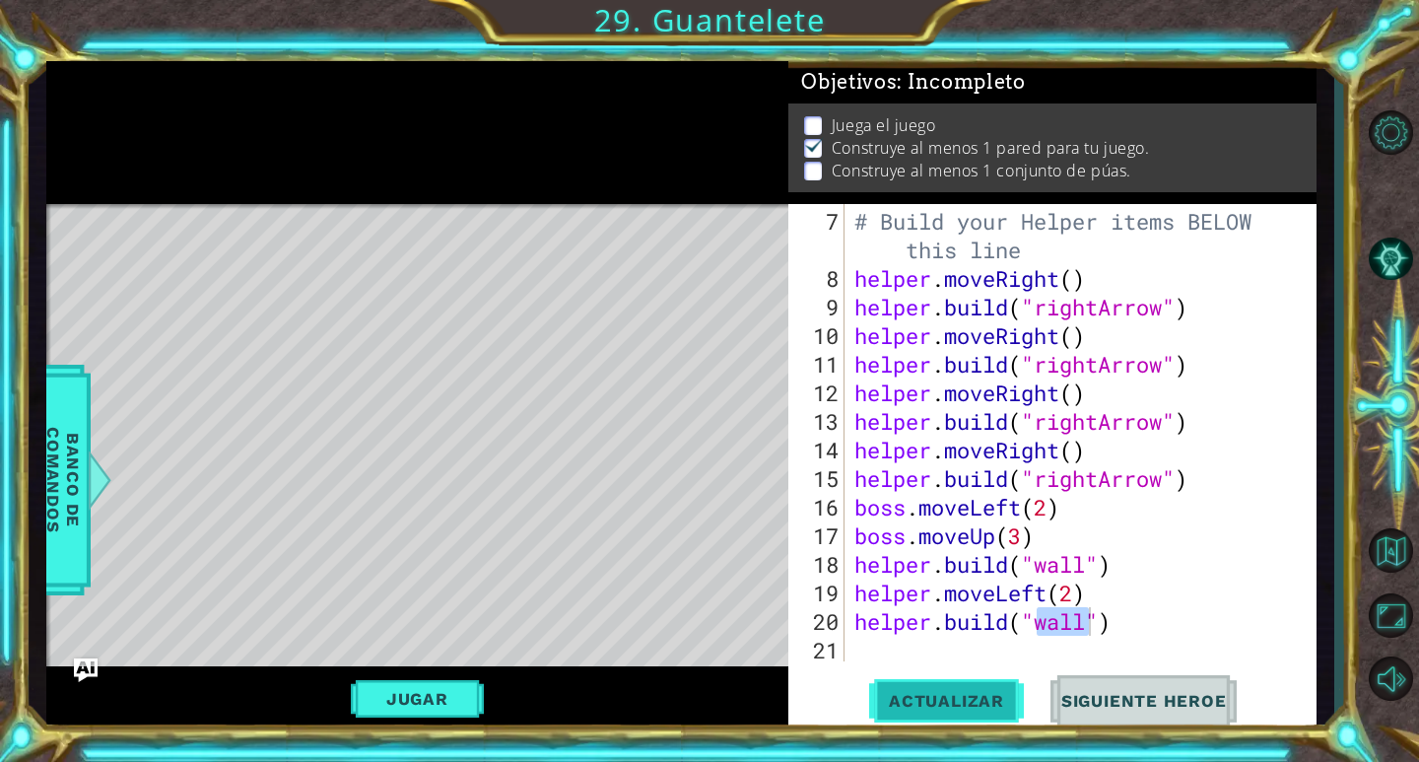
click at [956, 711] on button "Actualizar" at bounding box center [946, 701] width 155 height 53
click at [444, 702] on button "Jugar" at bounding box center [417, 698] width 133 height 37
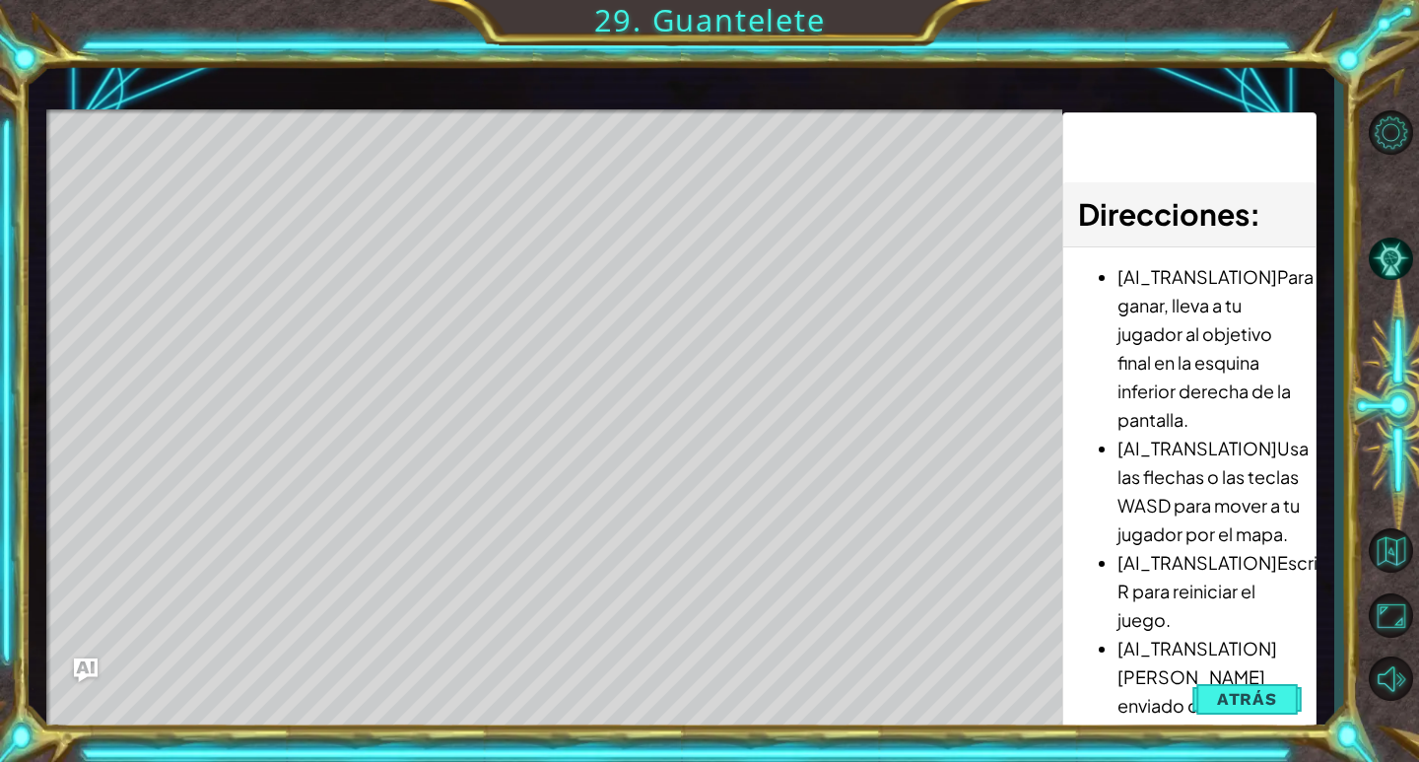
scroll to position [0, 0]
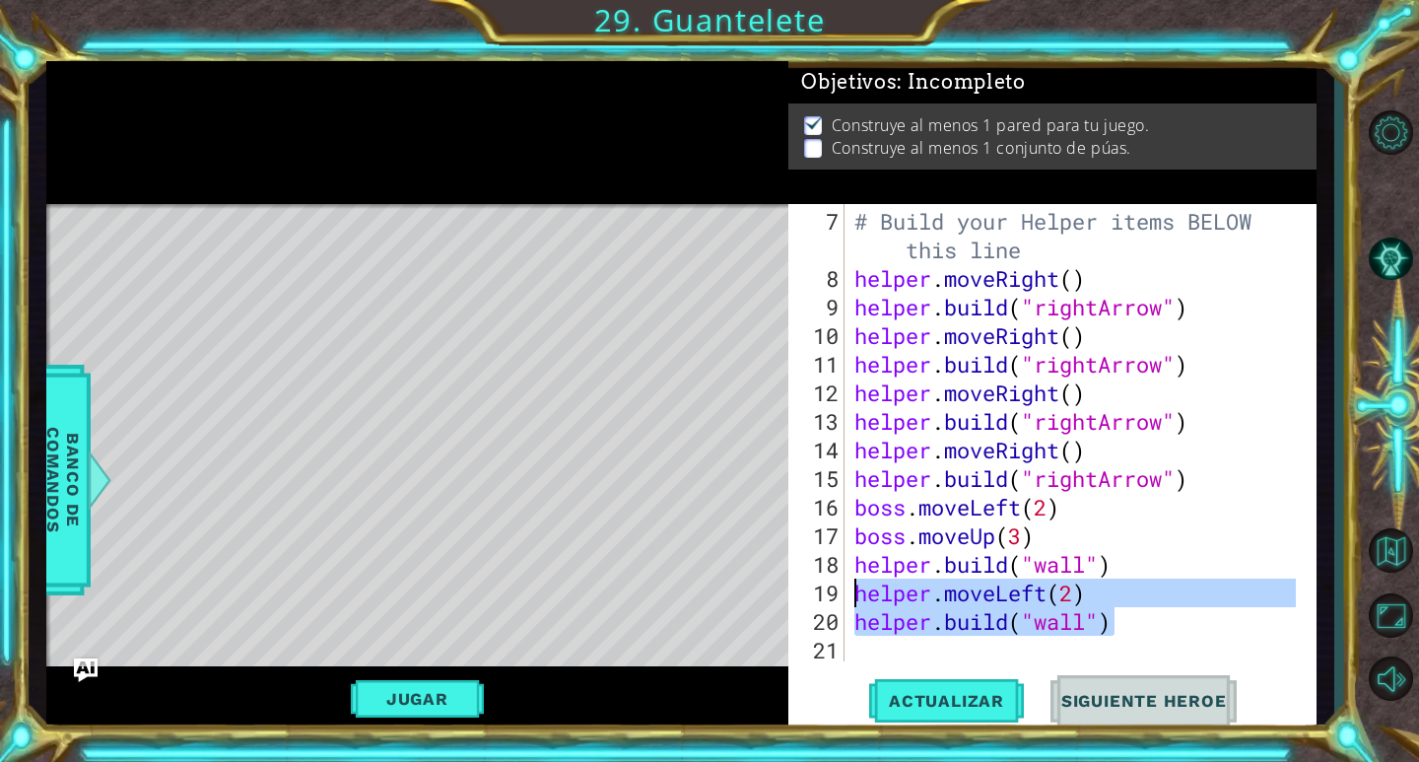
drag, startPoint x: 1113, startPoint y: 613, endPoint x: 849, endPoint y: 594, distance: 264.7
click at [849, 594] on div "[DOMAIN_NAME]("wall") 7 8 9 10 11 12 13 14 15 16 17 18 19 20 21 # Build your He…" at bounding box center [1049, 432] width 522 height 457
type textarea "helper.moveLeft(2) [DOMAIN_NAME]("wall")"
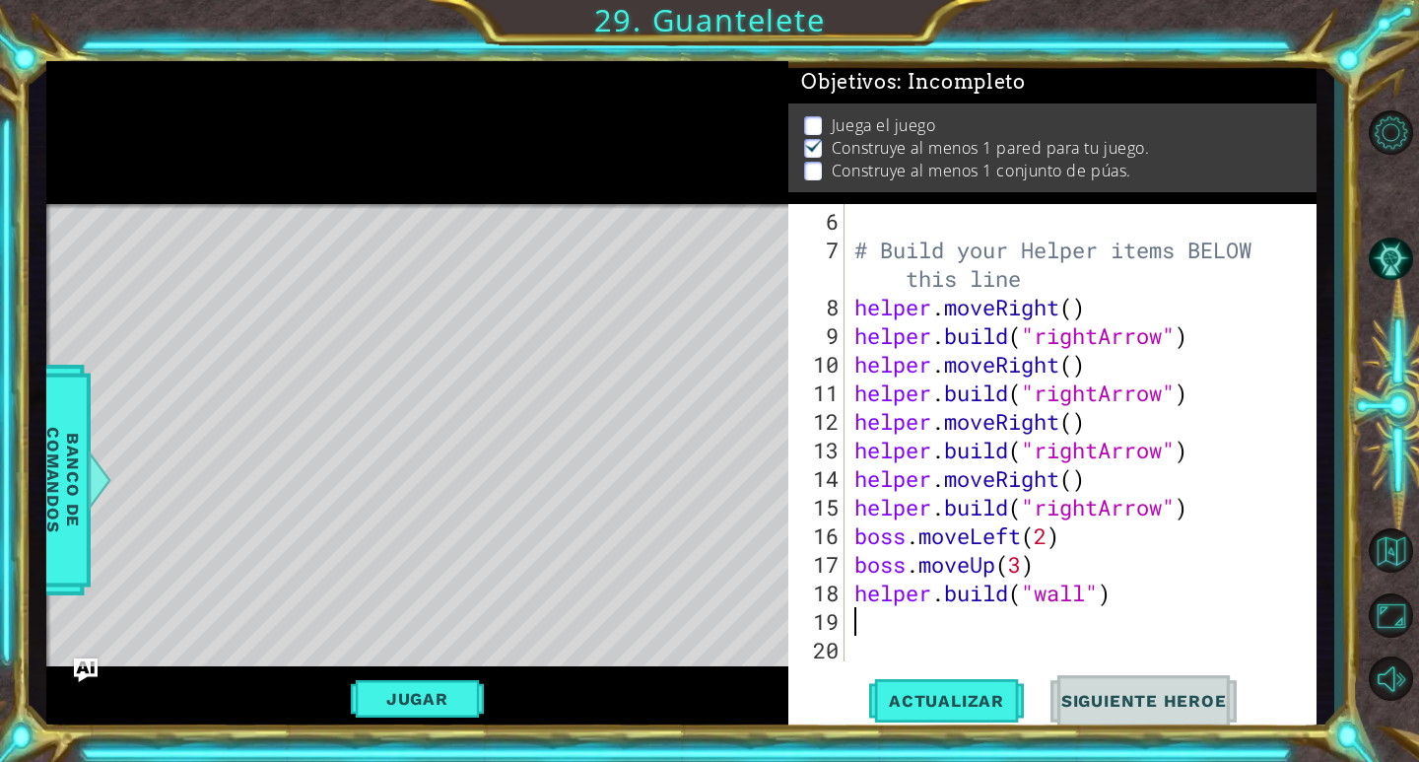
scroll to position [171, 0]
click at [927, 711] on button "Actualizar" at bounding box center [946, 701] width 155 height 53
click at [431, 682] on button "Jugar" at bounding box center [417, 698] width 133 height 37
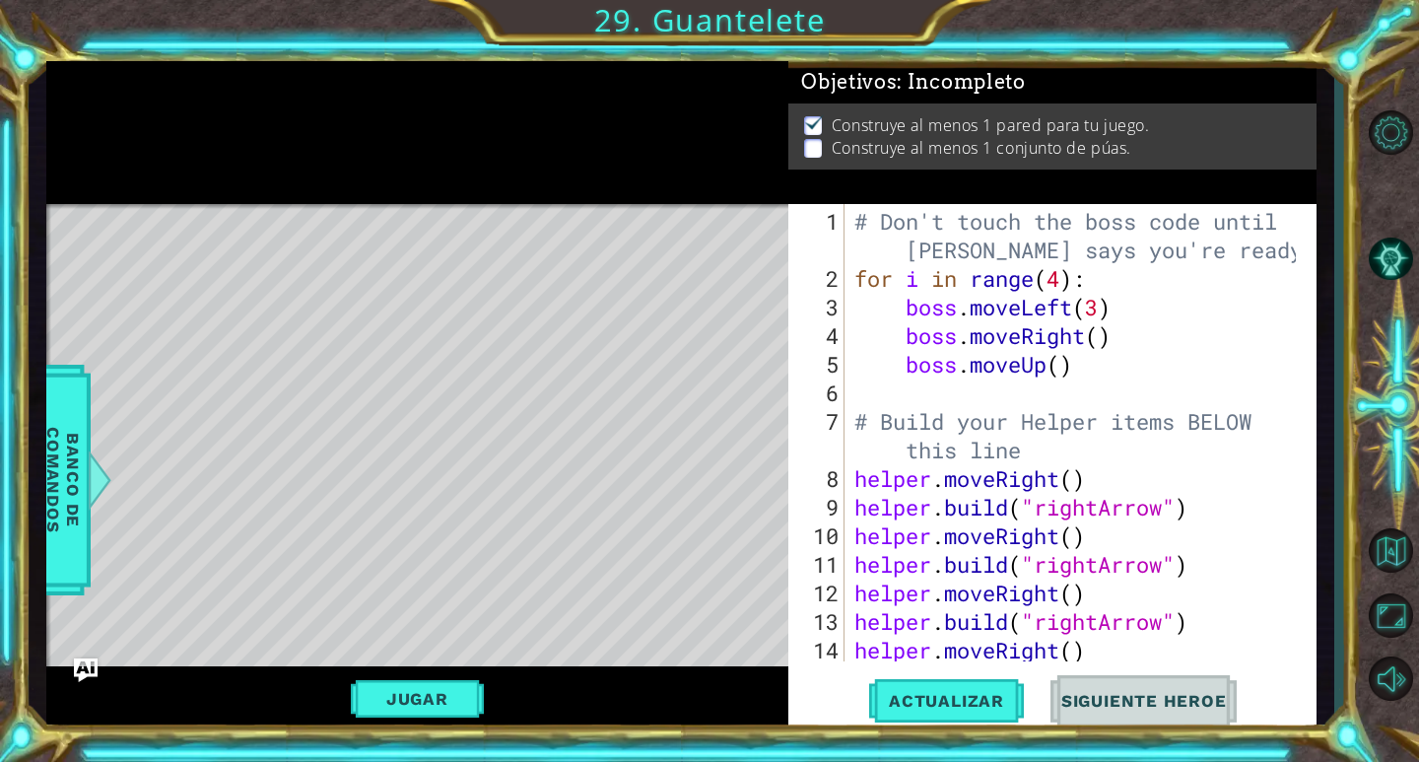
scroll to position [171, 0]
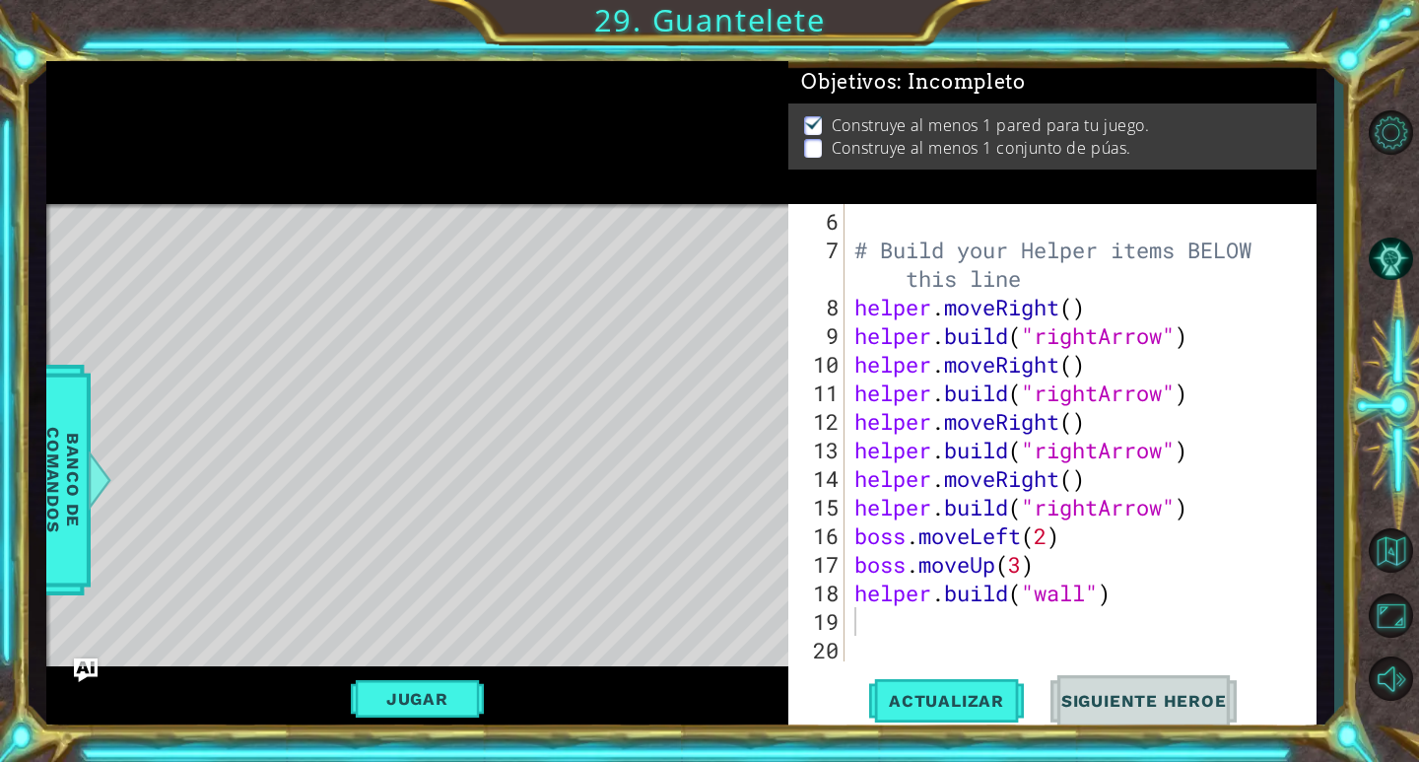
click at [942, 614] on div "# Build your Helper items BELOW this line helper . moveRight ( ) helper . build…" at bounding box center [1077, 464] width 455 height 514
click at [85, 485] on span "Banco de comandos" at bounding box center [62, 479] width 51 height 204
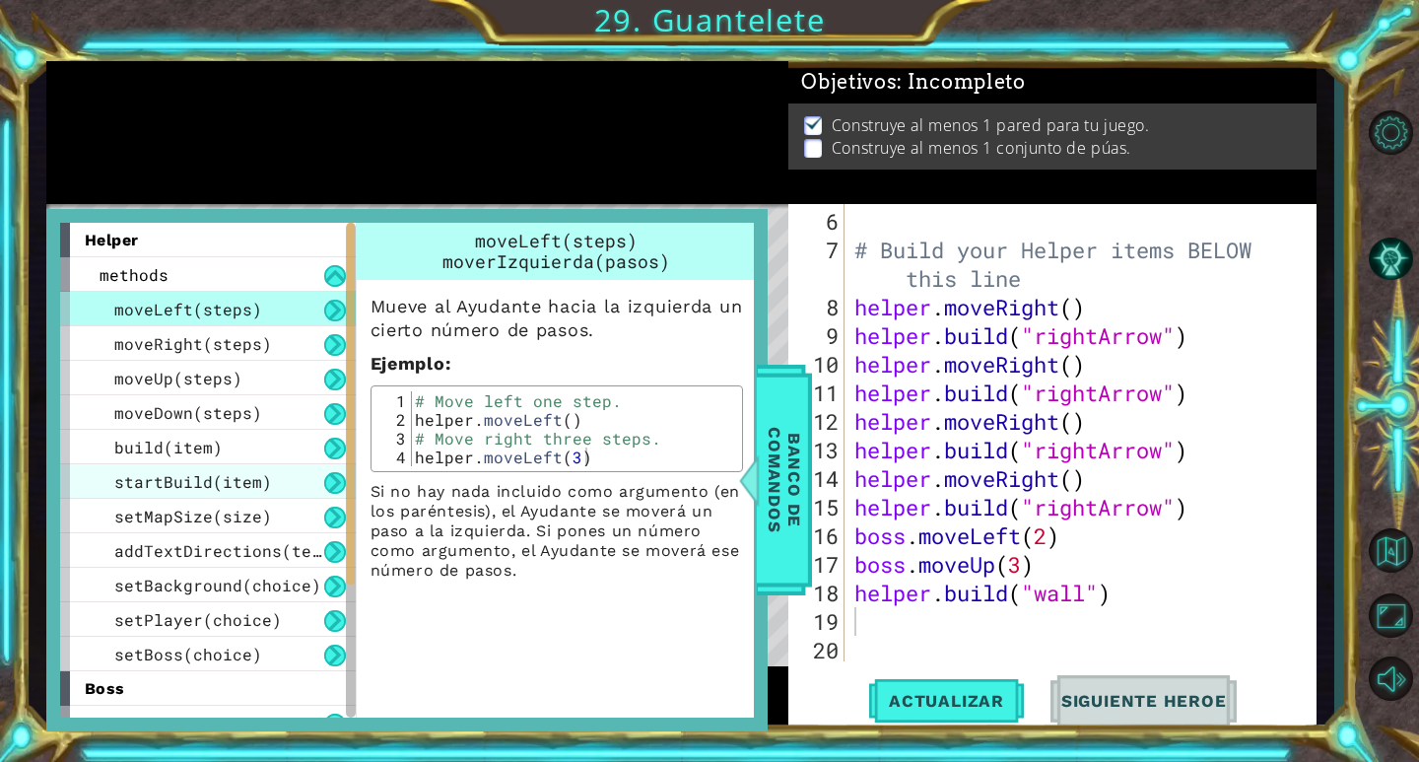
scroll to position [195, 0]
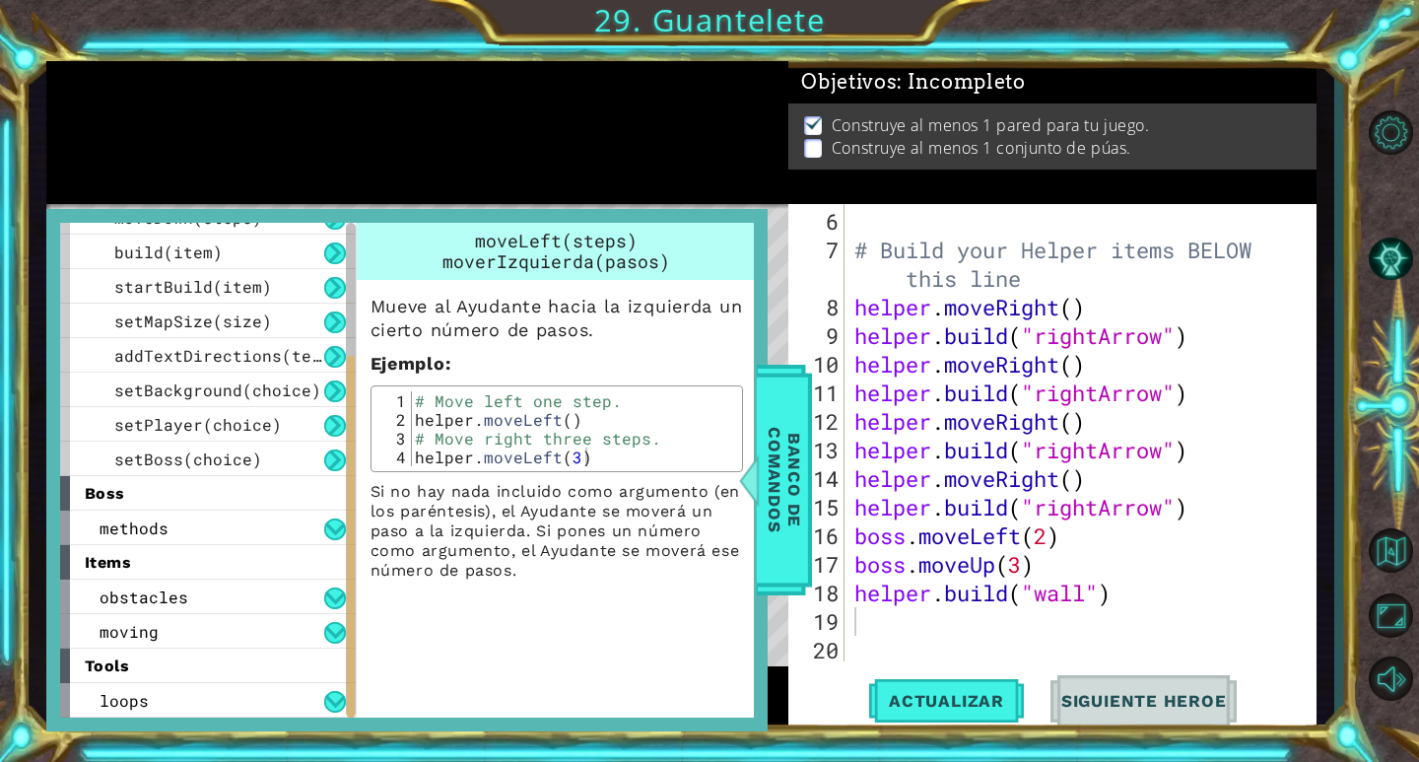
click at [436, 97] on div at bounding box center [417, 132] width 743 height 143
click at [767, 493] on span "Banco de comandos" at bounding box center [784, 479] width 51 height 204
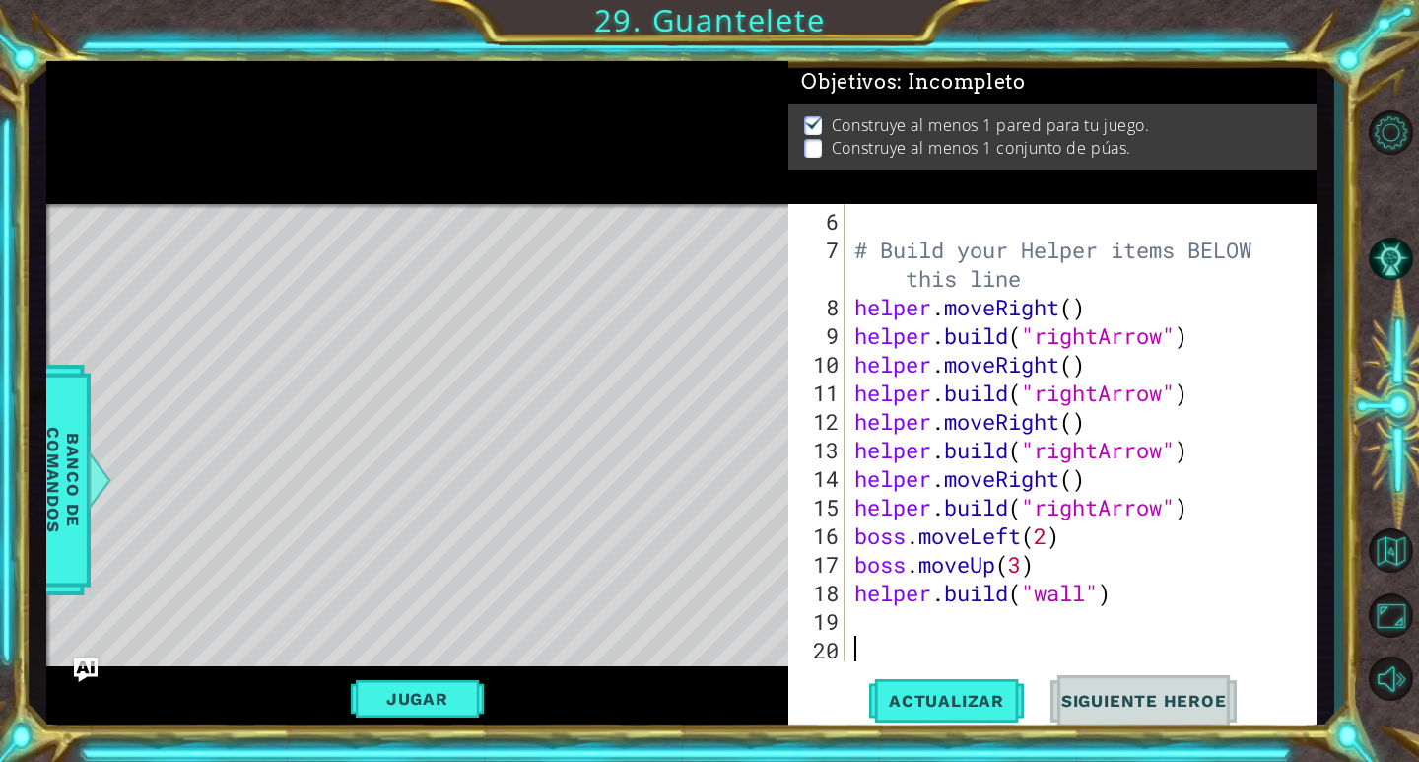
click at [975, 638] on div "# Build your Helper items BELOW this line helper . moveRight ( ) helper . build…" at bounding box center [1077, 464] width 455 height 514
click at [981, 617] on div "# Build your Helper items BELOW this line helper . moveRight ( ) helper . build…" at bounding box center [1077, 464] width 455 height 514
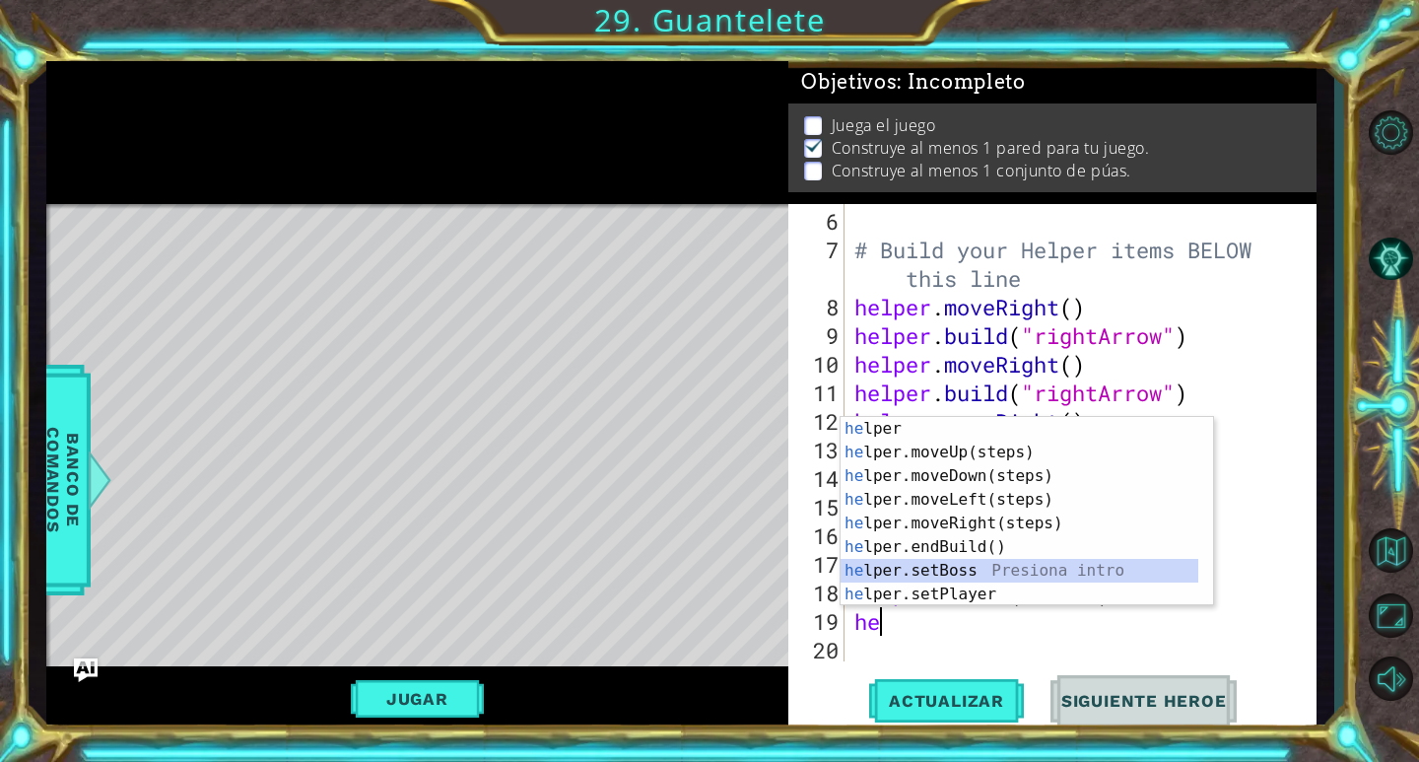
click at [989, 575] on div "he lper Presiona intro he lper.moveUp(steps) Presiona intro he lper.moveDown(st…" at bounding box center [1019, 535] width 358 height 236
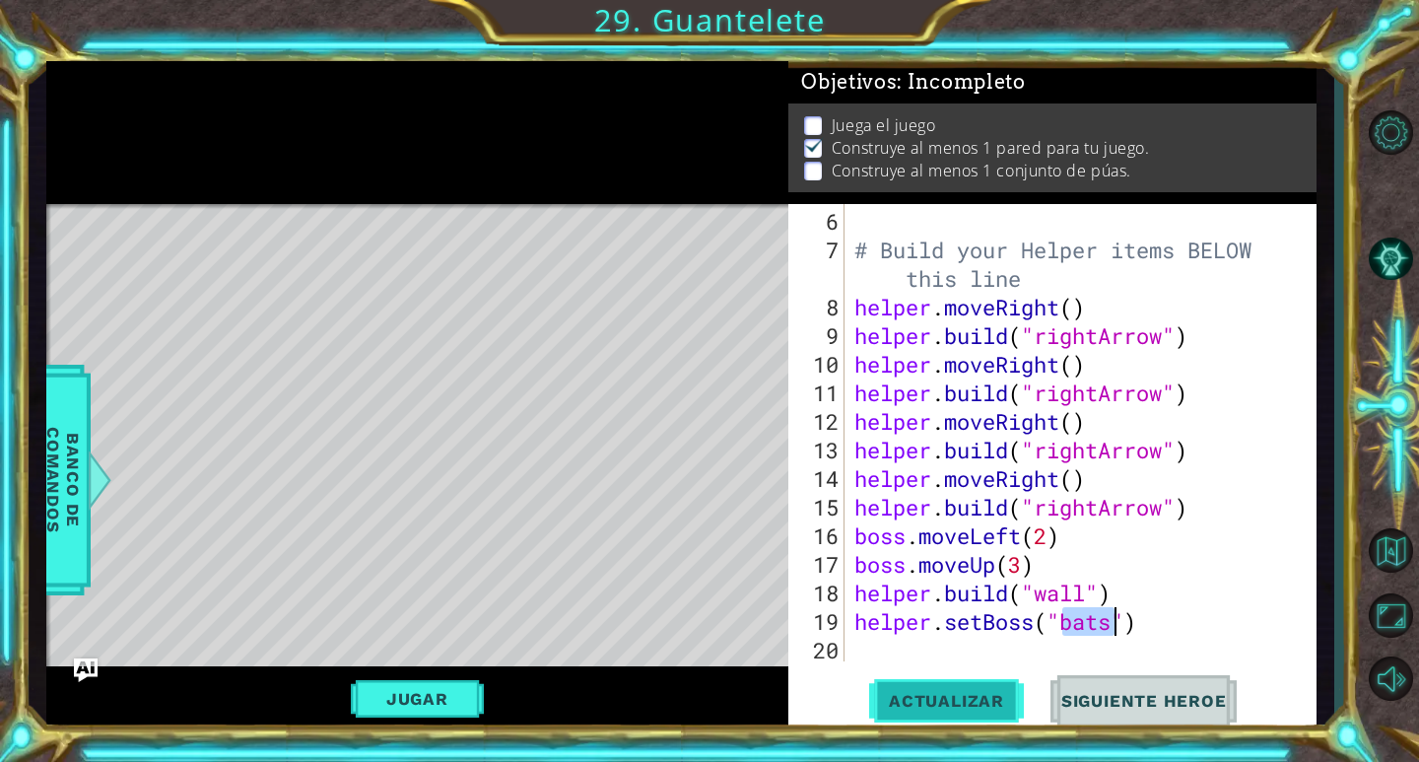
type textarea "helper.setBoss("bats")"
click at [998, 703] on span "Actualizar" at bounding box center [946, 701] width 155 height 20
click at [474, 698] on button "Jugar" at bounding box center [417, 698] width 133 height 37
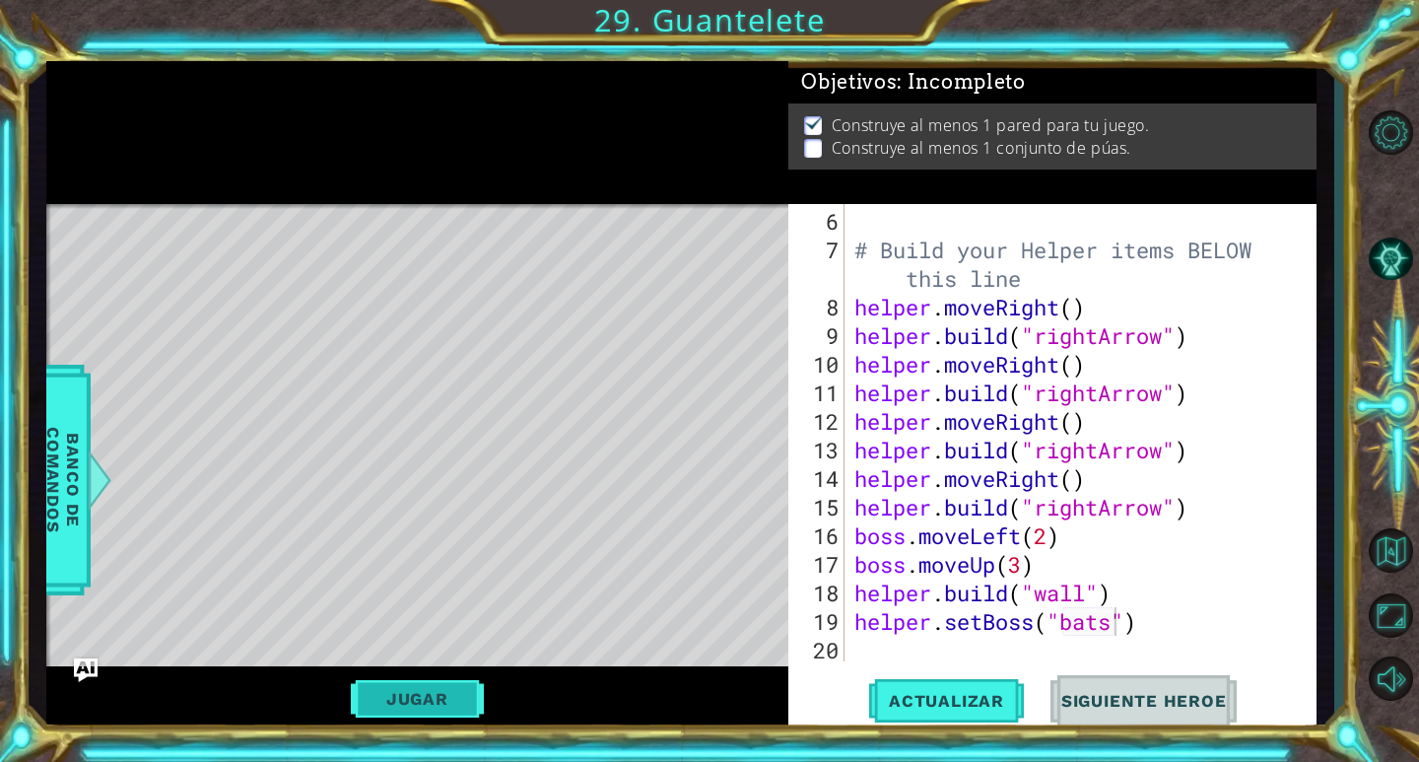
scroll to position [0, 0]
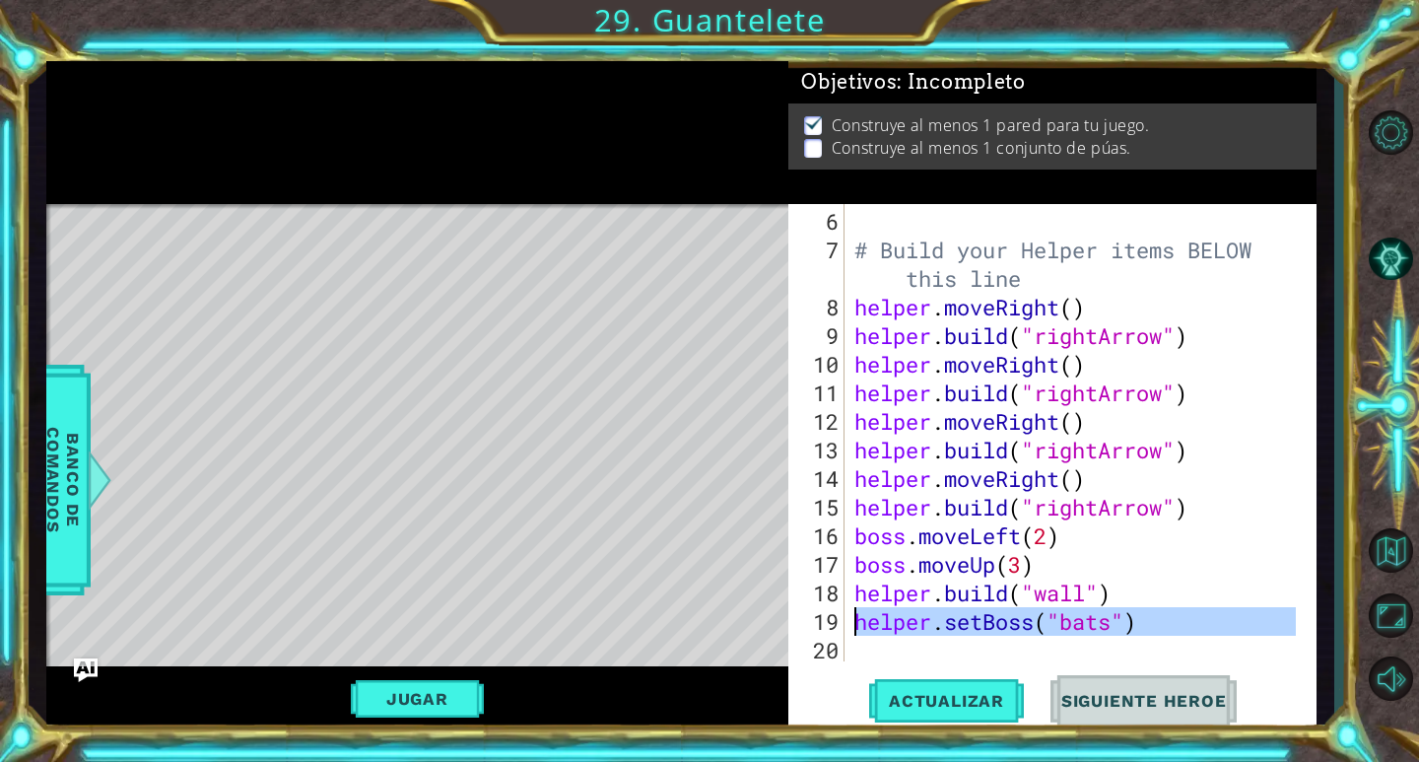
drag, startPoint x: 1159, startPoint y: 634, endPoint x: 856, endPoint y: 622, distance: 302.7
click at [856, 622] on div "# Build your Helper items BELOW this line helper . moveRight ( ) helper . build…" at bounding box center [1077, 464] width 455 height 514
type textarea "helper.setBoss("bats")"
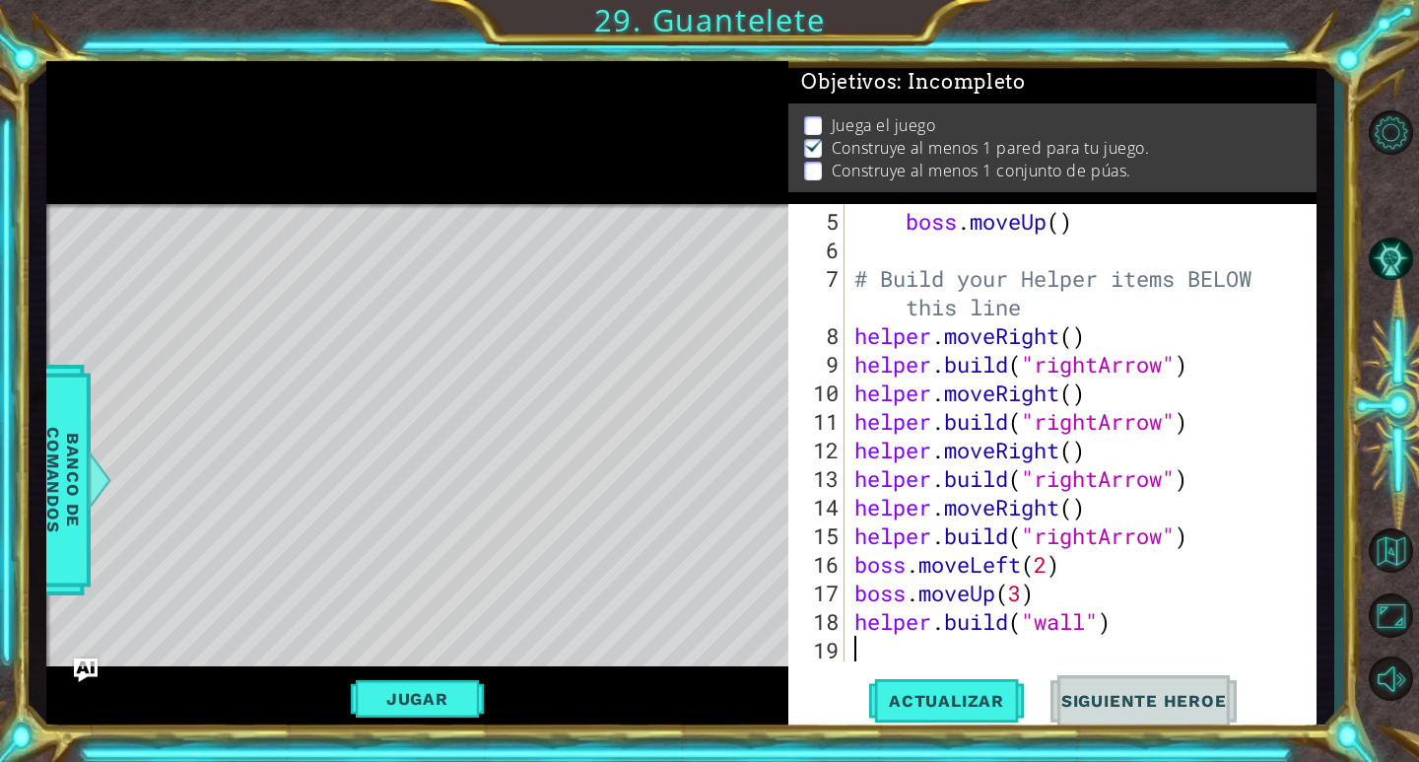
scroll to position [143, 0]
click at [928, 710] on button "Actualizar" at bounding box center [946, 701] width 155 height 53
click at [1154, 621] on div "boss . moveUp ( ) # Build your Helper items BELOW this line helper . moveRight …" at bounding box center [1077, 464] width 455 height 514
type textarea "[DOMAIN_NAME]("wall")"
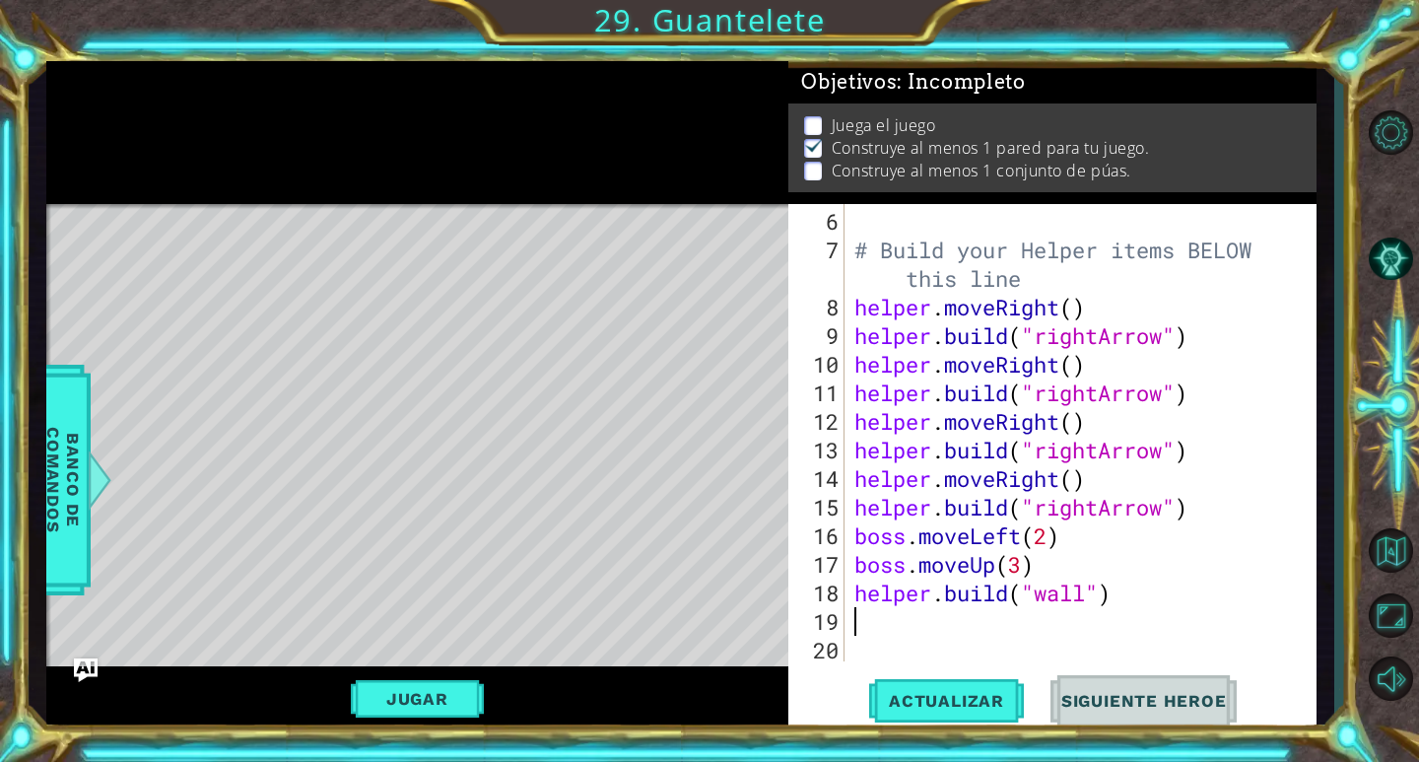
scroll to position [0, 0]
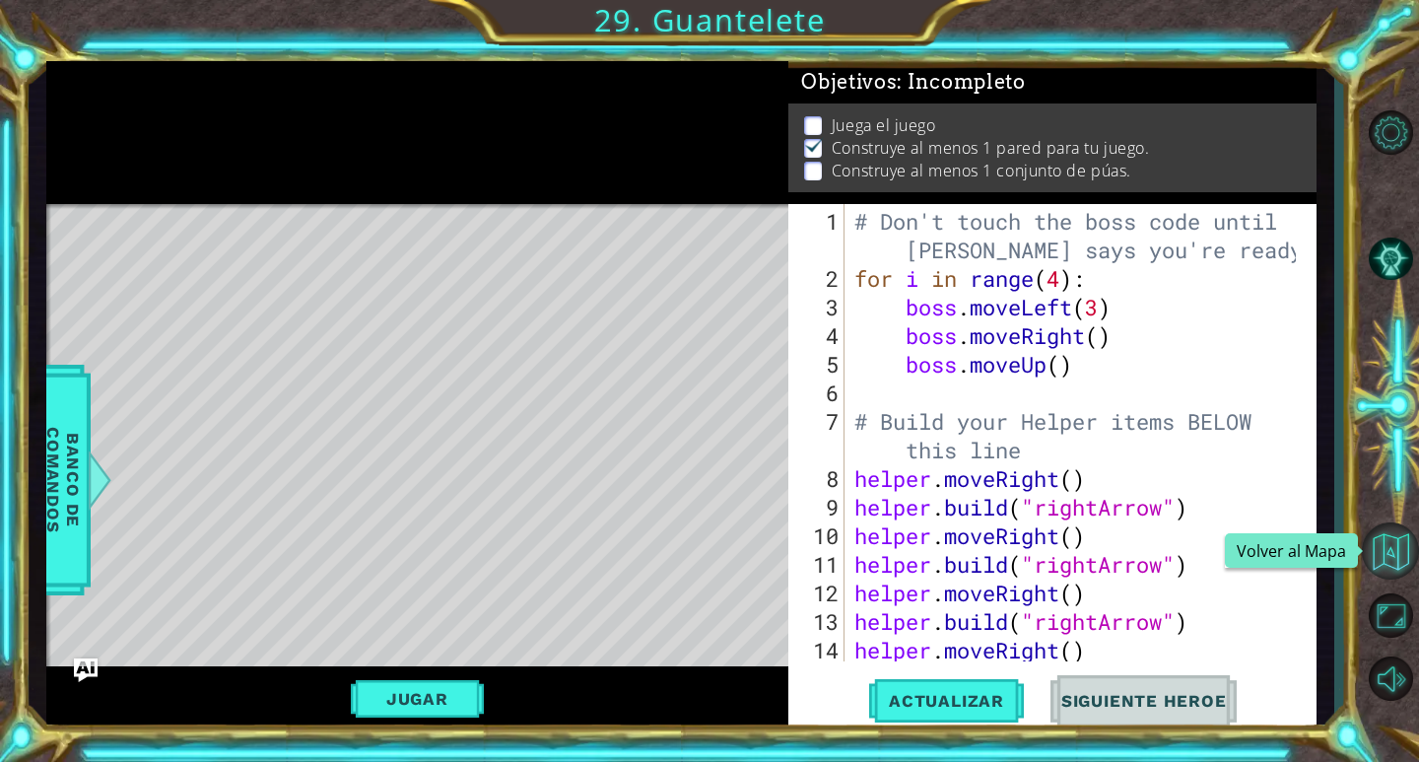
click at [1395, 557] on button "Volver al Mapa" at bounding box center [1390, 550] width 57 height 57
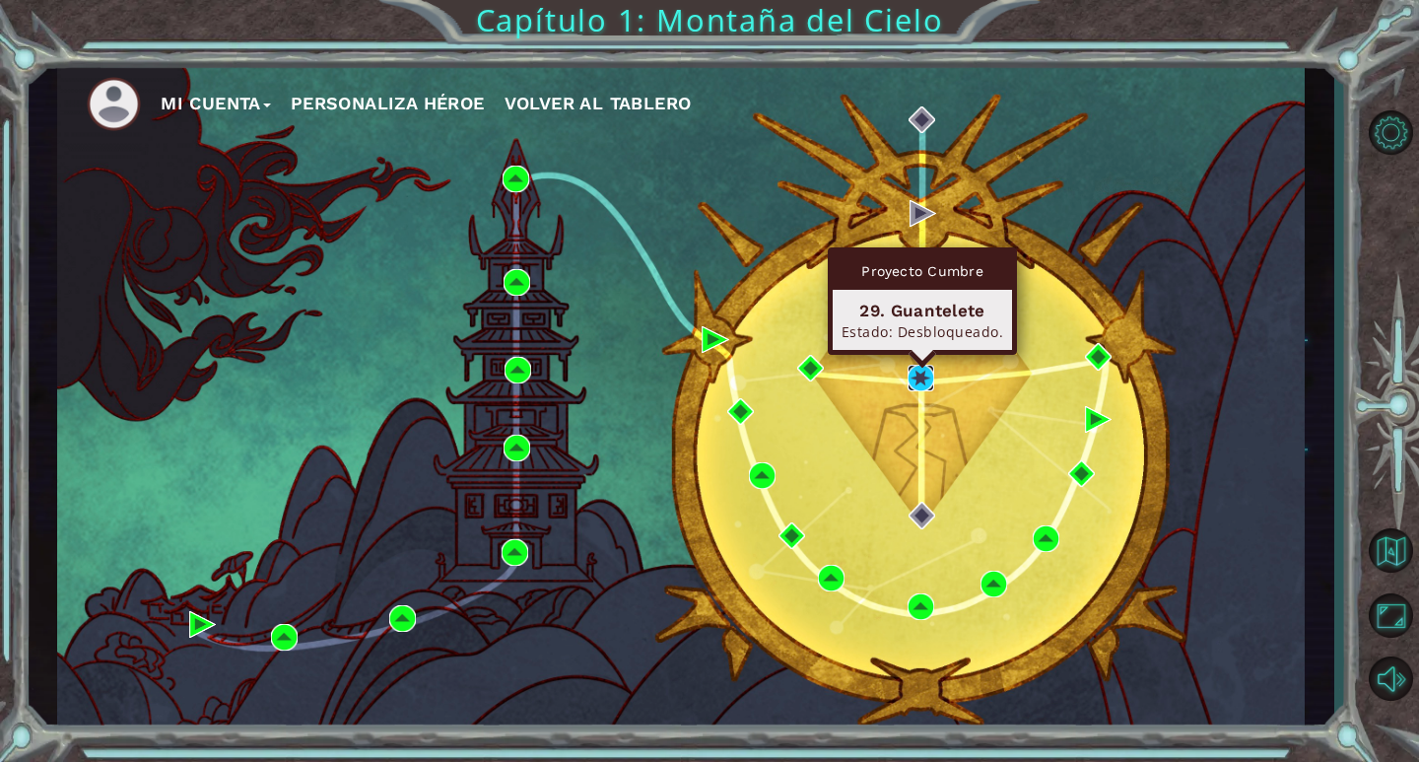
click at [927, 378] on img at bounding box center [920, 378] width 27 height 27
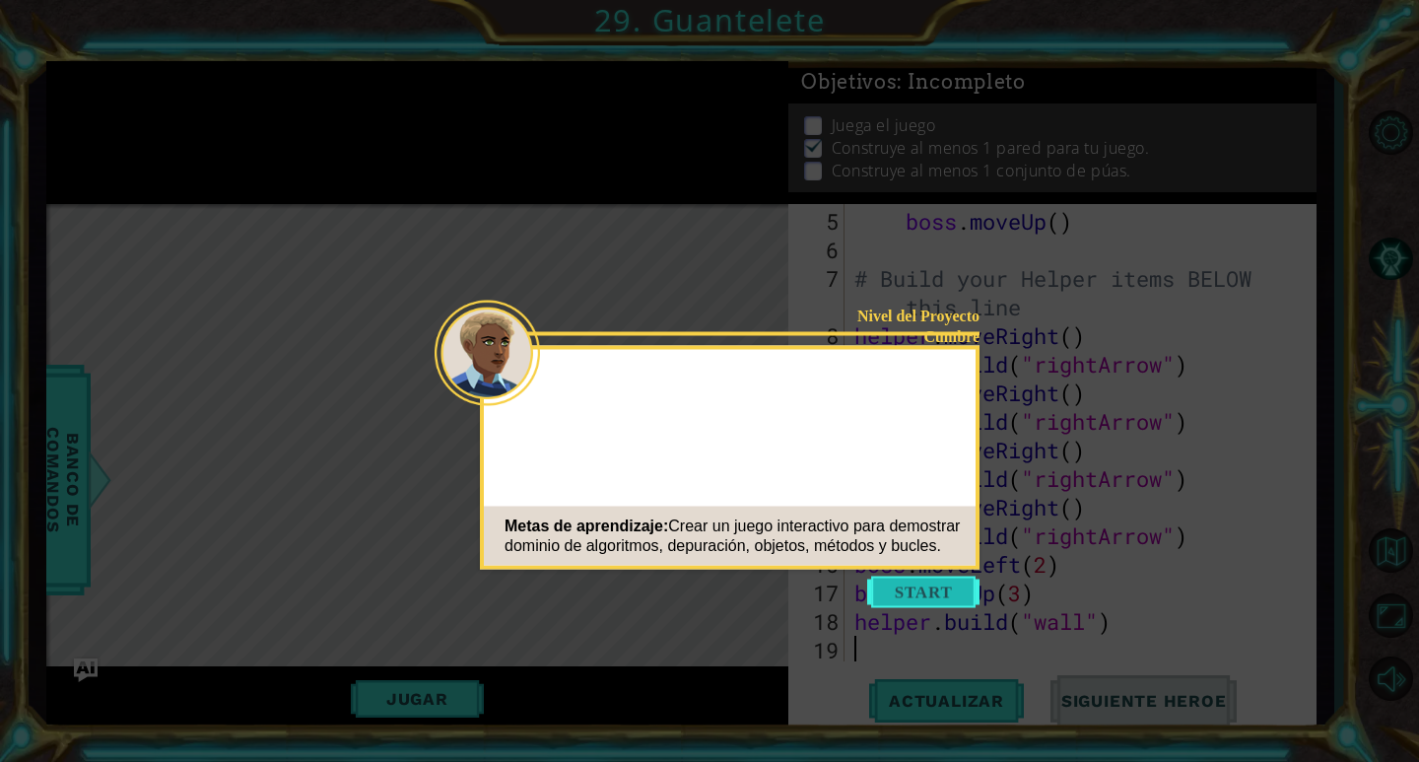
scroll to position [143, 0]
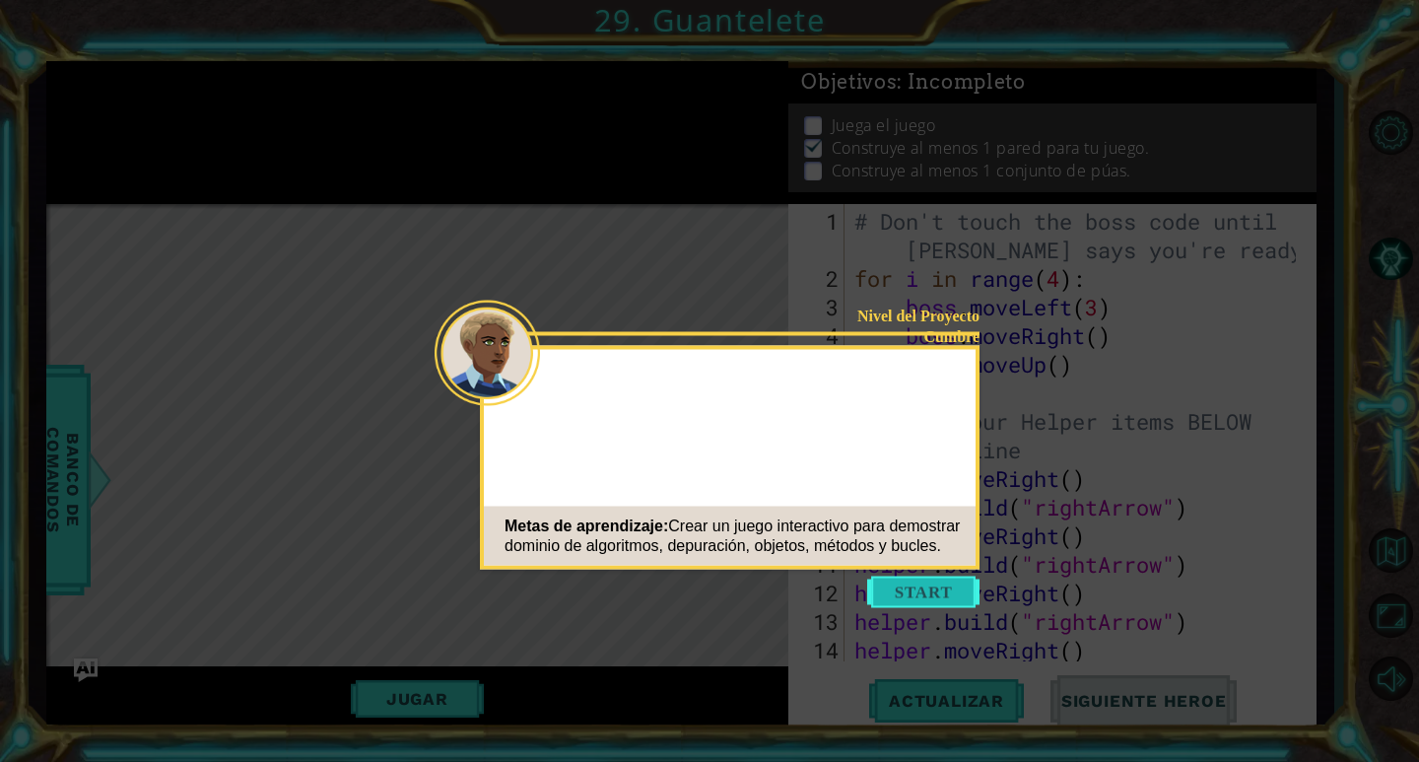
click at [923, 590] on button "Start" at bounding box center [923, 592] width 112 height 32
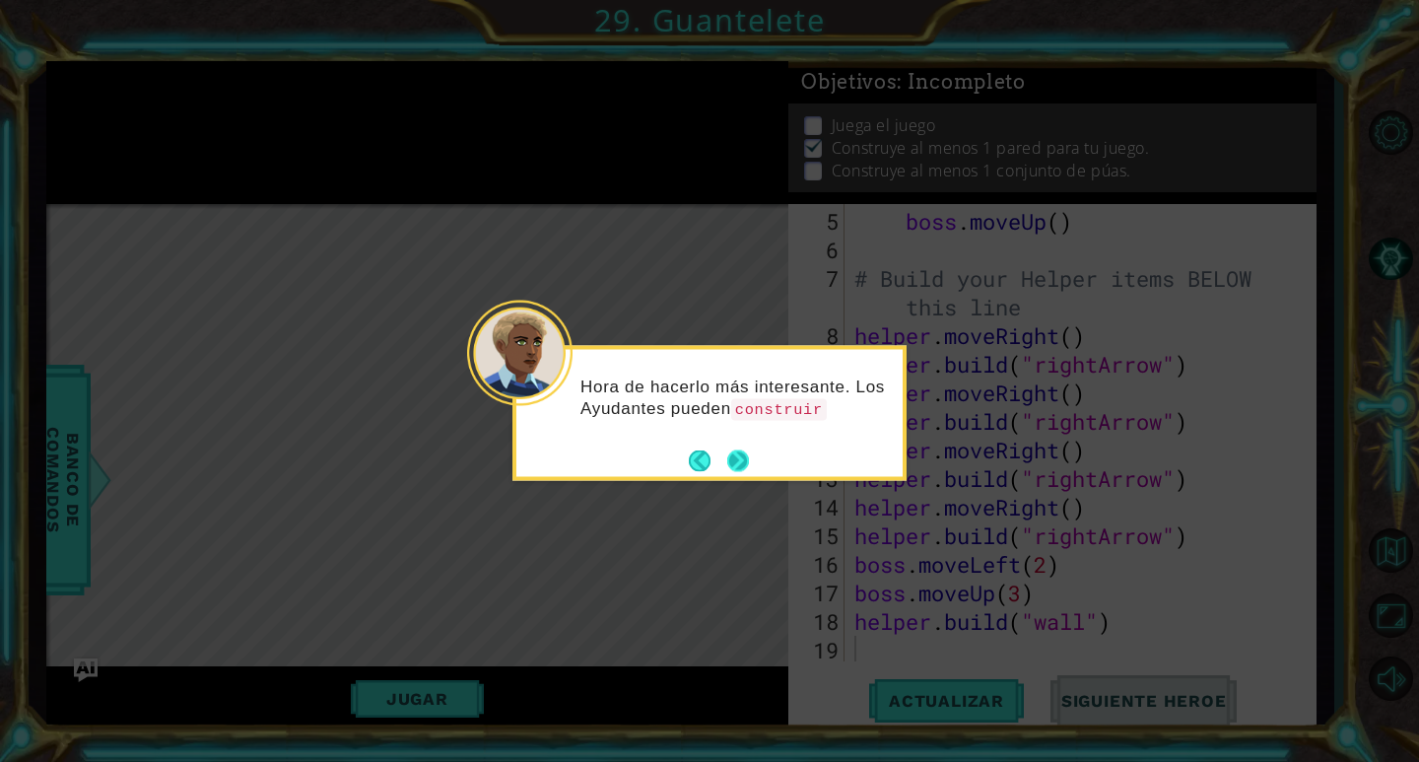
click at [747, 456] on button "Next" at bounding box center [738, 460] width 26 height 26
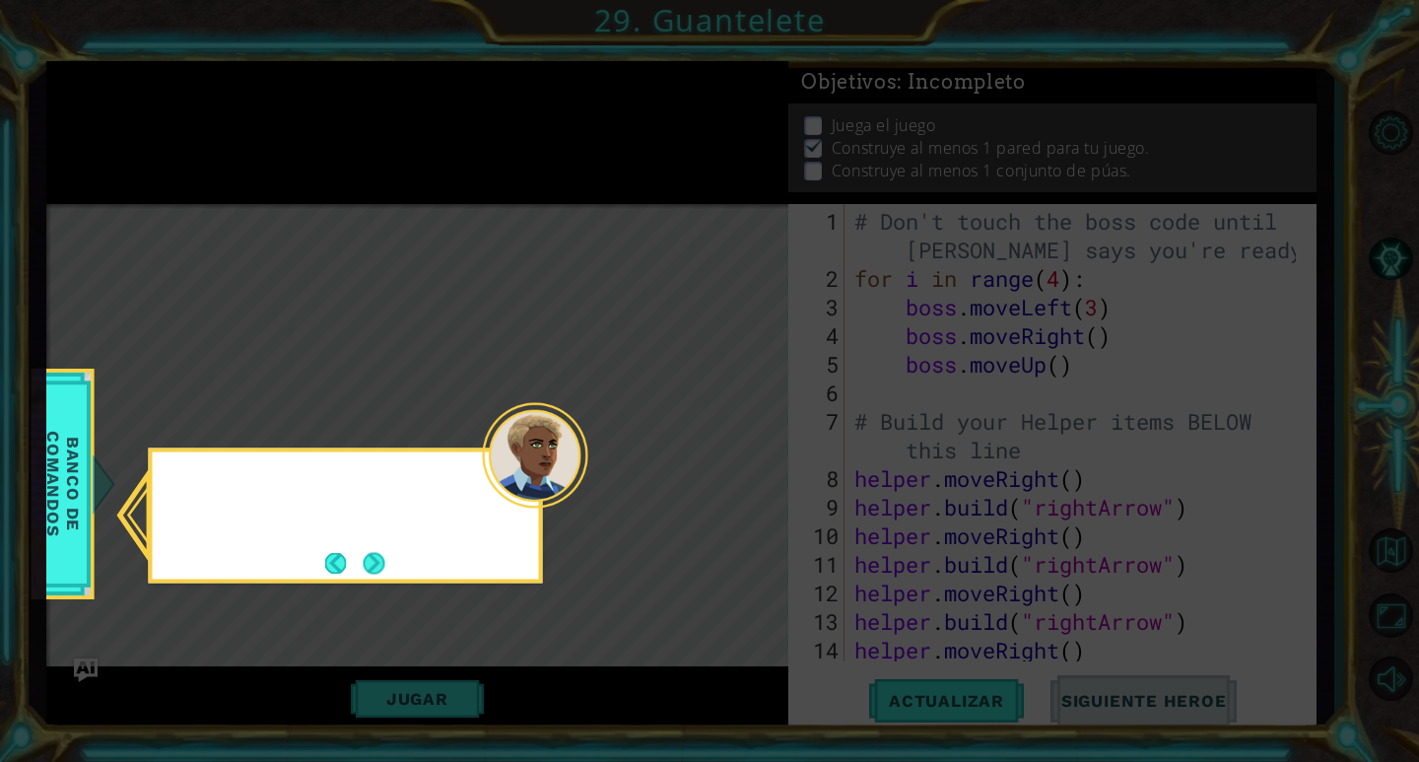
scroll to position [0, 0]
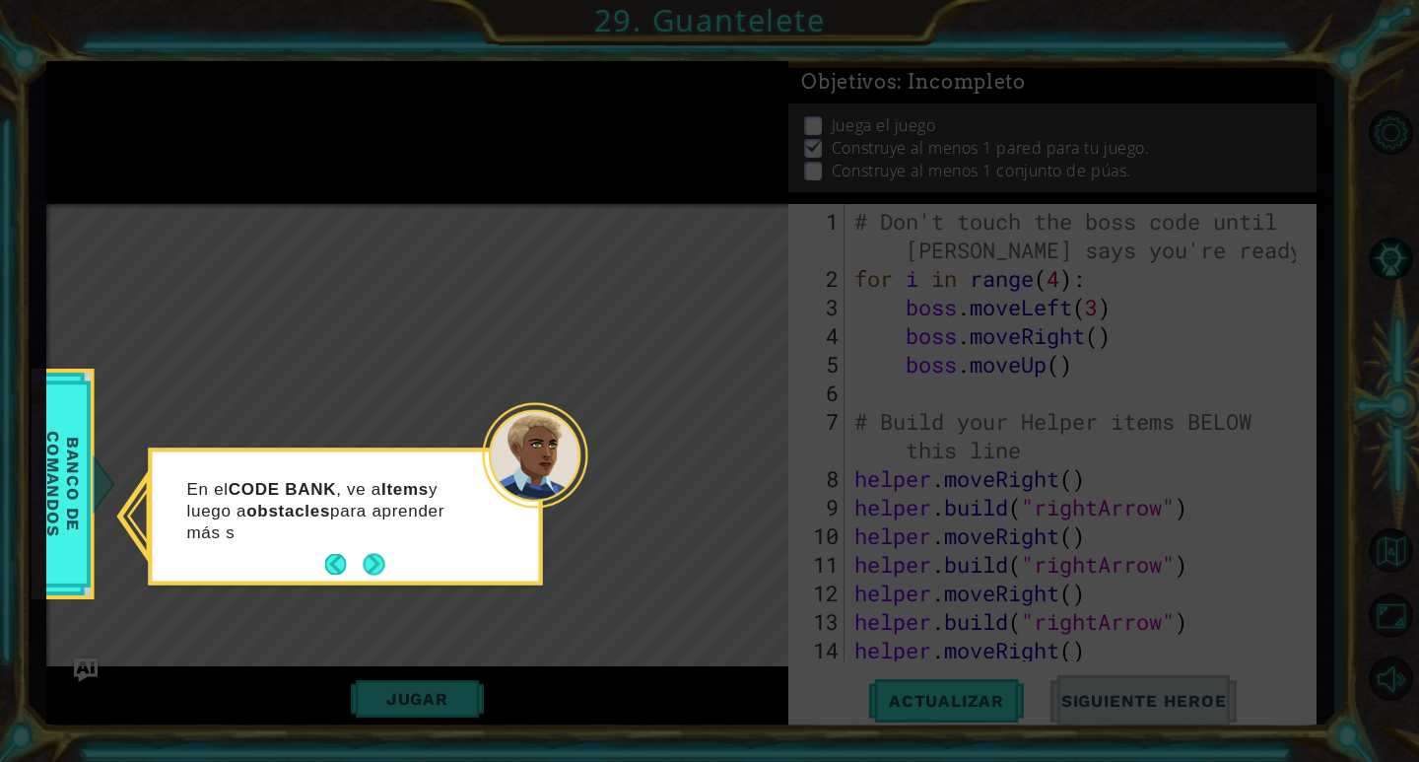
click at [374, 580] on div "En el CODE BANK , ve a Items y luego a obstacles para aprender más s" at bounding box center [346, 519] width 386 height 121
click at [373, 572] on footer at bounding box center [355, 565] width 60 height 30
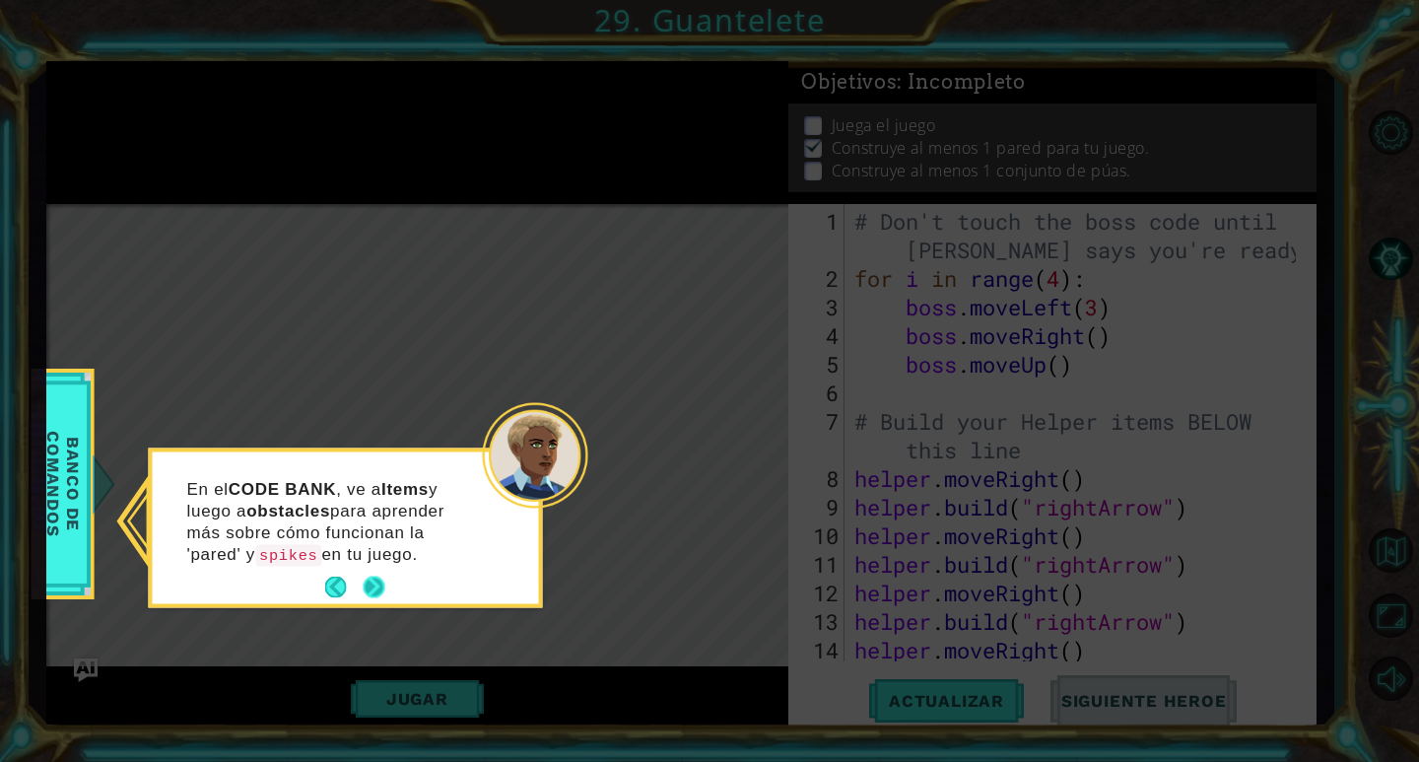
click at [373, 572] on button "Next" at bounding box center [374, 586] width 34 height 34
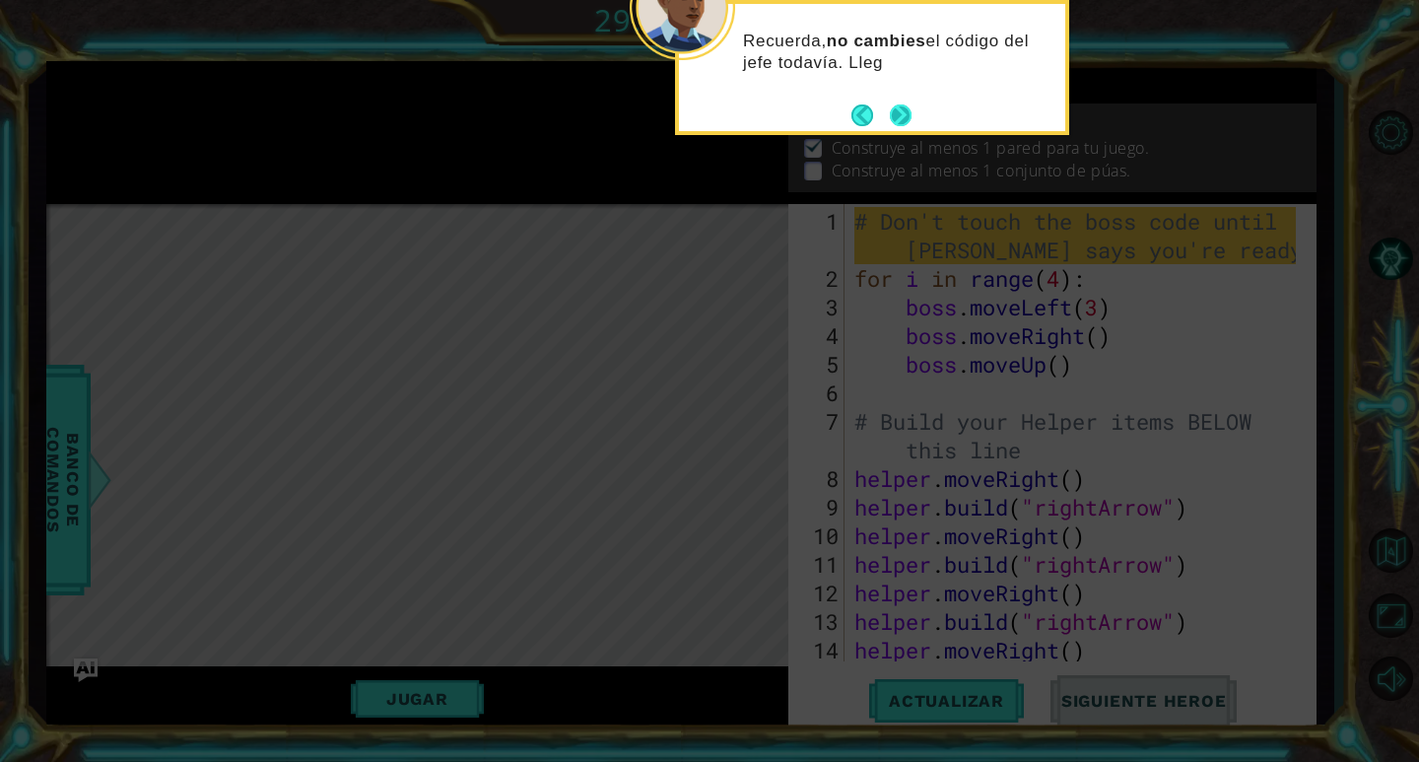
click at [895, 101] on button "Next" at bounding box center [901, 114] width 27 height 27
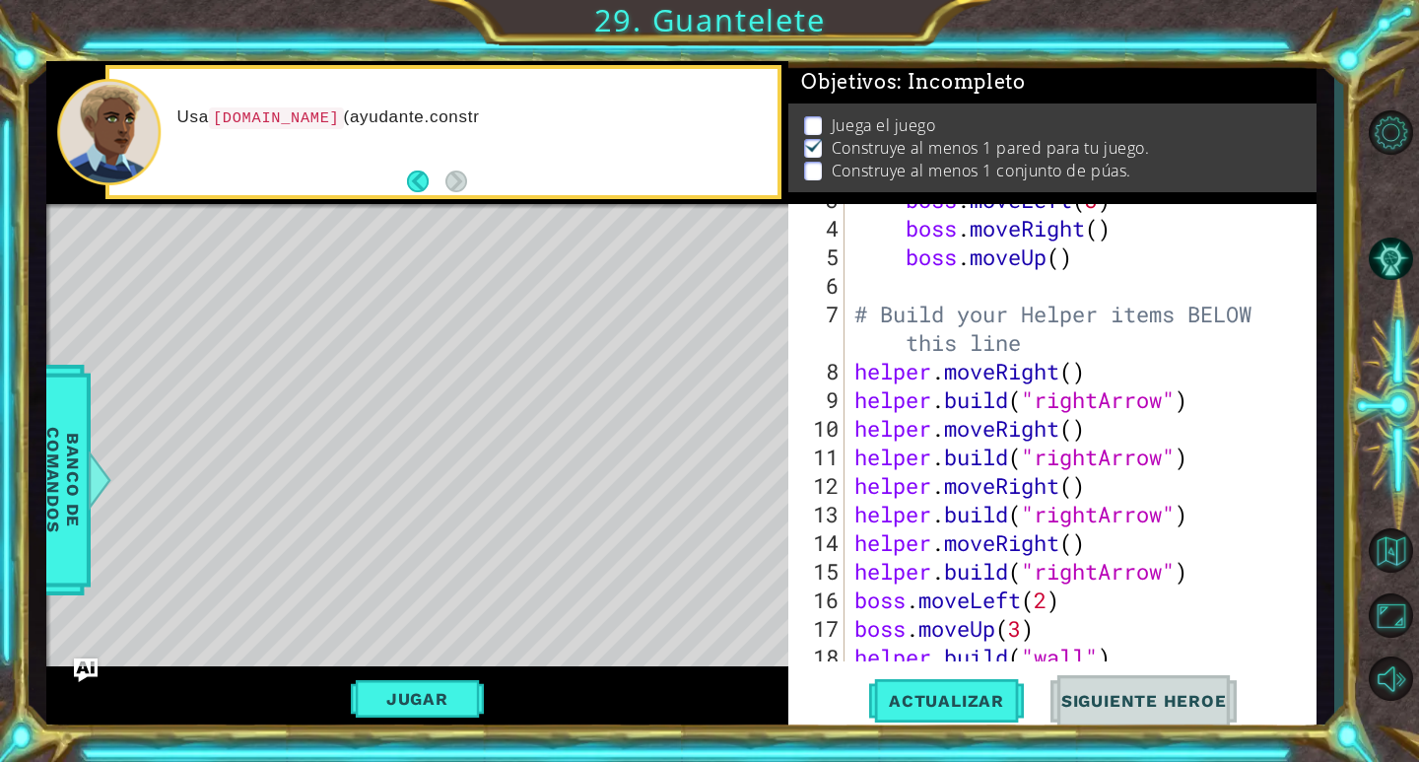
scroll to position [143, 0]
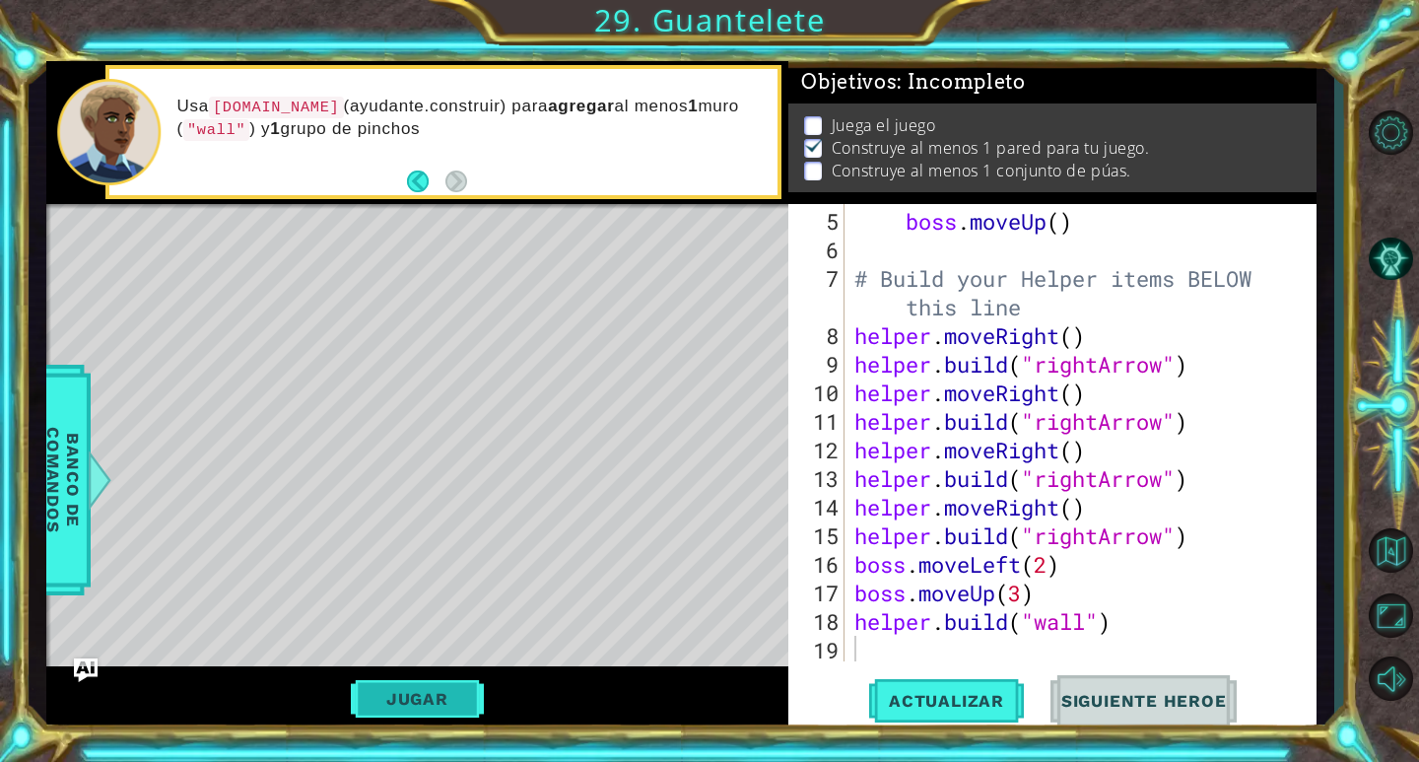
click at [457, 711] on button "Jugar" at bounding box center [417, 698] width 133 height 37
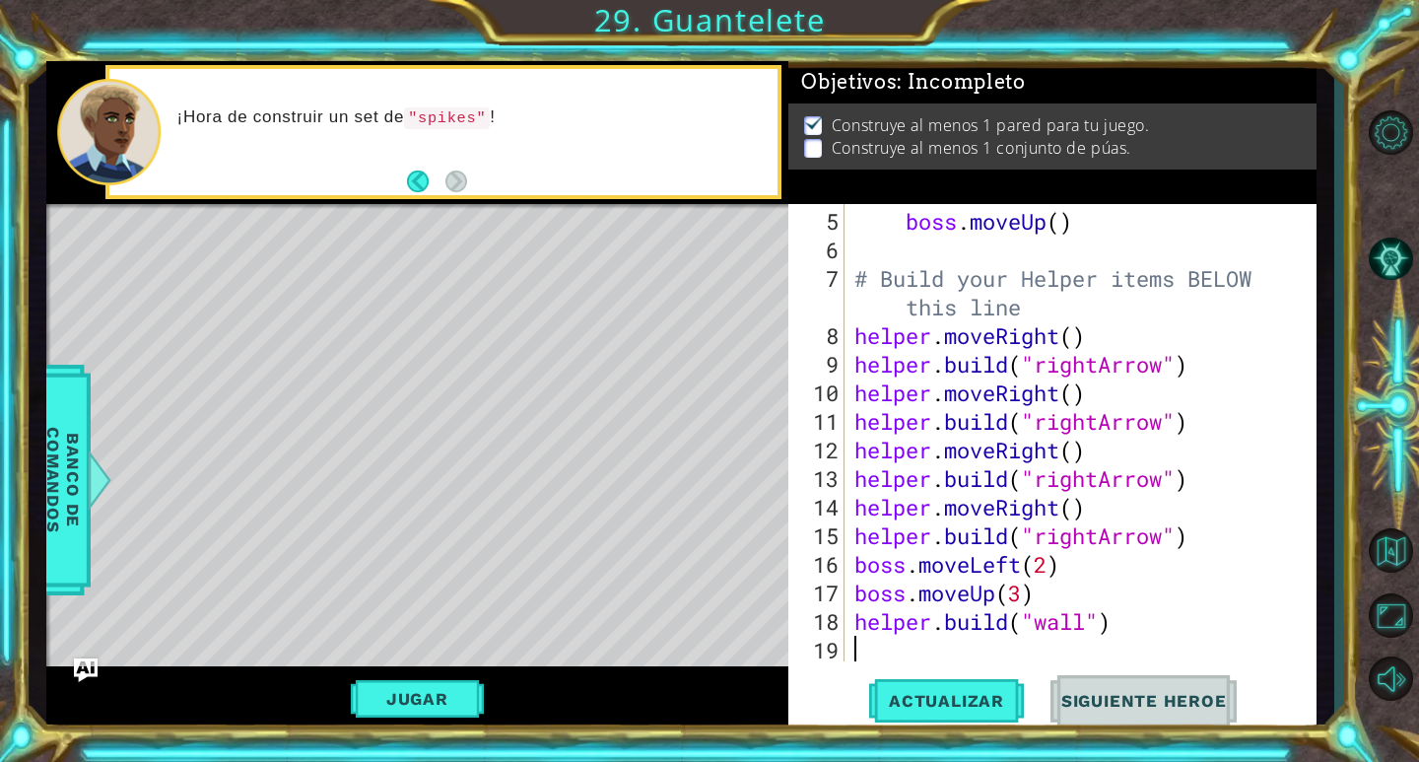
click at [994, 642] on div "boss . moveUp ( ) # Build your Helper items BELOW this line helper . moveRight …" at bounding box center [1077, 464] width 455 height 514
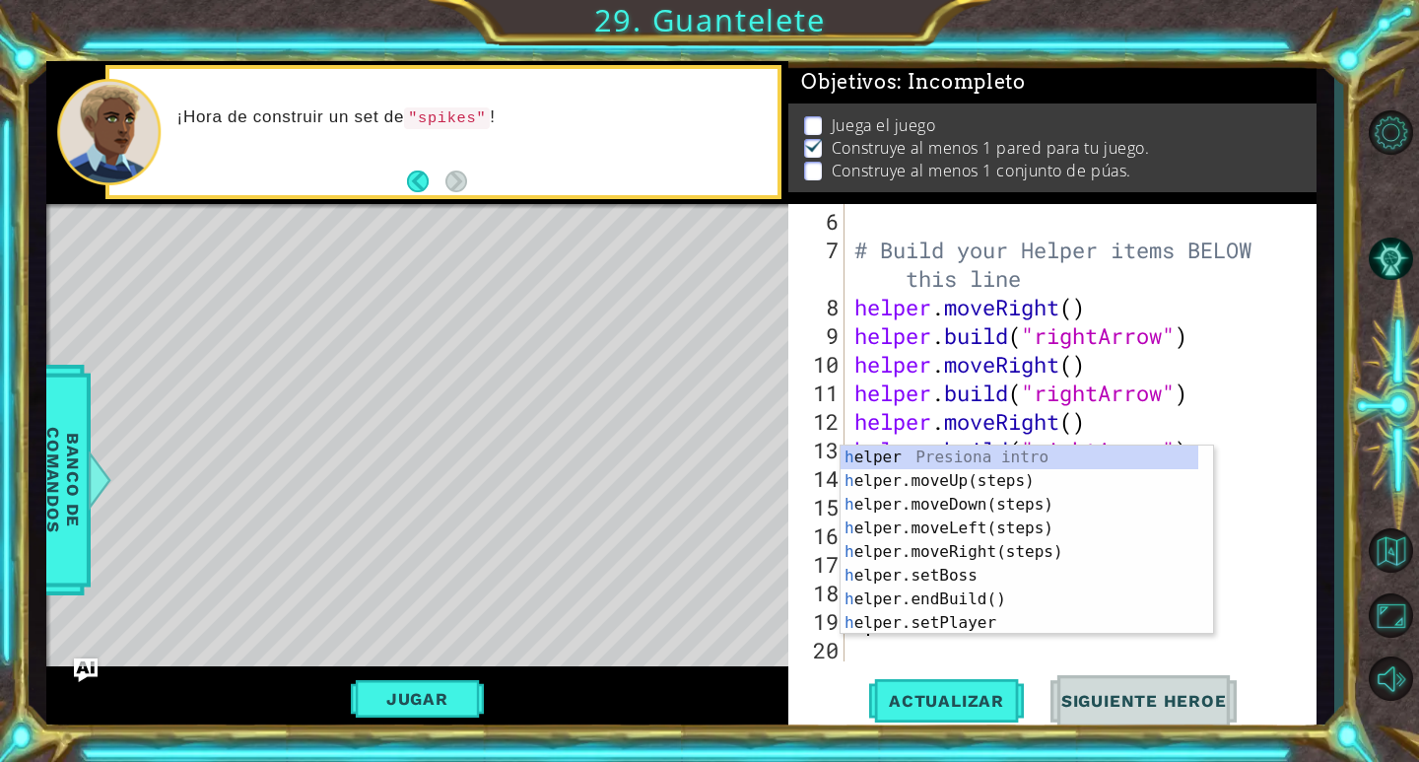
scroll to position [171, 0]
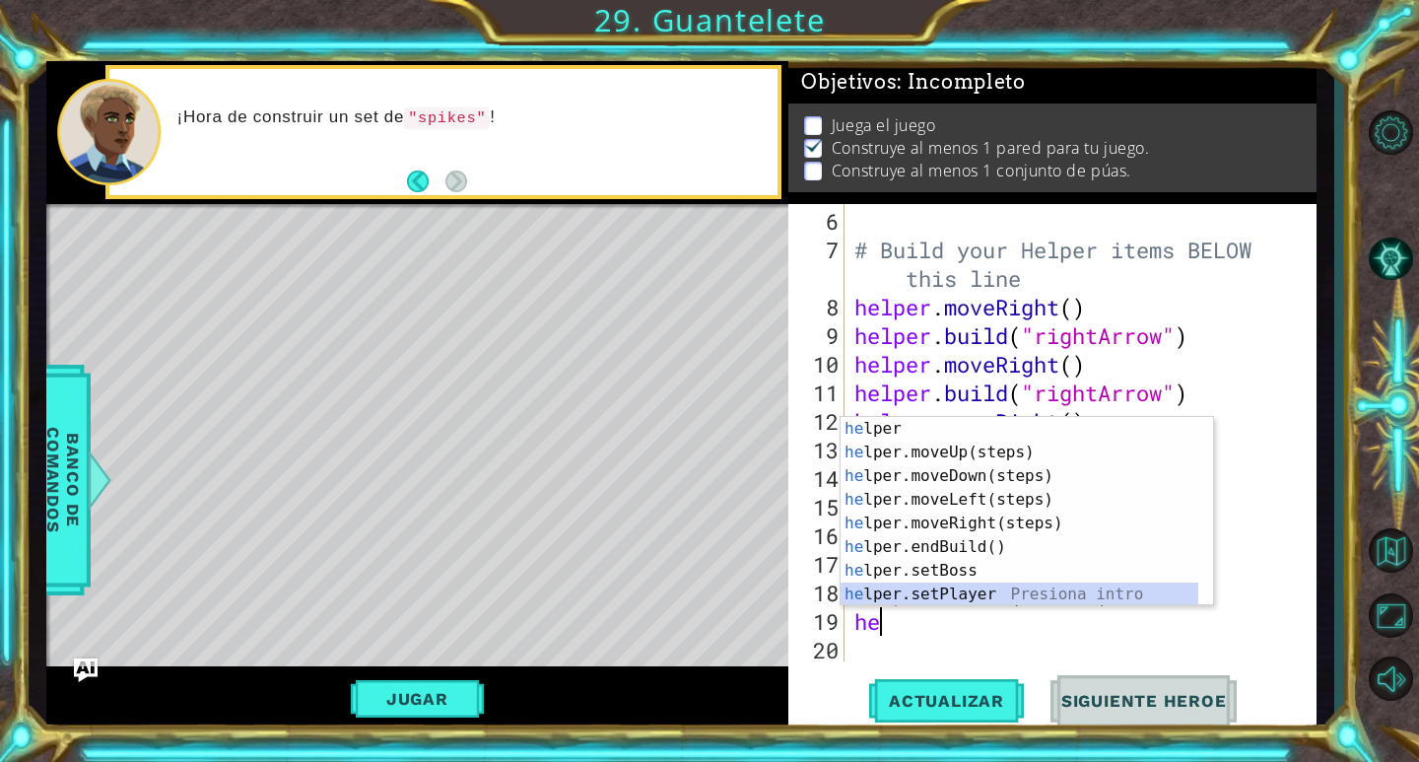
click at [997, 584] on div "he lper Presiona intro he lper.moveUp(steps) Presiona intro he lper.moveDown(st…" at bounding box center [1019, 535] width 358 height 236
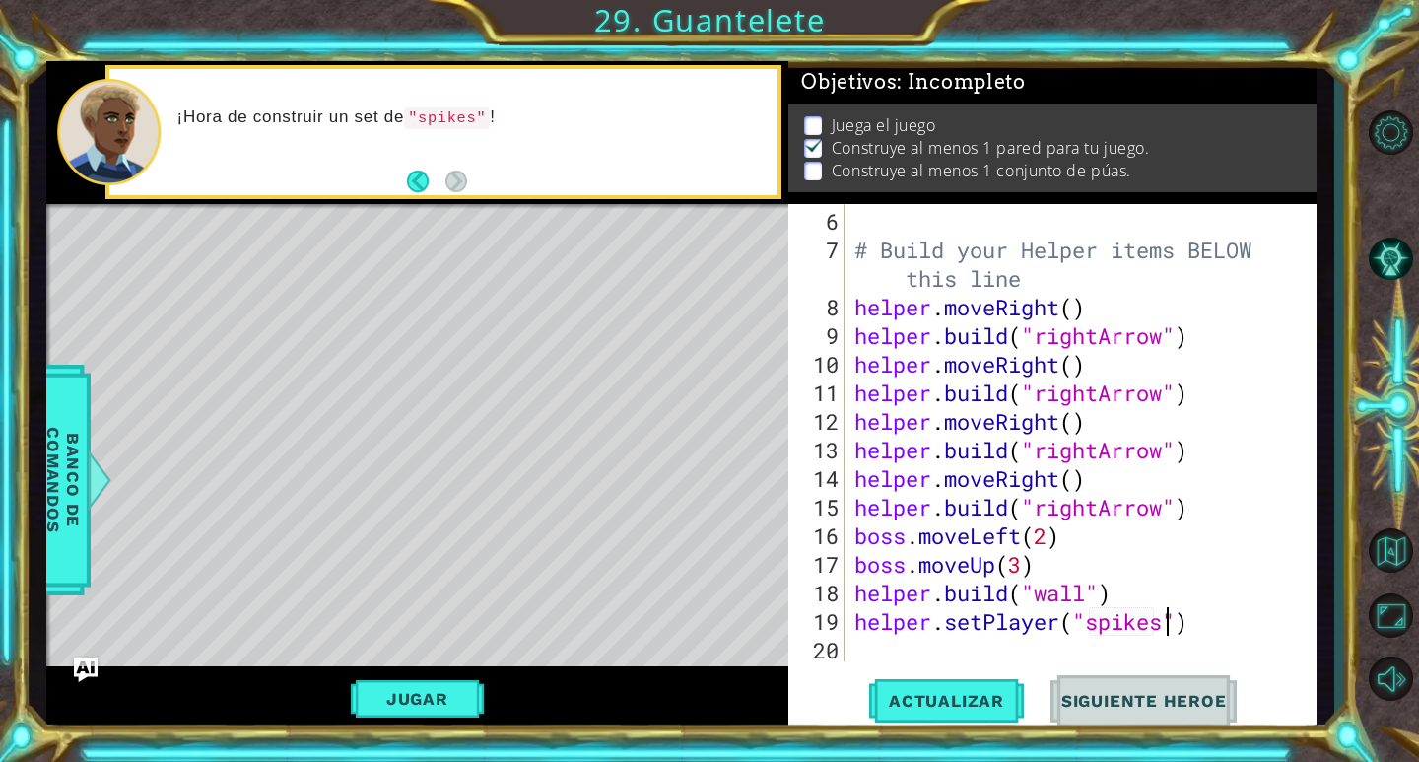
scroll to position [0, 14]
type textarea "helper.setPlayer("spikes")"
click at [916, 710] on span "Actualizar" at bounding box center [946, 701] width 155 height 20
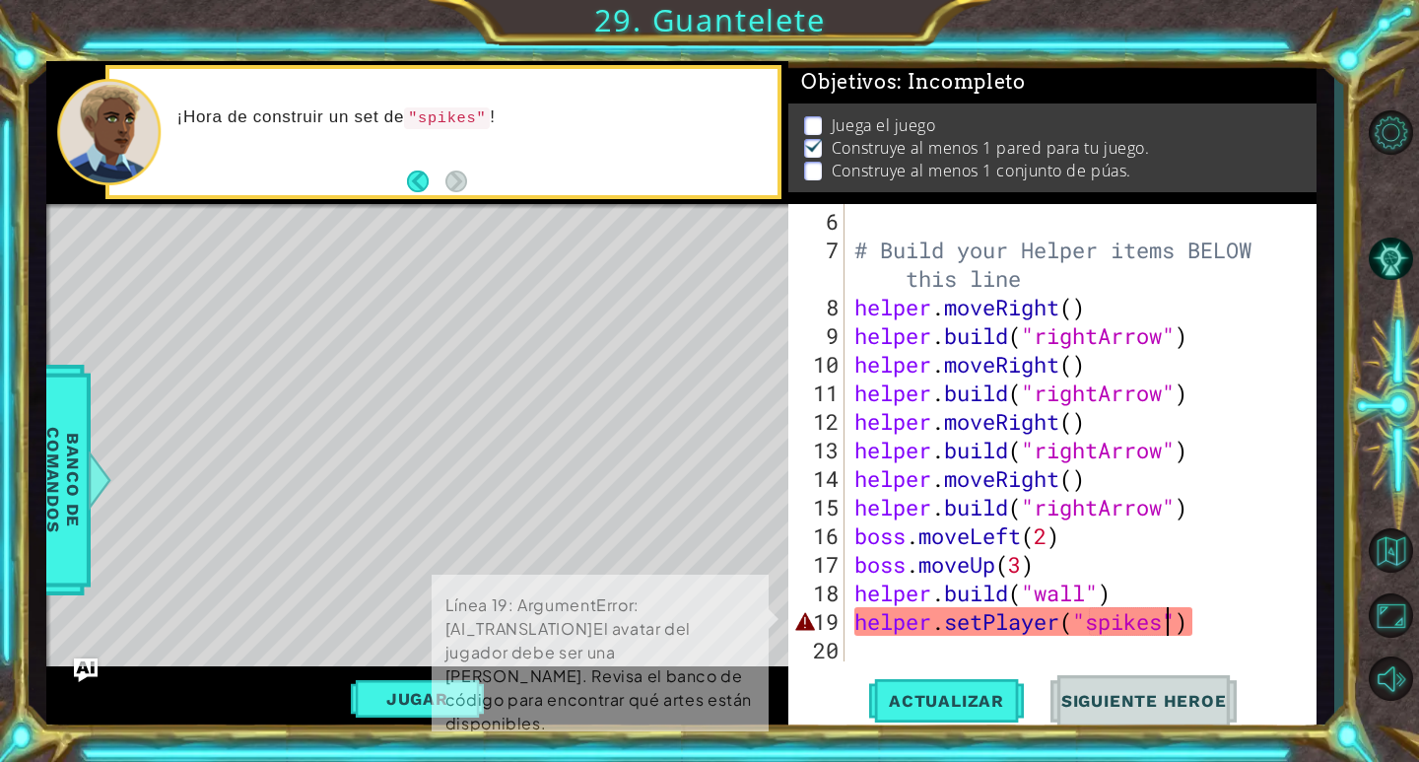
scroll to position [6, 0]
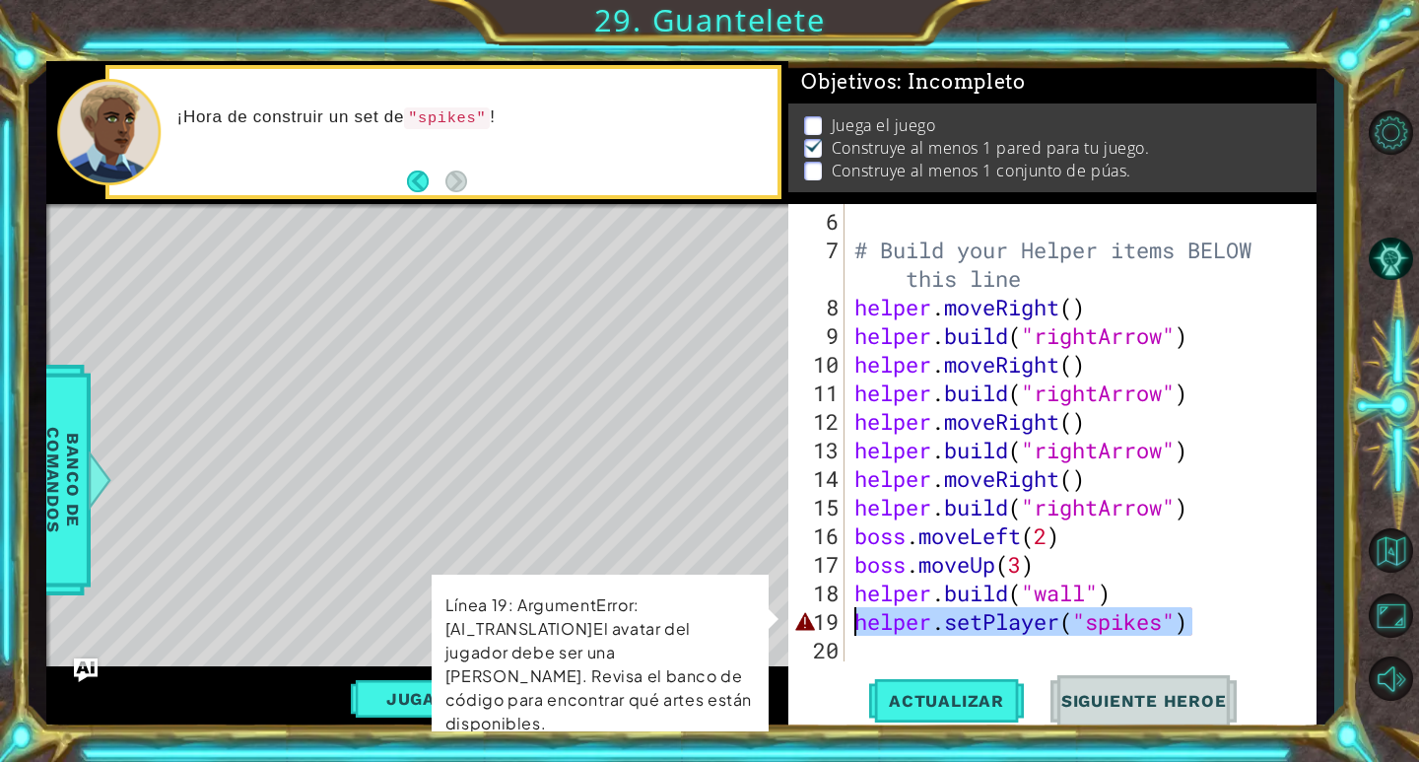
drag, startPoint x: 1234, startPoint y: 628, endPoint x: 851, endPoint y: 623, distance: 382.3
click at [851, 623] on div "# Build your Helper items BELOW this line helper . moveRight ( ) helper . build…" at bounding box center [1077, 464] width 455 height 514
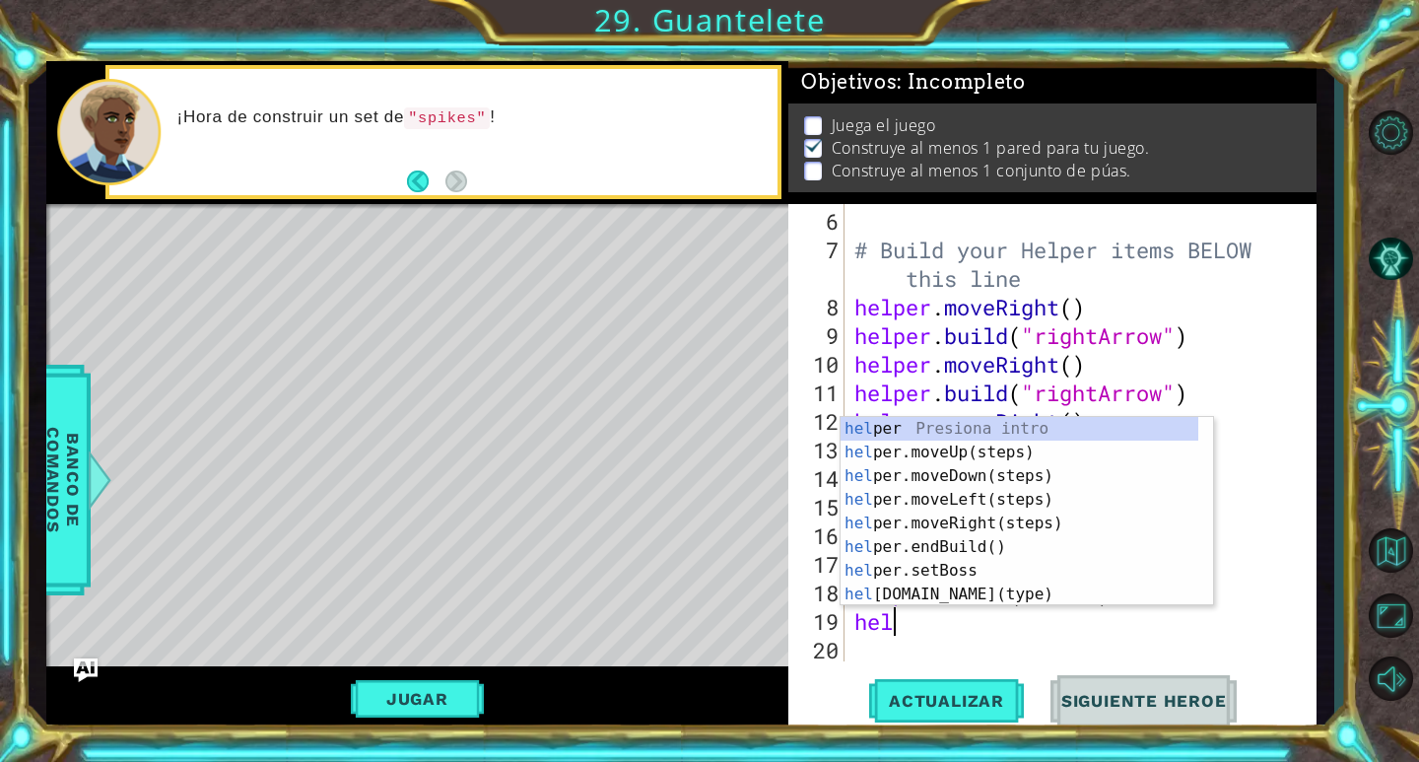
scroll to position [0, 1]
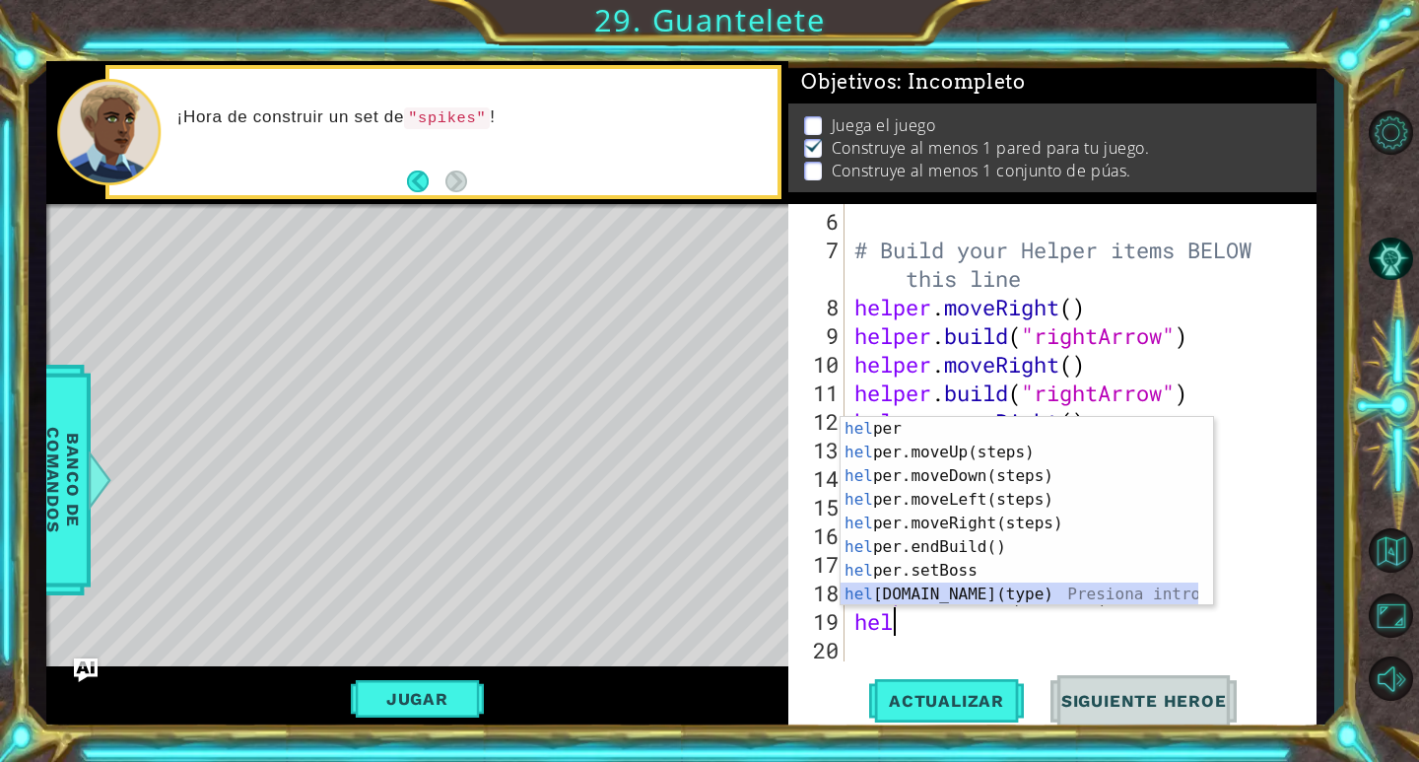
click at [953, 591] on div "hel per Presiona intro hel per.moveUp(steps) Presiona intro hel per.moveDown(st…" at bounding box center [1019, 535] width 358 height 236
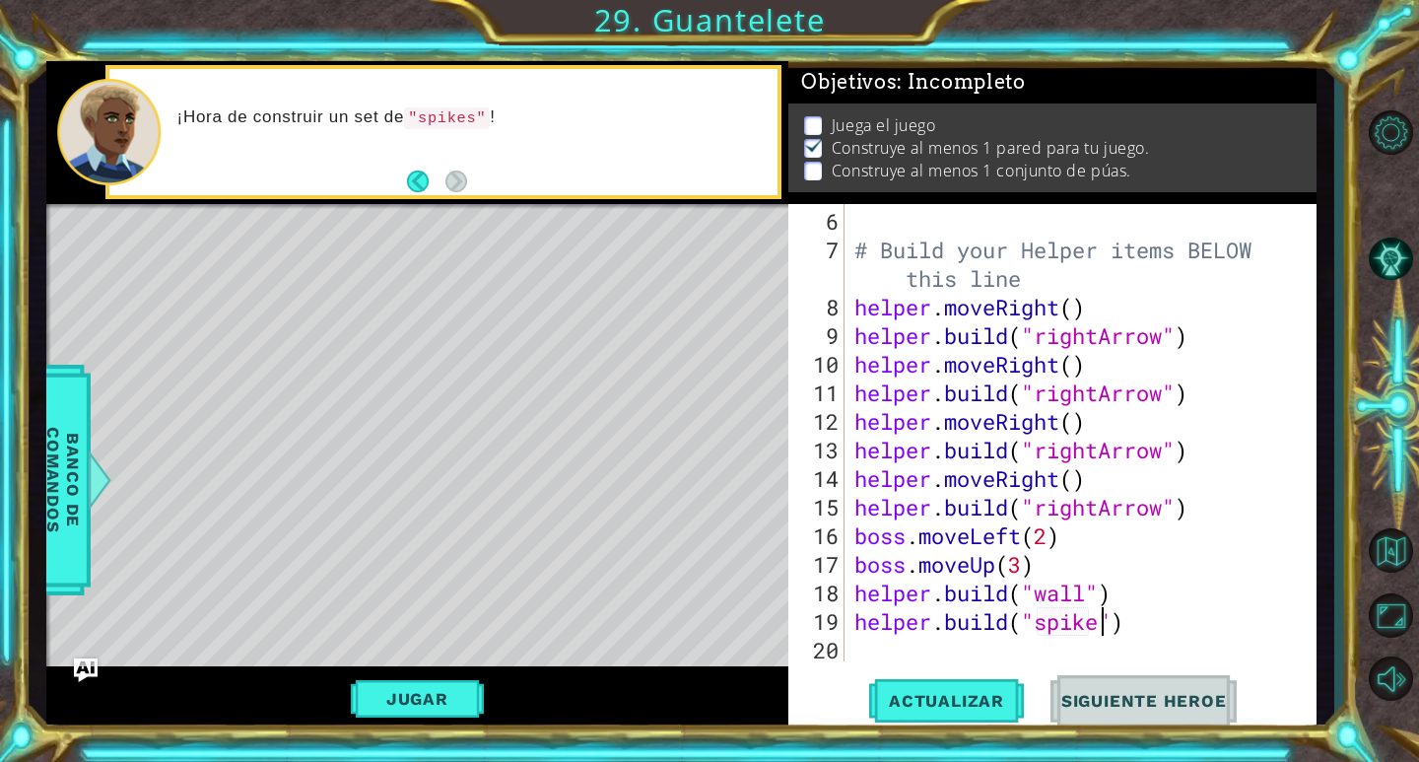
scroll to position [0, 12]
click at [934, 703] on span "Actualizar" at bounding box center [946, 701] width 155 height 20
click at [458, 695] on button "Jugar" at bounding box center [417, 698] width 133 height 37
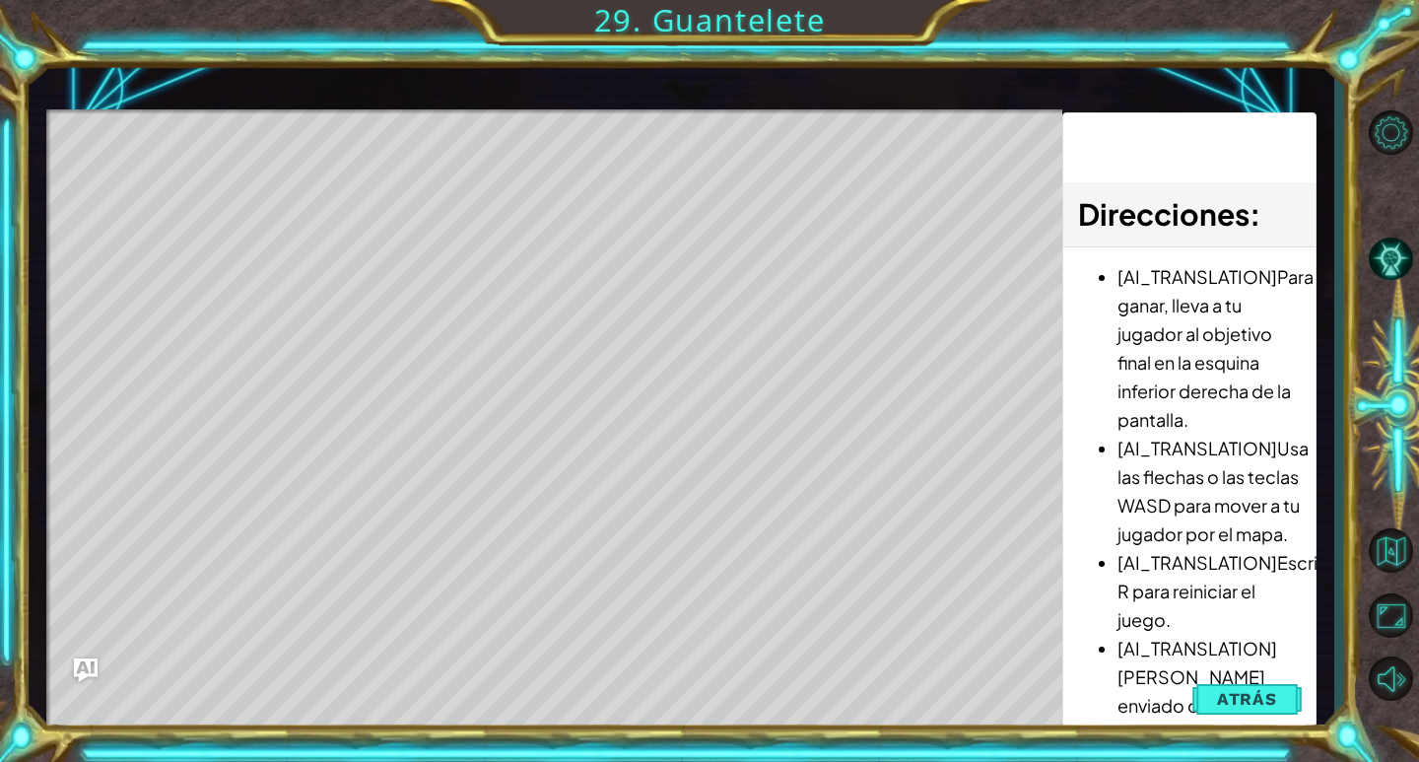
scroll to position [0, 0]
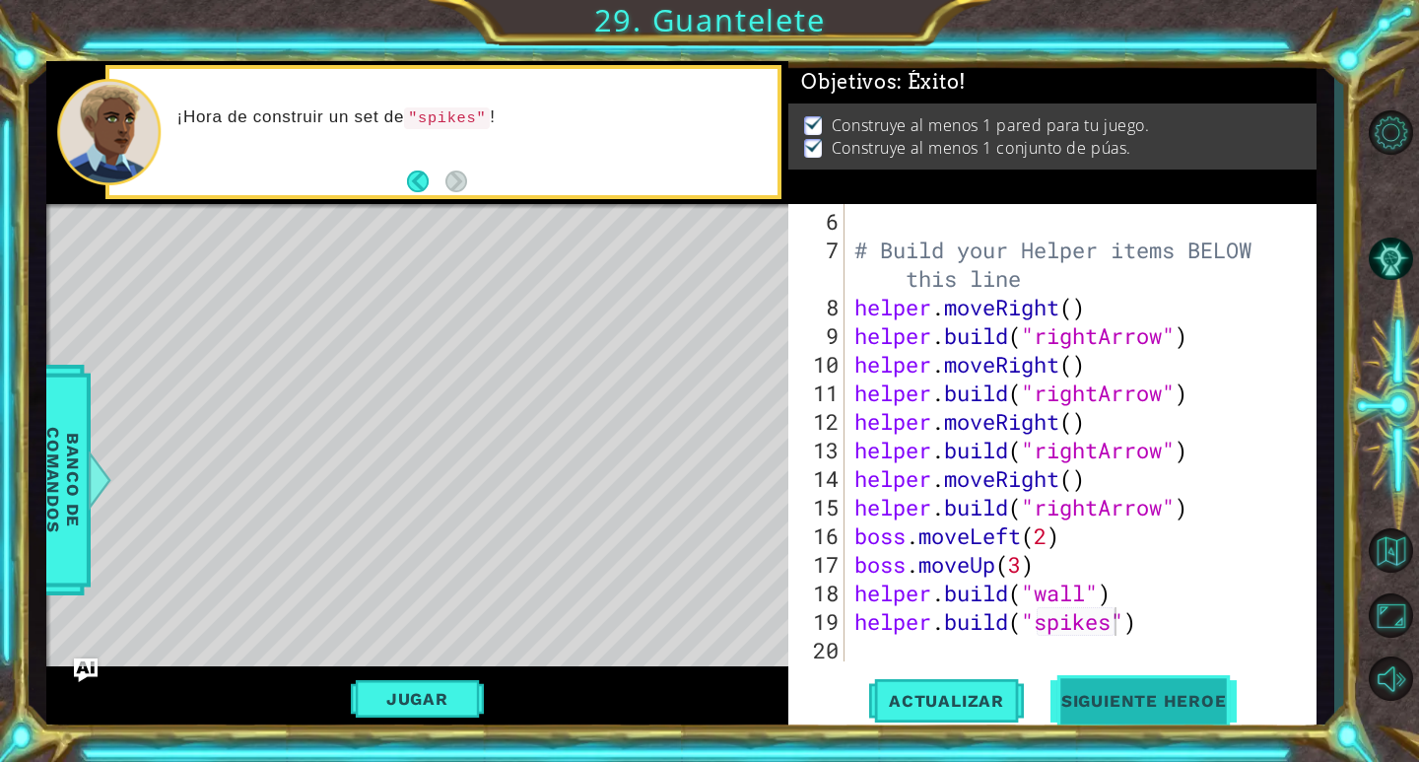
click at [1128, 697] on span "Siguiente Heroe" at bounding box center [1143, 706] width 205 height 20
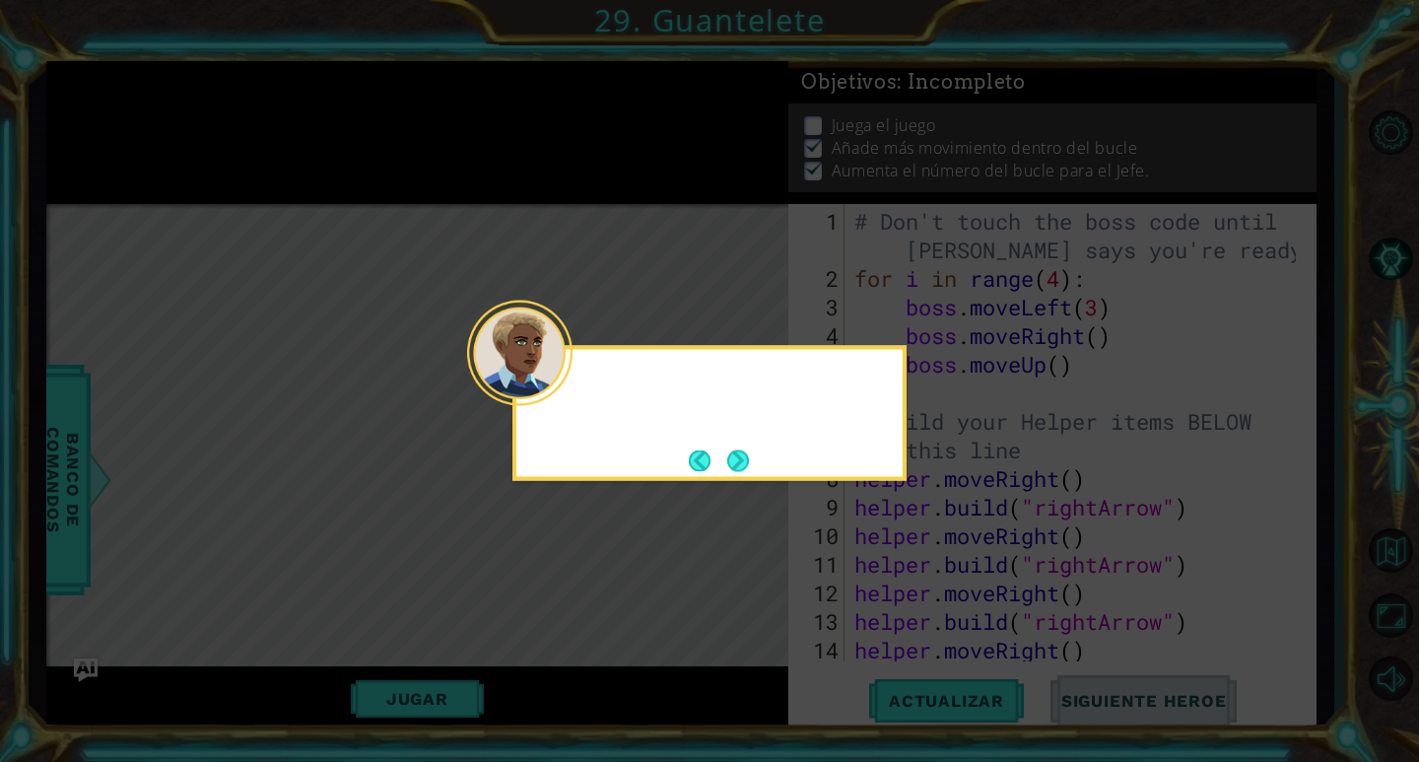
scroll to position [13, 0]
click at [748, 468] on button "Next" at bounding box center [738, 460] width 22 height 22
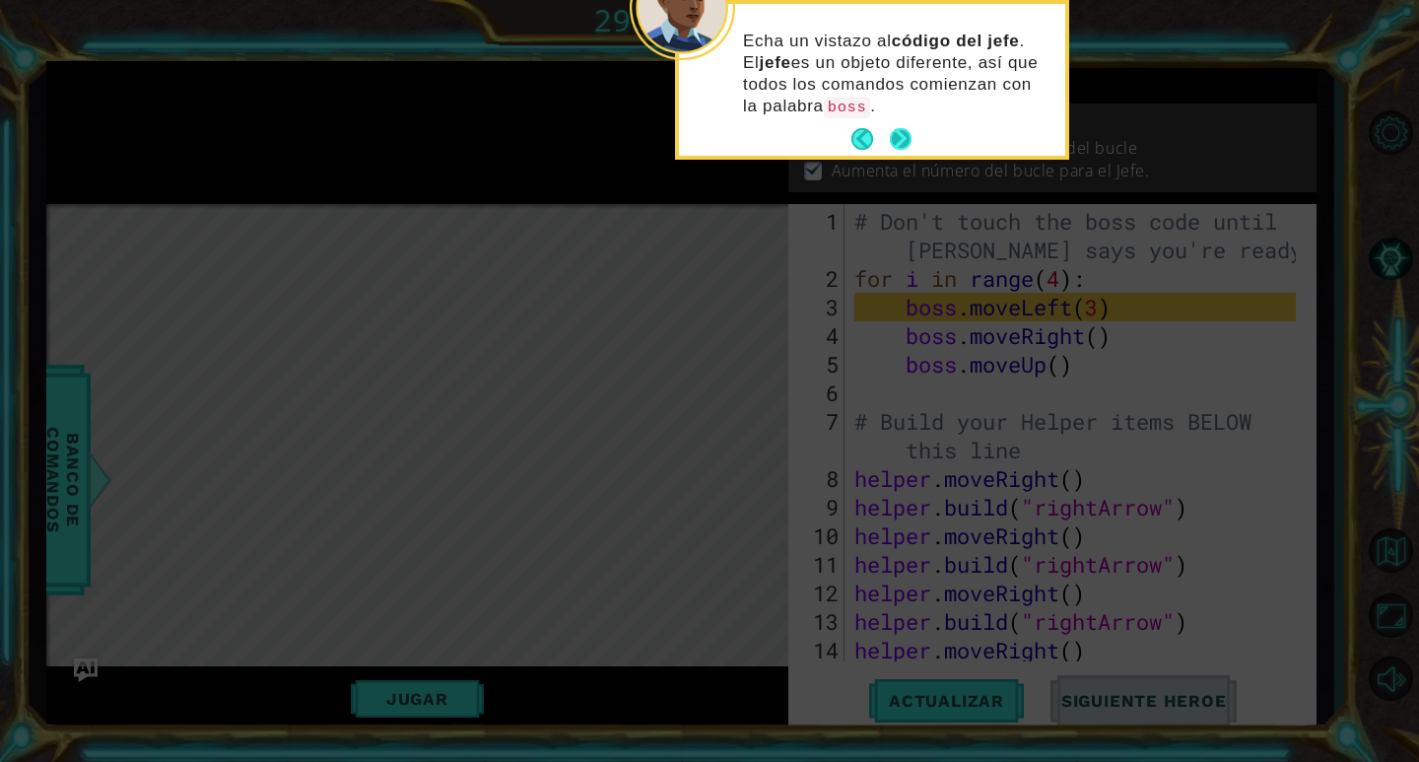
click at [903, 142] on button "Next" at bounding box center [900, 138] width 33 height 33
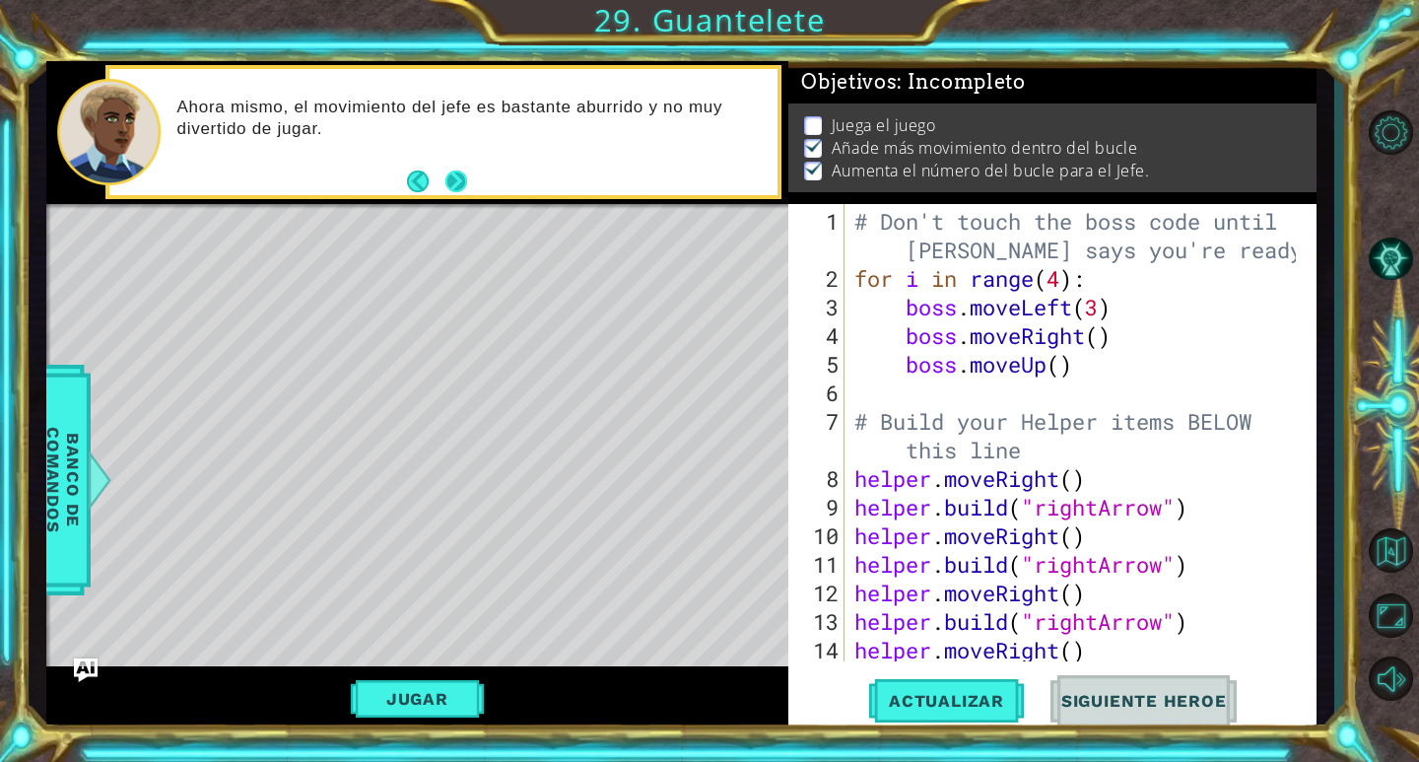
click at [457, 172] on button "Next" at bounding box center [456, 182] width 33 height 33
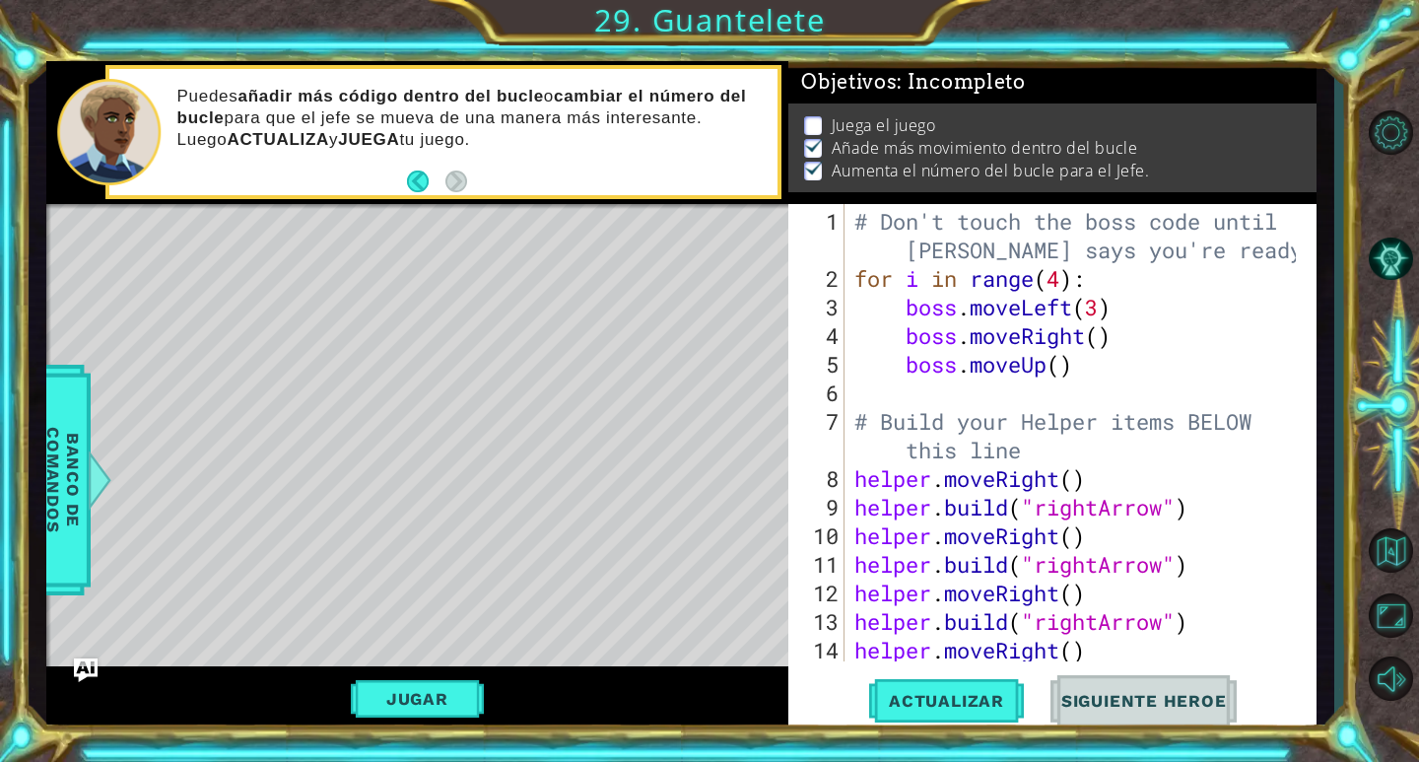
click at [1062, 364] on div "# Don't touch the boss code until [PERSON_NAME] says you're ready! for i in ran…" at bounding box center [1077, 478] width 455 height 543
click at [1100, 343] on div "# Don't touch the boss code until [PERSON_NAME] says you're ready! for i in ran…" at bounding box center [1077, 478] width 455 height 543
type textarea "boss.moveRight(3)"
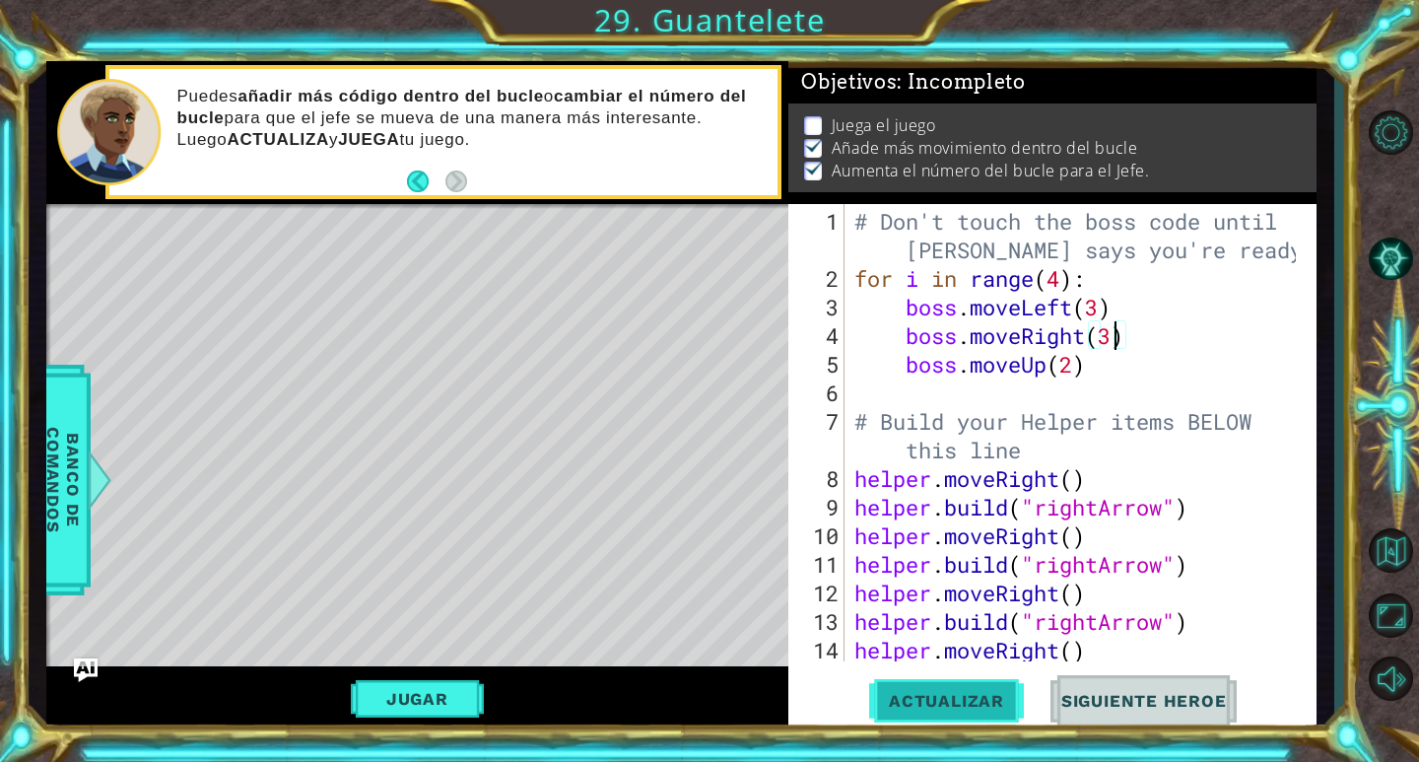
click at [992, 700] on span "Actualizar" at bounding box center [946, 701] width 155 height 20
click at [961, 693] on span "Actualizar" at bounding box center [946, 701] width 155 height 20
click at [1125, 395] on div "# Don't touch the boss code until [PERSON_NAME] says you're ready! for i in ran…" at bounding box center [1077, 478] width 455 height 543
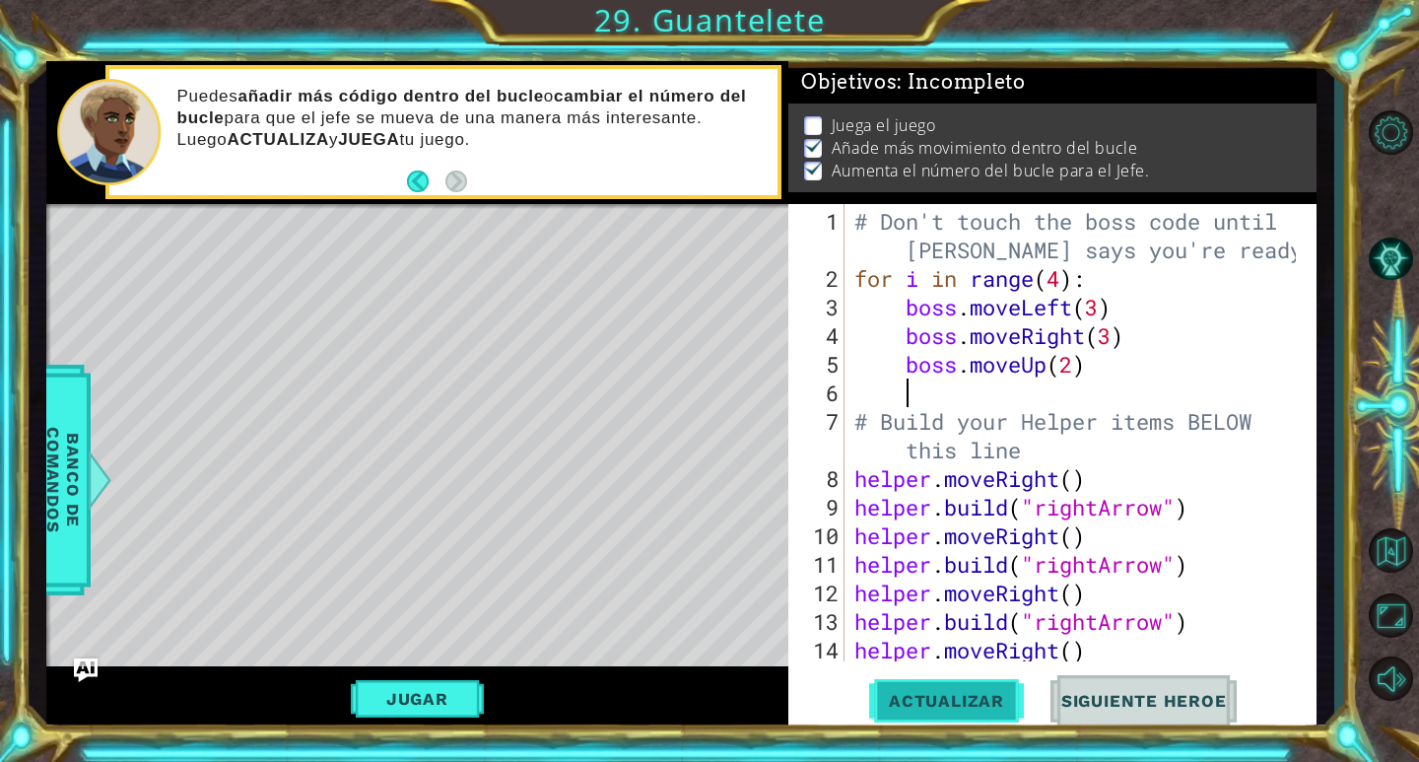
click at [908, 689] on button "Actualizar" at bounding box center [946, 701] width 155 height 53
click at [422, 680] on button "Jugar" at bounding box center [417, 698] width 133 height 37
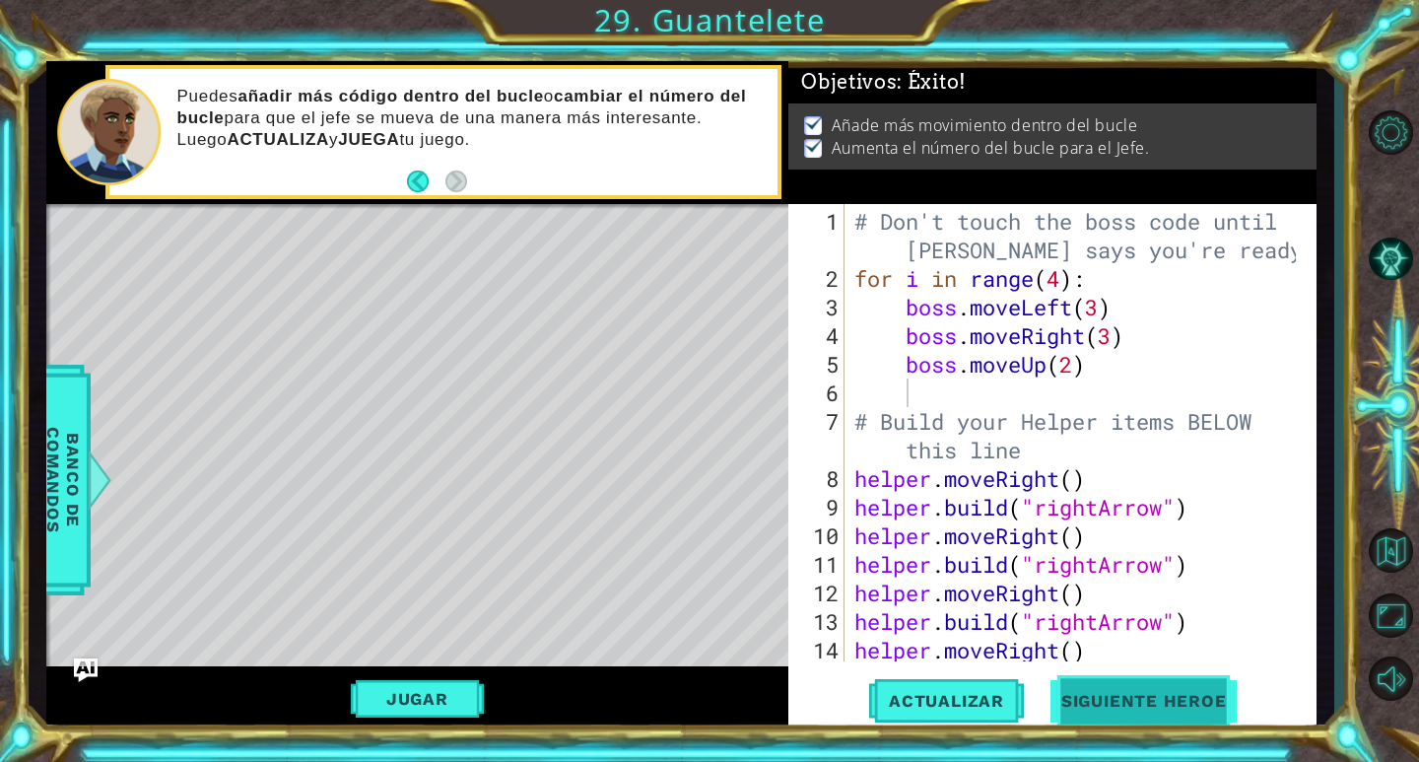
click at [1091, 717] on button "Siguiente Heroe" at bounding box center [1143, 705] width 205 height 53
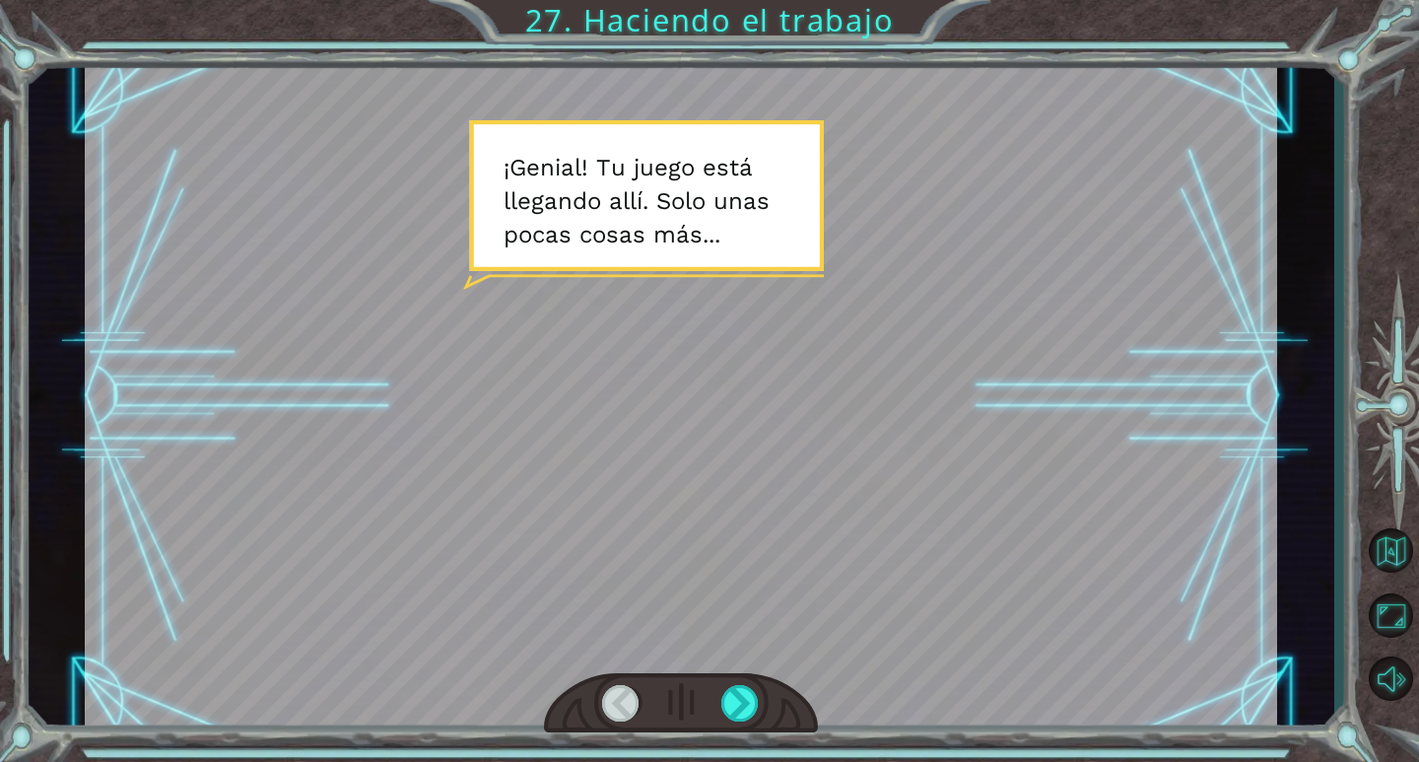
click at [875, 488] on div at bounding box center [681, 396] width 1192 height 670
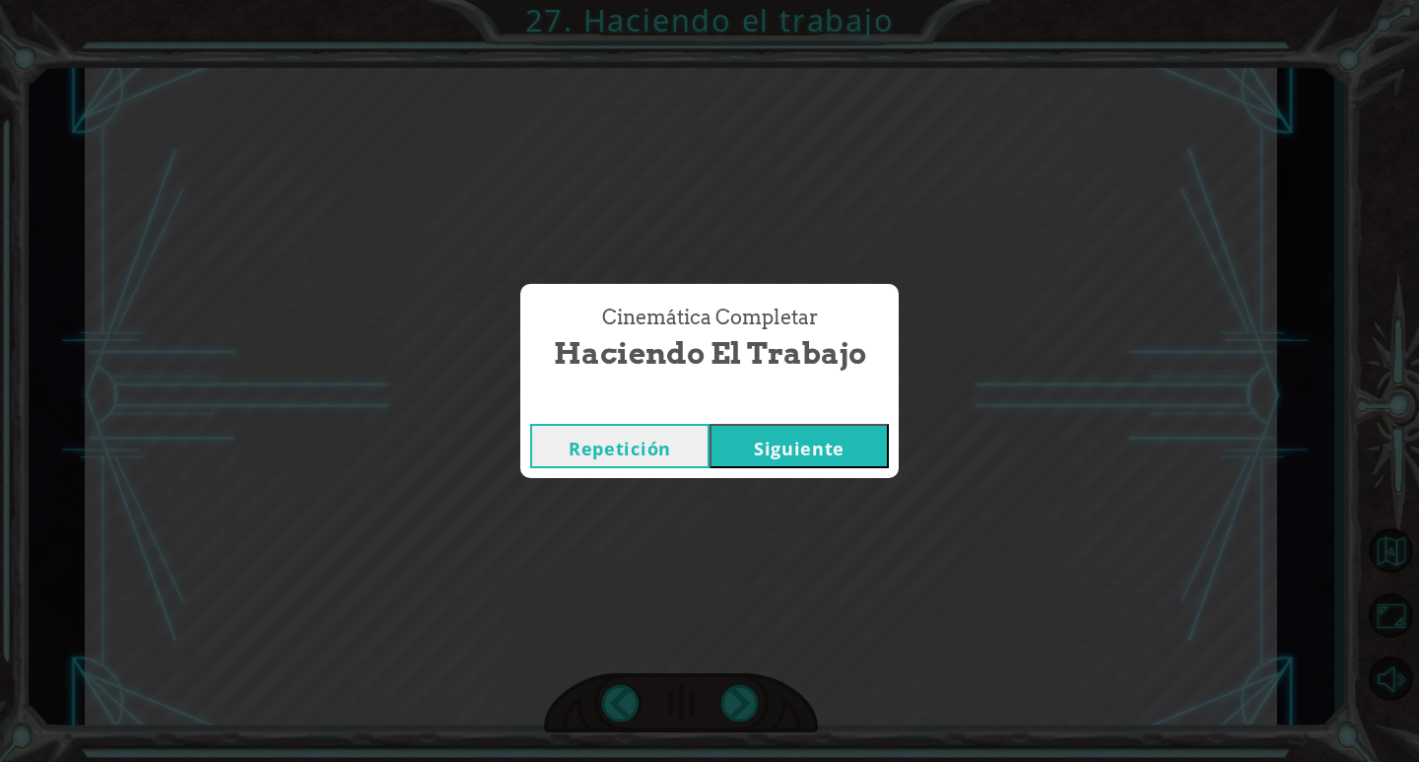
click at [768, 429] on button "Siguiente" at bounding box center [798, 446] width 179 height 44
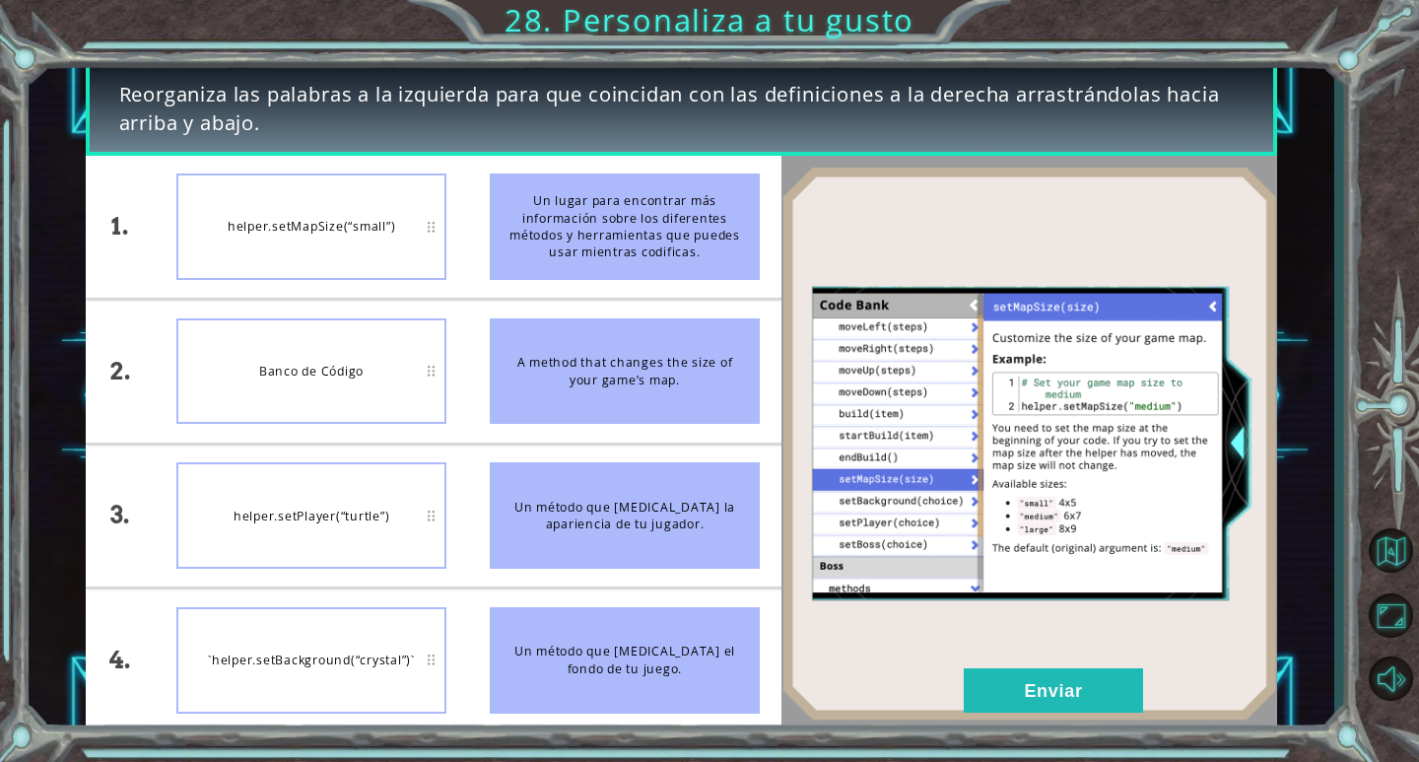
drag, startPoint x: 356, startPoint y: 400, endPoint x: 372, endPoint y: 248, distance: 152.7
drag, startPoint x: 372, startPoint y: 248, endPoint x: 301, endPoint y: 356, distance: 128.7
click at [301, 356] on div "Banco de Código" at bounding box center [311, 371] width 270 height 106
drag, startPoint x: 301, startPoint y: 356, endPoint x: 348, endPoint y: 245, distance: 119.7
click at [348, 245] on ul "helper.setMapSize(“small”) Banco de Código helper.setPlayer(“turtle”) `helper.s…" at bounding box center [311, 443] width 313 height 575
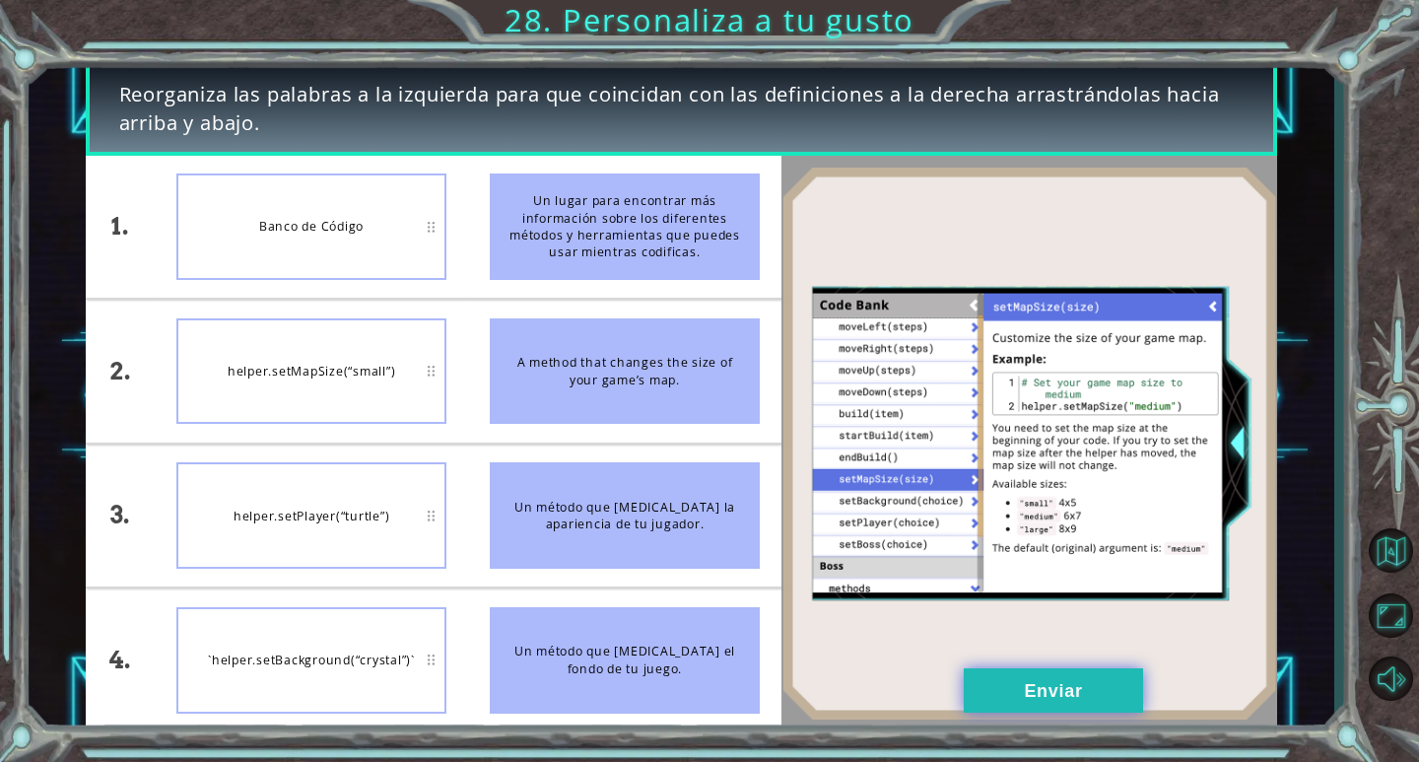
click at [1019, 670] on button "Enviar" at bounding box center [1053, 690] width 179 height 44
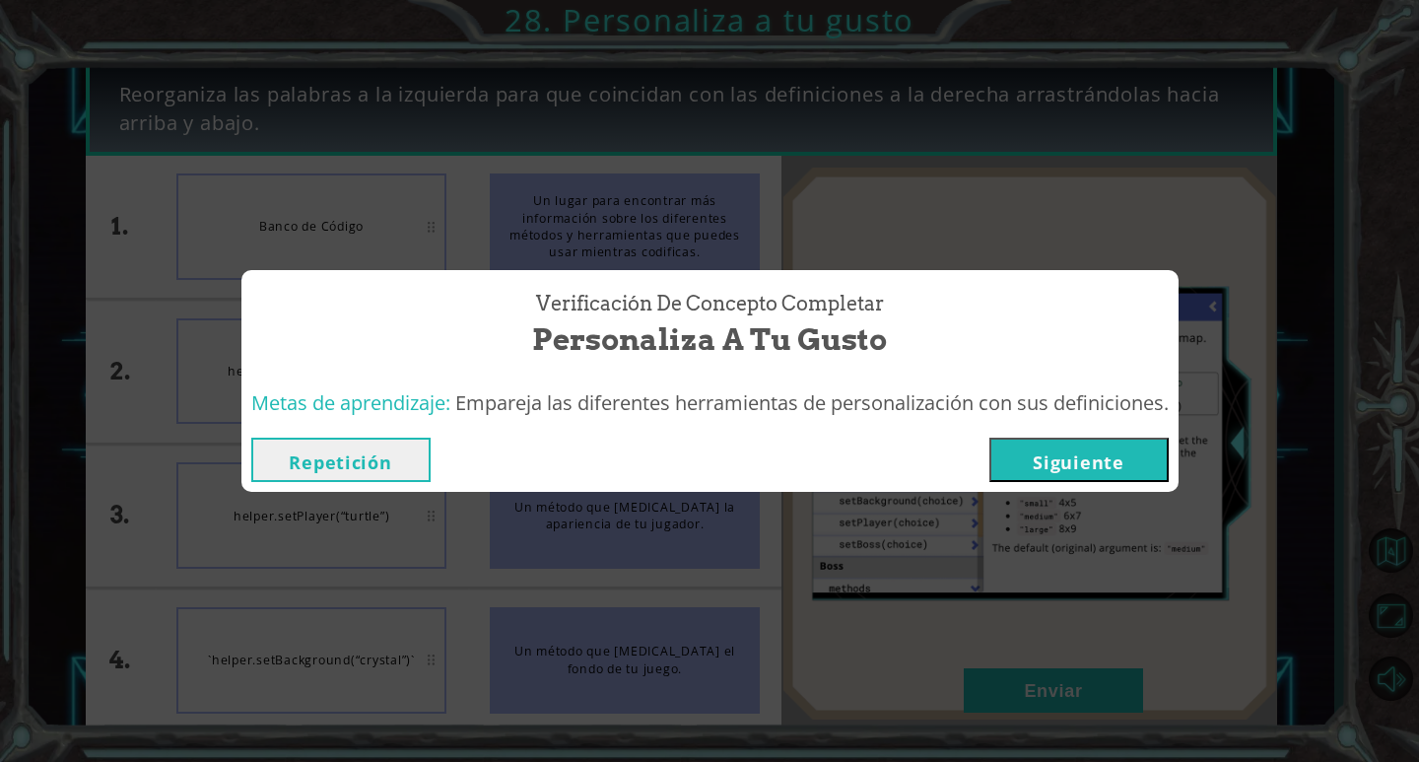
click at [1116, 474] on button "Siguiente" at bounding box center [1078, 459] width 179 height 44
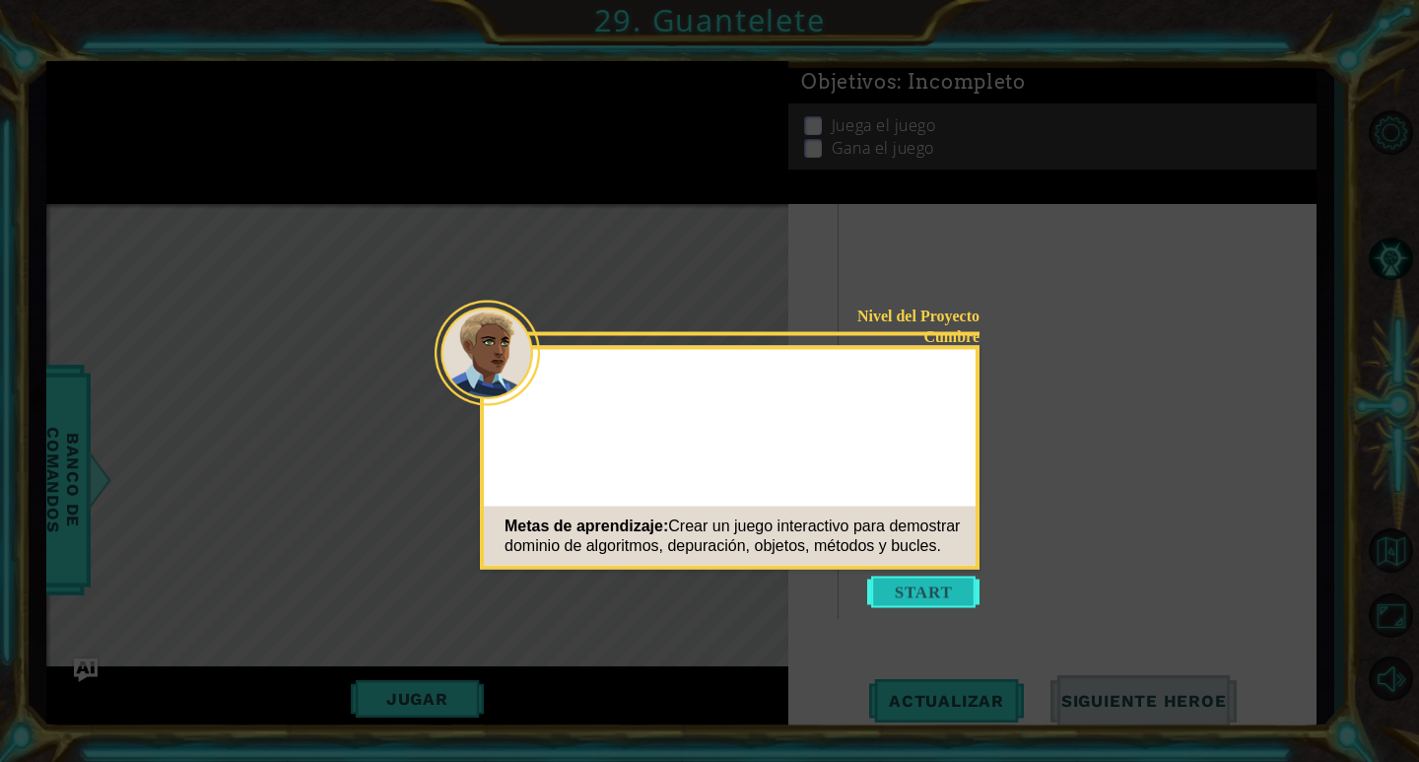
click at [954, 577] on button "Start" at bounding box center [923, 592] width 112 height 32
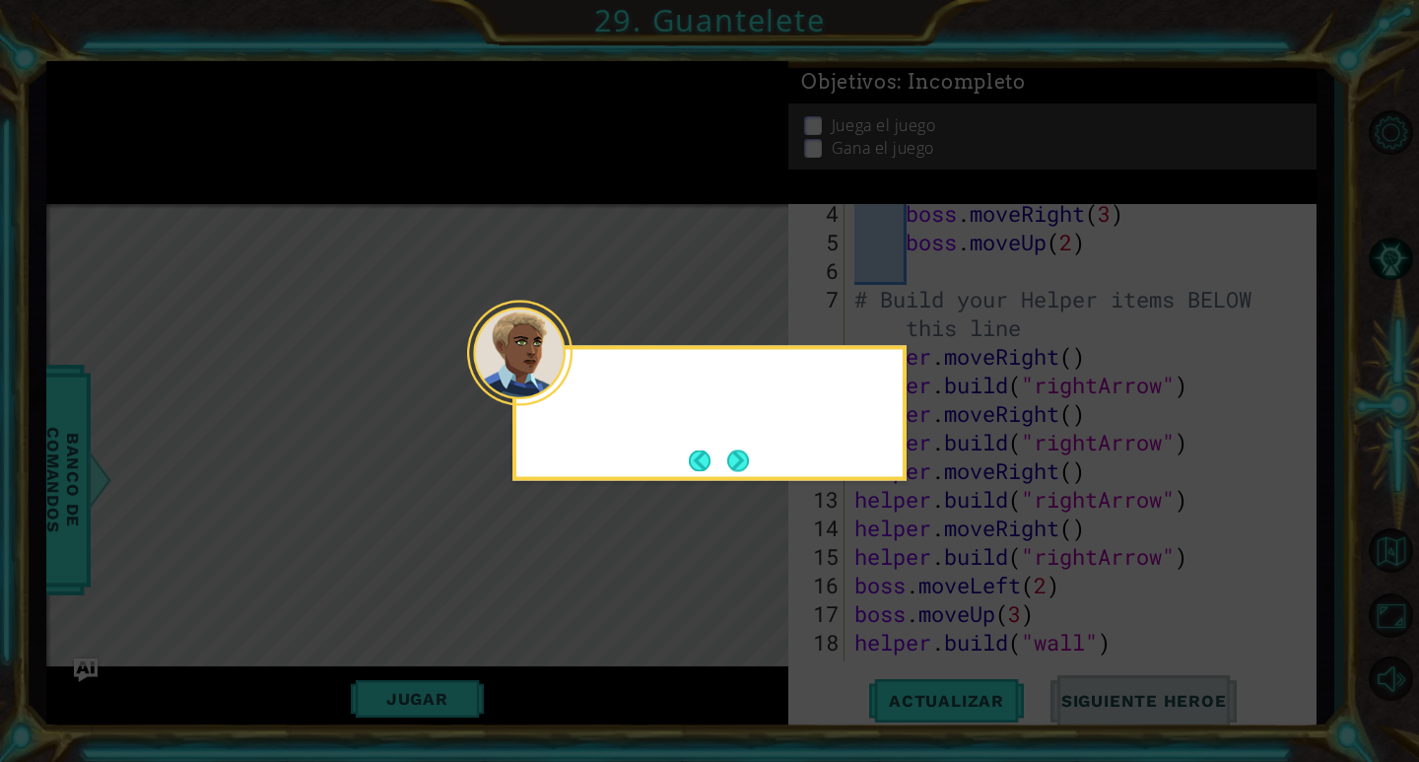
scroll to position [171, 0]
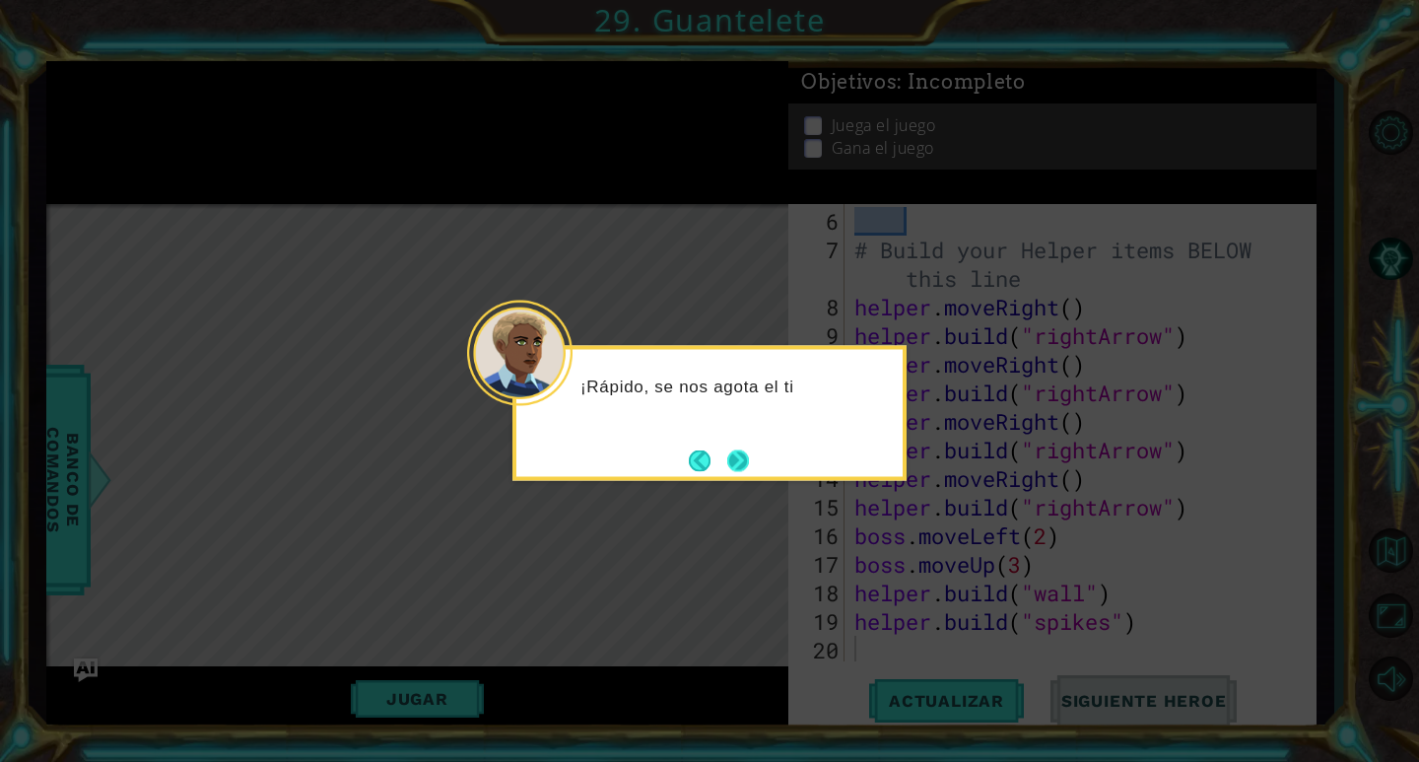
click at [746, 469] on button "Next" at bounding box center [737, 459] width 35 height 35
click at [742, 460] on button "Next" at bounding box center [738, 460] width 28 height 28
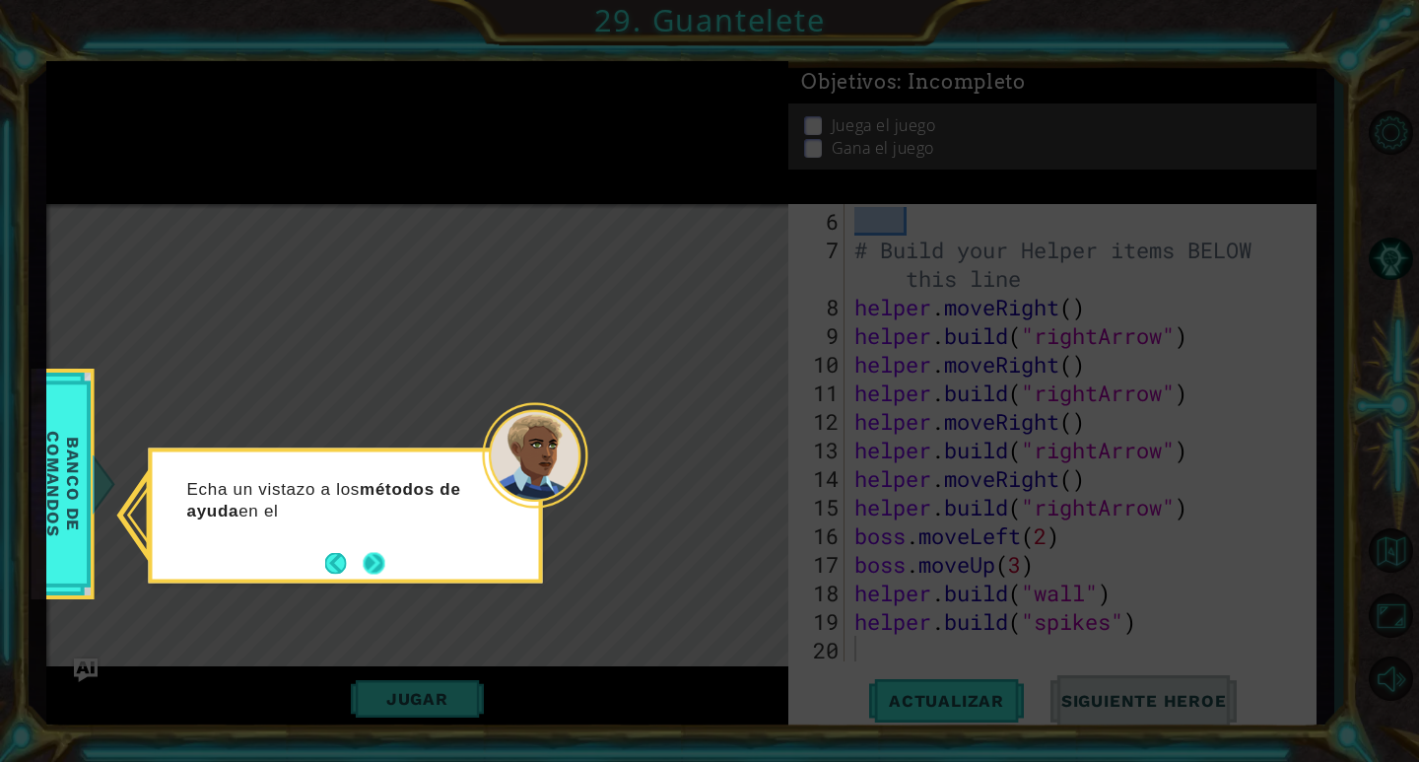
click at [371, 557] on button "Next" at bounding box center [374, 563] width 33 height 33
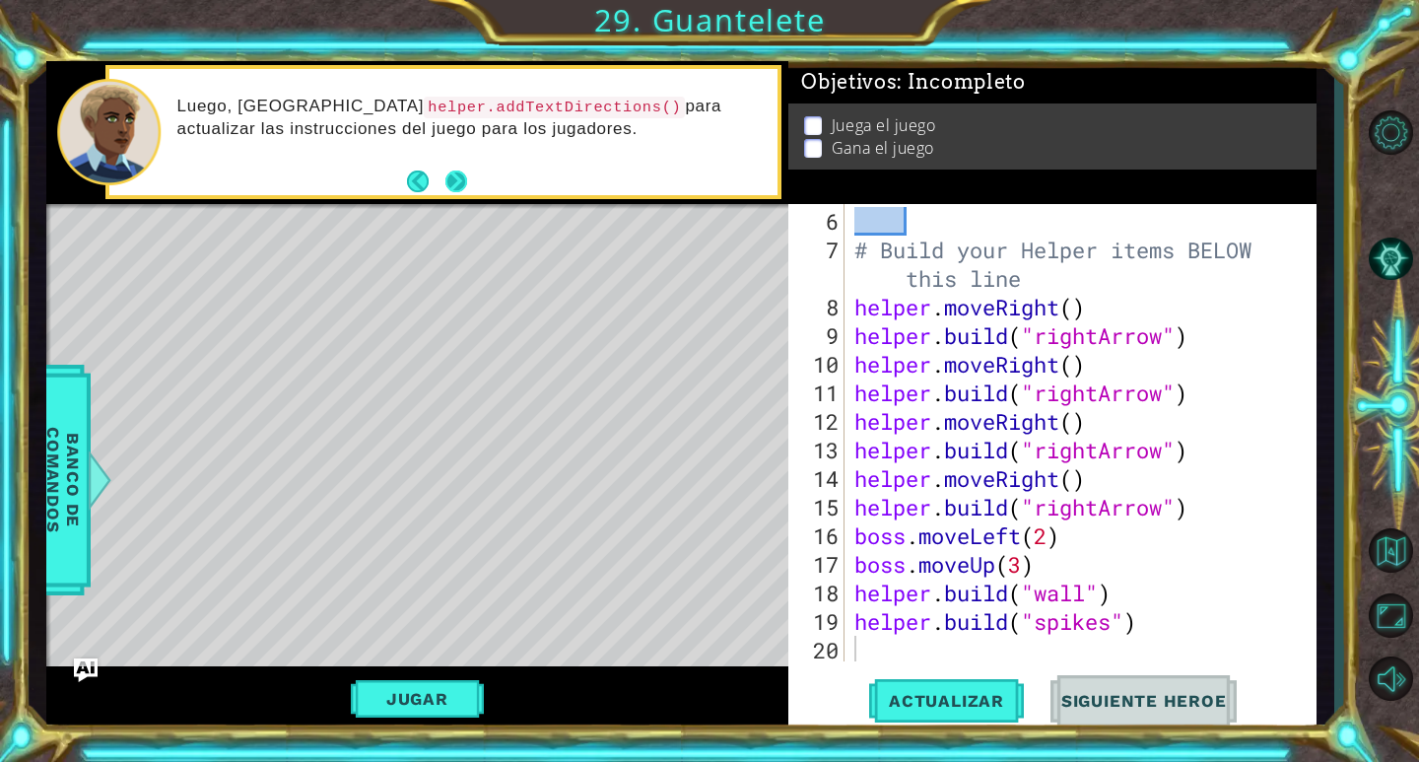
click at [458, 185] on button "Next" at bounding box center [456, 182] width 34 height 34
click at [859, 230] on div "# Build your Helper items BELOW this line helper . moveRight ( ) helper . build…" at bounding box center [1077, 464] width 455 height 514
click at [463, 189] on button "Next" at bounding box center [456, 181] width 23 height 23
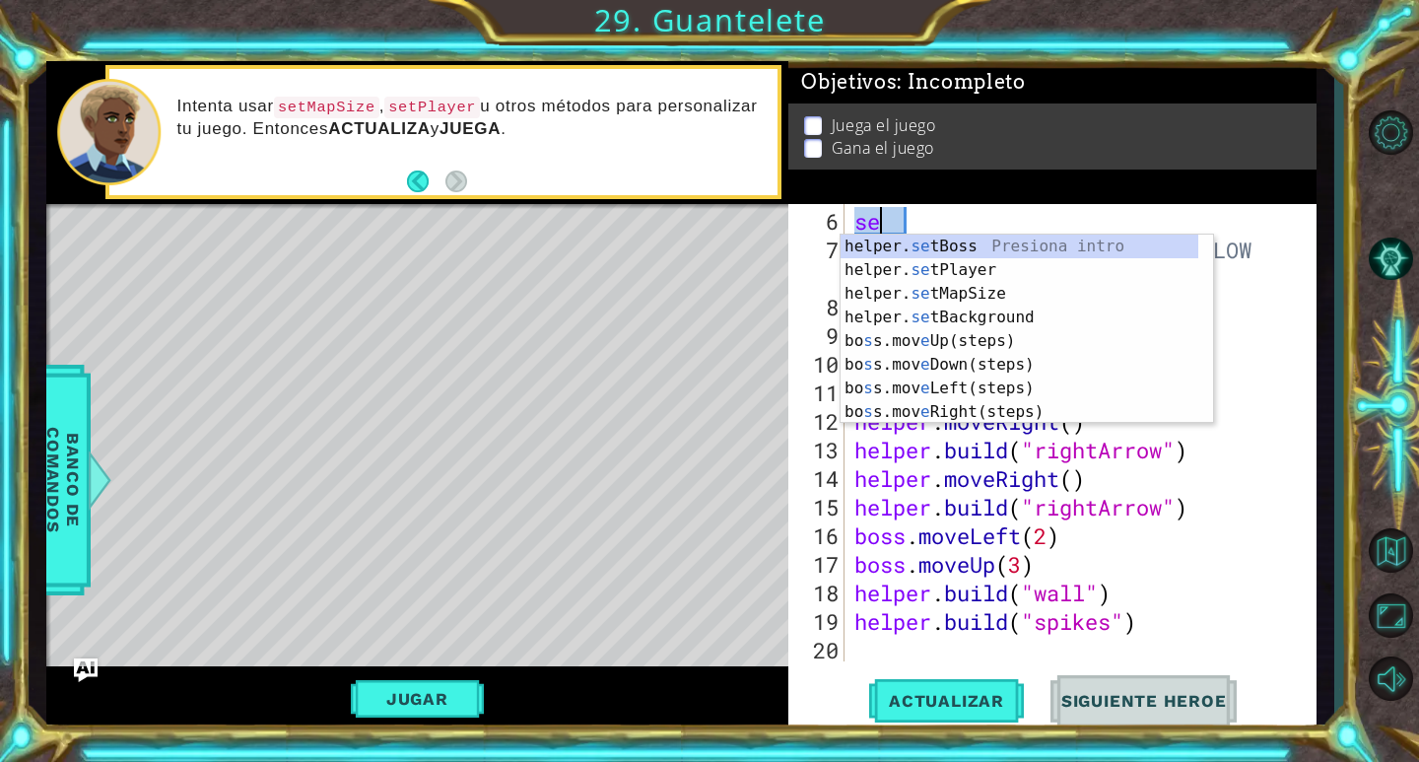
scroll to position [0, 1]
click at [914, 297] on div "helper. se tBoss Presiona intro helper. se tPlayer Presiona intro helper. se tM…" at bounding box center [1019, 352] width 358 height 236
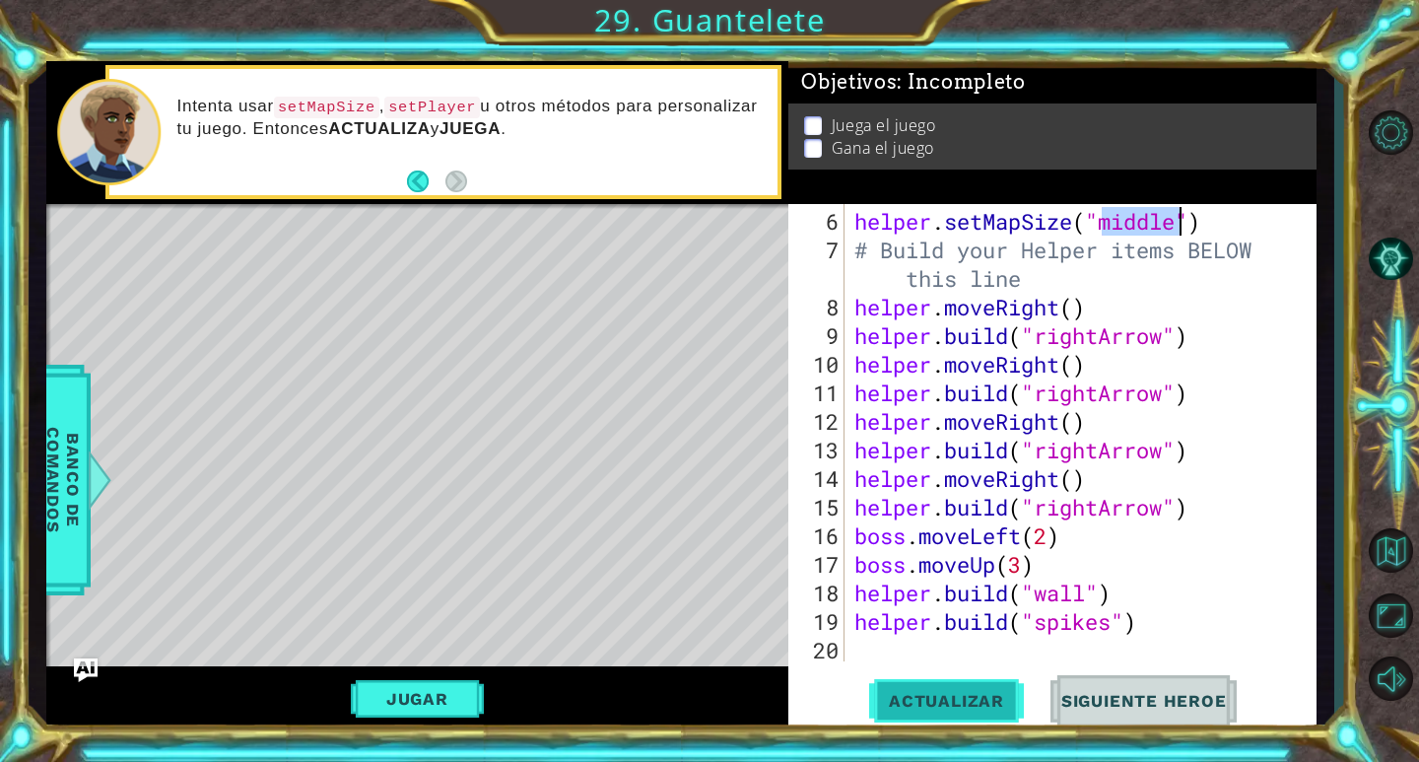
click at [916, 700] on span "Actualizar" at bounding box center [946, 701] width 155 height 20
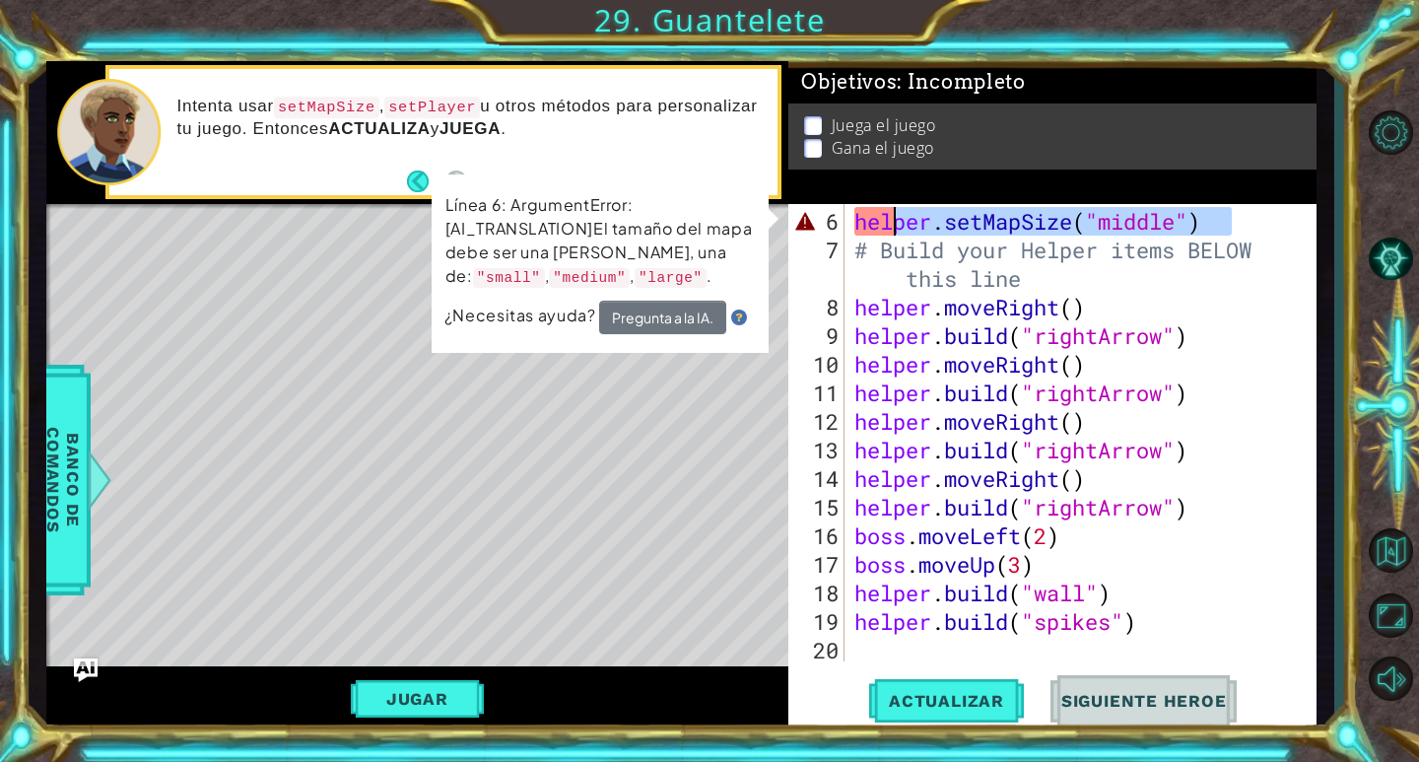
drag, startPoint x: 1233, startPoint y: 226, endPoint x: 891, endPoint y: 226, distance: 341.9
click at [891, 226] on div "helper . setMapSize ( "middle" ) # Build your Helper items BELOW this line help…" at bounding box center [1077, 464] width 455 height 514
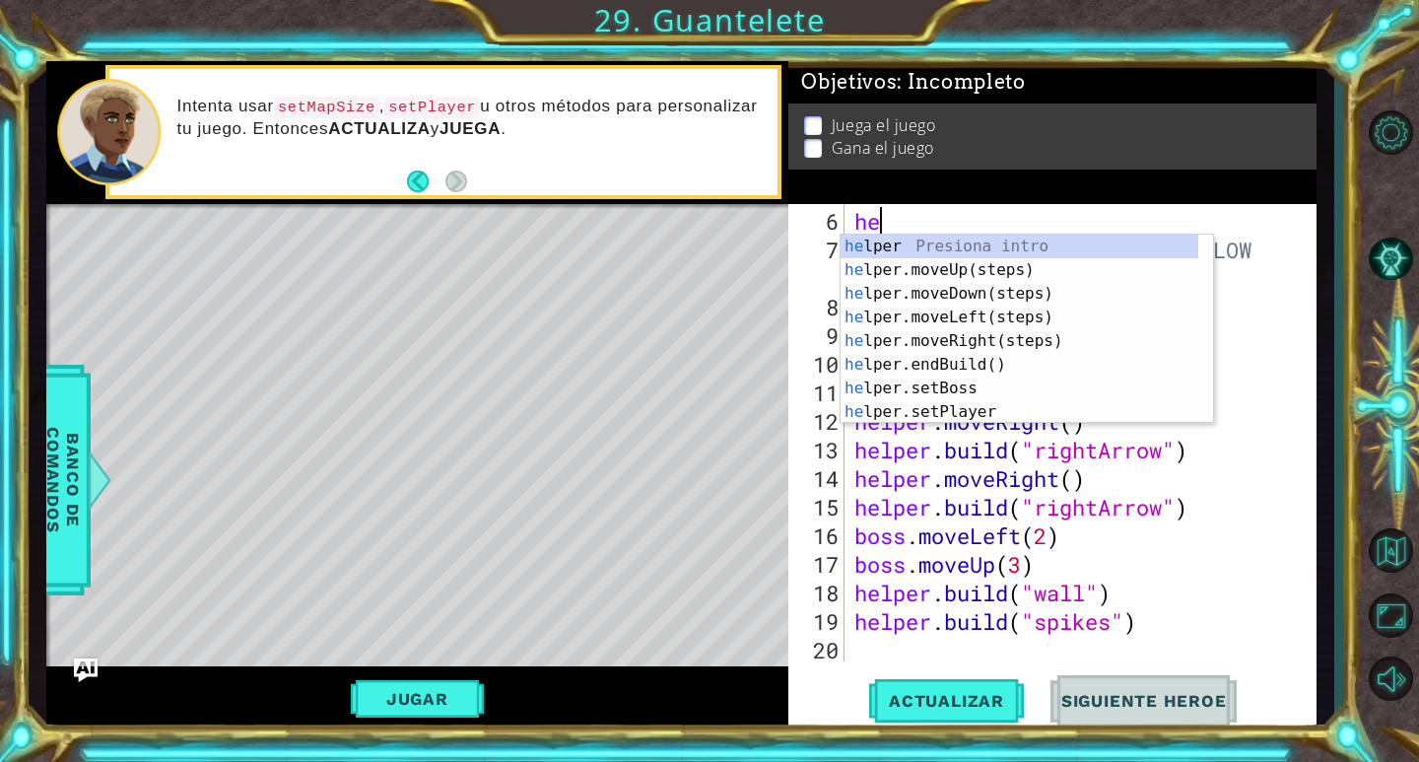
type textarea "h"
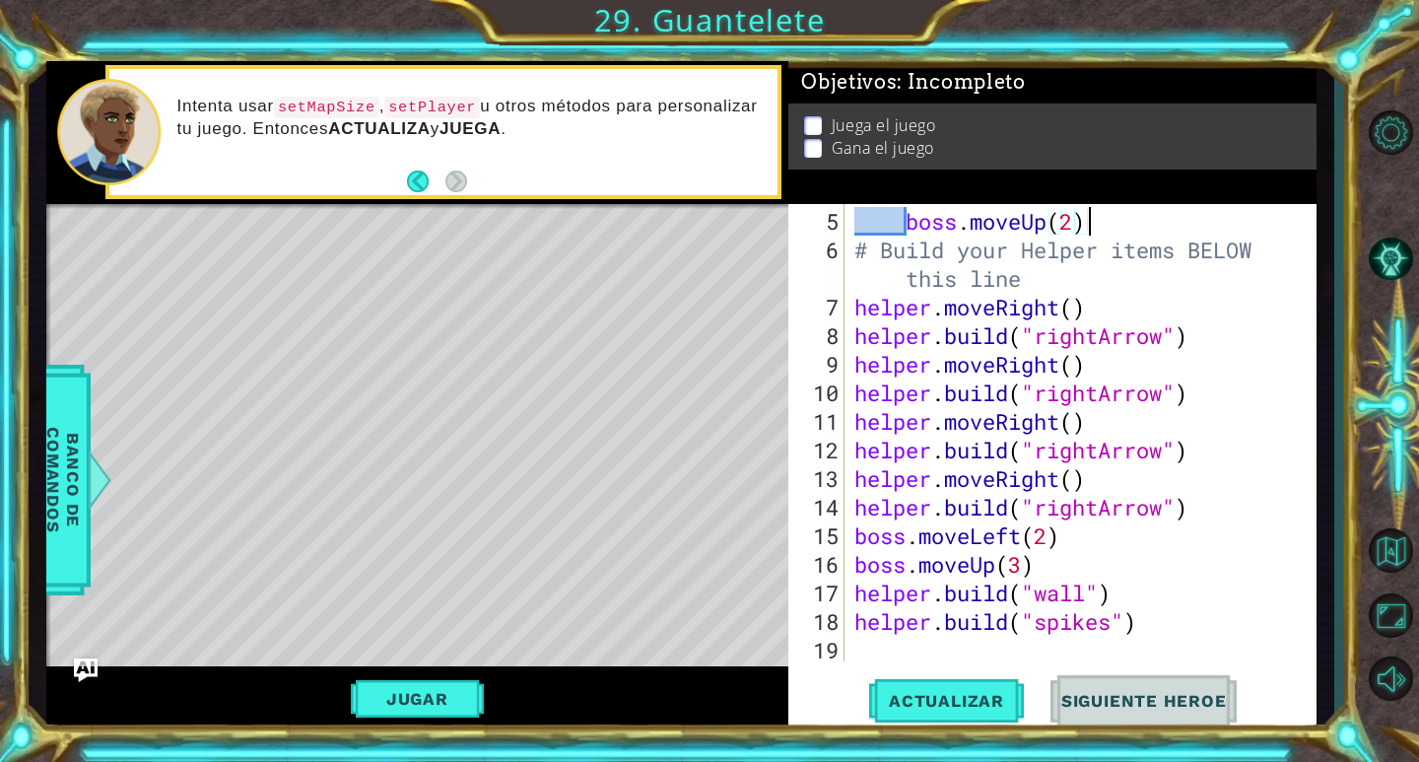
scroll to position [143, 0]
click at [431, 691] on button "Jugar" at bounding box center [417, 698] width 133 height 37
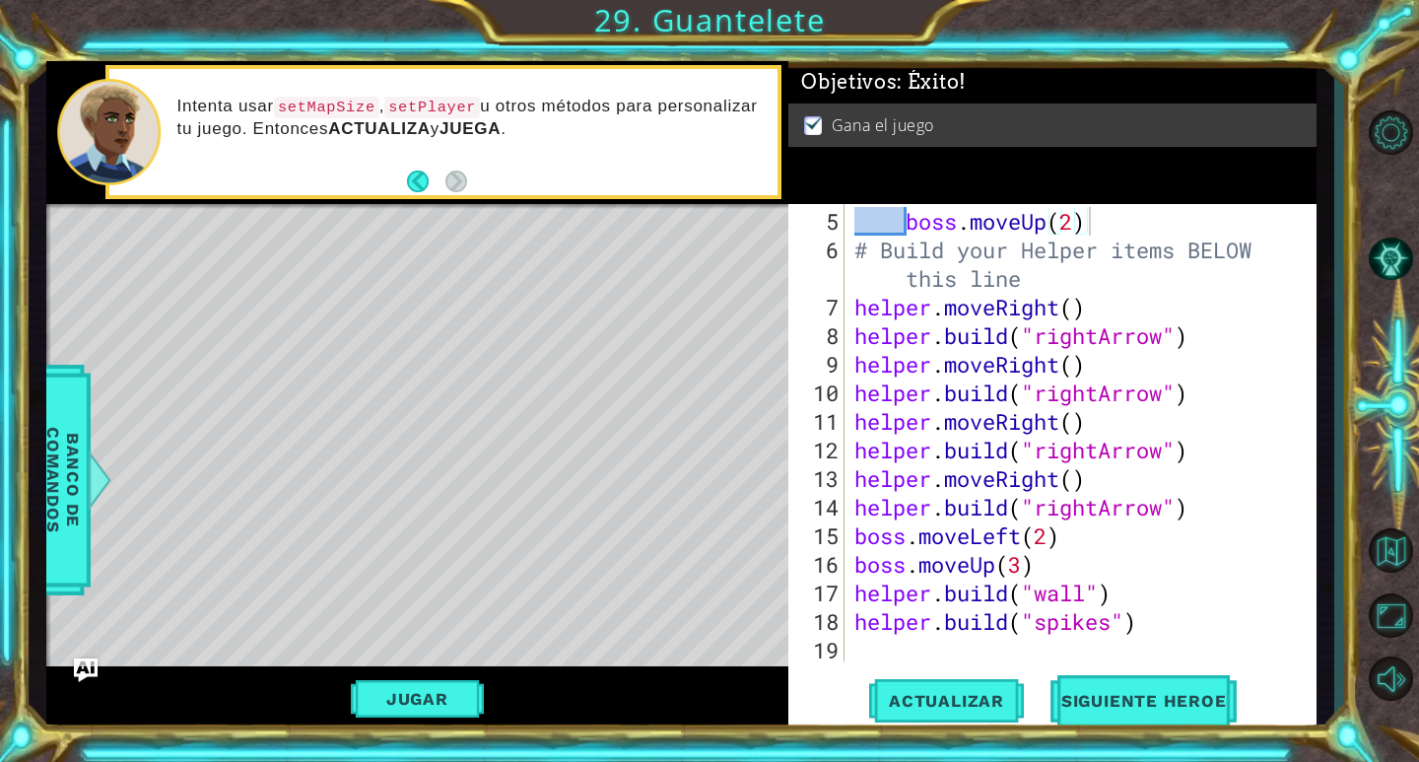
type textarea "[DOMAIN_NAME]("spikes")"
click at [1158, 626] on div "boss . moveUp ( 2 ) # Build your Helper items BELOW this line helper . moveRigh…" at bounding box center [1077, 464] width 455 height 514
click at [1149, 709] on span "Siguiente Heroe" at bounding box center [1143, 701] width 205 height 20
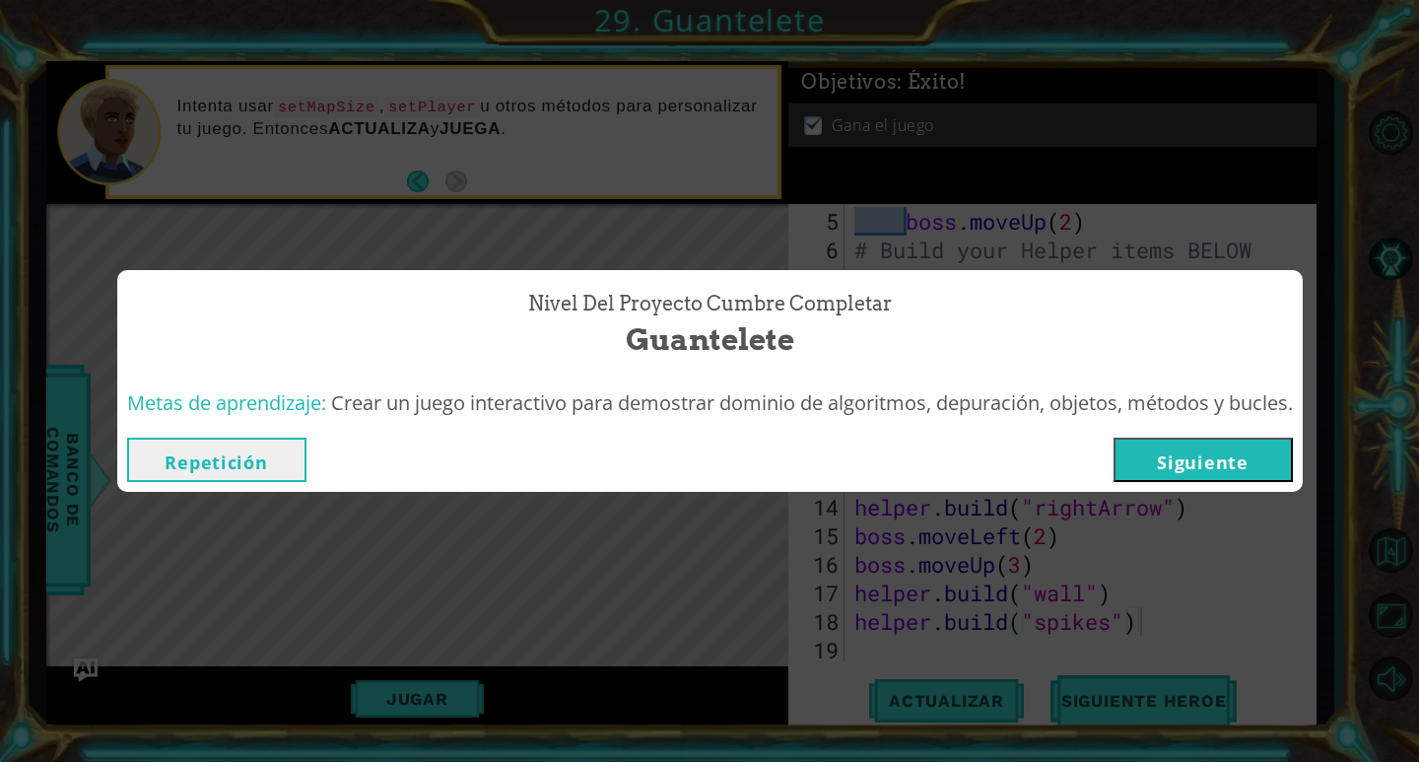
click at [232, 452] on button "Repetición" at bounding box center [216, 459] width 179 height 44
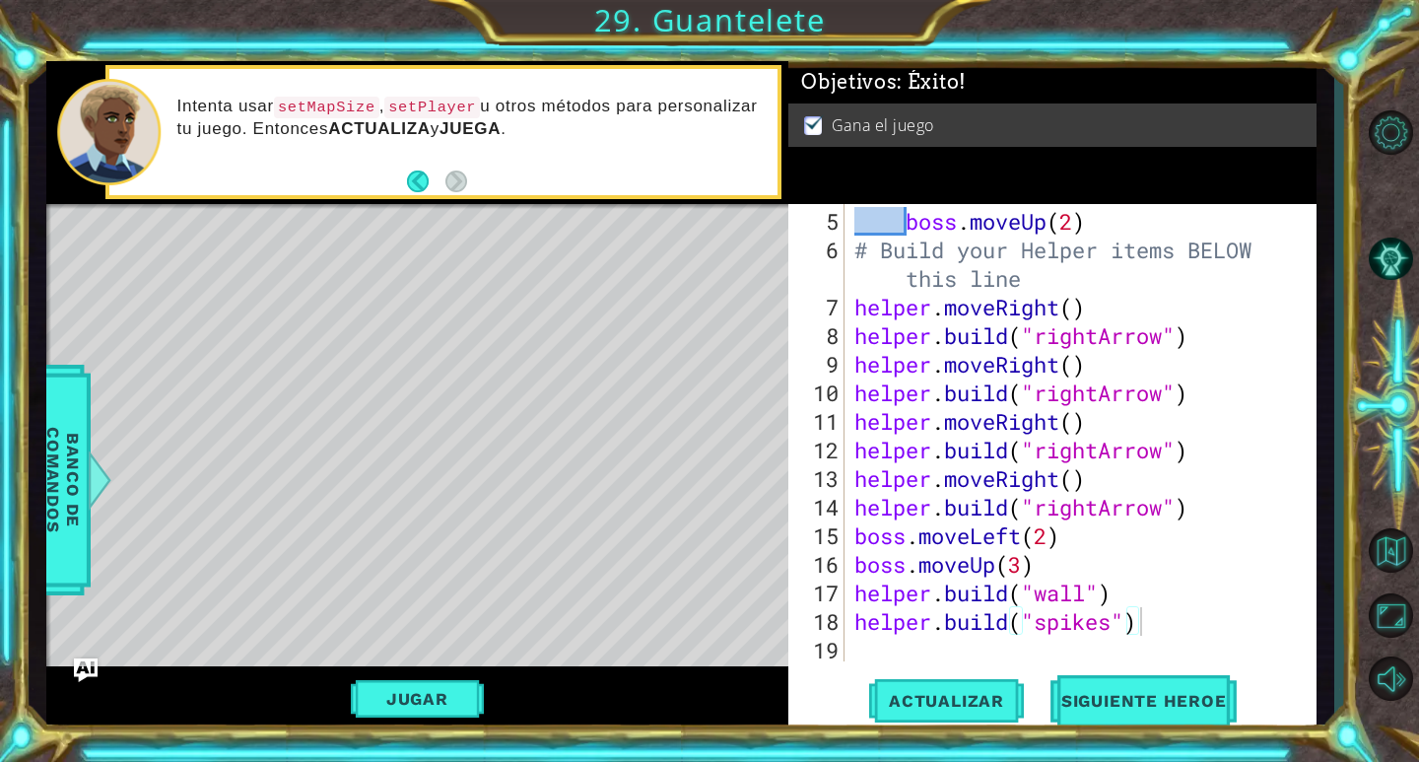
scroll to position [0, 12]
click at [1035, 653] on div "boss . moveUp ( 2 ) # Build your Helper items BELOW this line helper . moveRigh…" at bounding box center [1077, 464] width 455 height 514
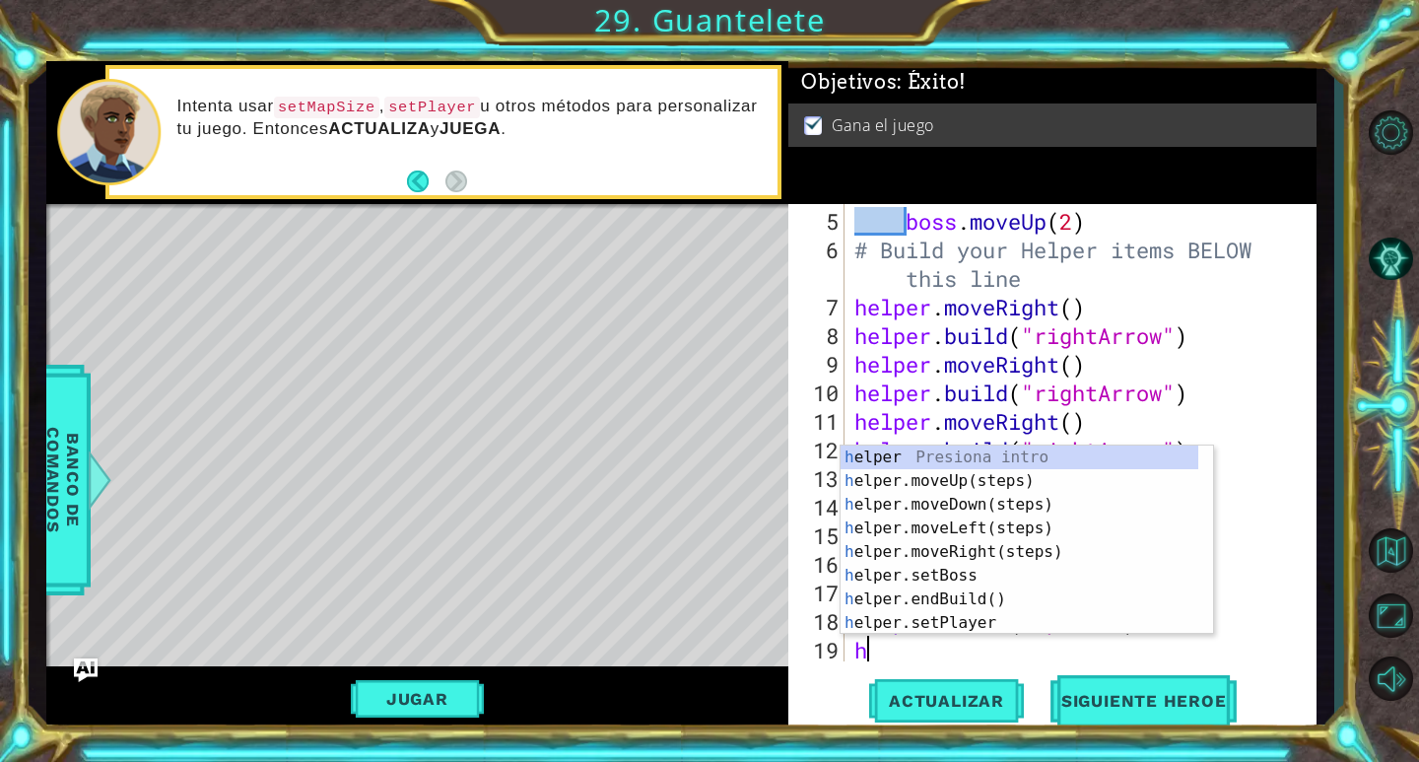
type textarea "h"
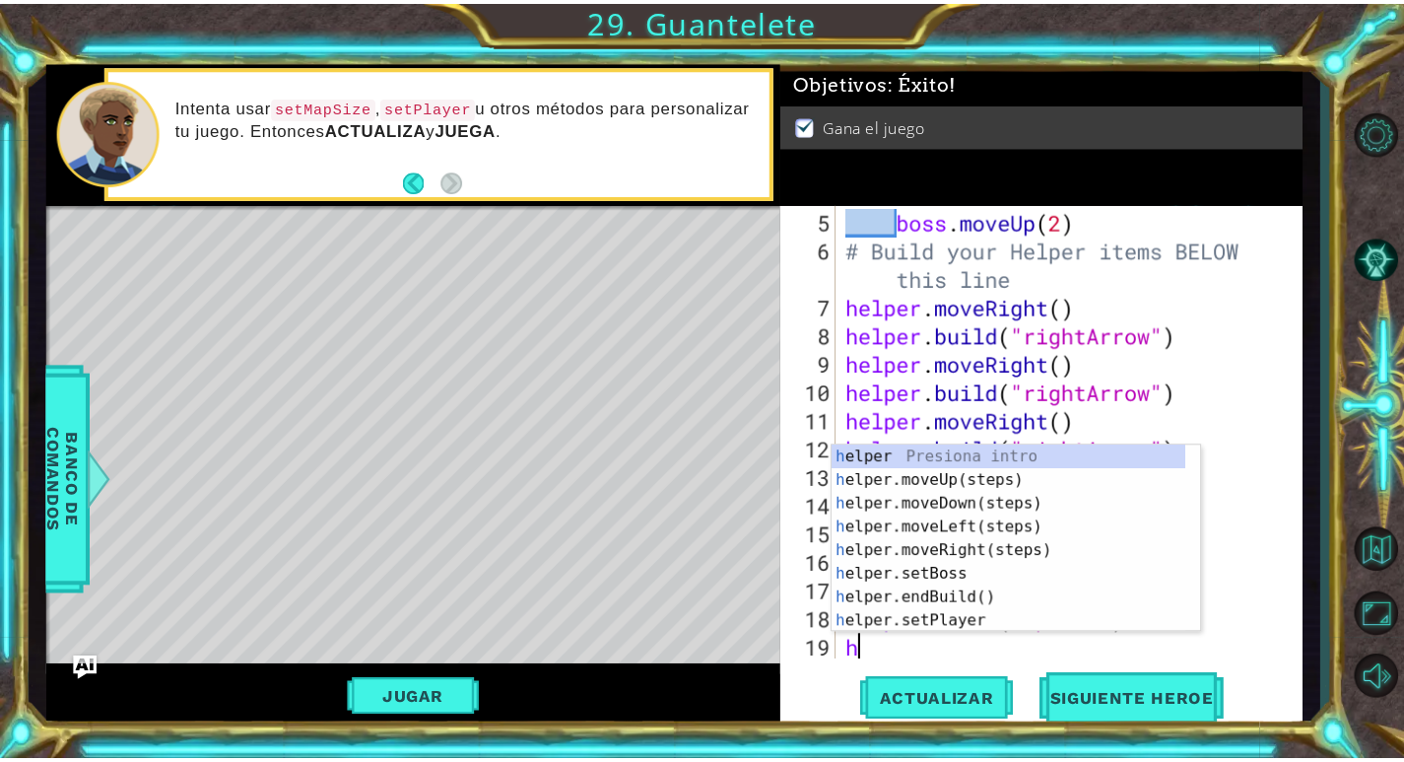
scroll to position [171, 0]
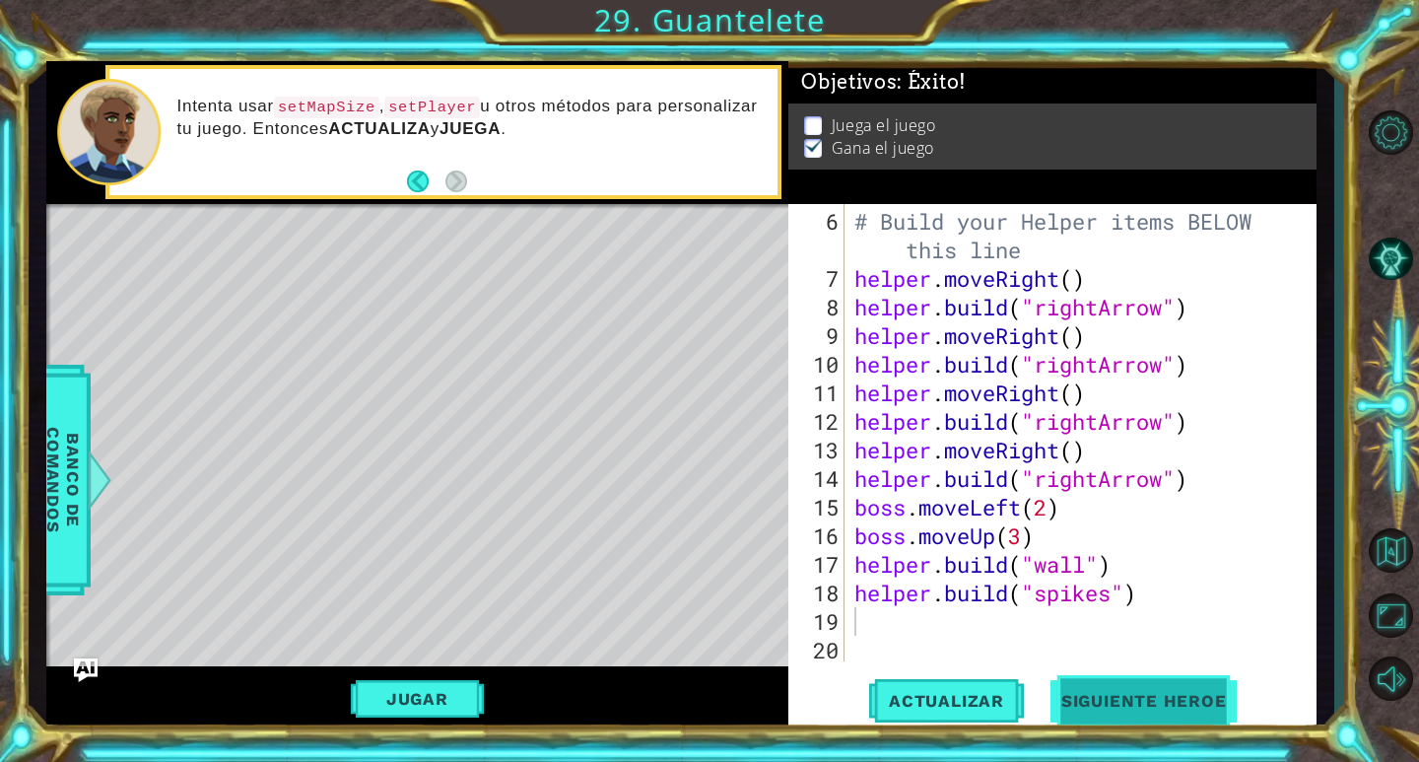
click at [1146, 703] on span "Siguiente Heroe" at bounding box center [1143, 702] width 205 height 20
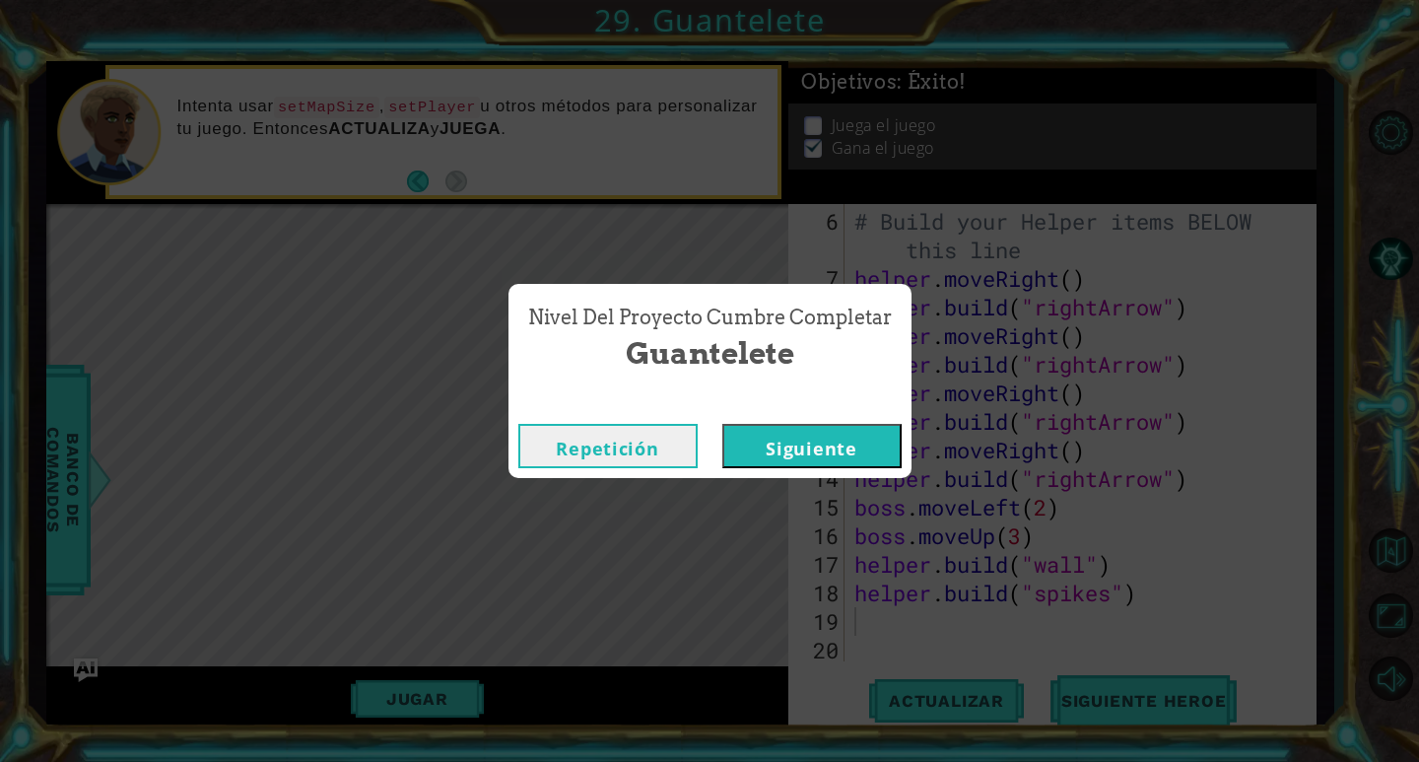
click at [852, 460] on button "Siguiente" at bounding box center [811, 446] width 179 height 44
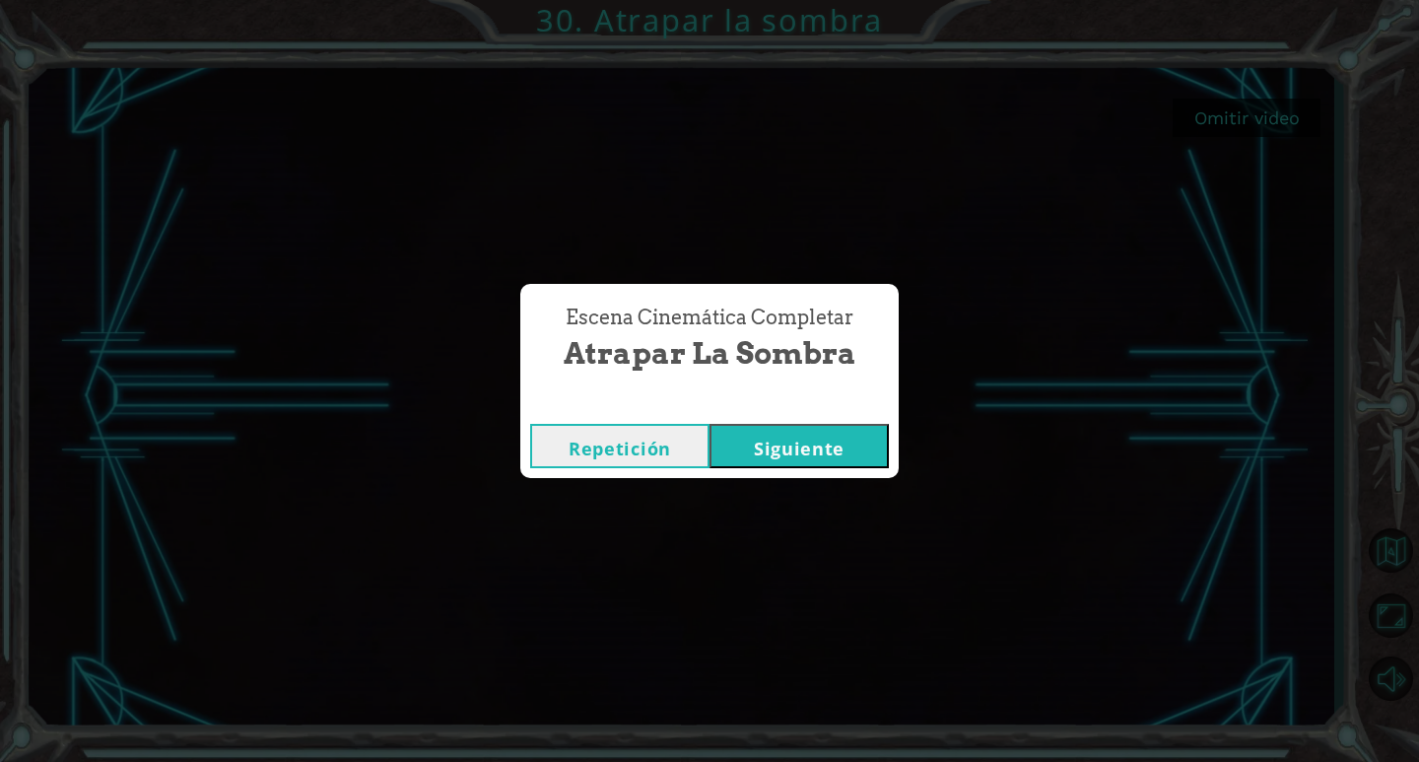
click at [853, 454] on button "Siguiente" at bounding box center [798, 446] width 179 height 44
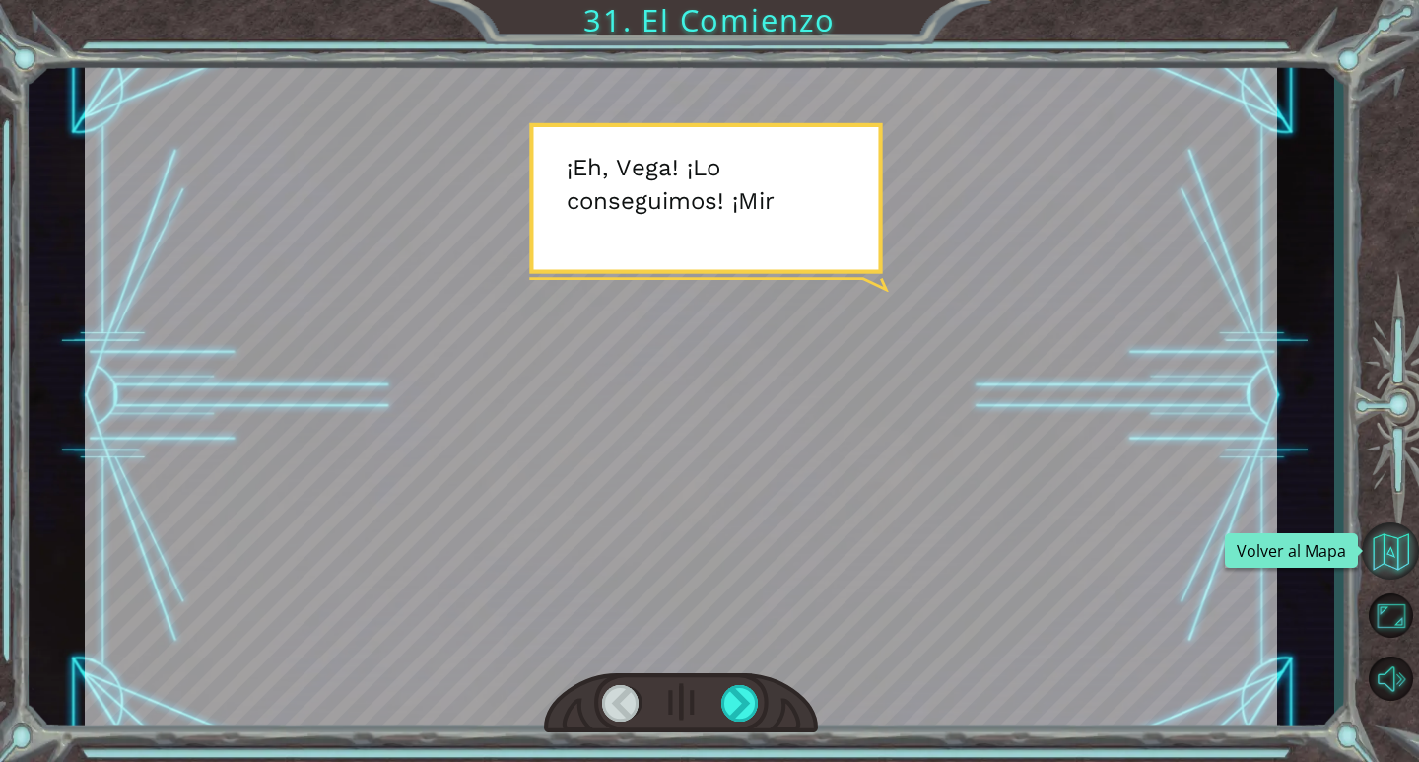
click at [1400, 561] on button "Volver al Mapa" at bounding box center [1390, 550] width 57 height 57
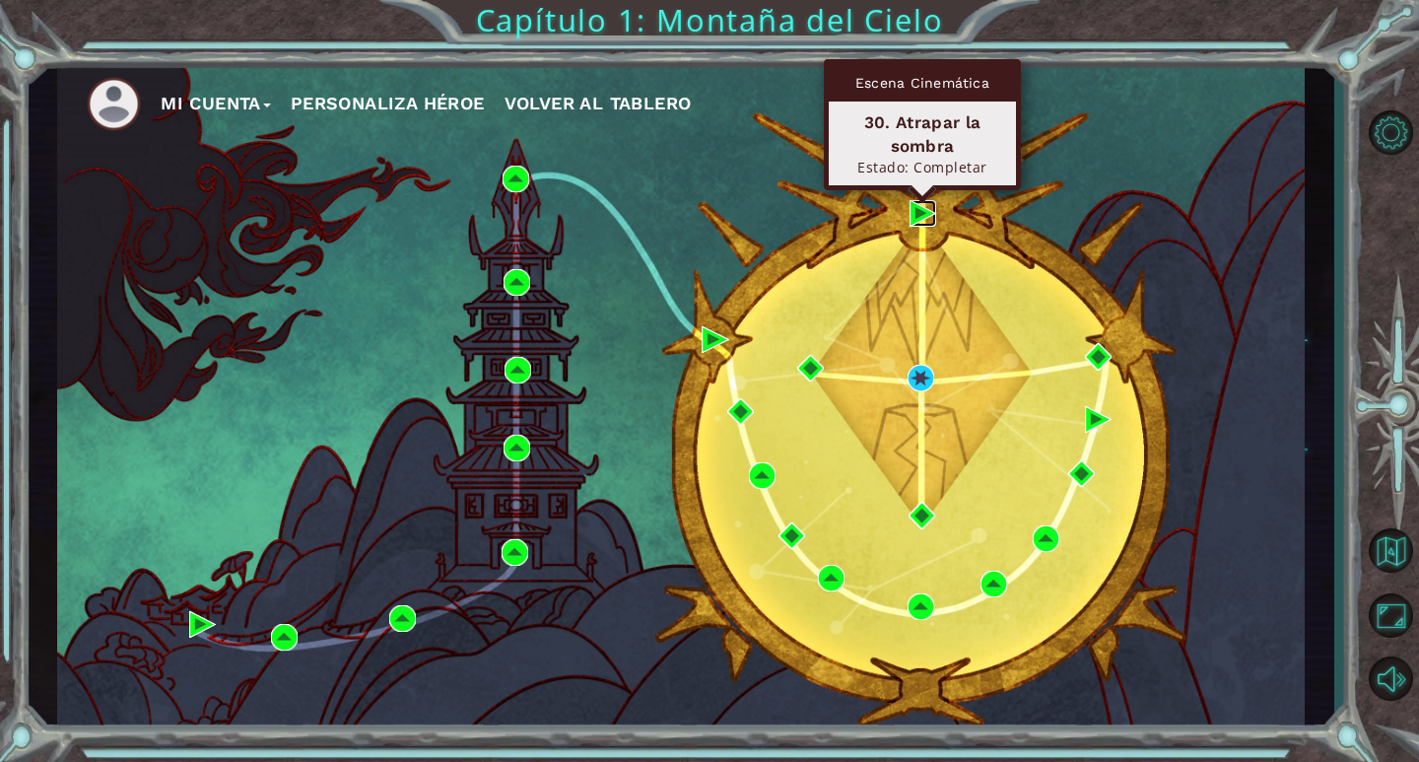
click at [924, 218] on img at bounding box center [922, 213] width 27 height 27
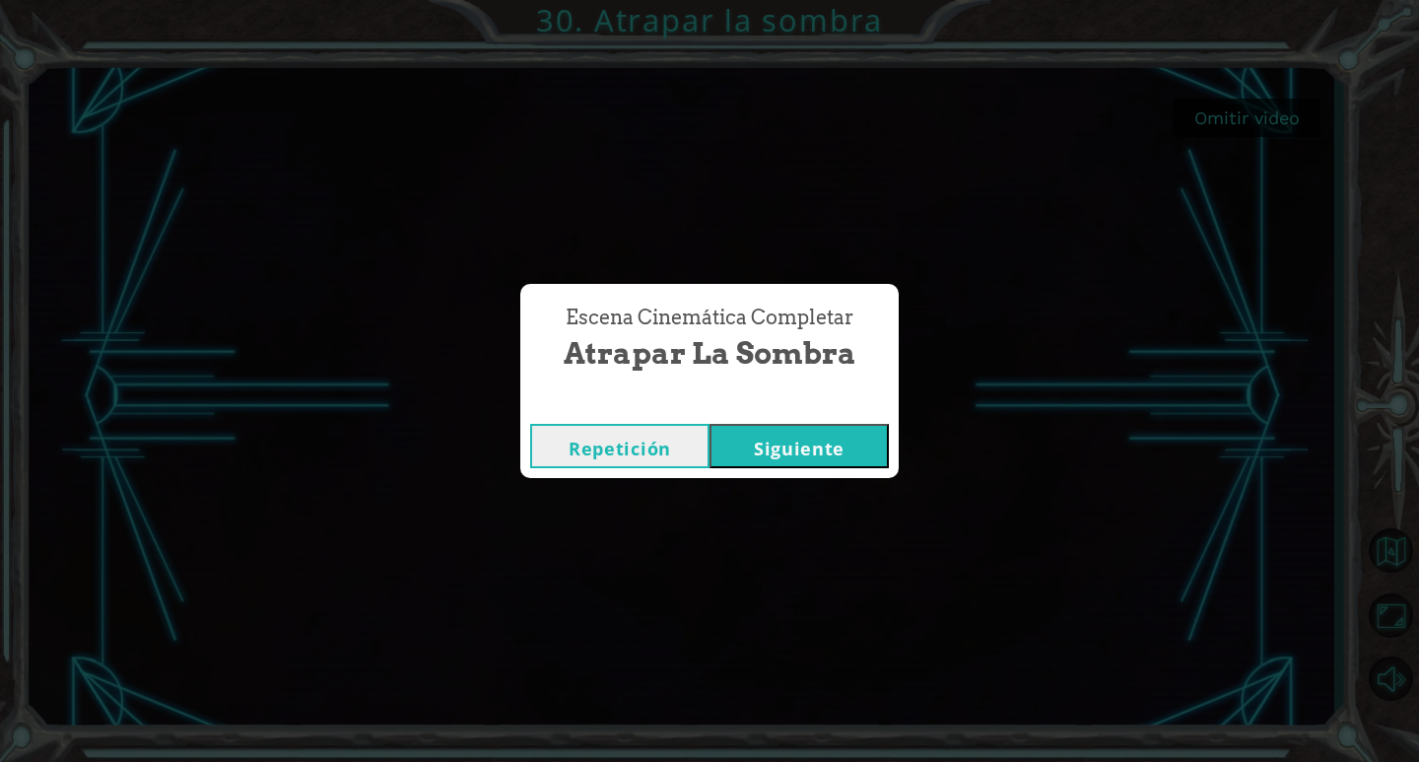
click at [838, 442] on button "Siguiente" at bounding box center [798, 446] width 179 height 44
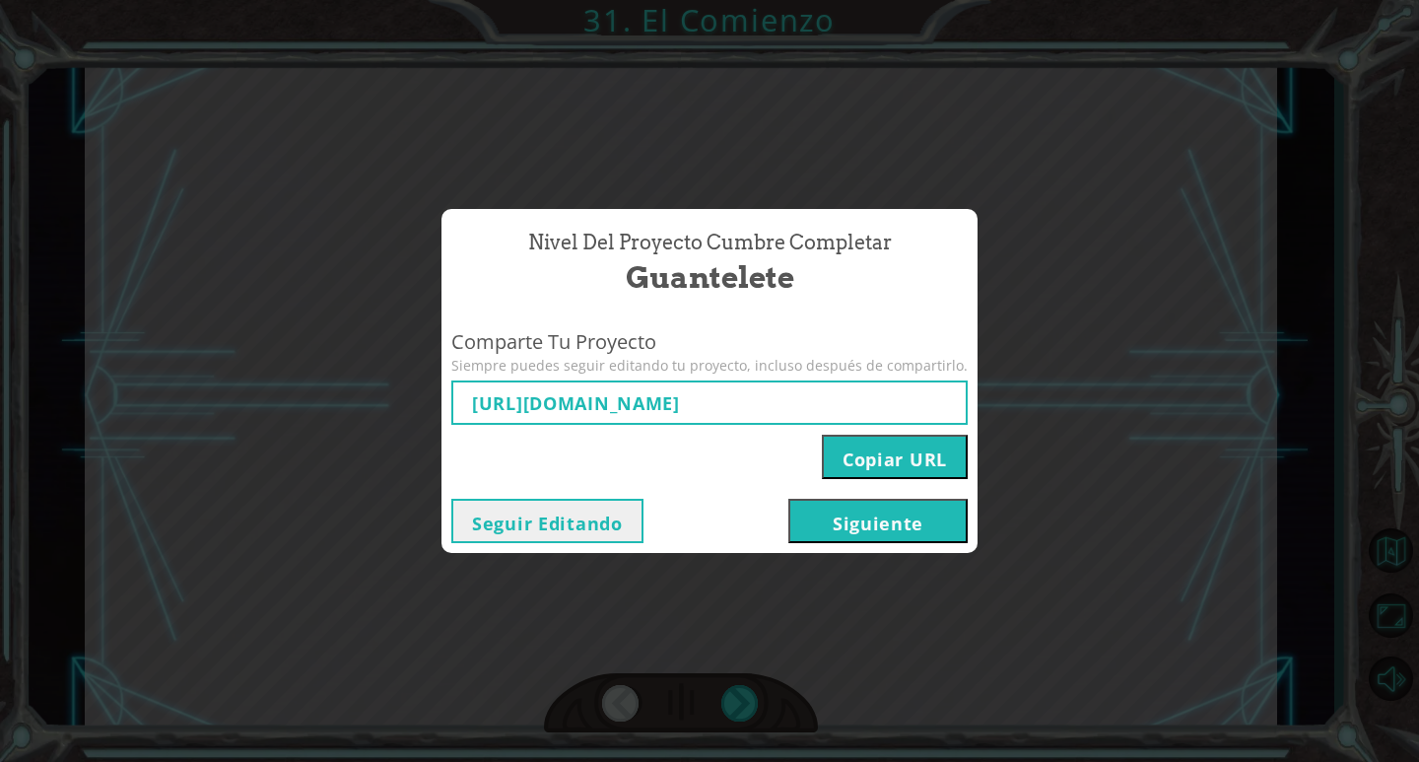
type input "[URL][DOMAIN_NAME]"
click at [910, 530] on button "Siguiente" at bounding box center [877, 521] width 179 height 44
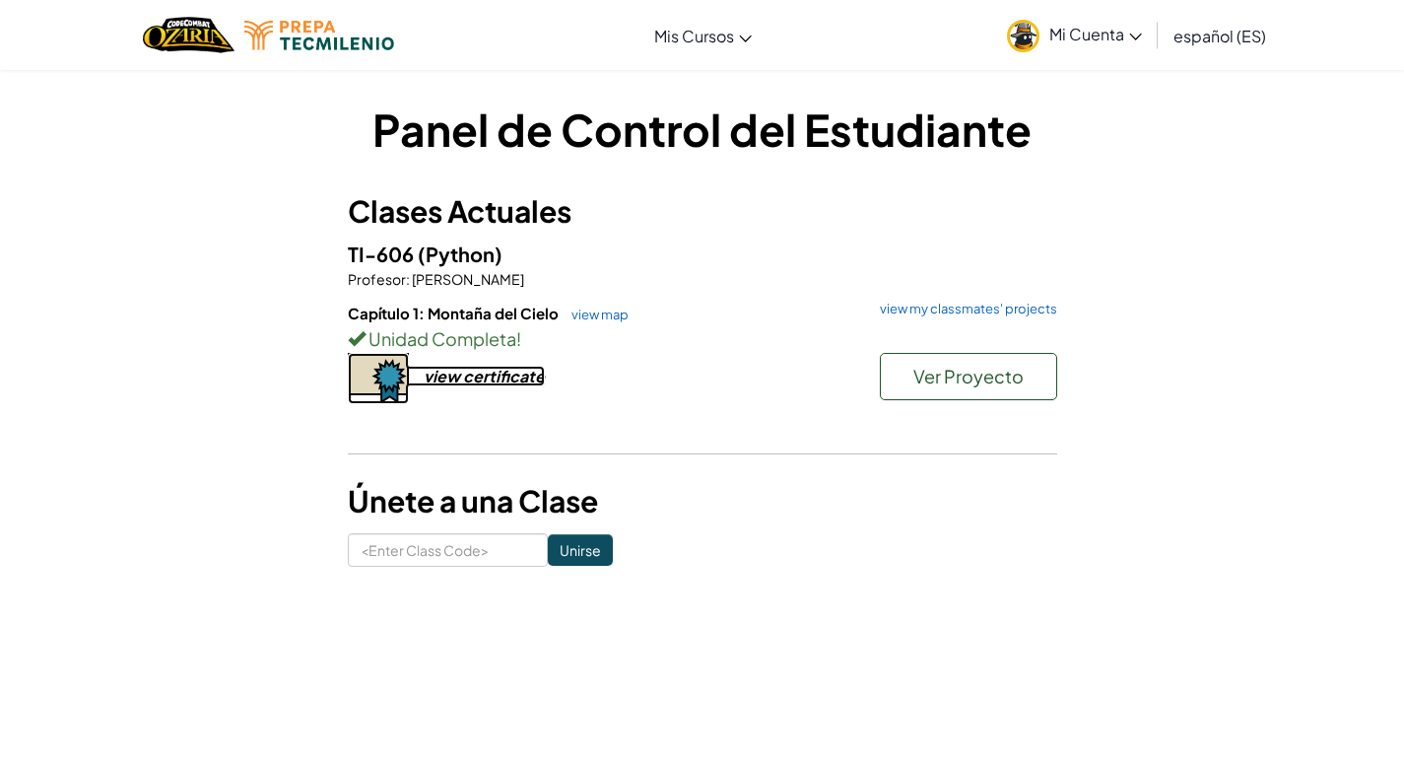
click at [506, 370] on div "view certificate" at bounding box center [484, 376] width 121 height 21
